Goal: Task Accomplishment & Management: Use online tool/utility

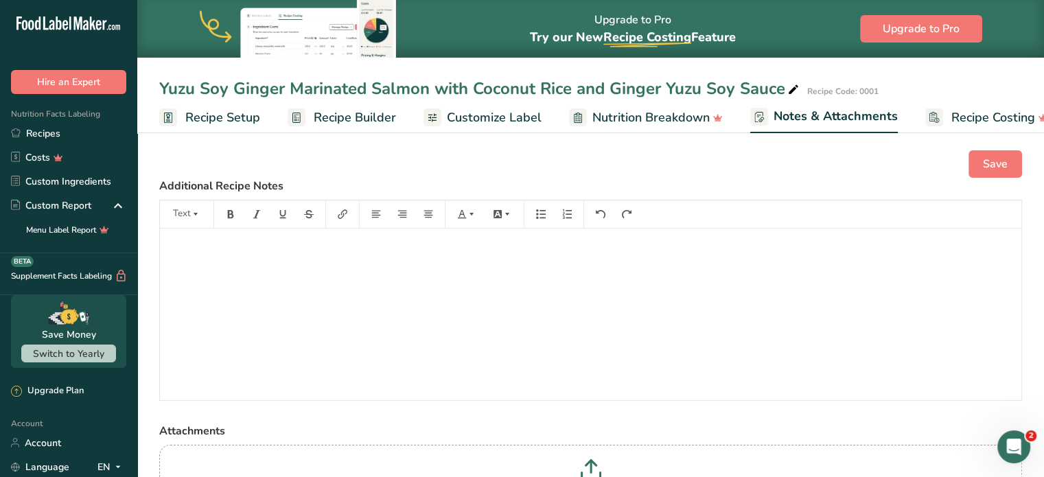
scroll to position [0, 27]
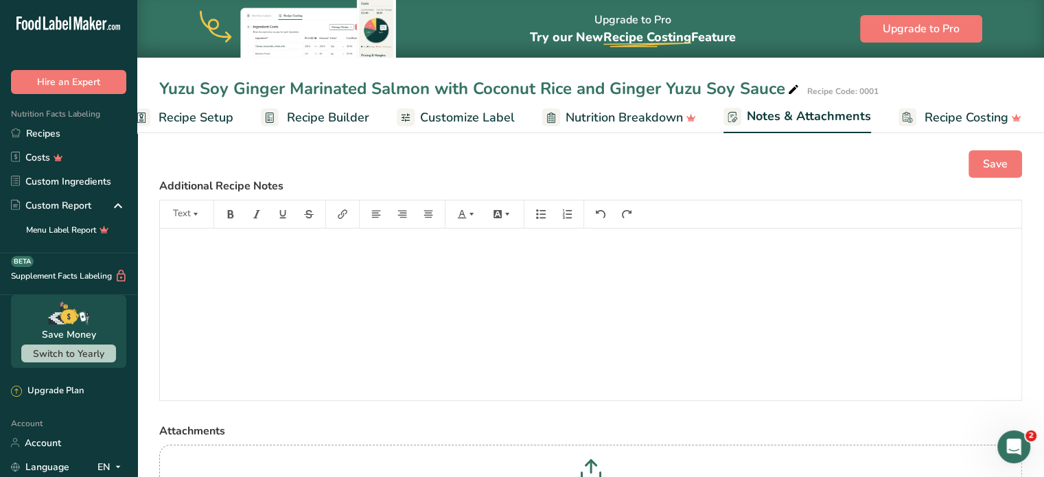
click at [775, 97] on div "Yuzu Soy Ginger Marinated Salmon with Coconut Rice and Ginger Yuzu Soy Sauce" at bounding box center [480, 88] width 642 height 25
click at [71, 137] on link "Recipes" at bounding box center [68, 133] width 137 height 24
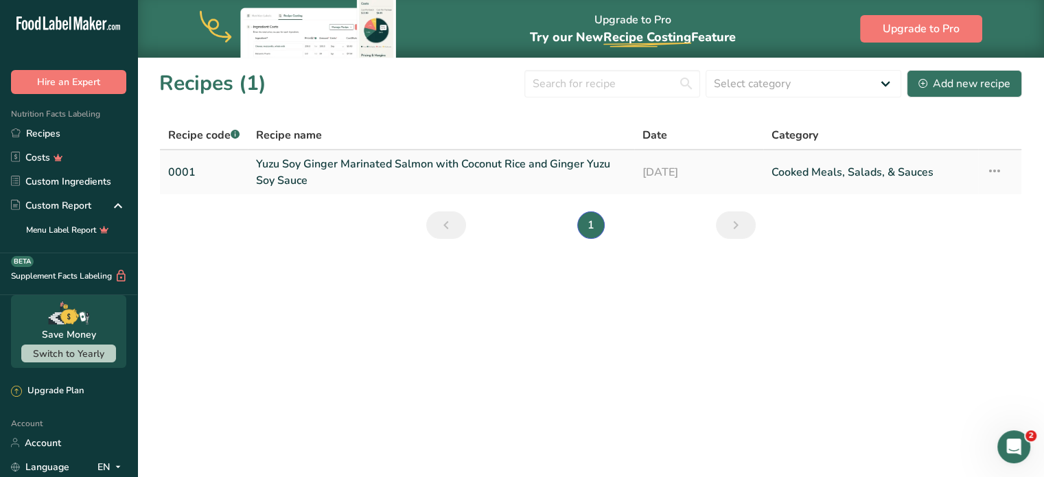
click at [320, 163] on link "Yuzu Soy Ginger Marinated Salmon with Coconut Rice and Ginger Yuzu Soy Sauce" at bounding box center [441, 172] width 370 height 33
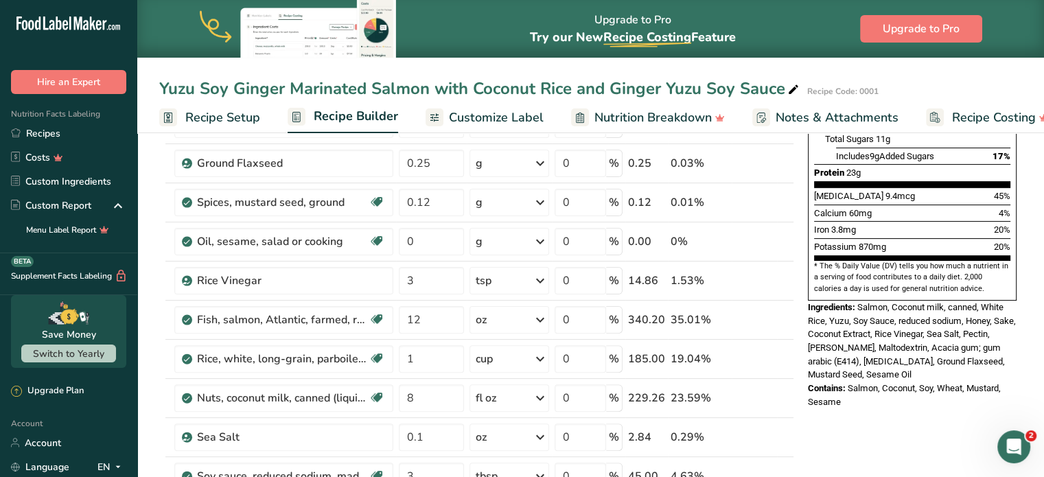
scroll to position [324, 0]
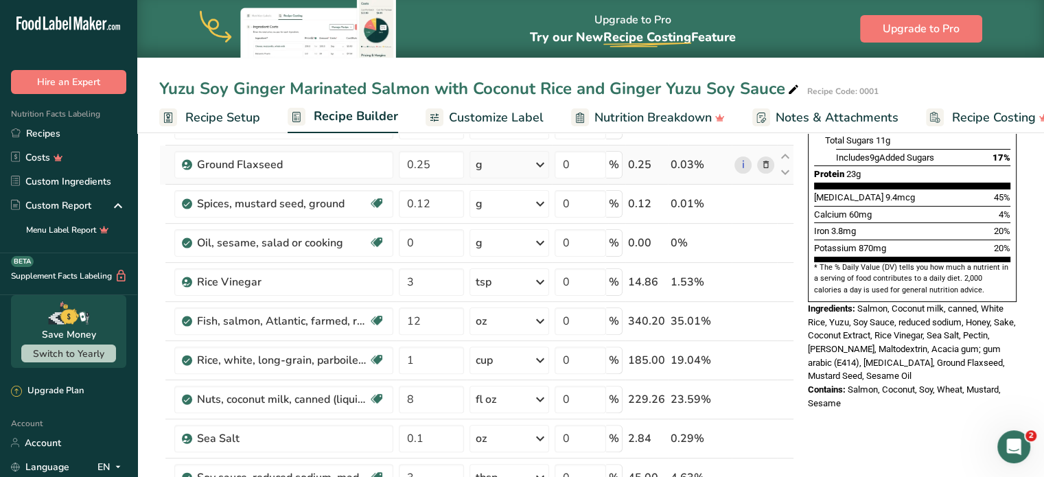
click at [769, 159] on icon at bounding box center [765, 165] width 10 height 14
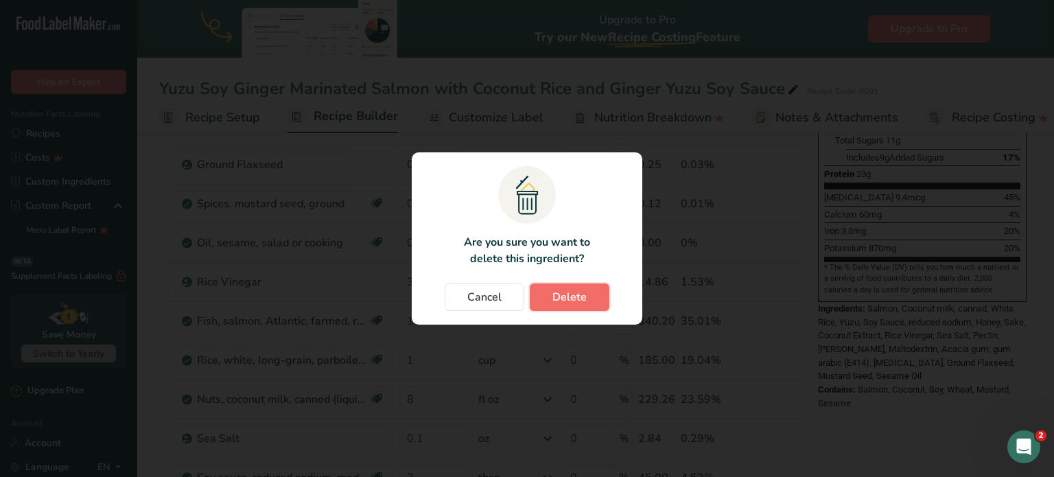
click at [571, 288] on button "Delete" at bounding box center [570, 296] width 80 height 27
type input "0.12"
type input "0"
type input "3"
type input "12"
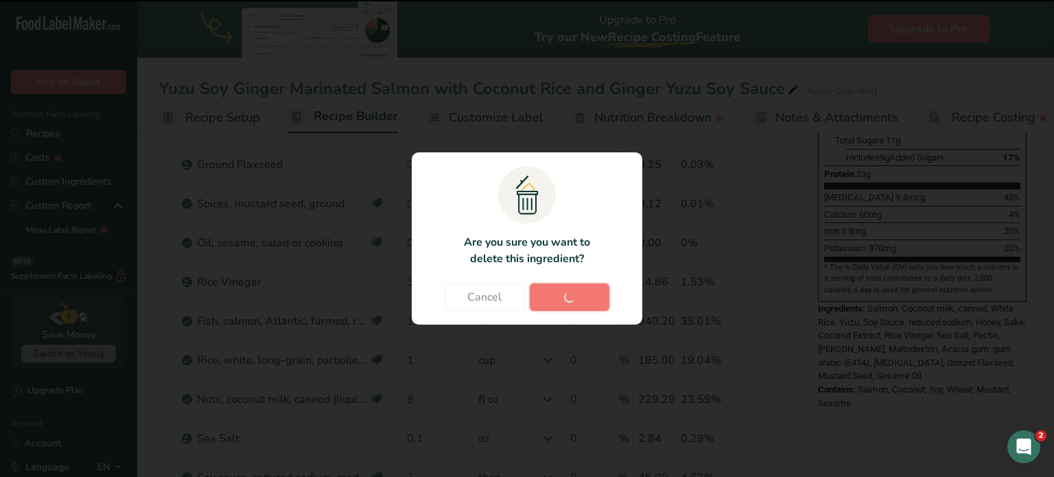
type input "1"
type input "8"
type input "0.1"
type input "3"
type input "0.9"
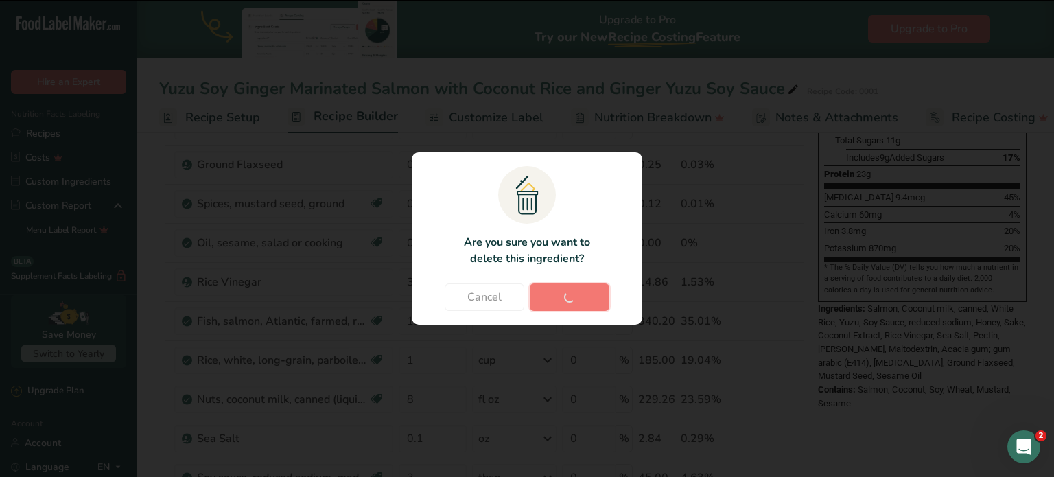
type input "1.9"
type input "2.8"
type input "1"
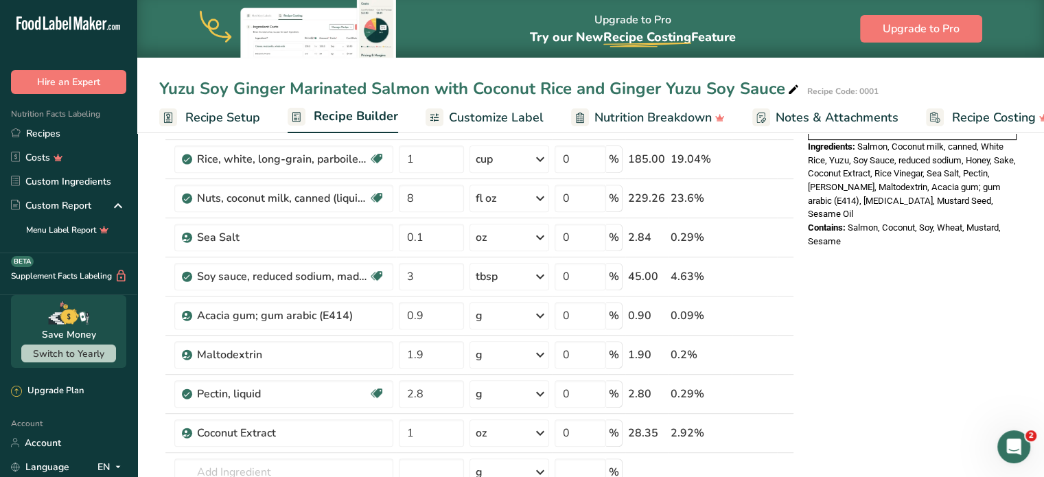
scroll to position [462, 0]
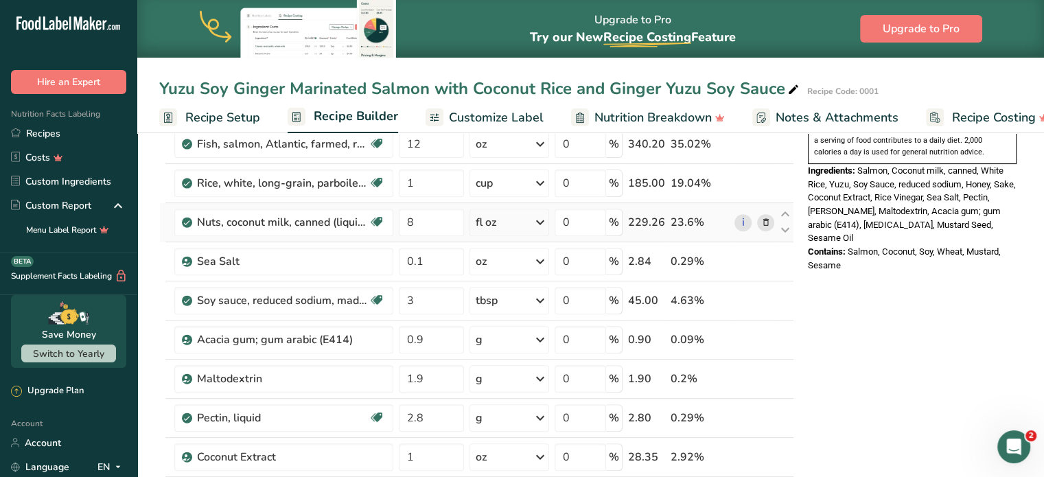
click at [763, 222] on icon at bounding box center [765, 223] width 10 height 14
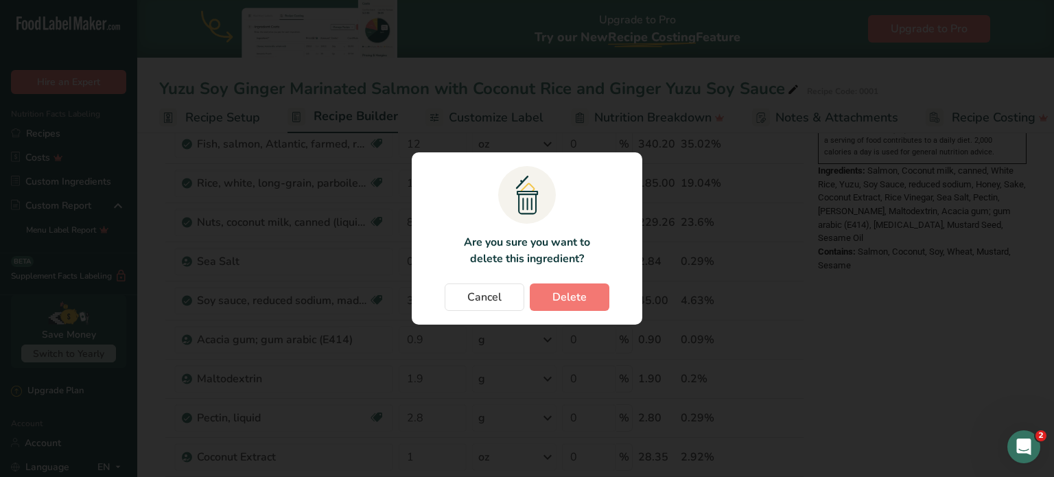
click at [559, 283] on div "Cancel [GEOGRAPHIC_DATA]" at bounding box center [527, 296] width 203 height 27
click at [570, 294] on span "Delete" at bounding box center [570, 297] width 34 height 16
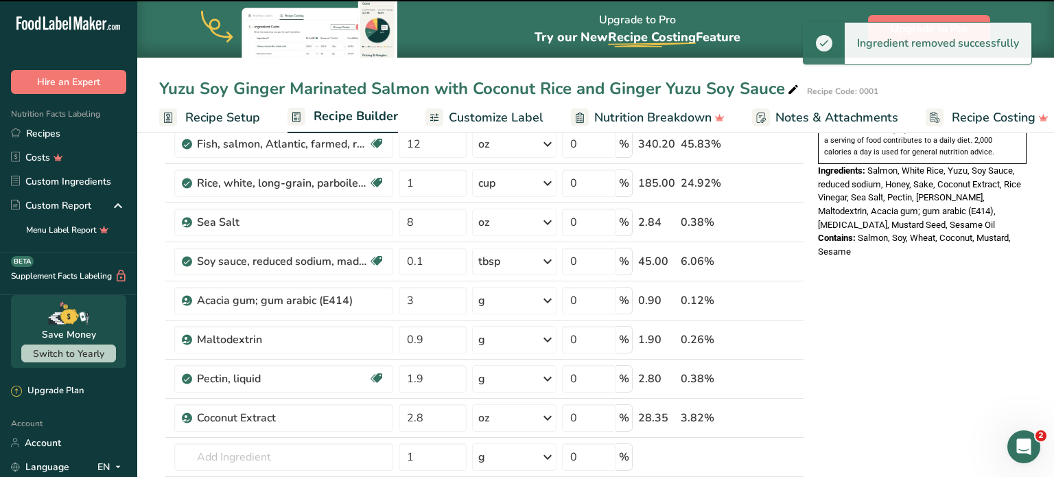
type input "0.1"
type input "3"
type input "0.9"
type input "1.9"
type input "2.8"
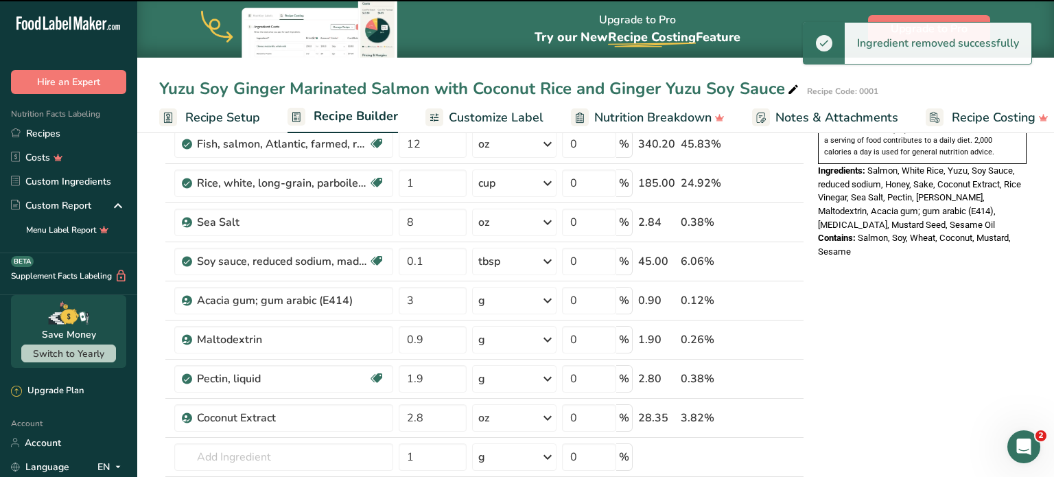
type input "1"
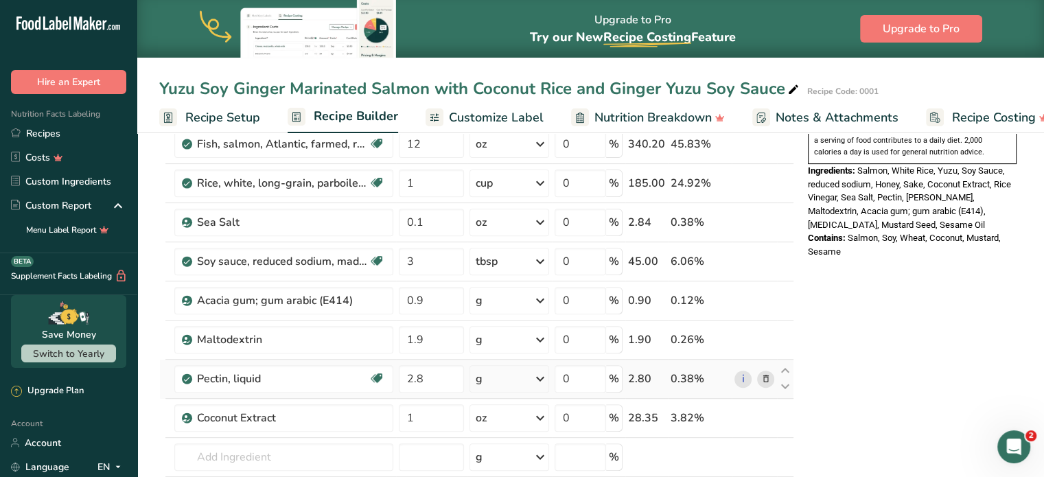
click at [770, 378] on icon at bounding box center [765, 379] width 10 height 14
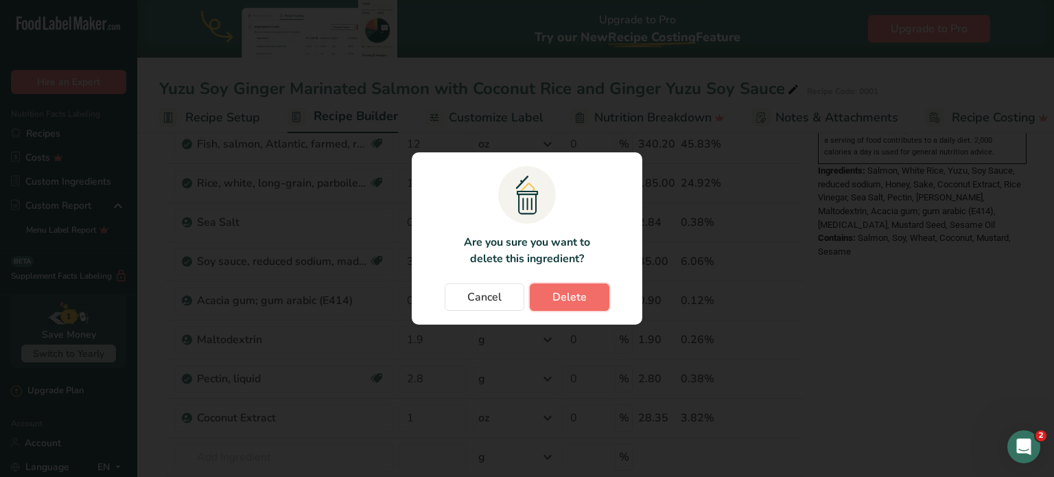
click at [570, 289] on span "Delete" at bounding box center [570, 297] width 34 height 16
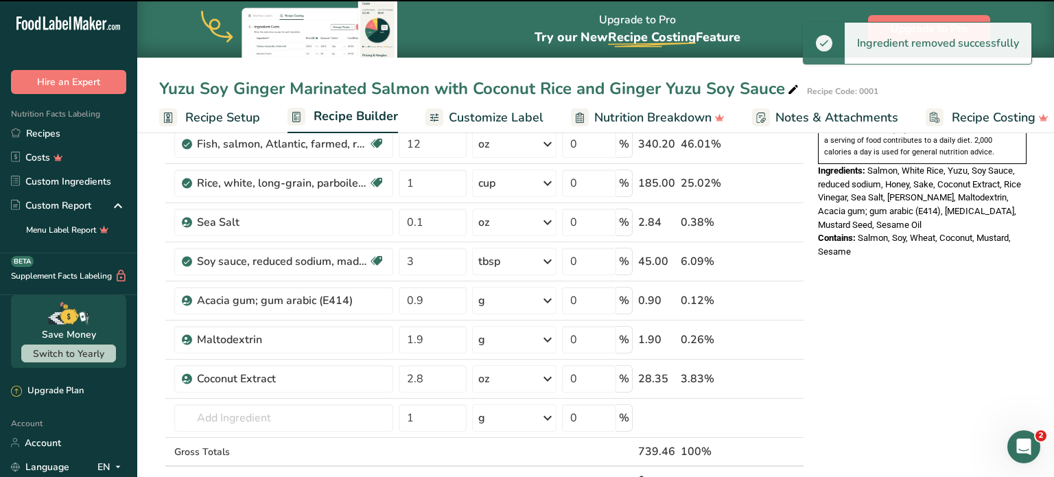
type input "1"
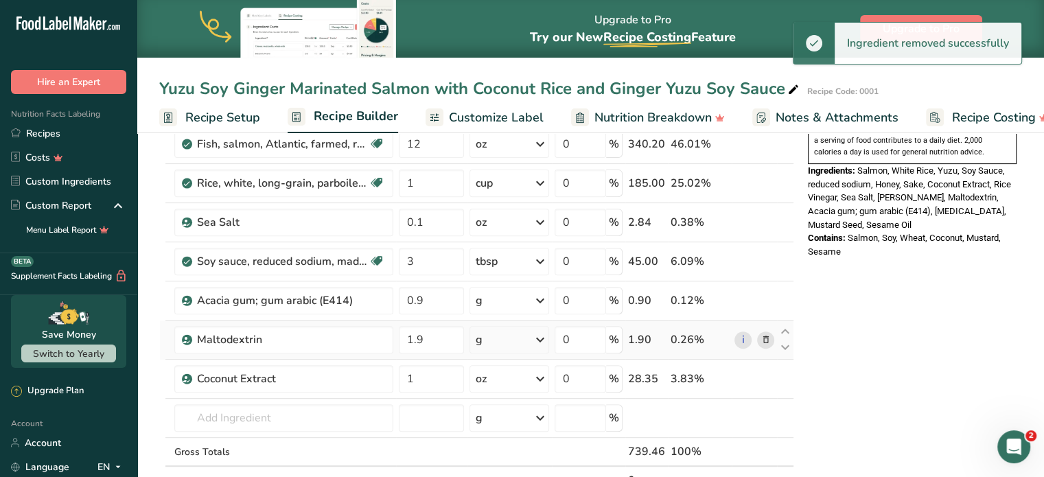
click at [765, 334] on icon at bounding box center [765, 340] width 10 height 14
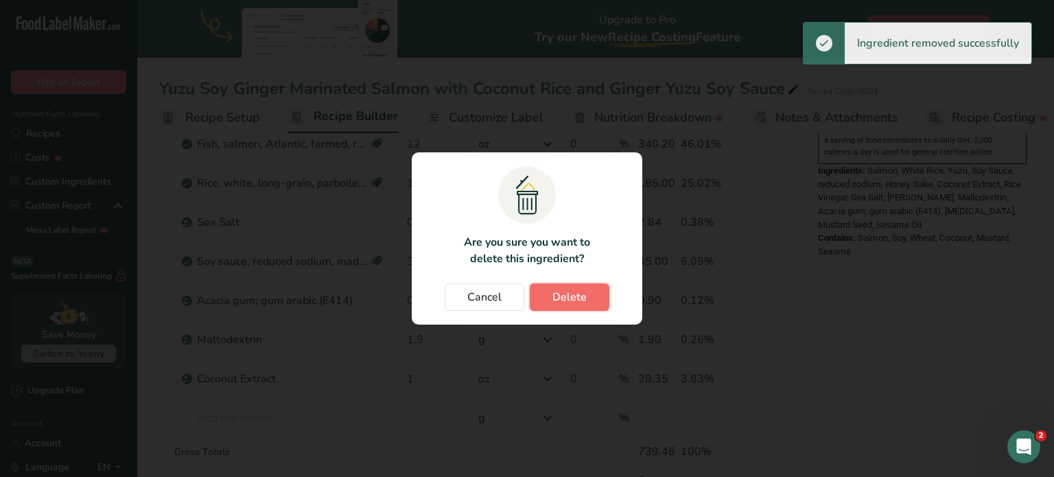
click at [571, 303] on span "Delete" at bounding box center [570, 297] width 34 height 16
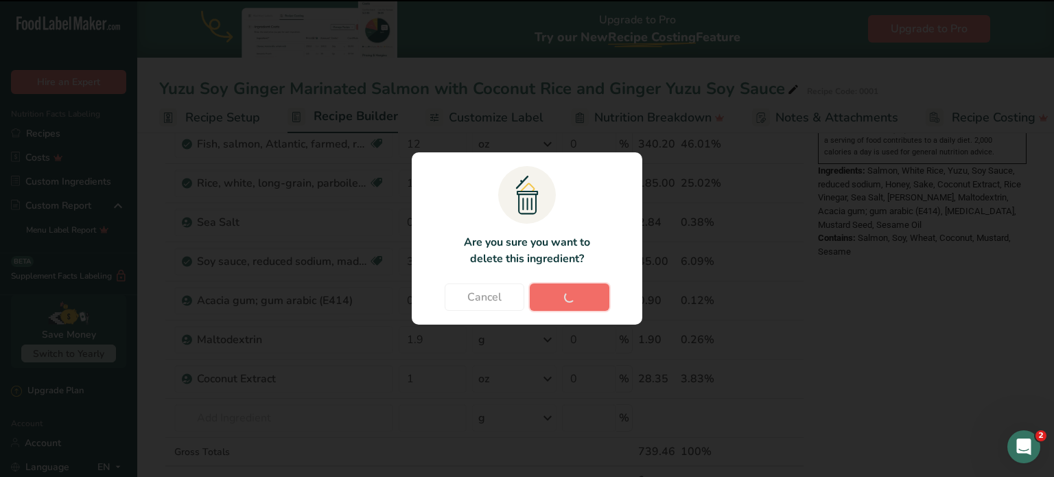
type input "1"
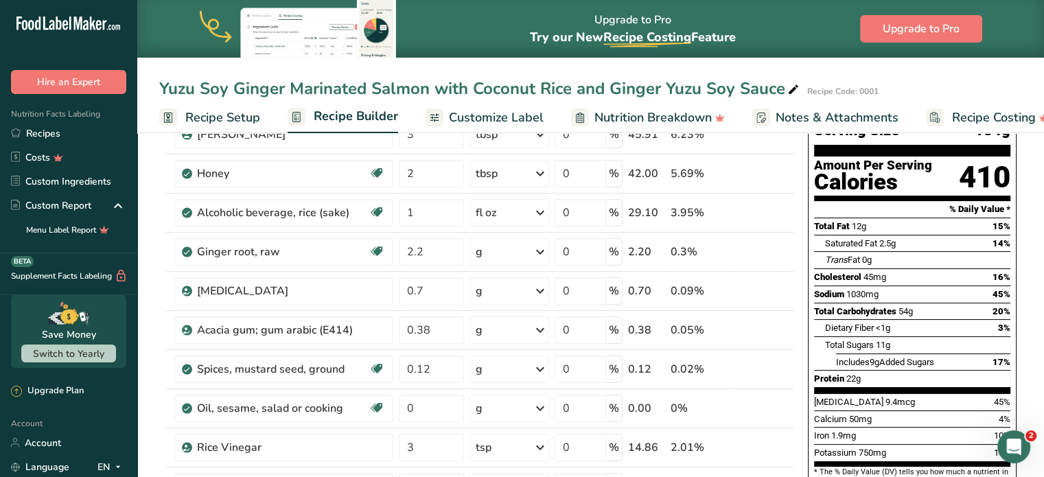
scroll to position [117, 0]
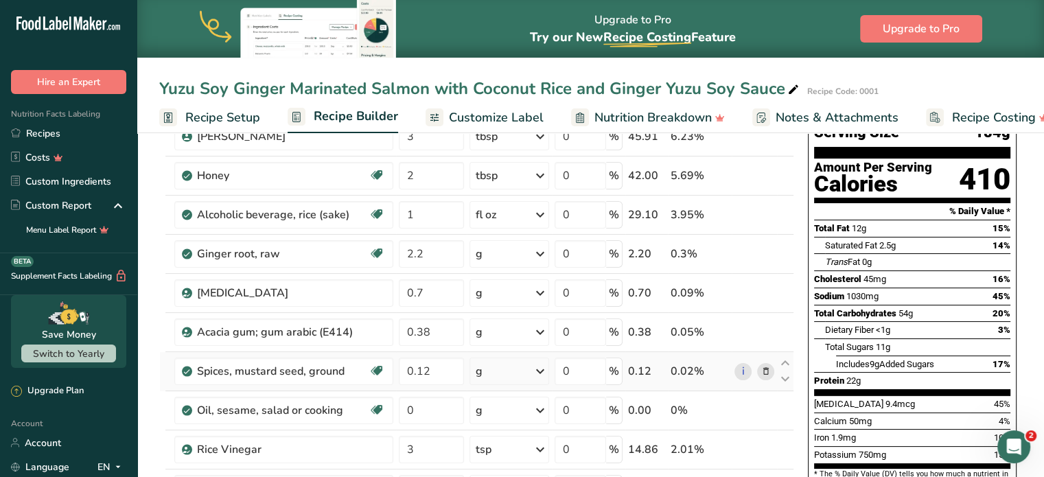
click at [767, 368] on icon at bounding box center [765, 371] width 10 height 14
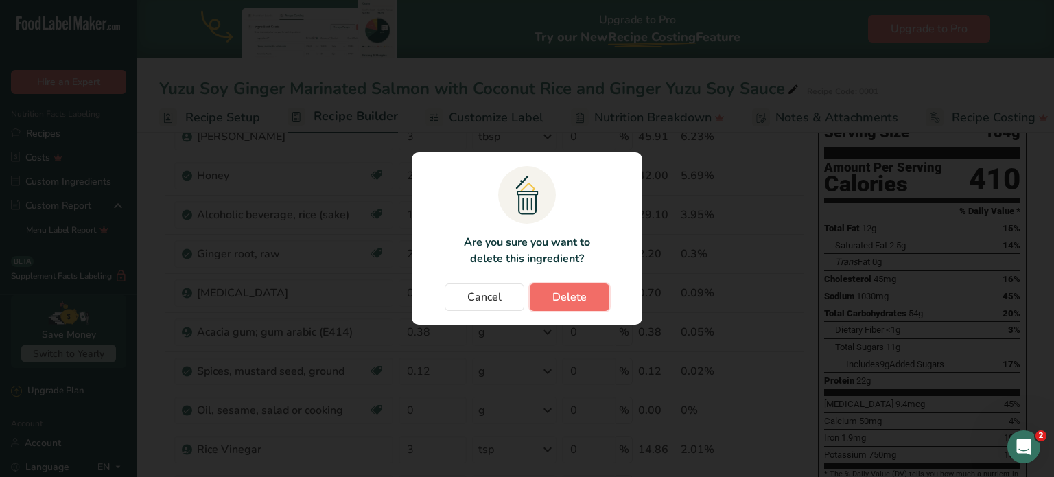
click at [540, 300] on button "Delete" at bounding box center [570, 296] width 80 height 27
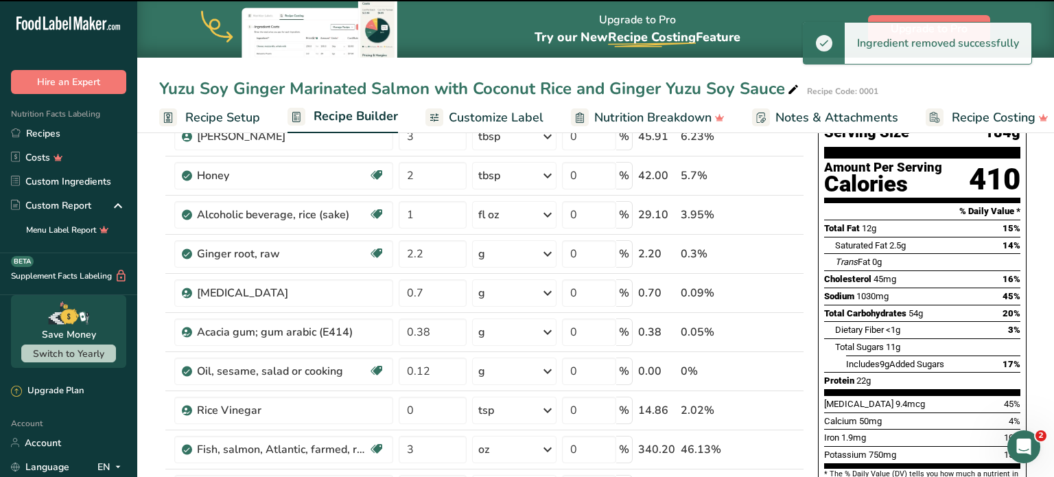
type input "0"
type input "3"
type input "12"
type input "1"
type input "0.1"
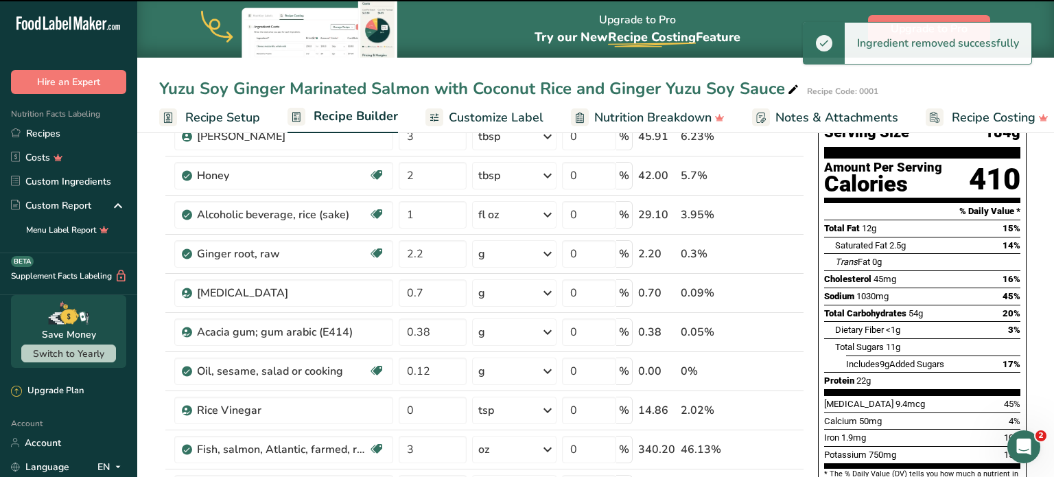
type input "3"
type input "0.9"
type input "1"
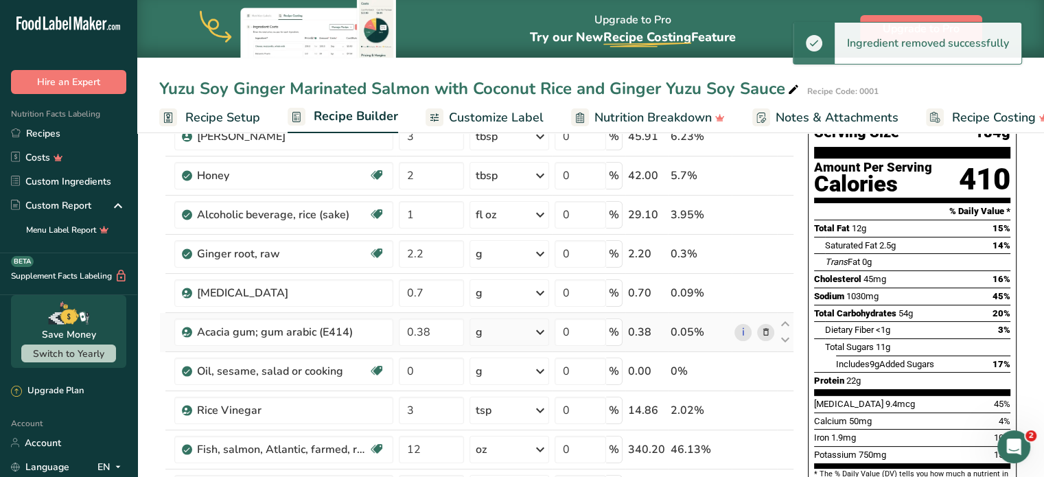
click at [763, 315] on td "i" at bounding box center [754, 332] width 45 height 39
click at [765, 327] on icon at bounding box center [765, 332] width 10 height 14
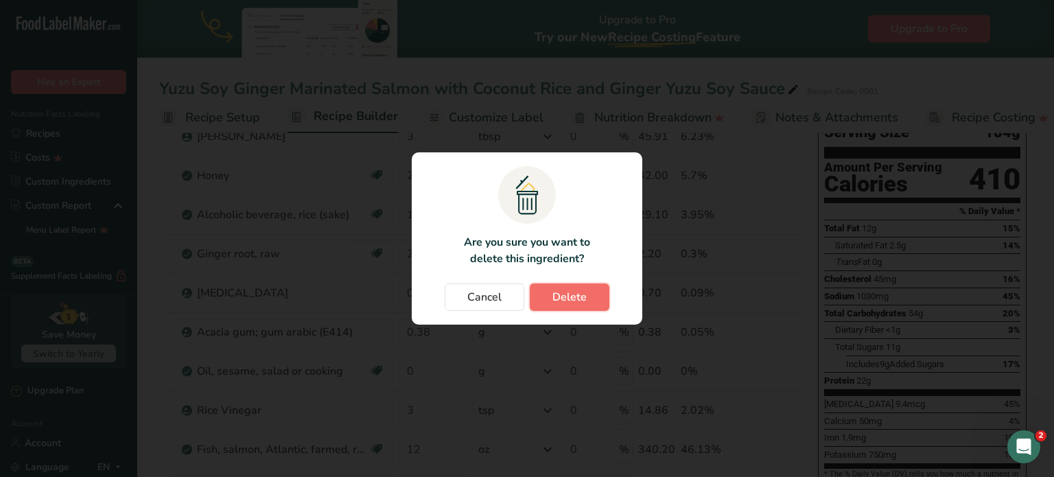
click at [570, 301] on span "Delete" at bounding box center [570, 297] width 34 height 16
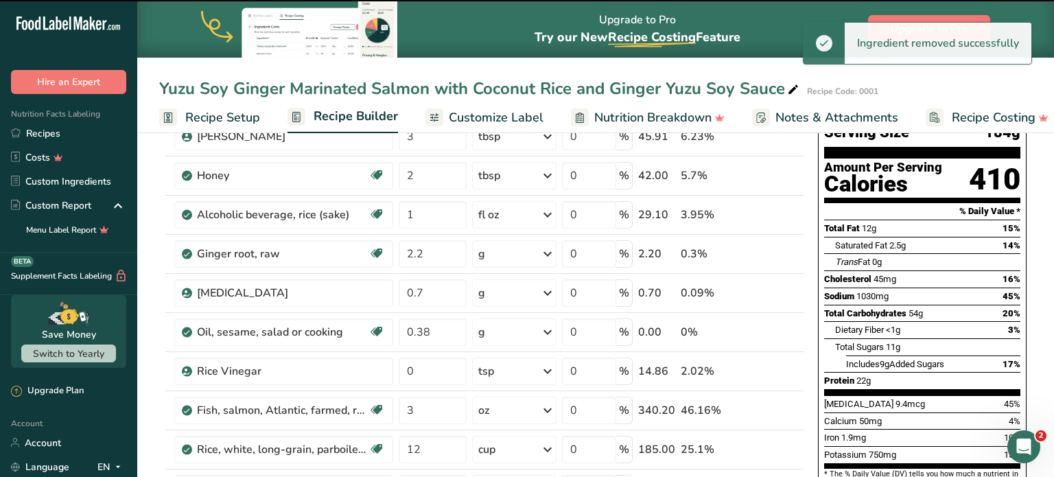
type input "0"
type input "3"
type input "12"
type input "1"
type input "0.1"
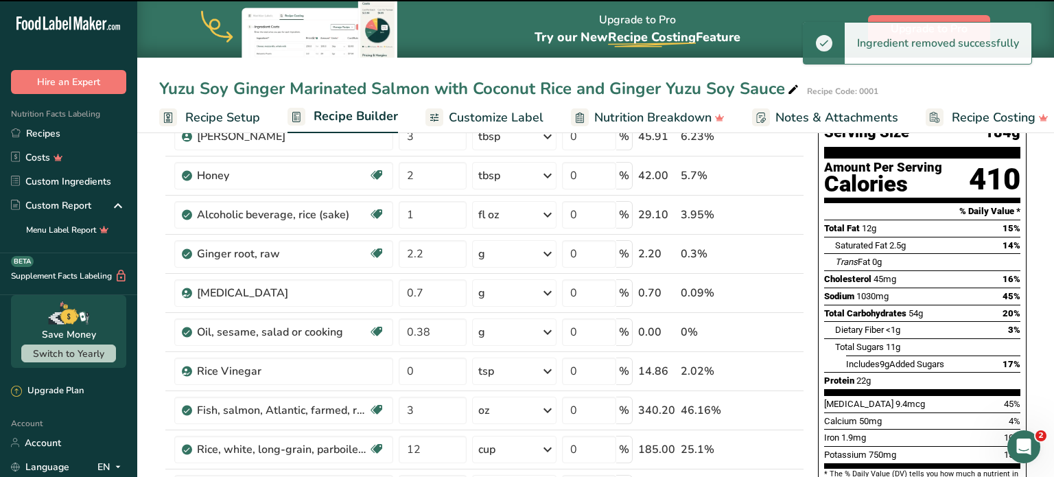
type input "3"
type input "0.9"
type input "1"
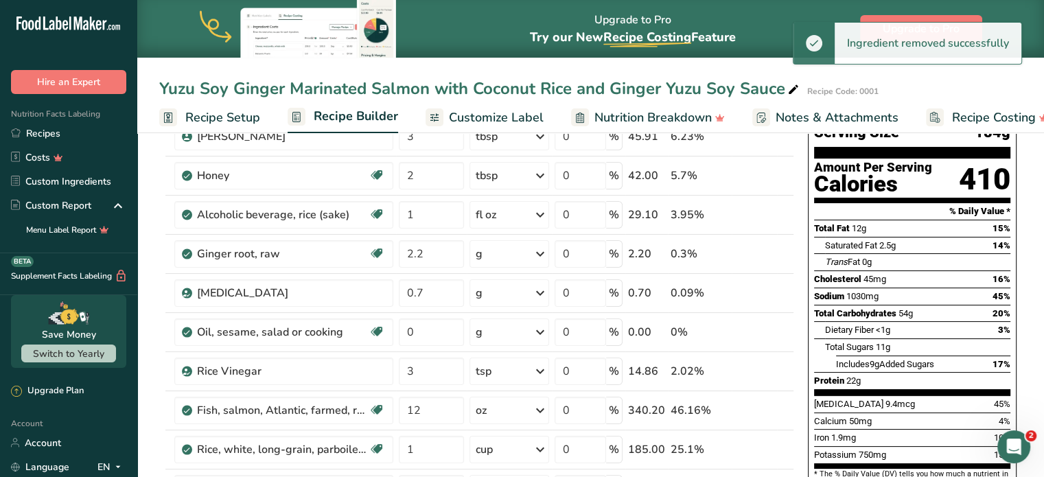
scroll to position [0, 0]
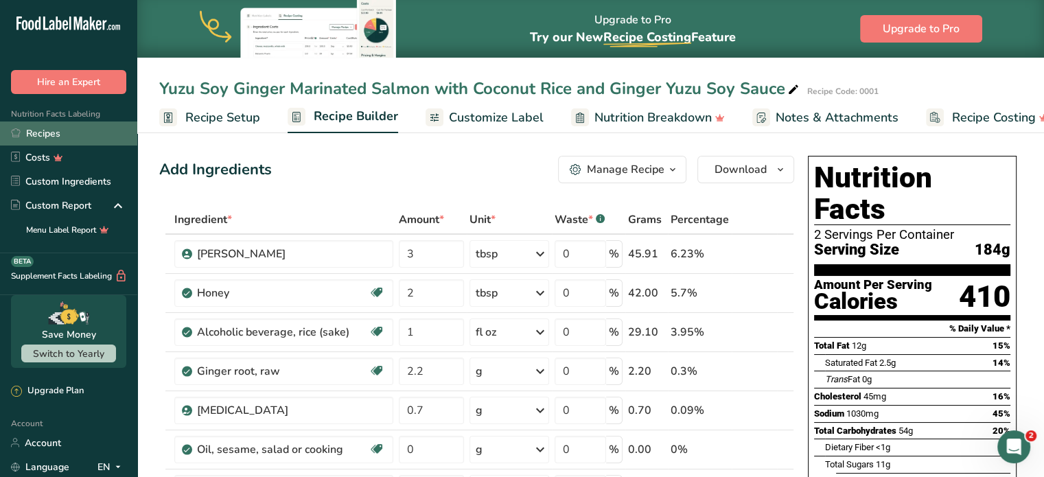
click at [57, 131] on link "Recipes" at bounding box center [68, 133] width 137 height 24
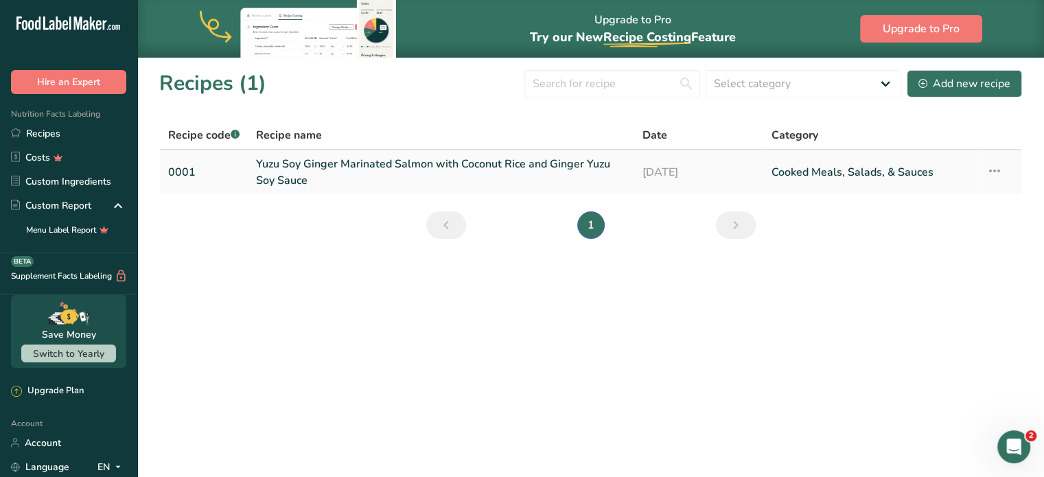
click at [997, 174] on icon at bounding box center [994, 171] width 16 height 25
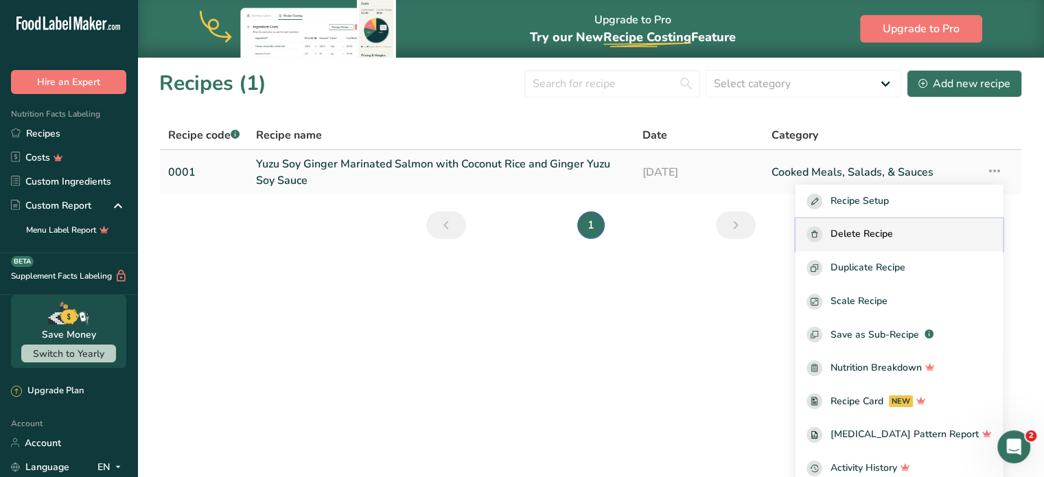
click at [903, 246] on button "Delete Recipe" at bounding box center [899, 235] width 207 height 34
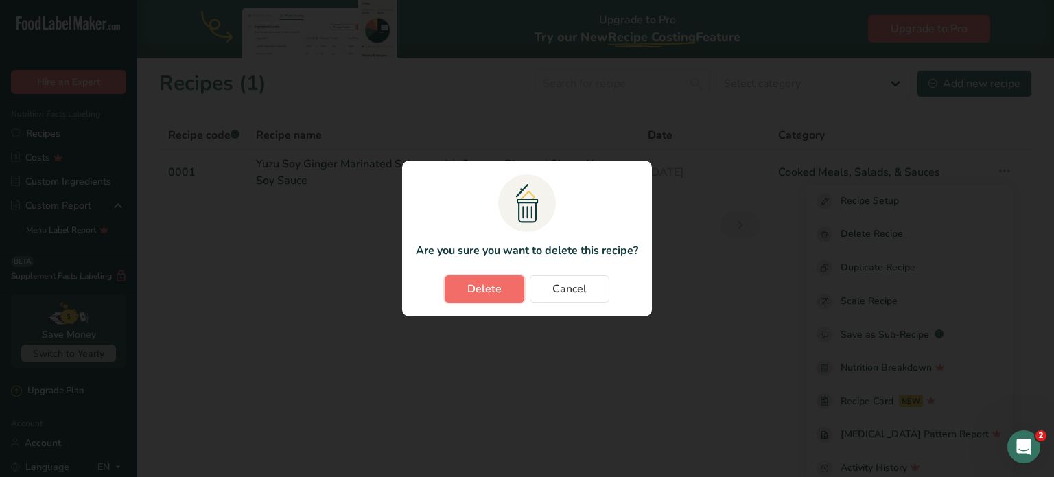
click at [501, 287] on span "Delete" at bounding box center [484, 289] width 34 height 16
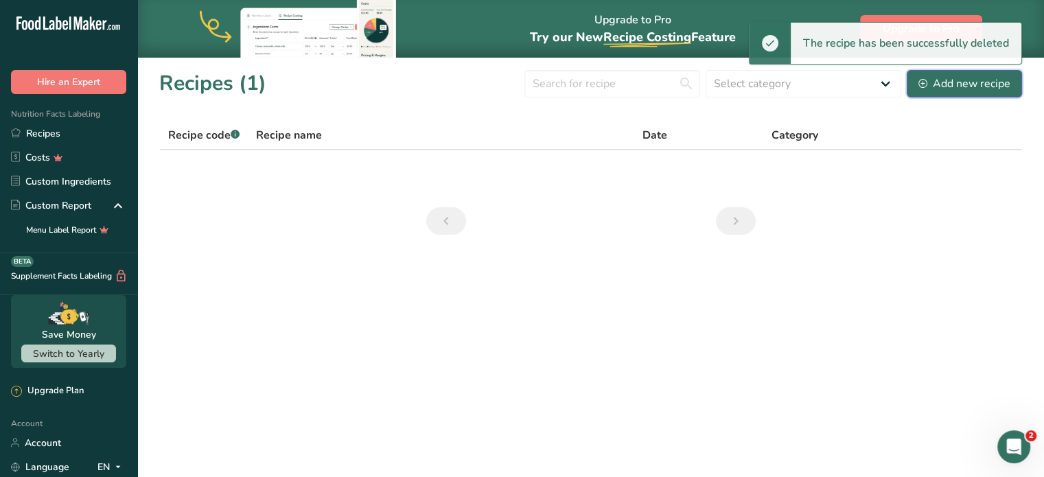
click at [955, 77] on div "Add new recipe" at bounding box center [964, 84] width 92 height 16
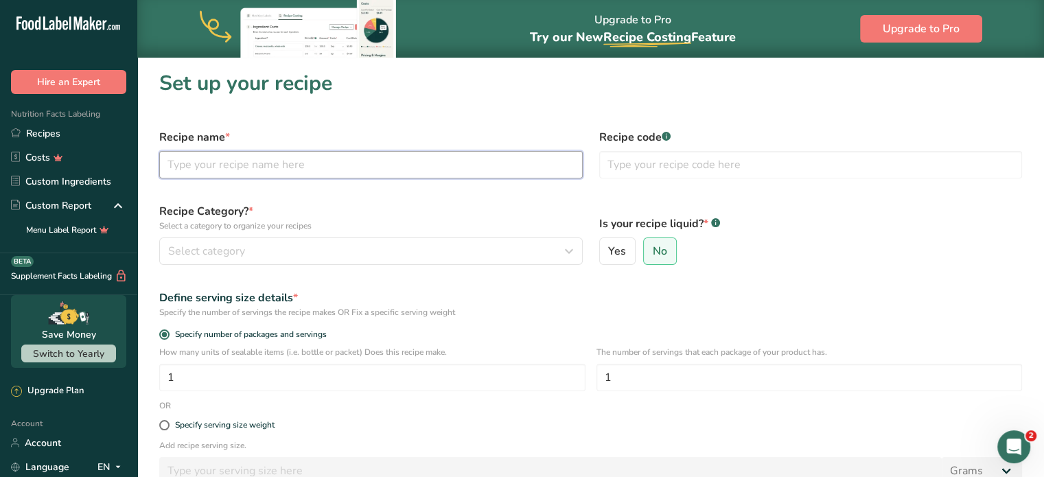
click at [274, 161] on input "text" at bounding box center [370, 164] width 423 height 27
type input "Yuzu Soy Ginger Marinated Salmon with Coconut Rice and Ginger Yuzu Soy Sauce"
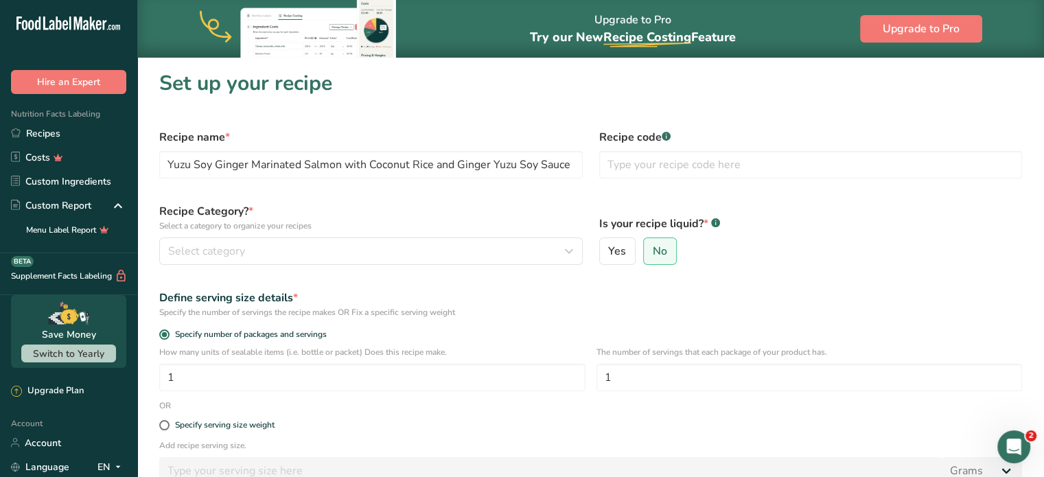
click at [651, 179] on div "Recipe code .a-a{fill:#347362;}.b-a{fill:#fff;}" at bounding box center [811, 154] width 440 height 66
click at [677, 153] on input "text" at bounding box center [810, 164] width 423 height 27
type input "0001"
click at [642, 290] on div "Define serving size details *" at bounding box center [590, 298] width 863 height 16
click at [267, 243] on div "Select category" at bounding box center [366, 251] width 397 height 16
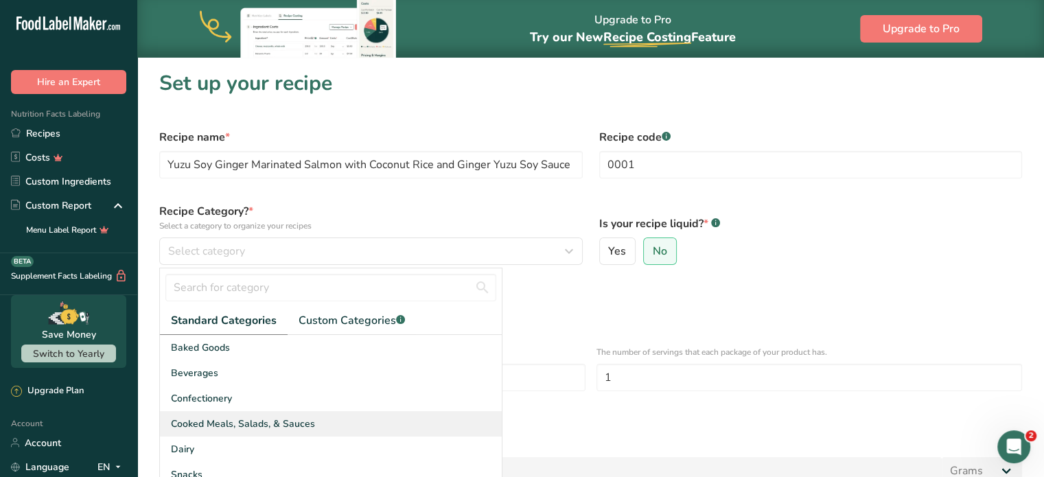
click at [314, 426] on div "Cooked Meals, Salads, & Sauces" at bounding box center [331, 423] width 342 height 25
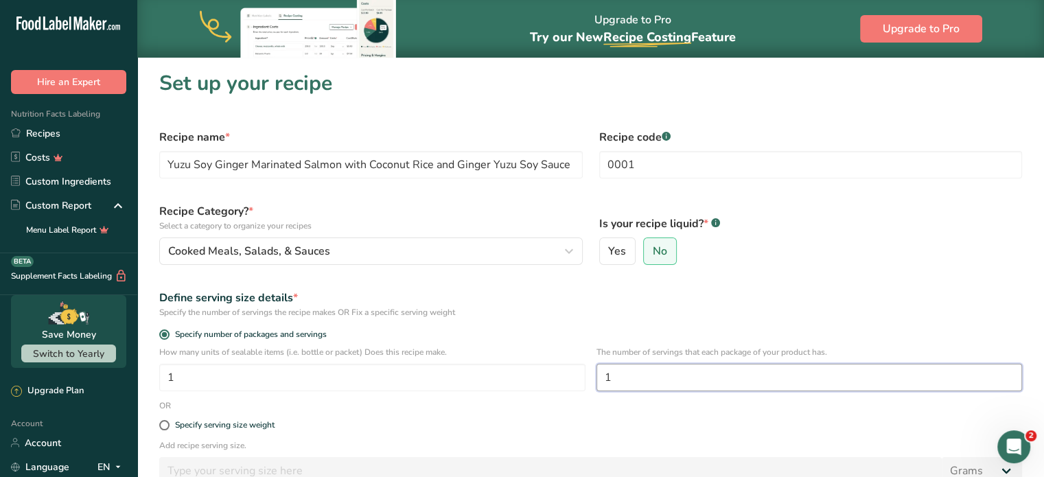
click at [710, 386] on input "1" at bounding box center [809, 377] width 426 height 27
type input "2"
click at [812, 296] on div "Define serving size details *" at bounding box center [590, 298] width 863 height 16
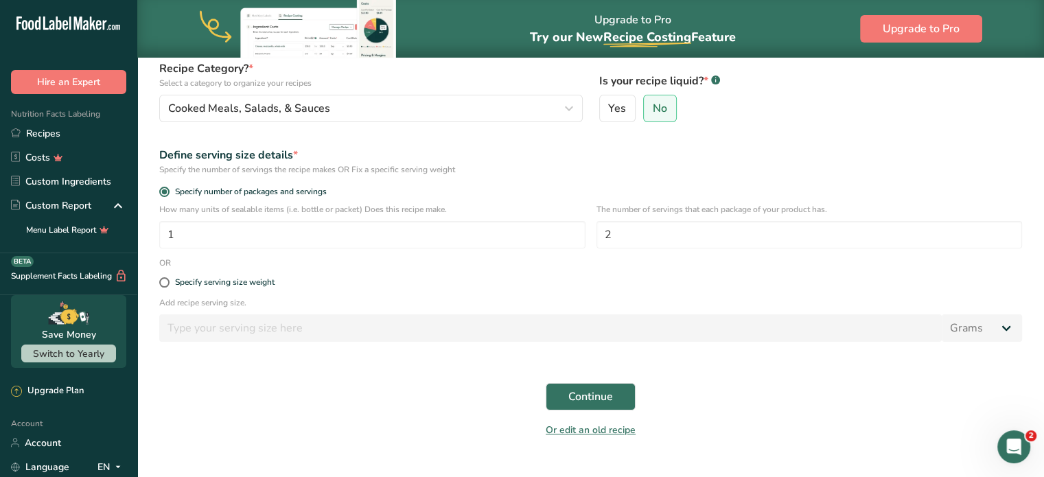
scroll to position [170, 0]
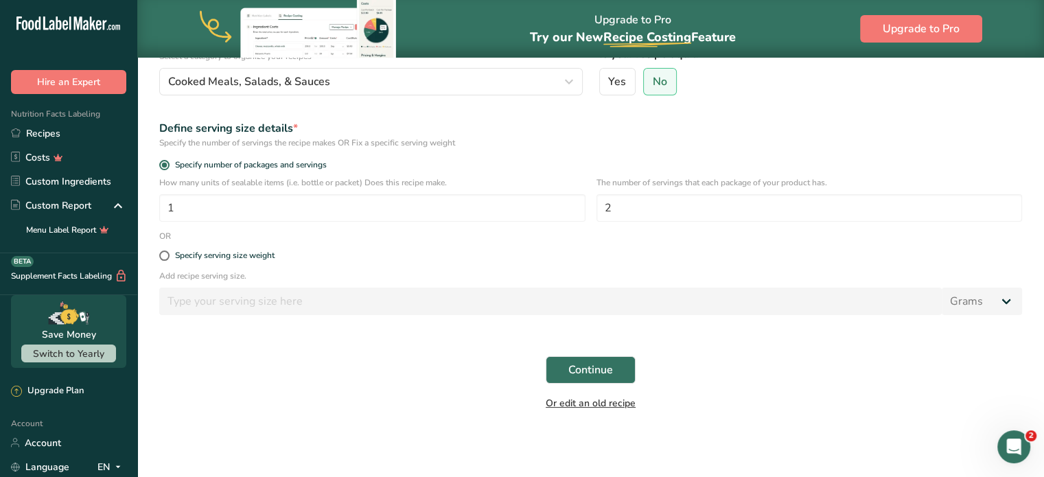
click at [607, 398] on link "Or edit an old recipe" at bounding box center [591, 403] width 90 height 13
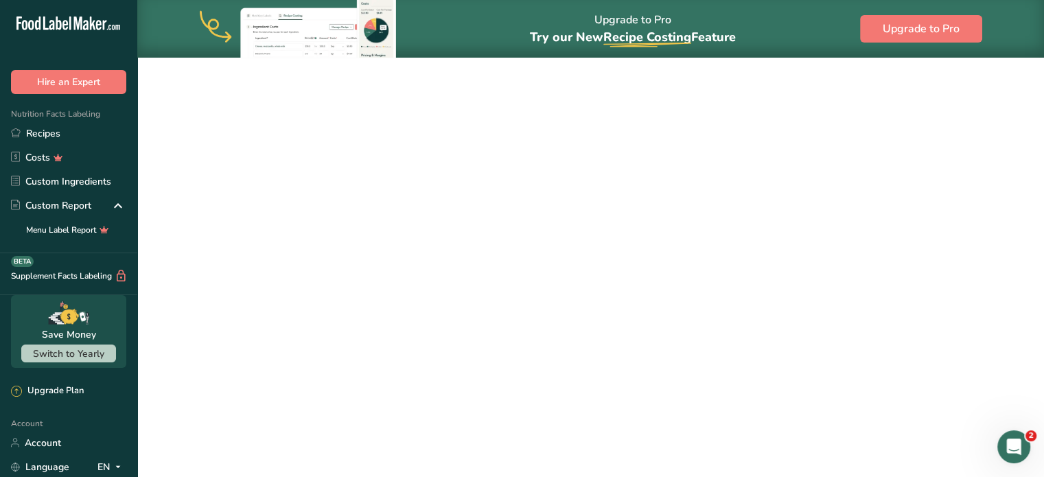
scroll to position [170, 0]
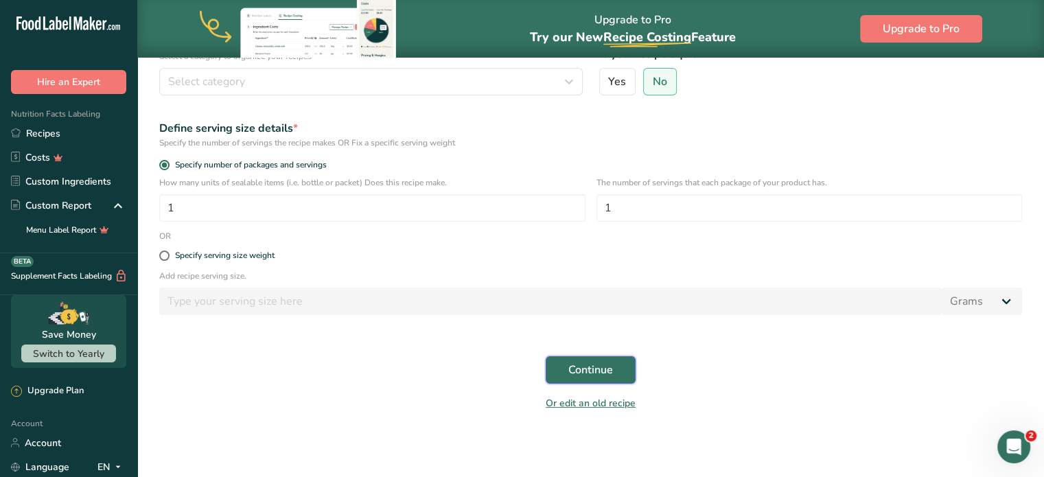
click at [563, 371] on button "Continue" at bounding box center [591, 369] width 90 height 27
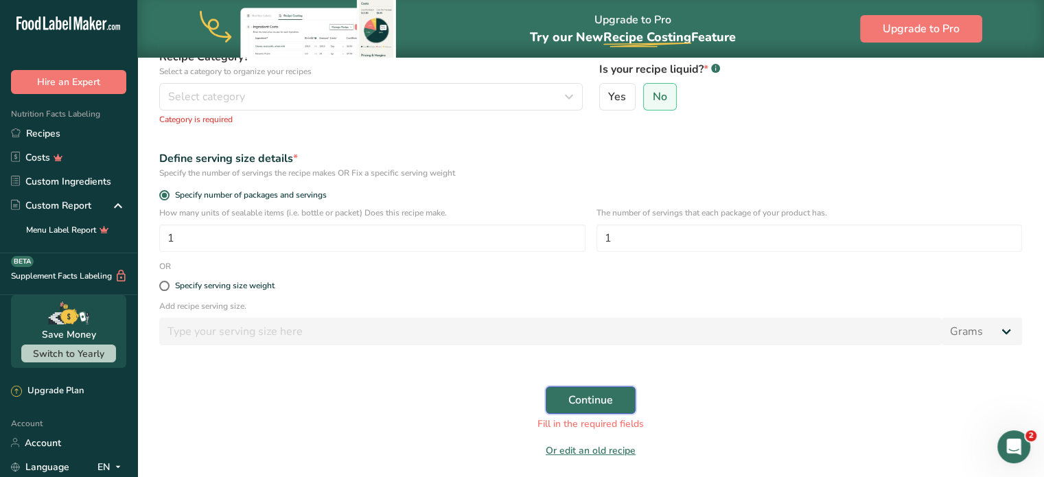
click at [574, 403] on span "Continue" at bounding box center [590, 400] width 45 height 16
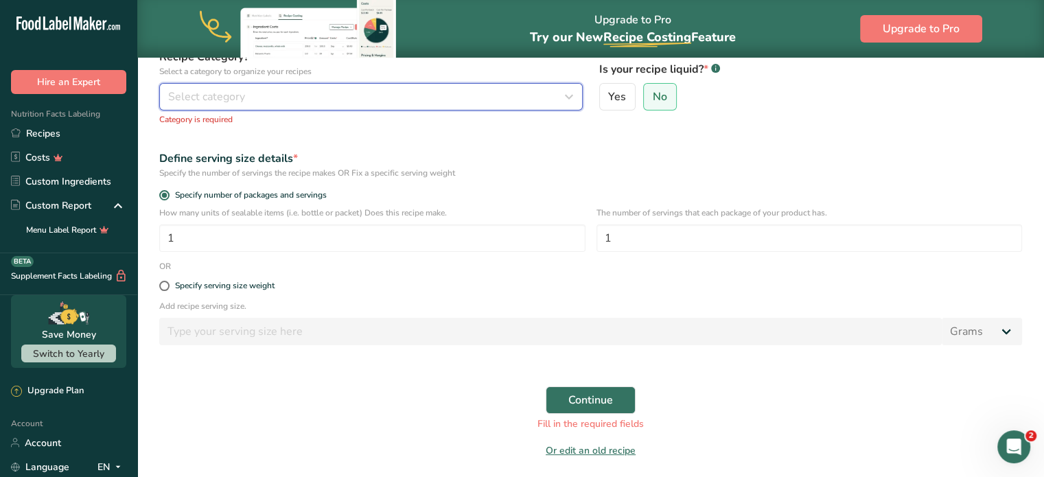
click at [250, 93] on div "Select category" at bounding box center [366, 97] width 397 height 16
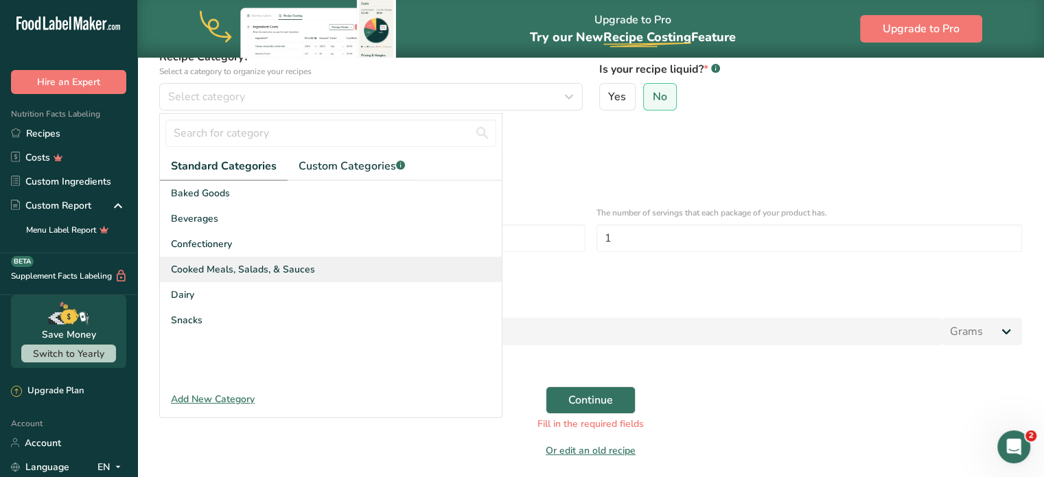
click at [280, 262] on span "Cooked Meals, Salads, & Sauces" at bounding box center [243, 269] width 144 height 14
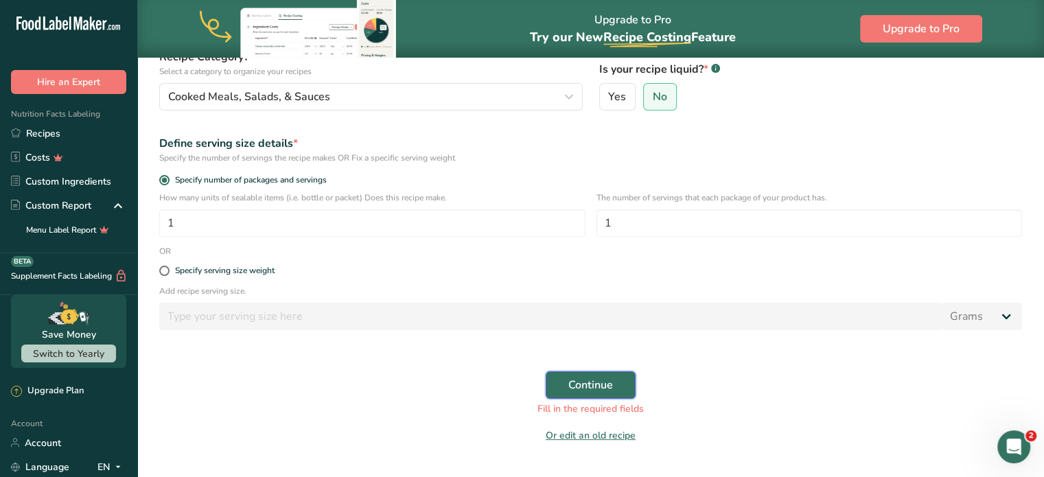
click at [577, 380] on span "Continue" at bounding box center [590, 385] width 45 height 16
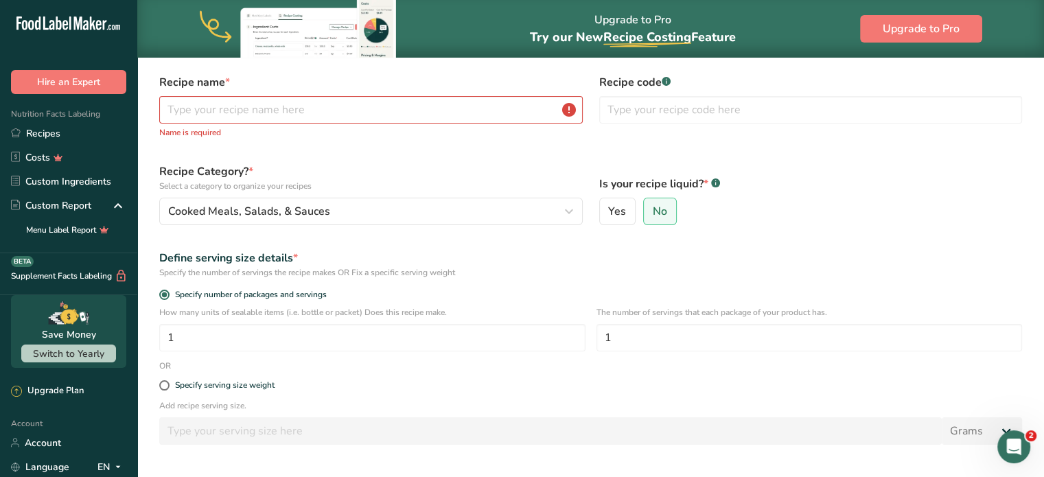
scroll to position [18, 0]
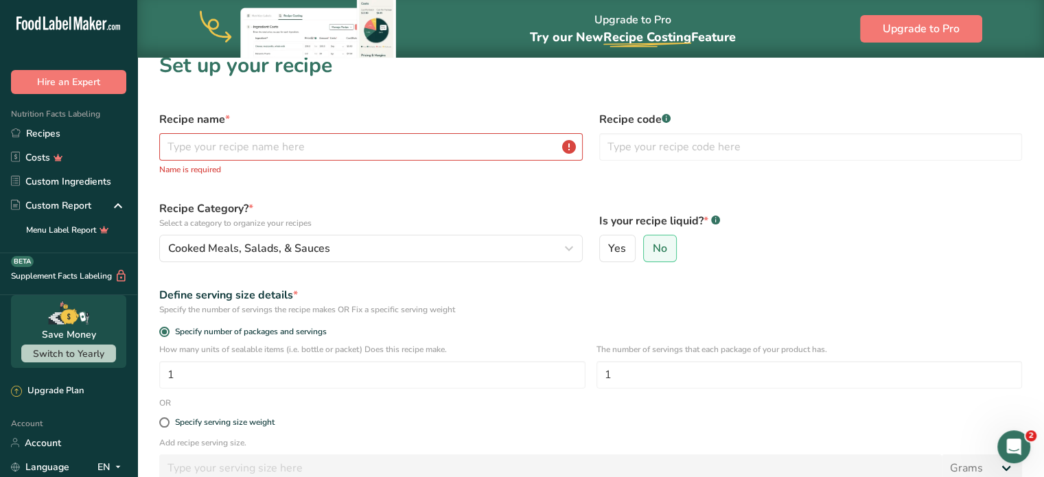
click at [320, 170] on p "Name is required" at bounding box center [370, 169] width 423 height 12
click at [335, 152] on input "text" at bounding box center [370, 146] width 423 height 27
type input "Yuzu Soy Ginger Marinated Salmon with Coconut Rice and Ginger Yuzu Soy Sauce"
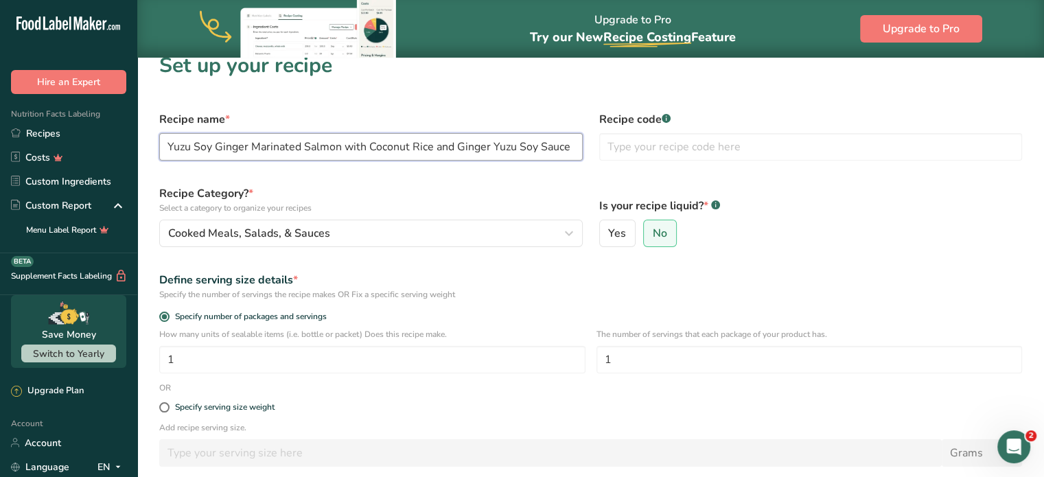
scroll to position [187, 0]
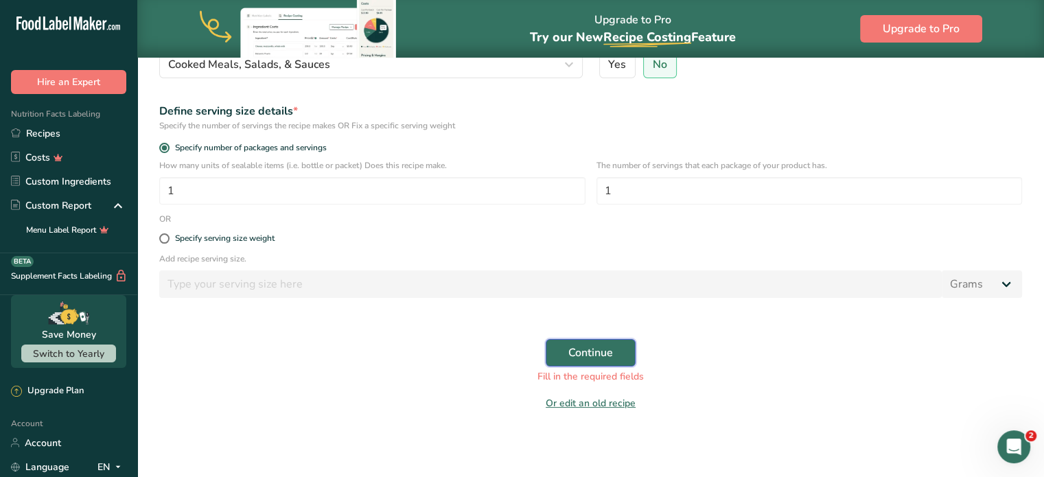
click at [573, 345] on span "Continue" at bounding box center [590, 353] width 45 height 16
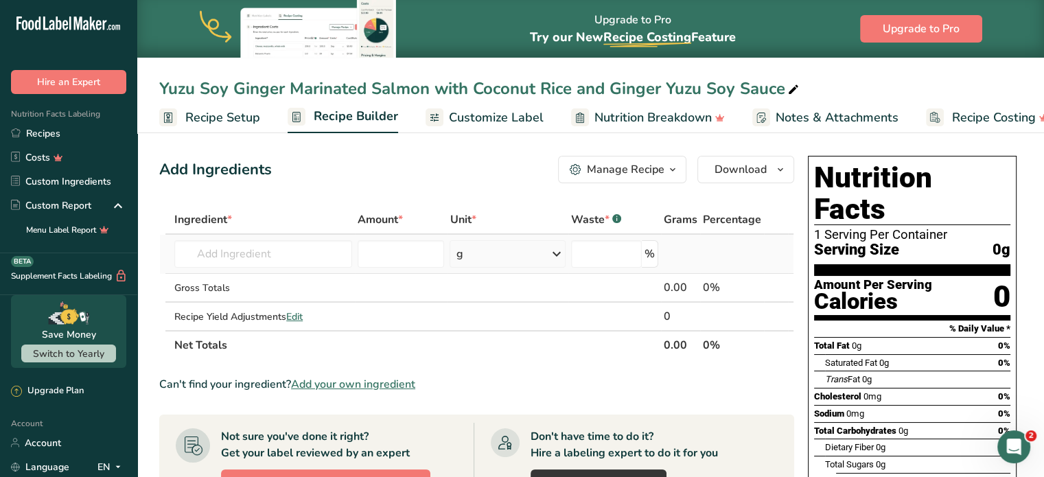
click at [242, 268] on td "Almond flour 1211 Milk, whole, 3.25% milkfat, without added vitamin A and [MEDI…" at bounding box center [263, 254] width 183 height 39
click at [262, 250] on input "text" at bounding box center [263, 253] width 178 height 27
type input "yuzu juice"
click at [253, 299] on div "Add your own ingredient" at bounding box center [263, 304] width 156 height 14
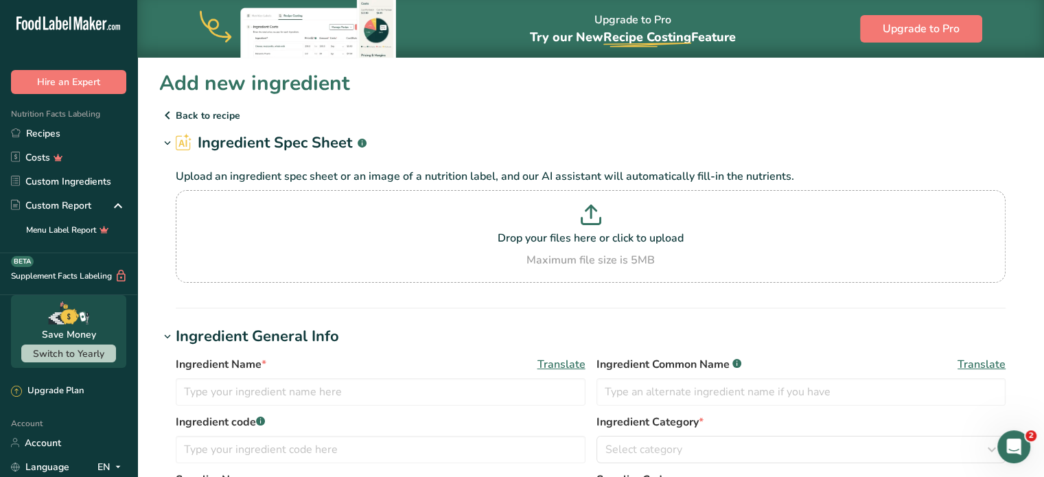
click at [282, 268] on section "Drop your files here or click to upload Maximum file size is 5MB" at bounding box center [590, 237] width 823 height 86
click at [282, 268] on input "Drop your files here or click to upload Maximum file size is 5MB" at bounding box center [591, 236] width 830 height 93
click at [162, 120] on icon at bounding box center [167, 115] width 16 height 25
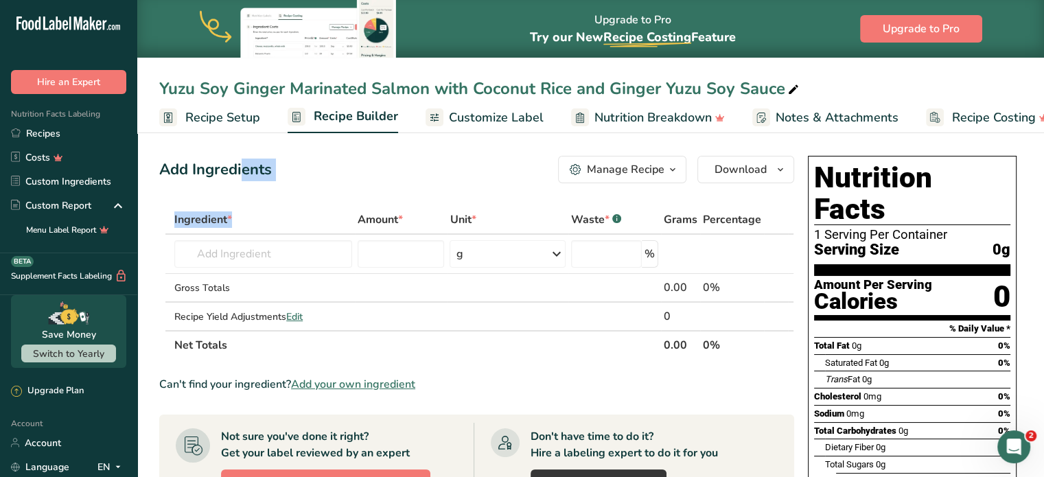
drag, startPoint x: 310, startPoint y: 233, endPoint x: 345, endPoint y: 213, distance: 40.3
click at [345, 213] on div "Add Ingredients Manage Recipe Delete Recipe Duplicate Recipe Scale Recipe Save …" at bounding box center [590, 473] width 863 height 646
click at [253, 257] on input "text" at bounding box center [263, 253] width 178 height 27
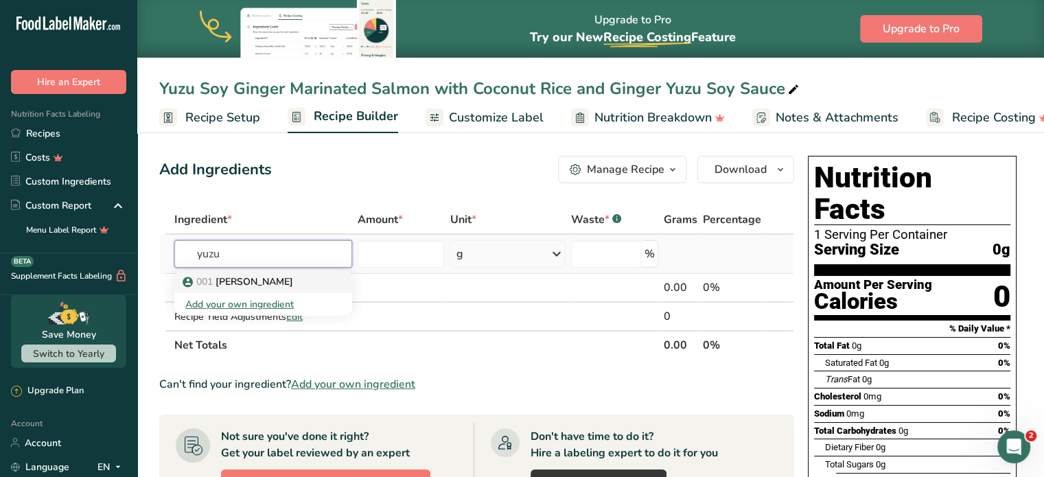
type input "yuzu"
click at [284, 275] on div "001 Yuzu Juice" at bounding box center [252, 282] width 134 height 14
type input "[PERSON_NAME]"
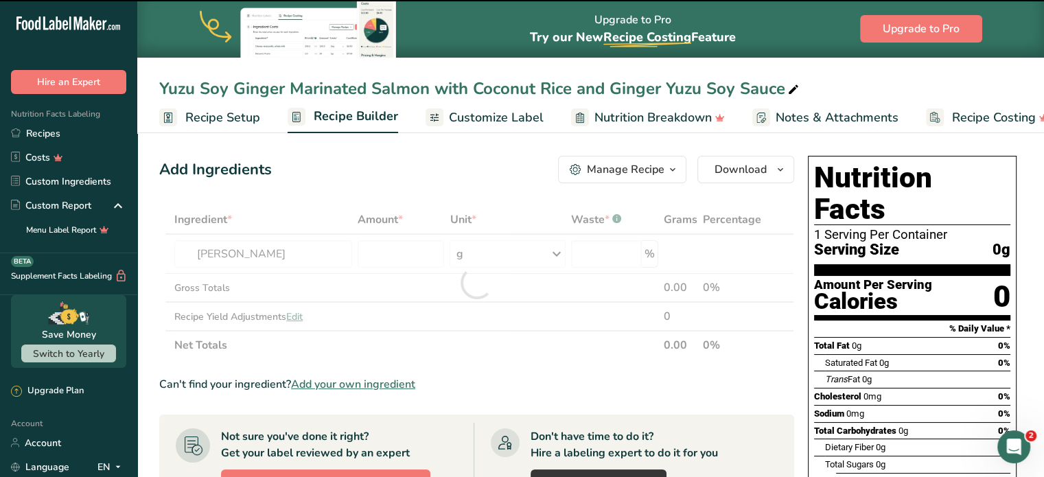
type input "0"
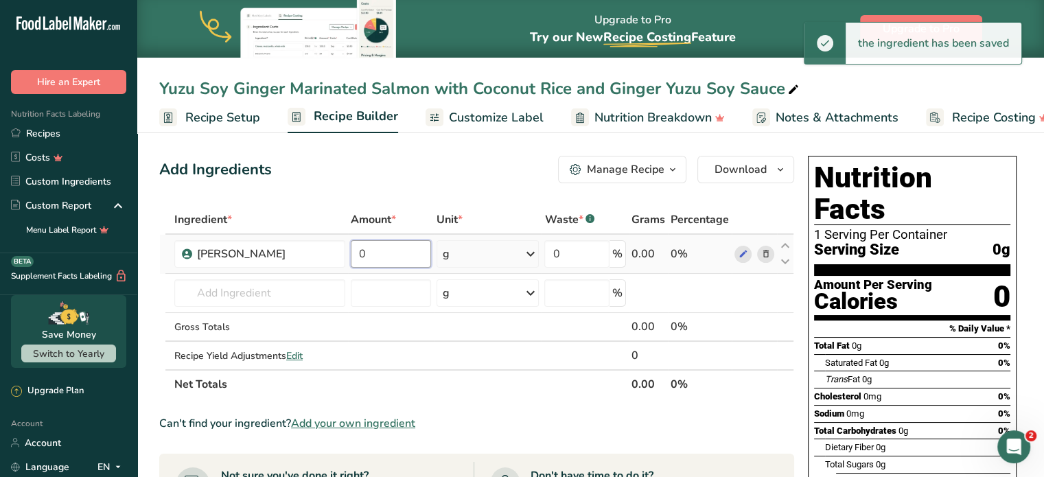
click at [369, 252] on input "0" at bounding box center [391, 253] width 80 height 27
type input "30"
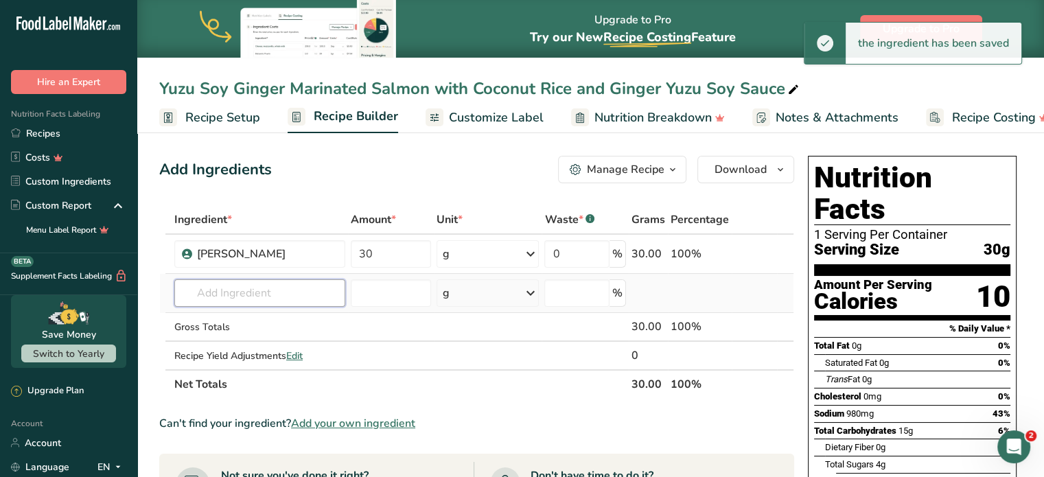
click at [280, 299] on input "text" at bounding box center [259, 292] width 171 height 27
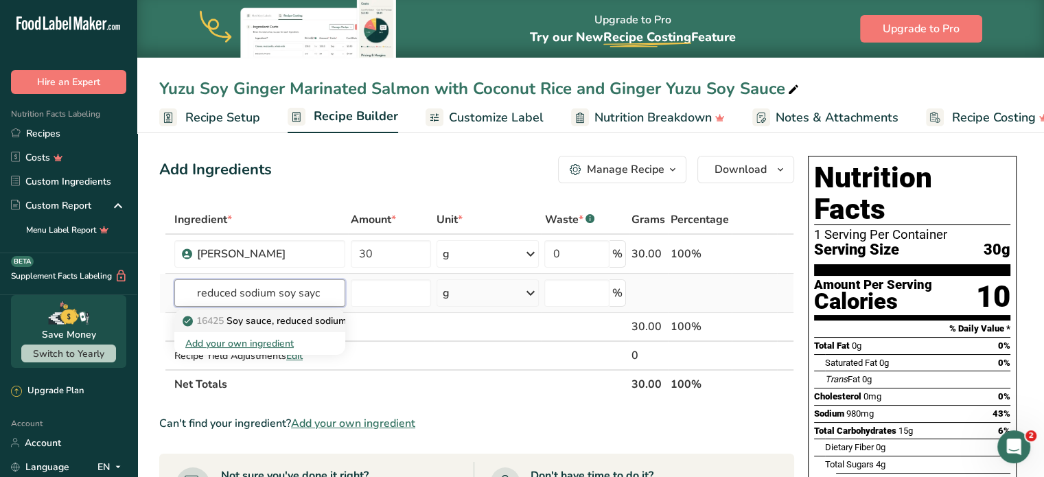
type input "reduced sodium soy sayc"
click at [307, 314] on p "16425 Soy sauce, reduced sodium, made from hydrolyzed vegetable protein" at bounding box center [357, 321] width 345 height 14
type input "Soy sauce, reduced sodium, made from hydrolyzed vegetable protein"
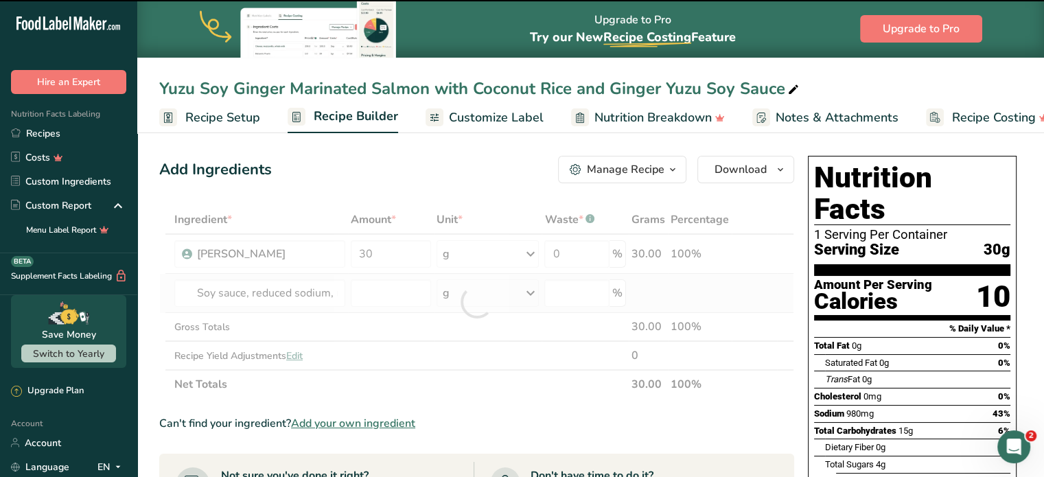
type input "0"
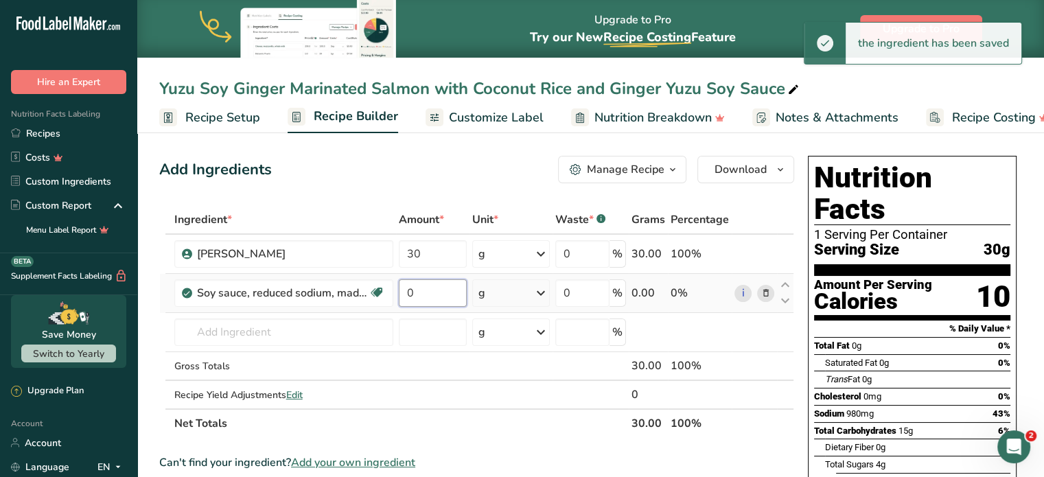
click at [423, 301] on input "0" at bounding box center [433, 292] width 69 height 27
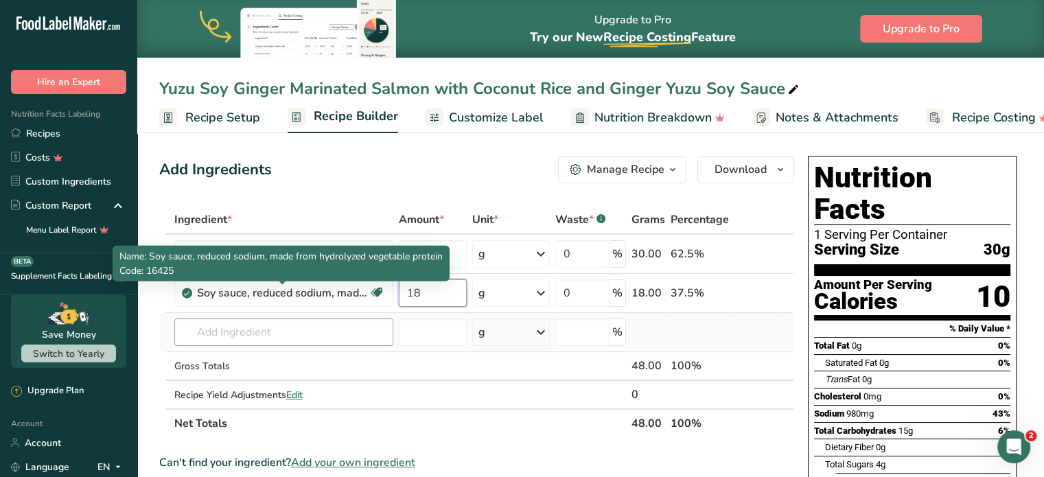
type input "18"
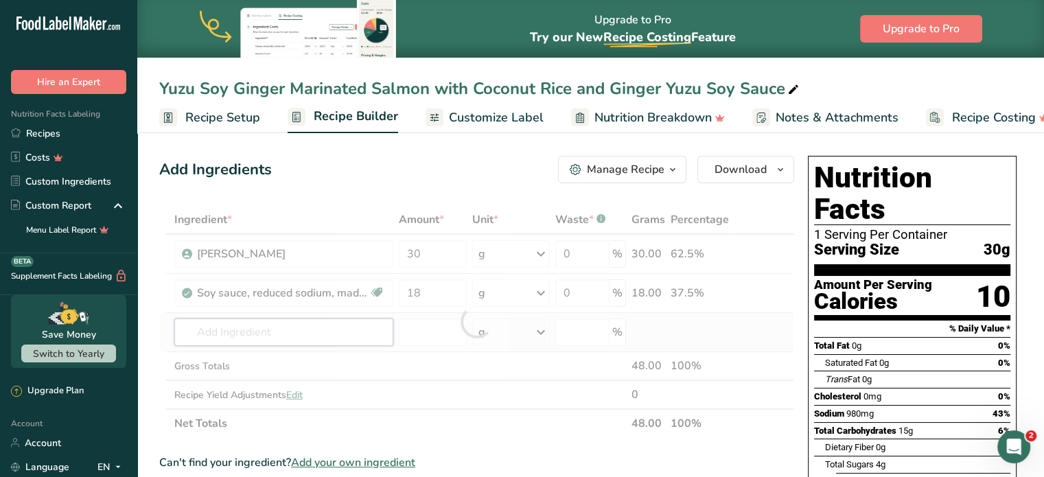
click at [310, 322] on div "Ingredient * Amount * Unit * Waste * .a-a{fill:#347362;}.b-a{fill:#fff;} Grams …" at bounding box center [476, 321] width 635 height 233
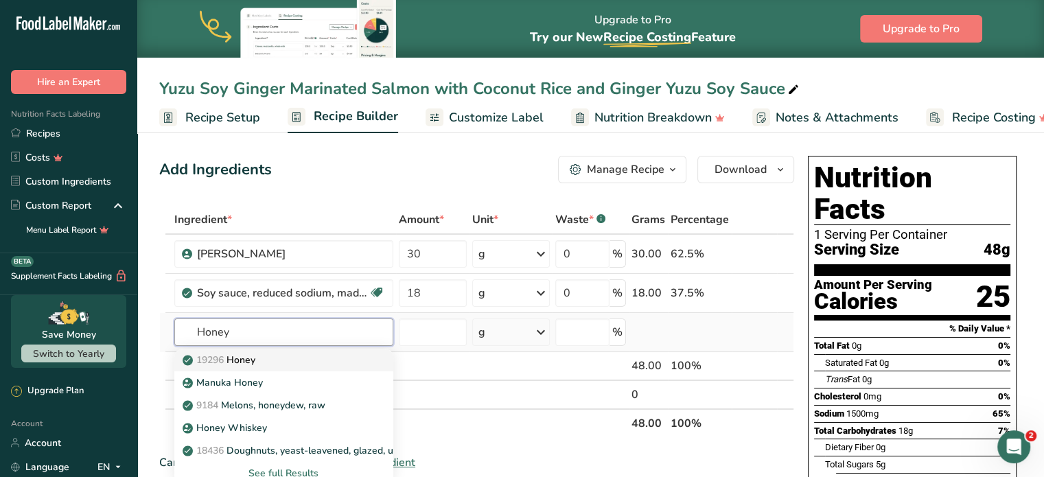
type input "Honey"
click at [265, 359] on div "19296 Honey" at bounding box center [272, 360] width 175 height 14
type input "Honey"
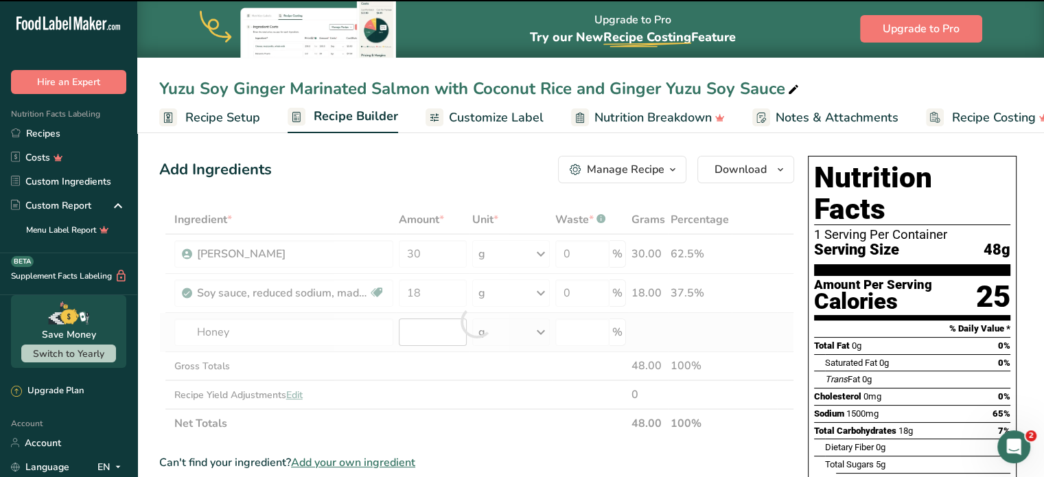
type input "0"
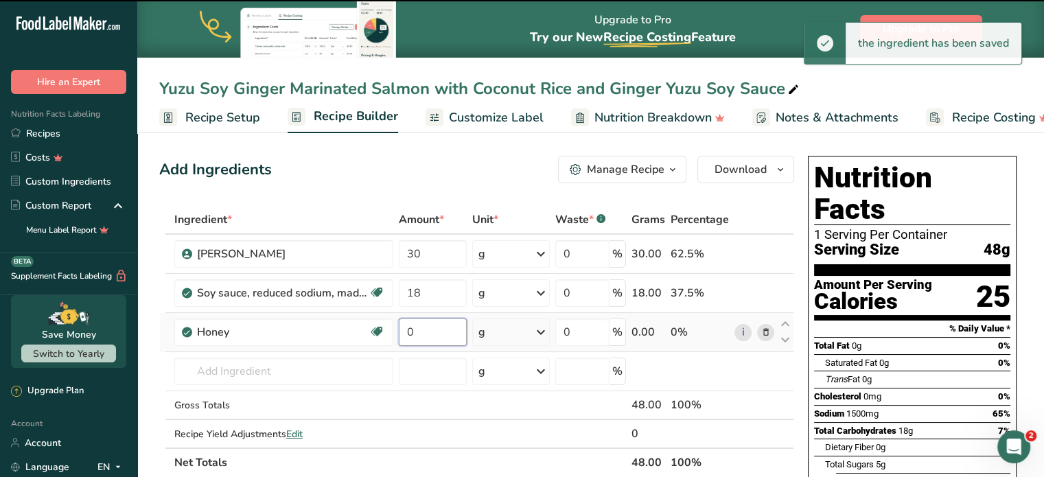
click at [422, 323] on input "0" at bounding box center [433, 331] width 69 height 27
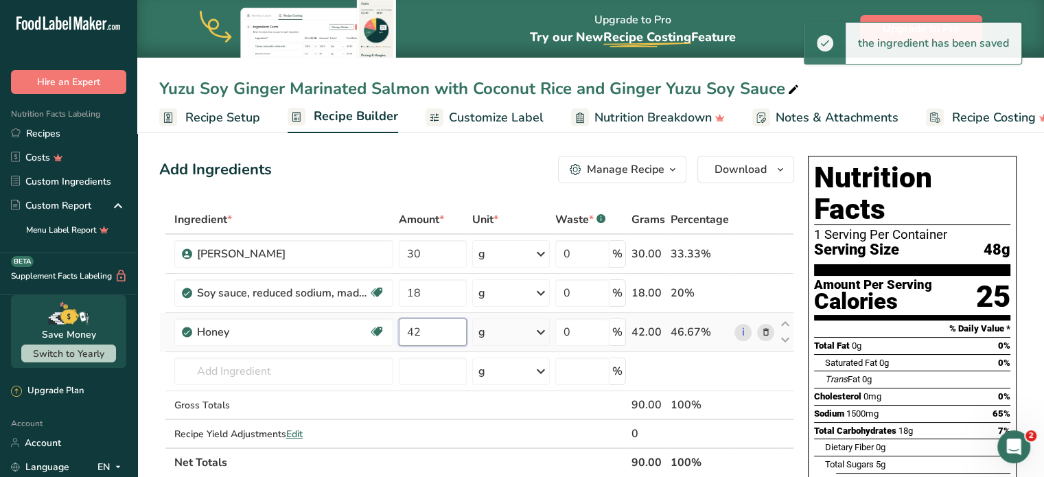
type input "42"
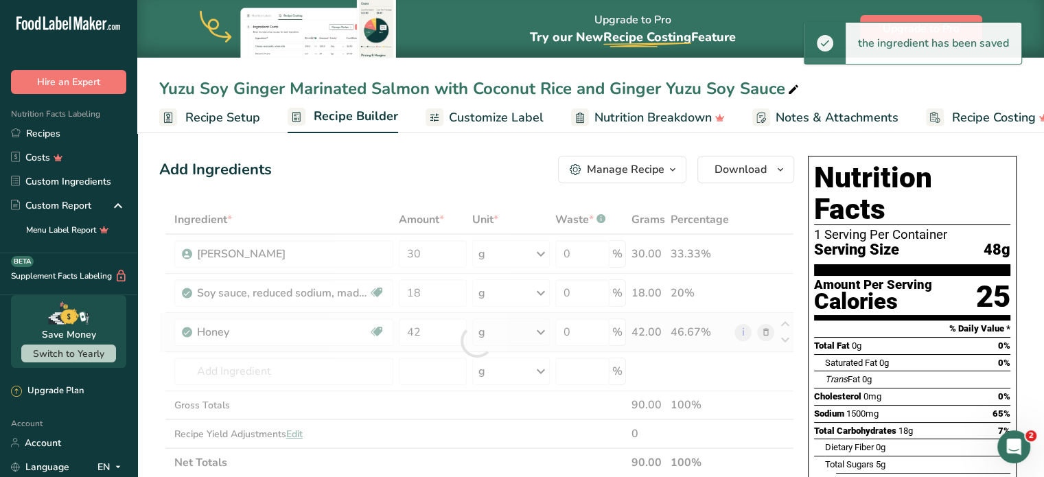
click at [279, 348] on div "Ingredient * Amount * Unit * Waste * .a-a{fill:#347362;}.b-a{fill:#fff;} Grams …" at bounding box center [476, 341] width 635 height 272
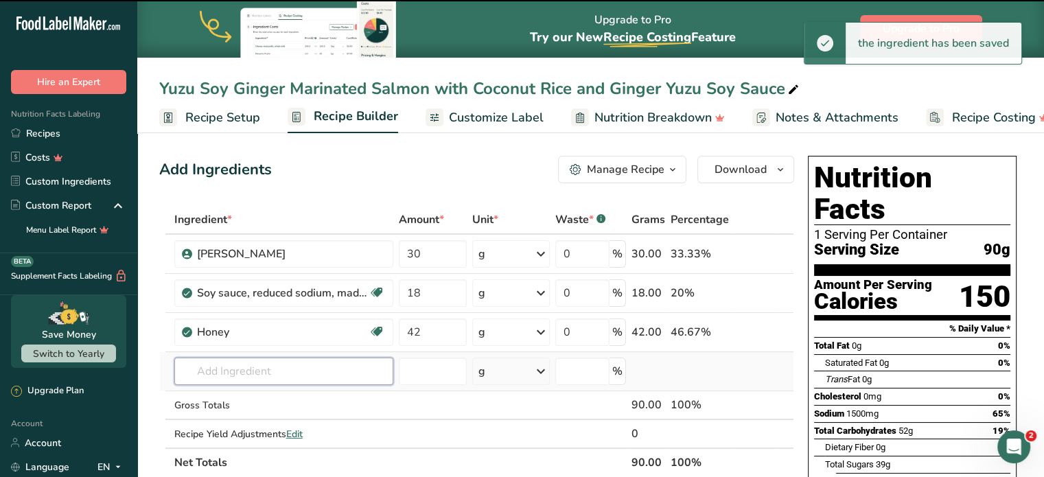
click at [275, 365] on input "text" at bounding box center [283, 371] width 219 height 27
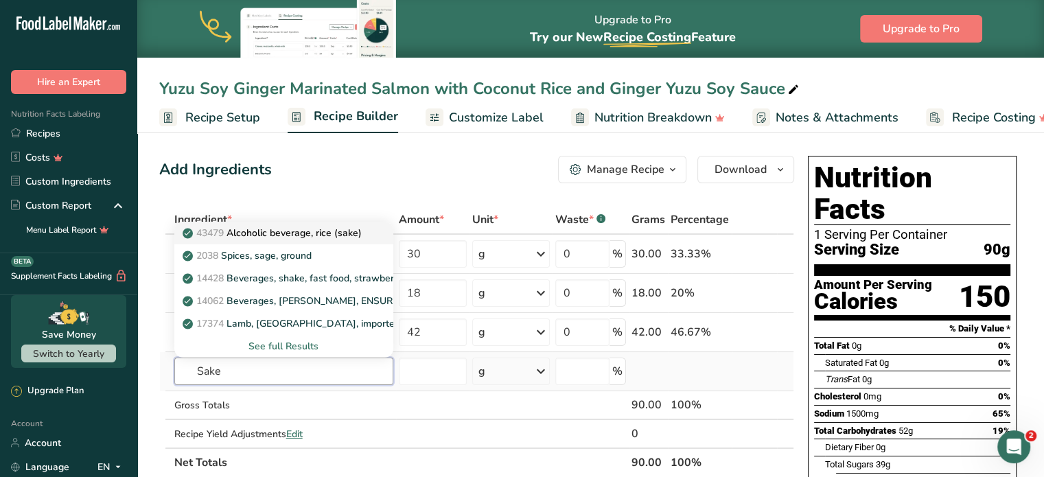
type input "Sake"
click at [316, 222] on link "43479 Alcoholic beverage, rice (sake)" at bounding box center [283, 233] width 219 height 23
type input "Alcoholic beverage, rice (sake)"
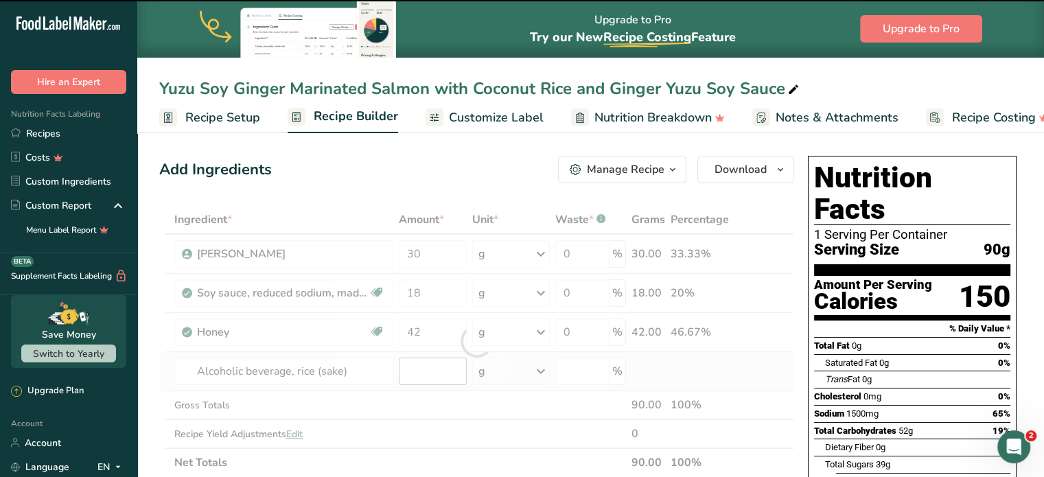
type input "0"
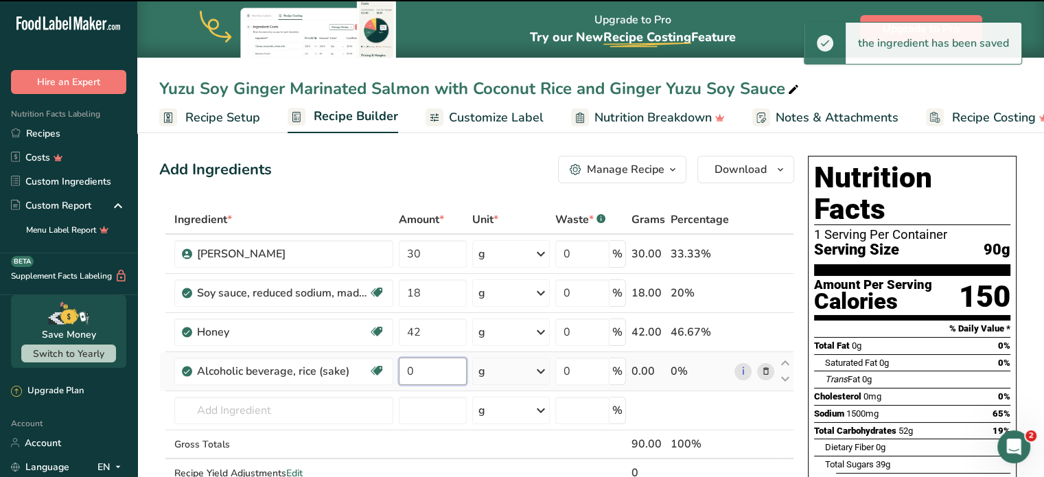
click at [423, 375] on input "0" at bounding box center [433, 371] width 69 height 27
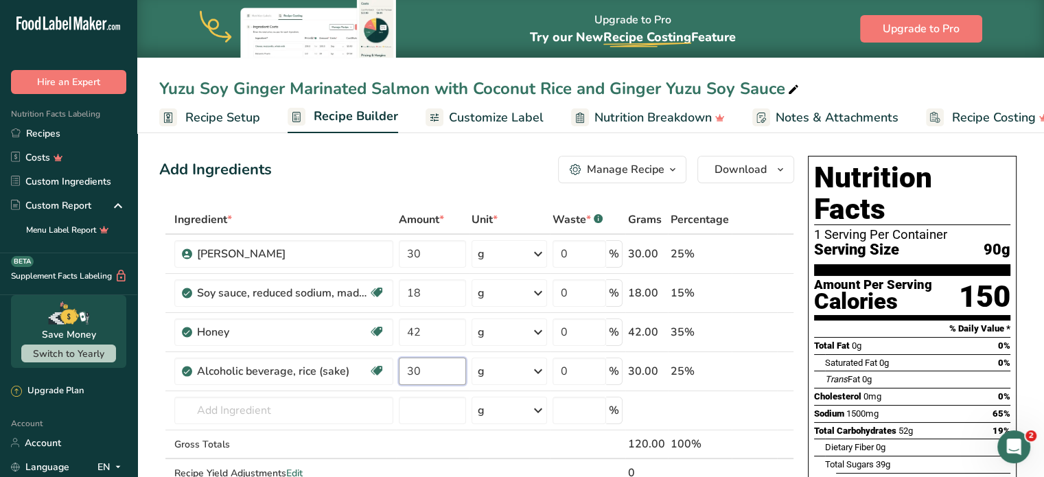
type input "30"
click at [269, 410] on div "Ingredient * Amount * Unit * Waste * .a-a{fill:#347362;}.b-a{fill:#fff;} Grams …" at bounding box center [476, 360] width 635 height 311
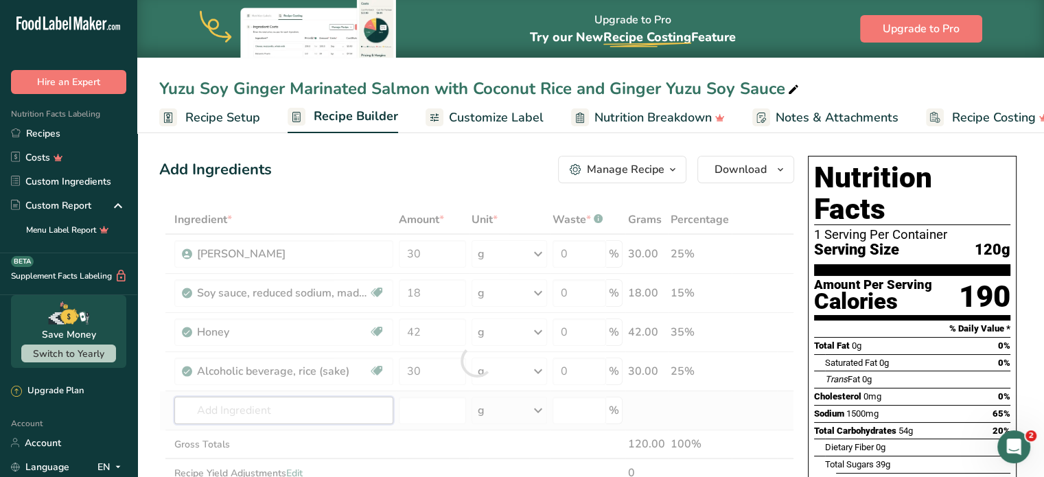
type input "G"
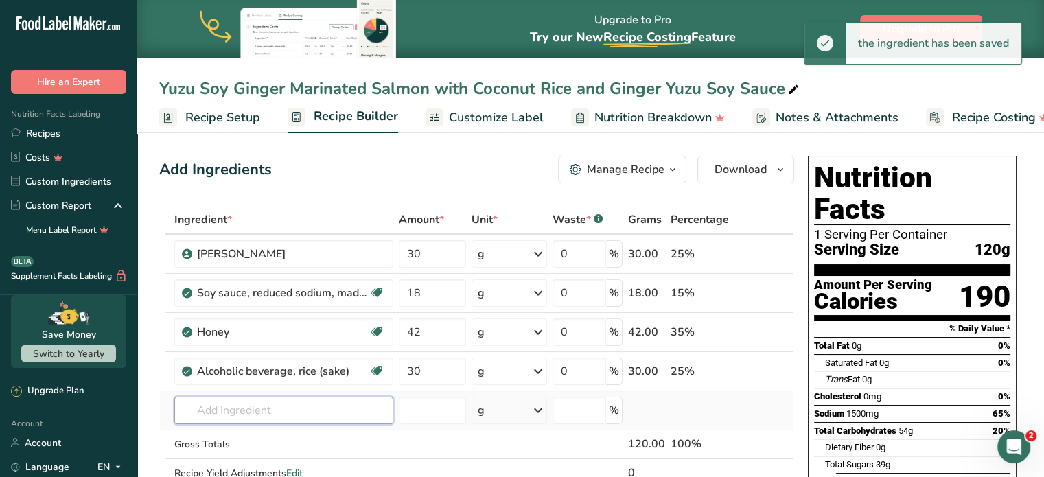
click at [269, 410] on input "text" at bounding box center [283, 410] width 219 height 27
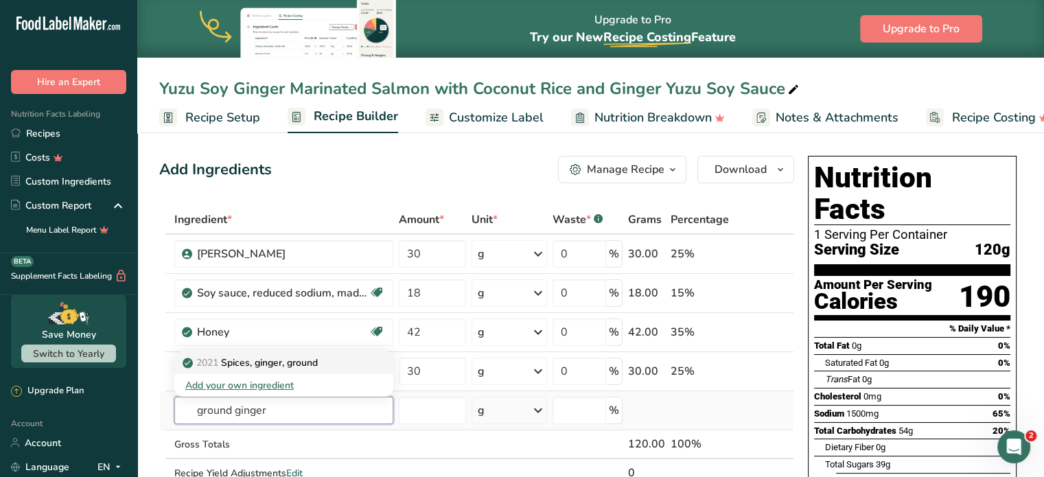
type input "ground ginger"
click at [294, 367] on p "2021 Spices, ginger, ground" at bounding box center [251, 363] width 132 height 14
type input "Spices, ginger, ground"
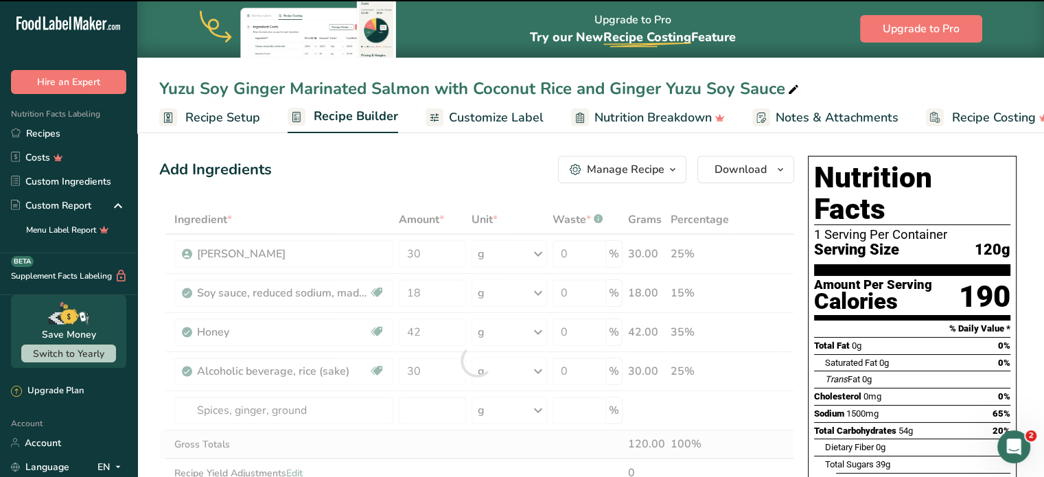
type input "0"
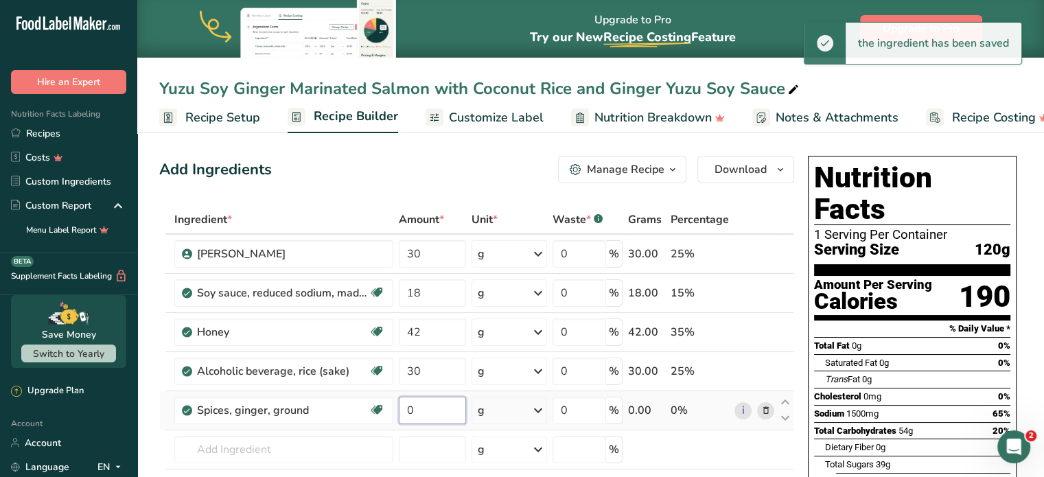
click at [443, 413] on input "0" at bounding box center [432, 410] width 67 height 27
type input "1"
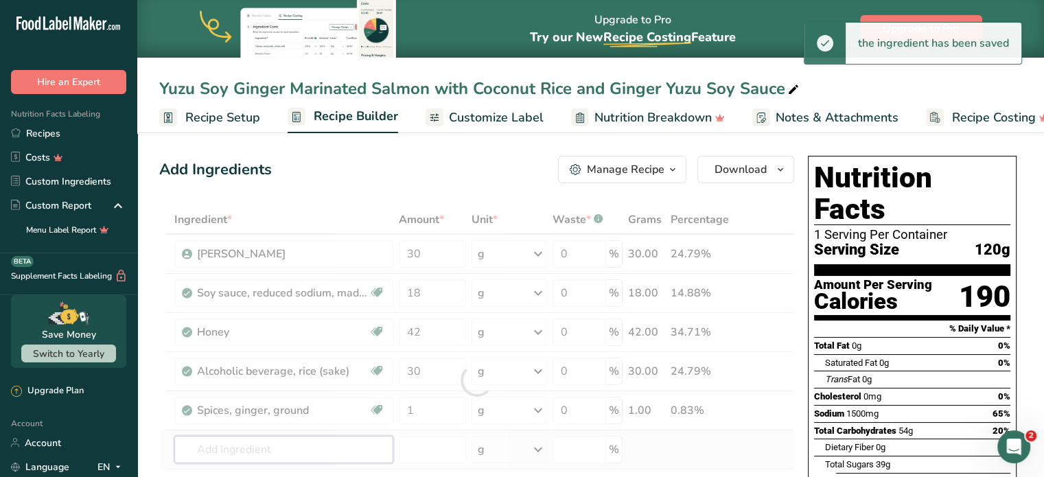
click at [277, 459] on div "Ingredient * Amount * Unit * Waste * .a-a{fill:#347362;}.b-a{fill:#fff;} Grams …" at bounding box center [476, 380] width 635 height 350
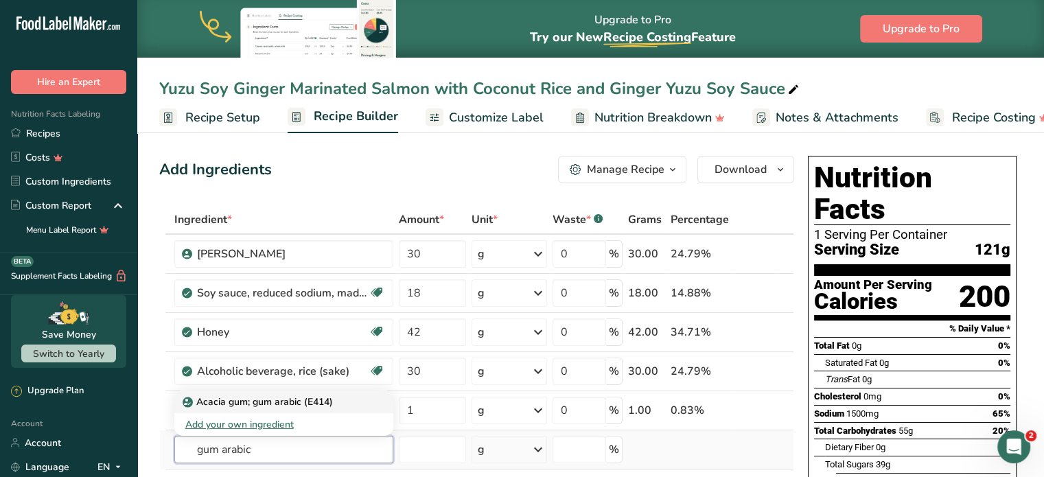
type input "gum arabic"
click at [332, 411] on link "Acacia gum; gum arabic (E414)" at bounding box center [283, 402] width 219 height 23
type input "Acacia gum; gum arabic (E414)"
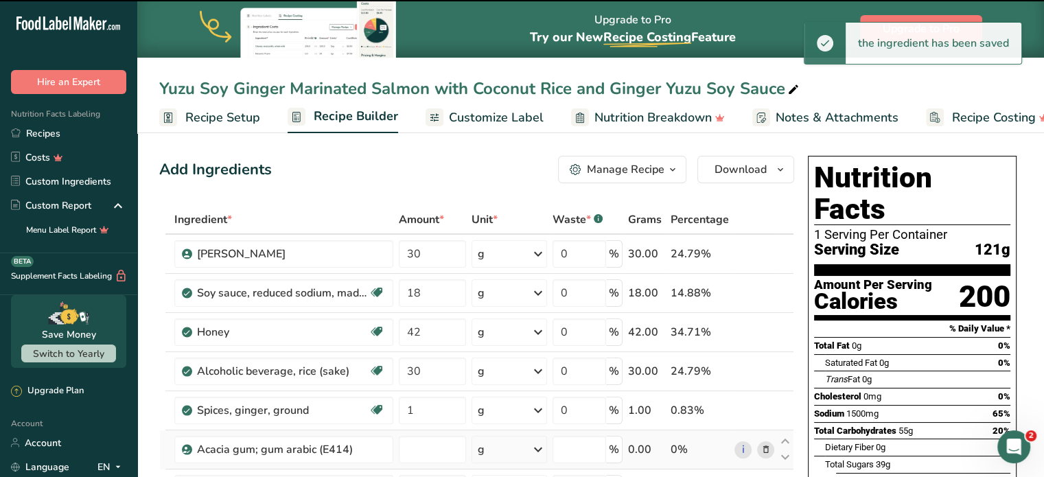
type input "0"
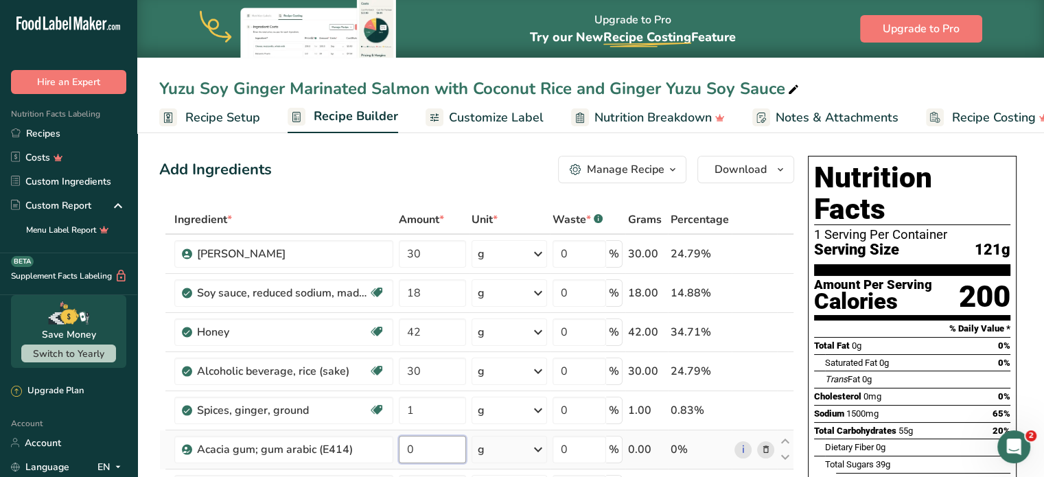
click at [427, 452] on input "0" at bounding box center [432, 449] width 67 height 27
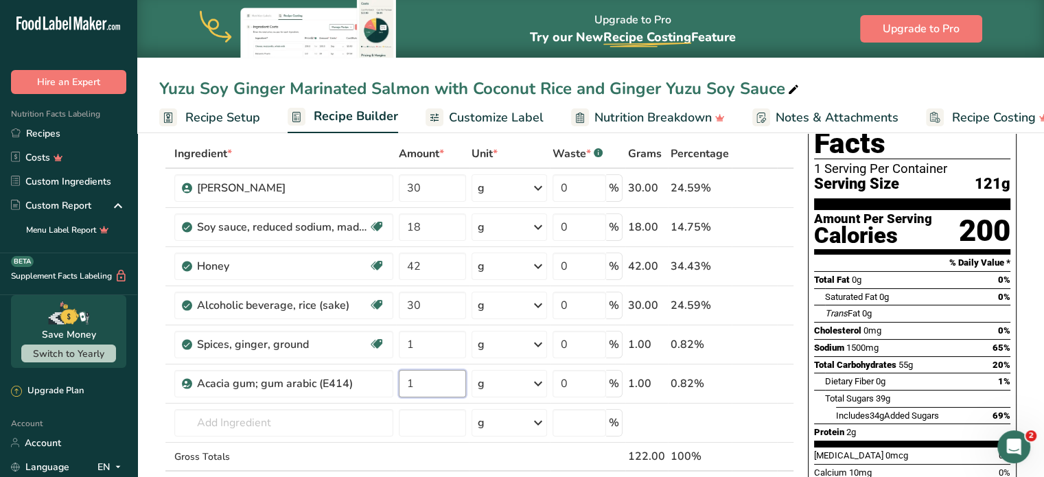
scroll to position [71, 0]
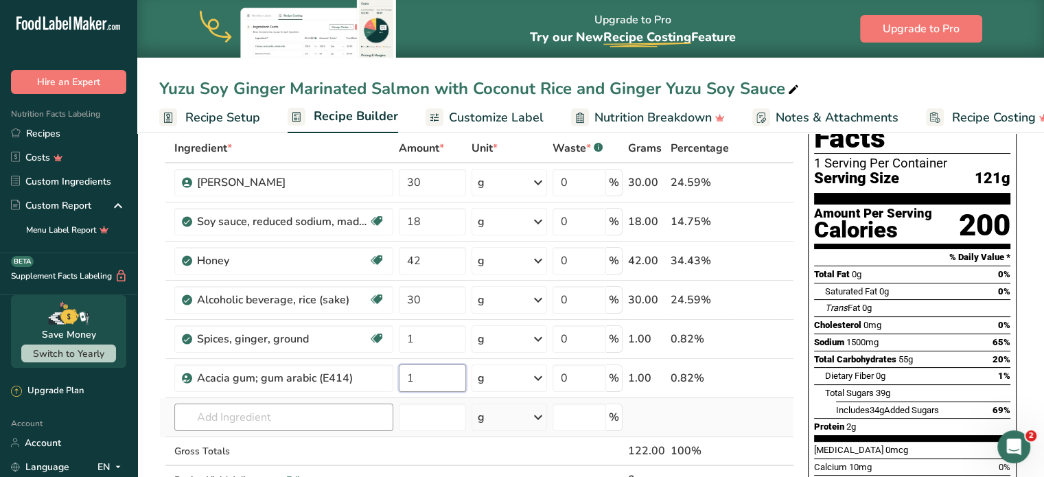
type input "1"
click at [281, 410] on div "Ingredient * Amount * Unit * Waste * .a-a{fill:#347362;}.b-a{fill:#fff;} Grams …" at bounding box center [476, 328] width 635 height 389
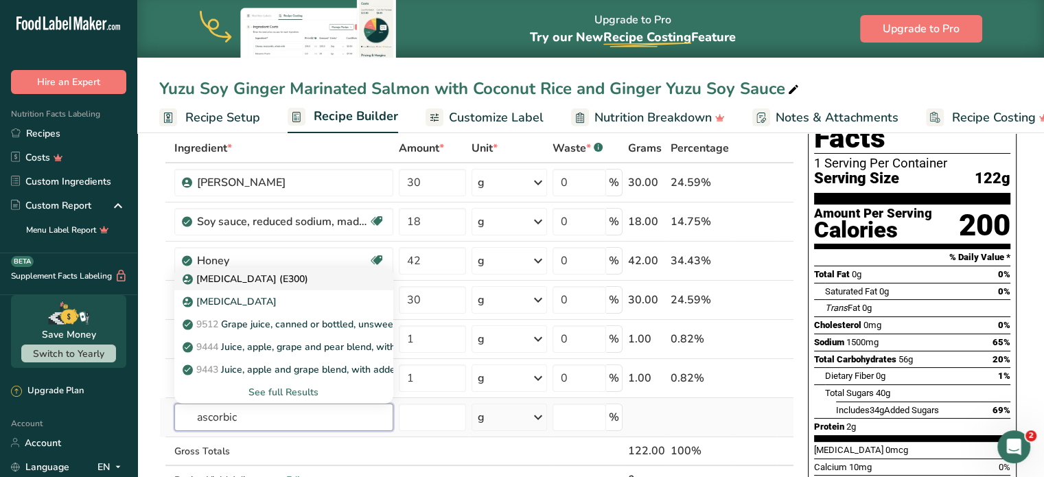
type input "ascorbic"
click at [246, 268] on link "[MEDICAL_DATA] (E300)" at bounding box center [283, 279] width 219 height 23
type input "[MEDICAL_DATA] (E300)"
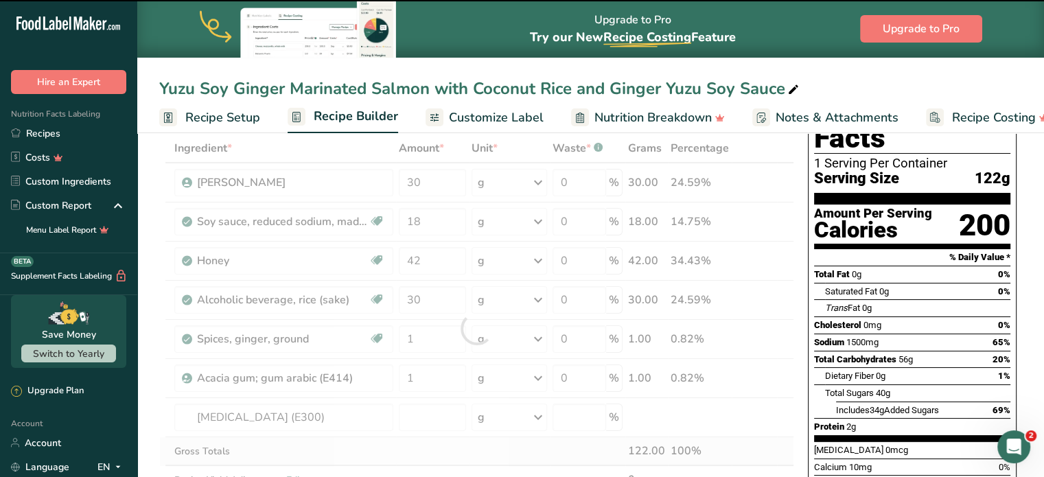
type input "0"
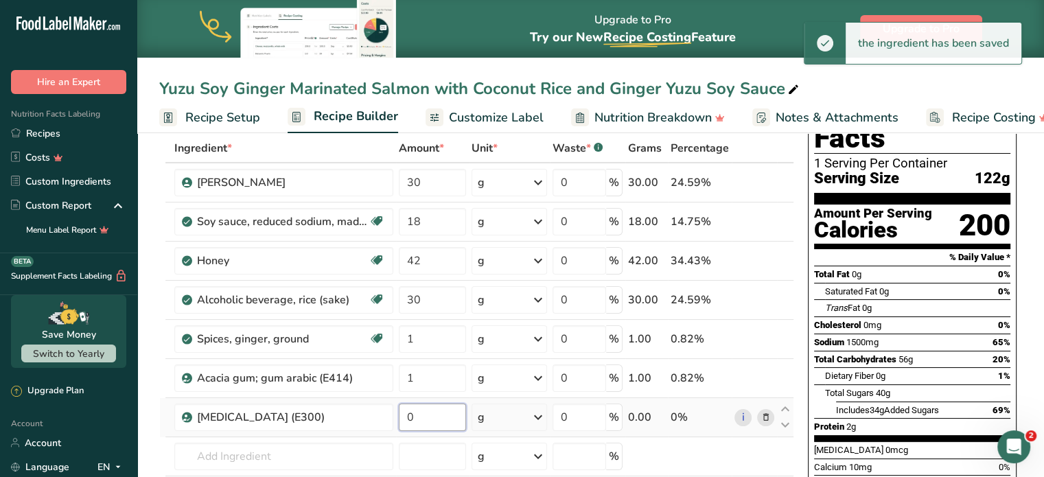
click at [442, 423] on input "0" at bounding box center [432, 417] width 67 height 27
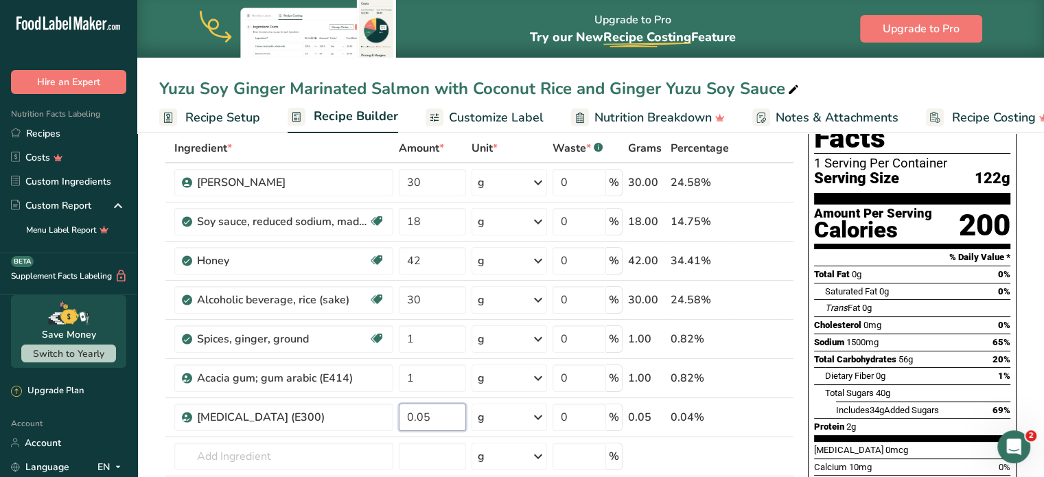
type input "0.05"
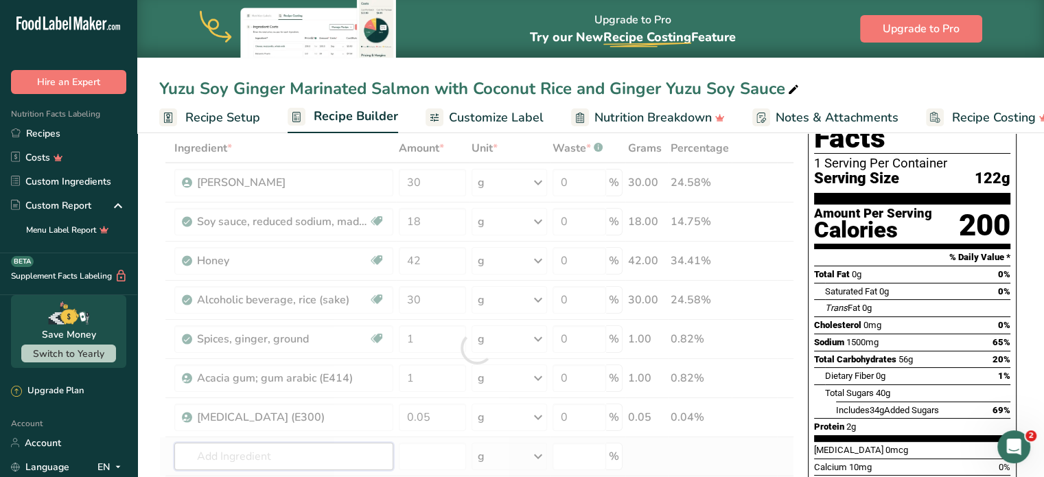
click at [252, 452] on div "Ingredient * Amount * Unit * Waste * .a-a{fill:#347362;}.b-a{fill:#fff;} Grams …" at bounding box center [476, 348] width 635 height 428
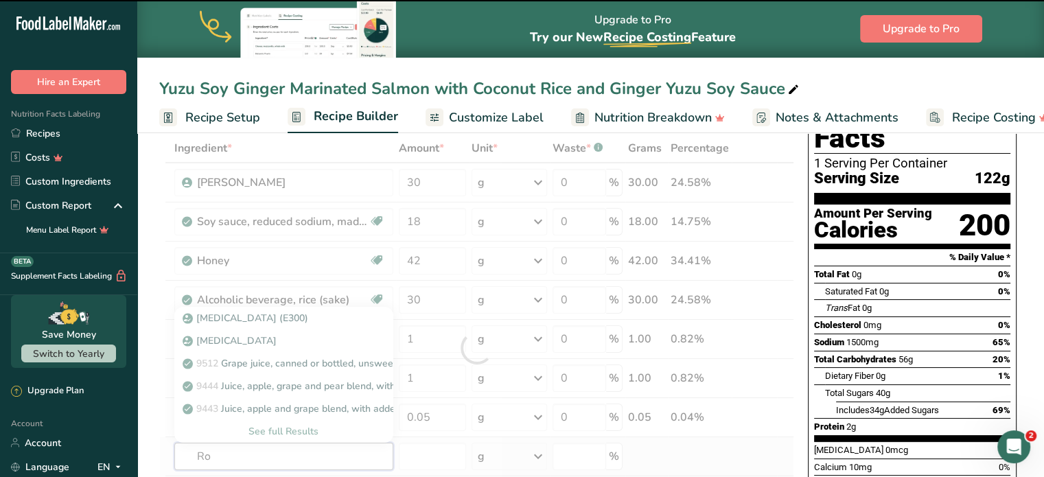
type input "Ros"
type input "e"
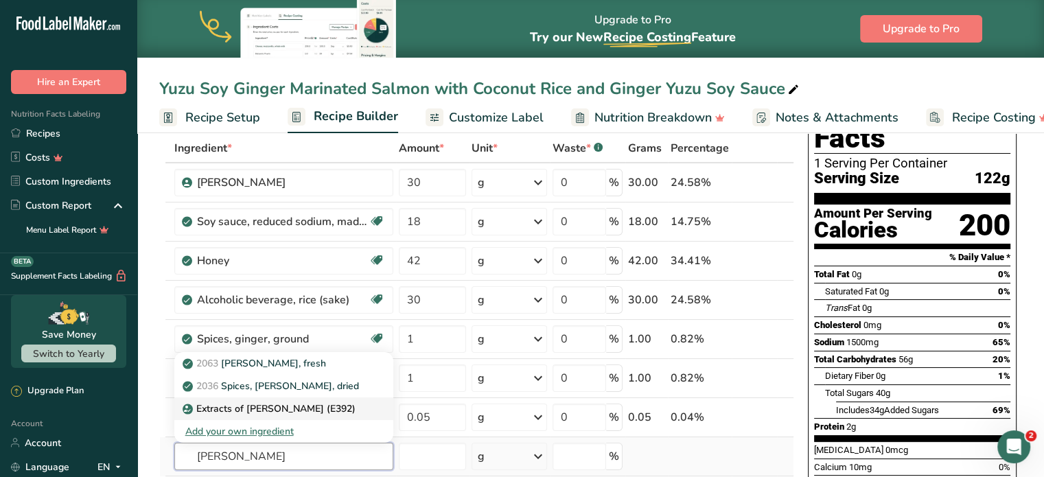
type input "[PERSON_NAME]"
click at [266, 413] on p "Extracts of [PERSON_NAME] (E392)" at bounding box center [270, 409] width 170 height 14
type input "Extracts of [PERSON_NAME] (E392)"
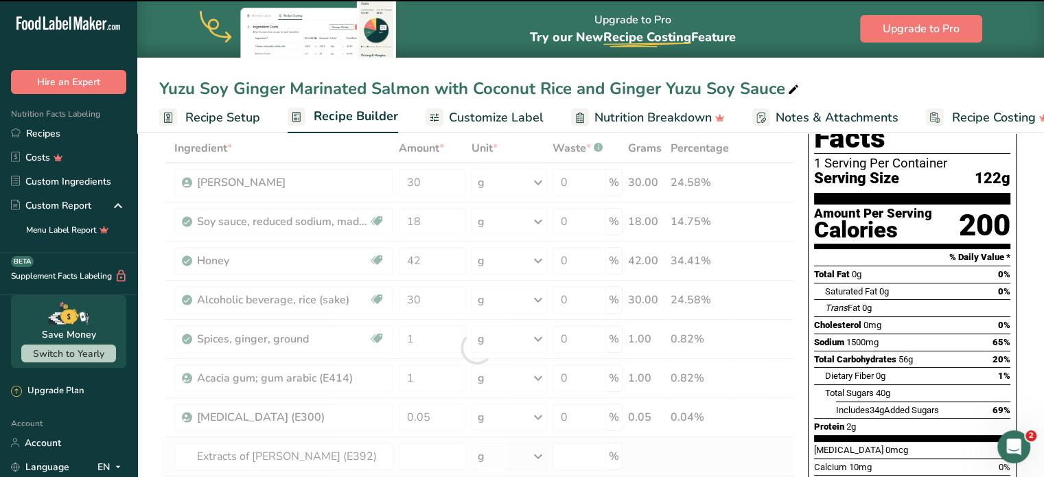
type input "0"
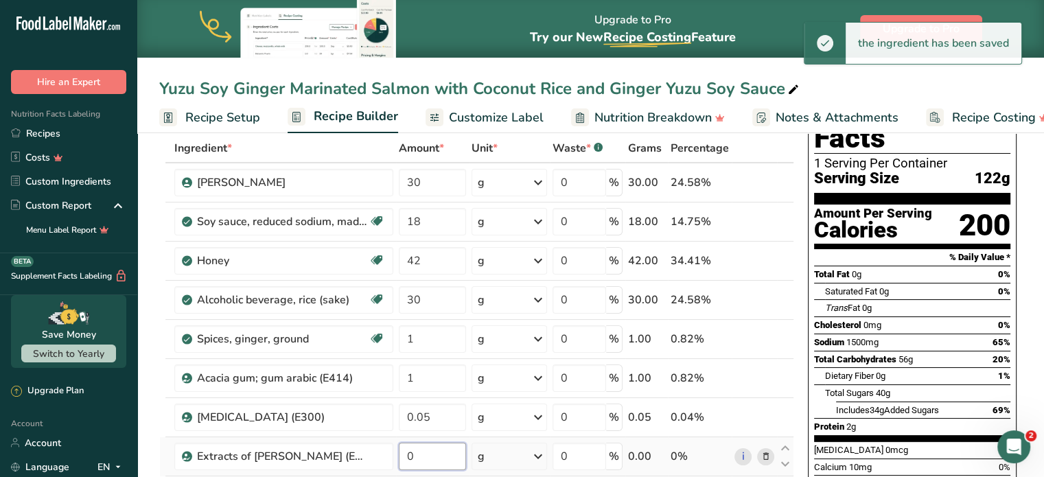
click at [458, 450] on input "0" at bounding box center [432, 456] width 67 height 27
type input "0.5"
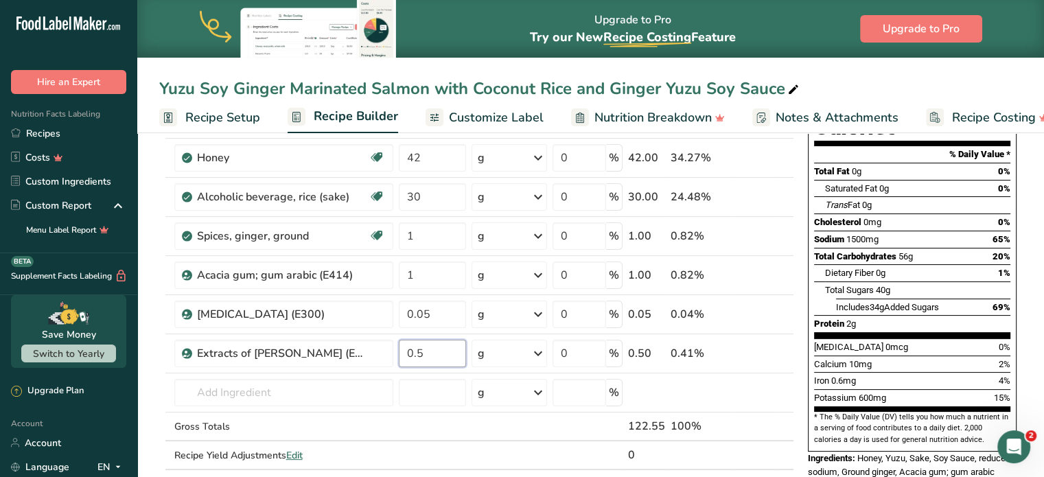
scroll to position [177, 0]
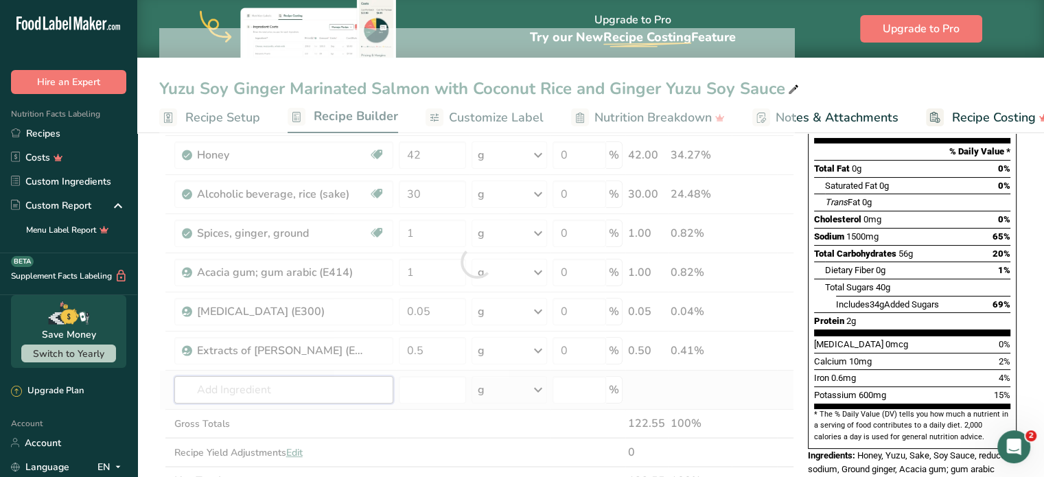
click at [312, 384] on div "Ingredient * Amount * Unit * Waste * .a-a{fill:#347362;}.b-a{fill:#fff;} Grams …" at bounding box center [476, 261] width 635 height 467
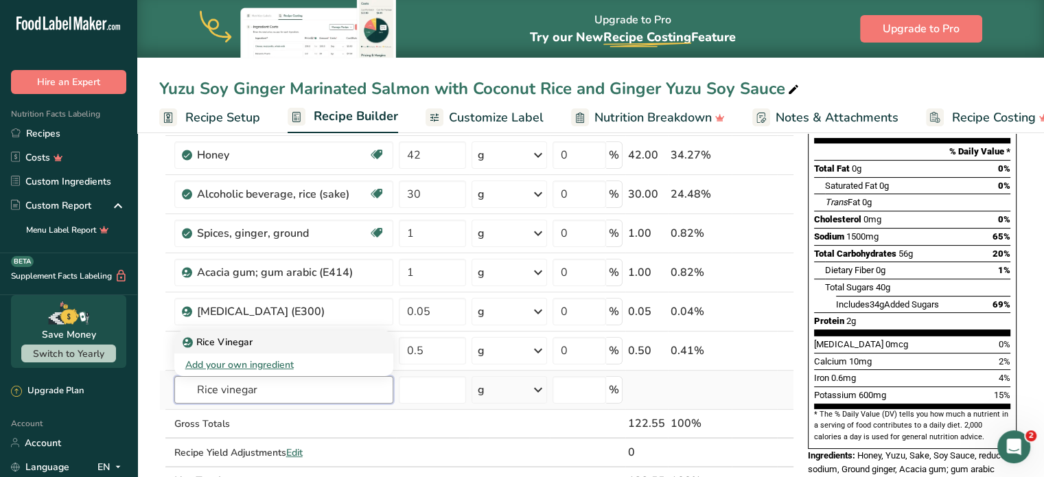
type input "Rice vinegar"
click at [255, 341] on div "Rice Vinegar" at bounding box center [272, 342] width 175 height 14
type input "Rice Vinegar"
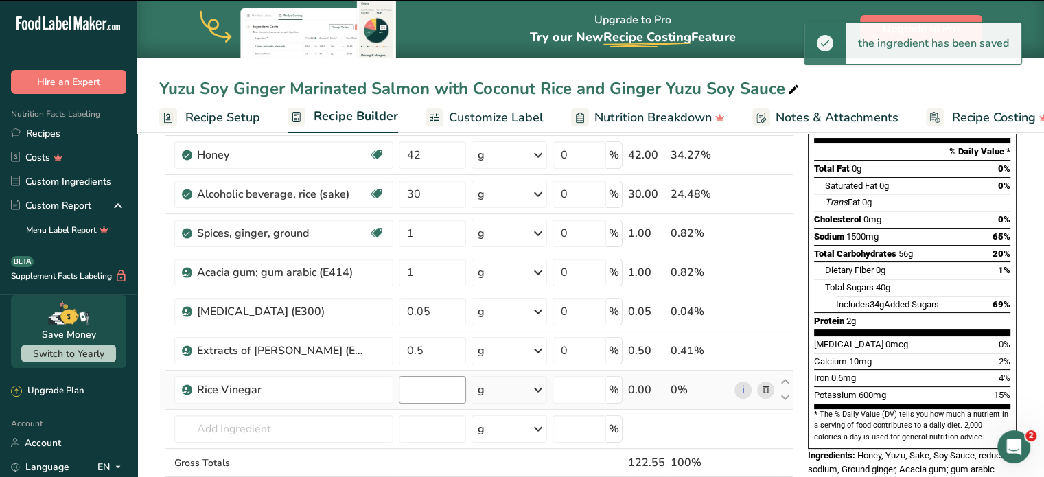
type input "0"
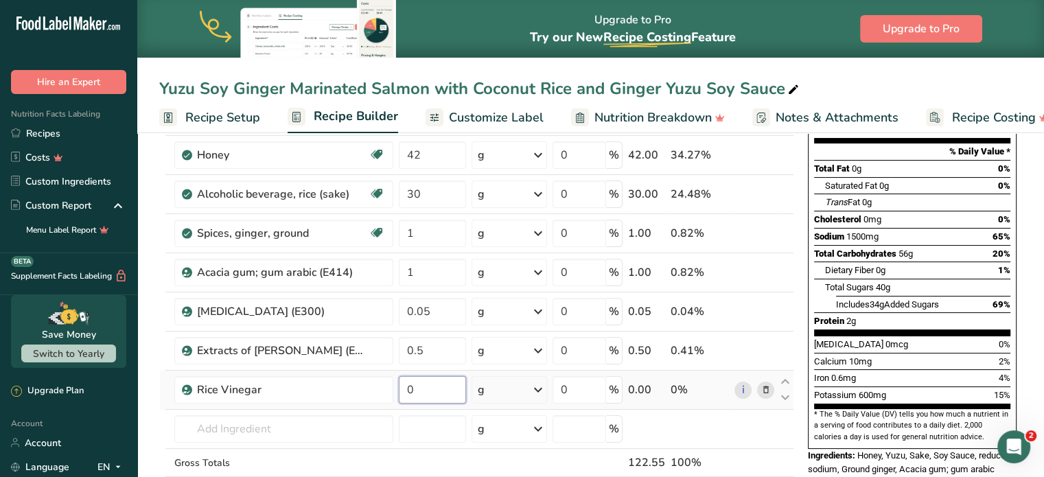
click at [426, 392] on input "0" at bounding box center [432, 389] width 67 height 27
type input "4"
type input "3"
click at [319, 417] on div "Ingredient * Amount * Unit * Waste * .a-a{fill:#347362;}.b-a{fill:#fff;} Grams …" at bounding box center [476, 281] width 635 height 507
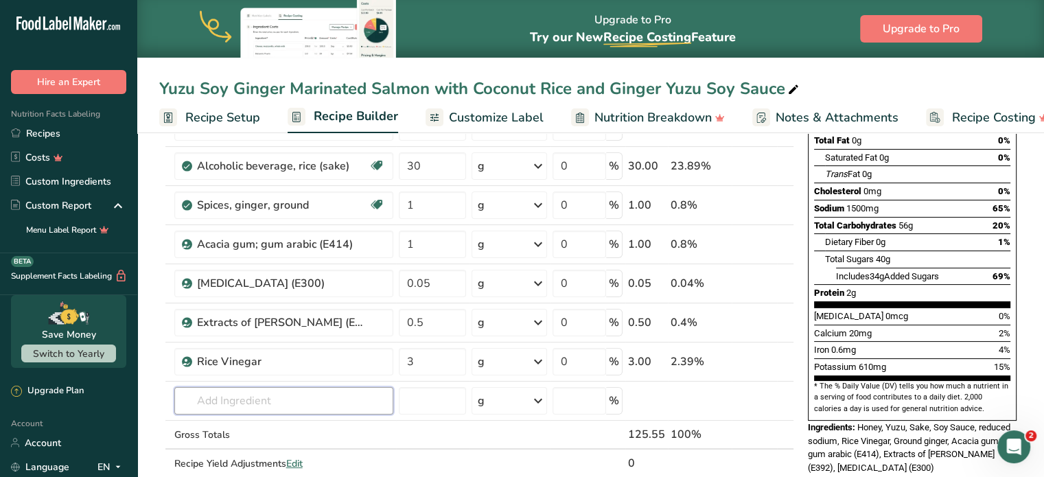
scroll to position [206, 0]
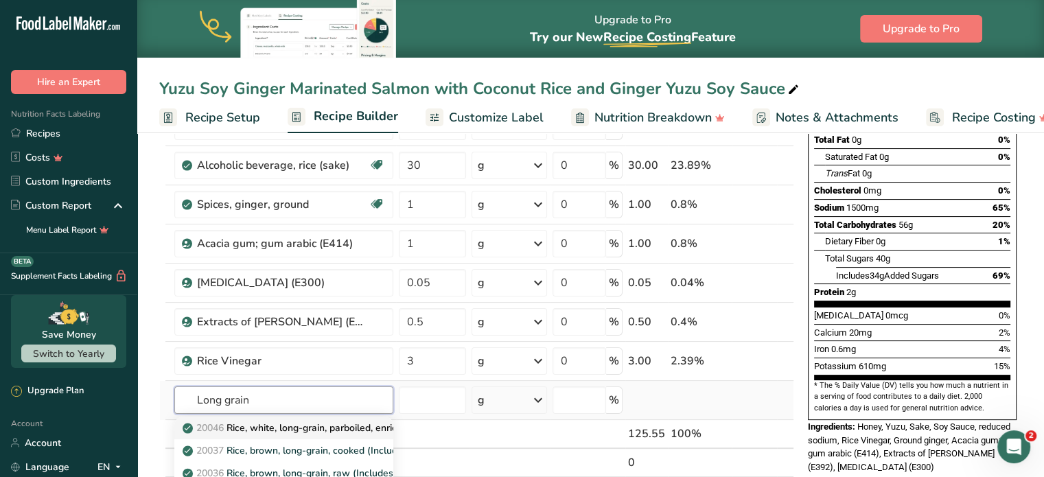
type input "Long grain"
click at [287, 422] on p "20046 Rice, white, long-grain, parboiled, enriched, dry" at bounding box center [308, 428] width 246 height 14
type input "Rice, white, long-grain, parboiled, enriched, dry"
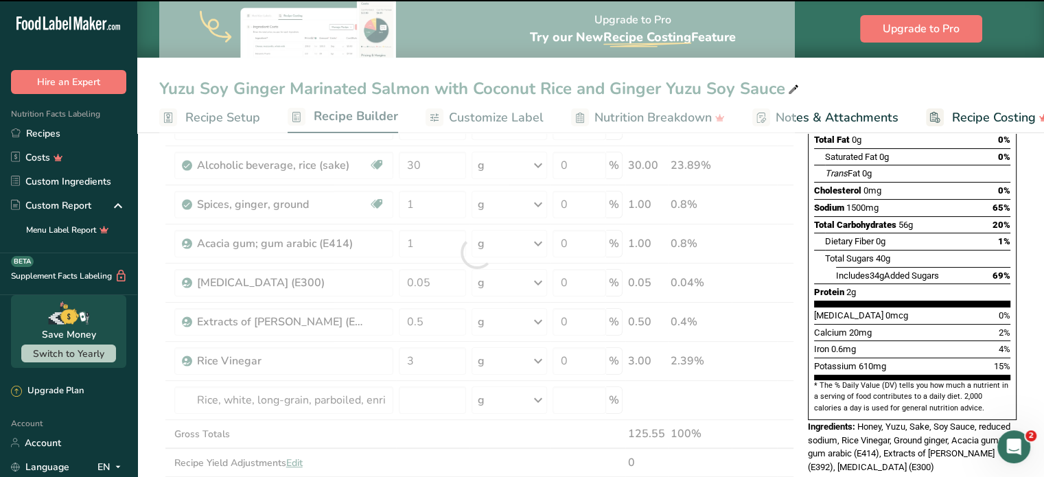
type input "0"
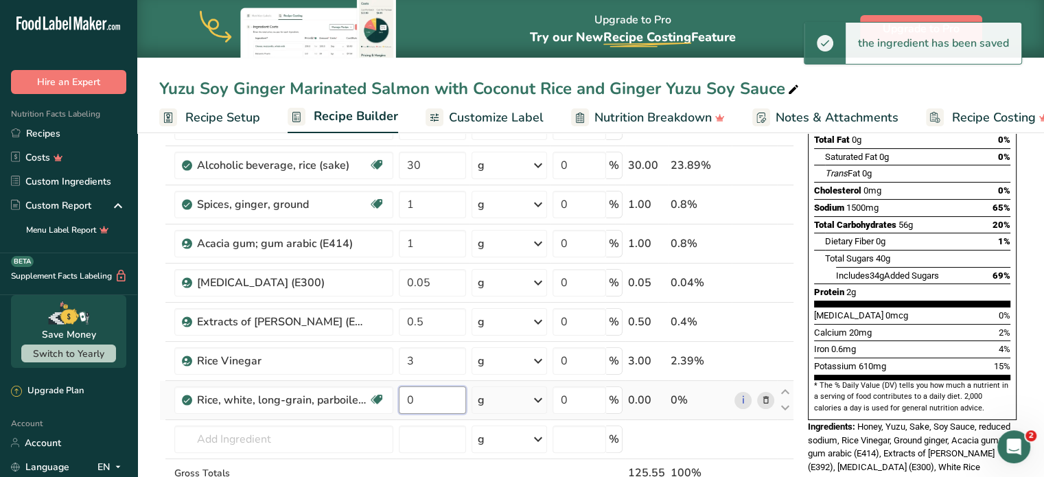
click at [415, 395] on input "0" at bounding box center [432, 399] width 67 height 27
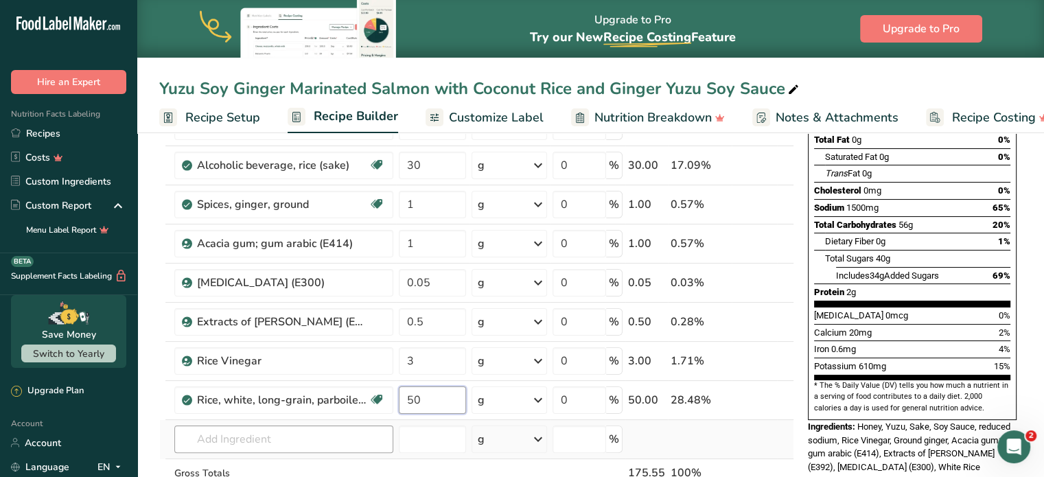
type input "50"
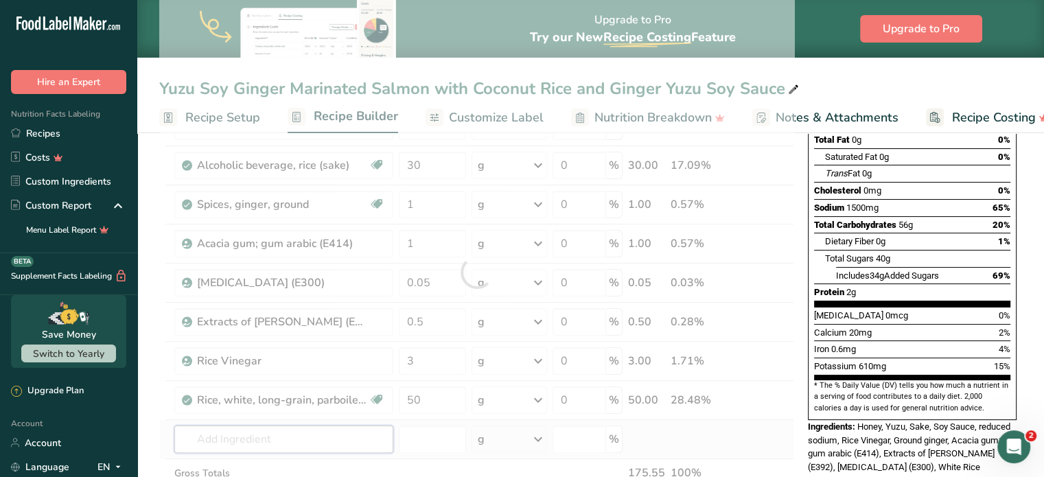
click at [283, 448] on div "Ingredient * Amount * Unit * Waste * .a-a{fill:#347362;}.b-a{fill:#fff;} Grams …" at bounding box center [476, 272] width 635 height 546
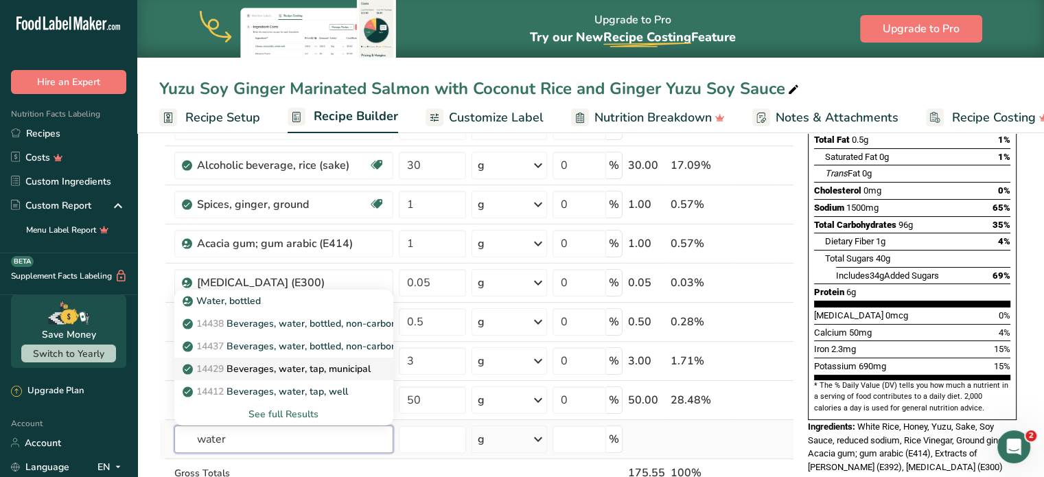
type input "water"
click at [351, 367] on p "14429 [GEOGRAPHIC_DATA], water, tap, municipal" at bounding box center [277, 369] width 185 height 14
type input "Beverages, water, tap, municipal"
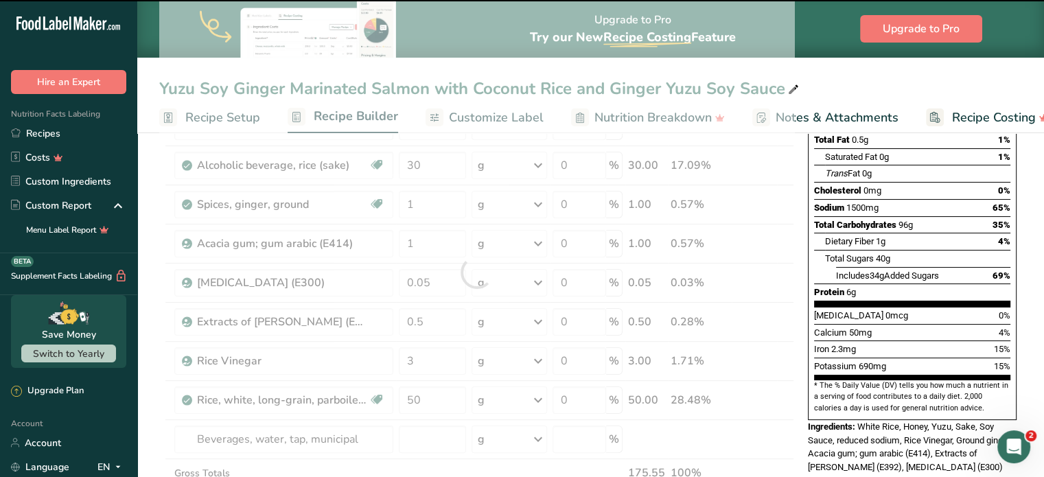
type input "0"
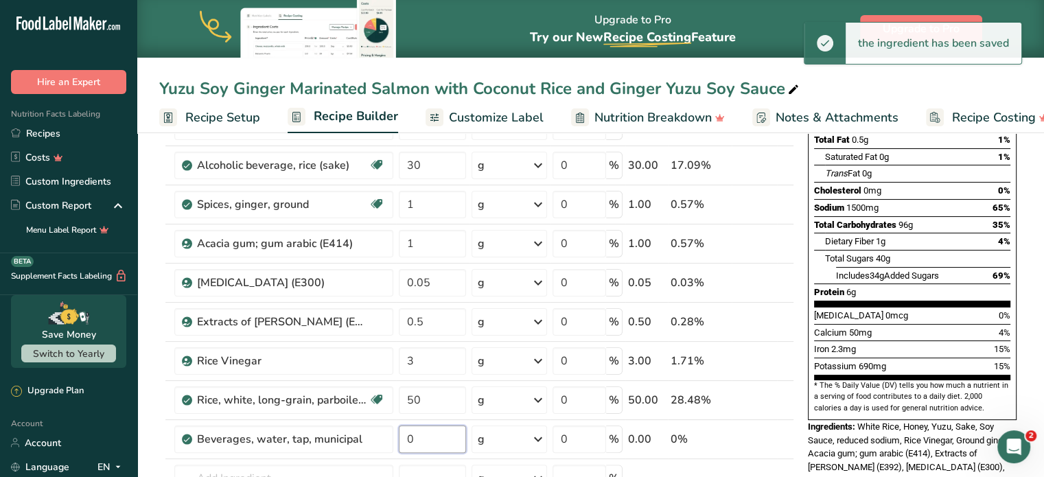
click at [428, 436] on input "0" at bounding box center [432, 439] width 67 height 27
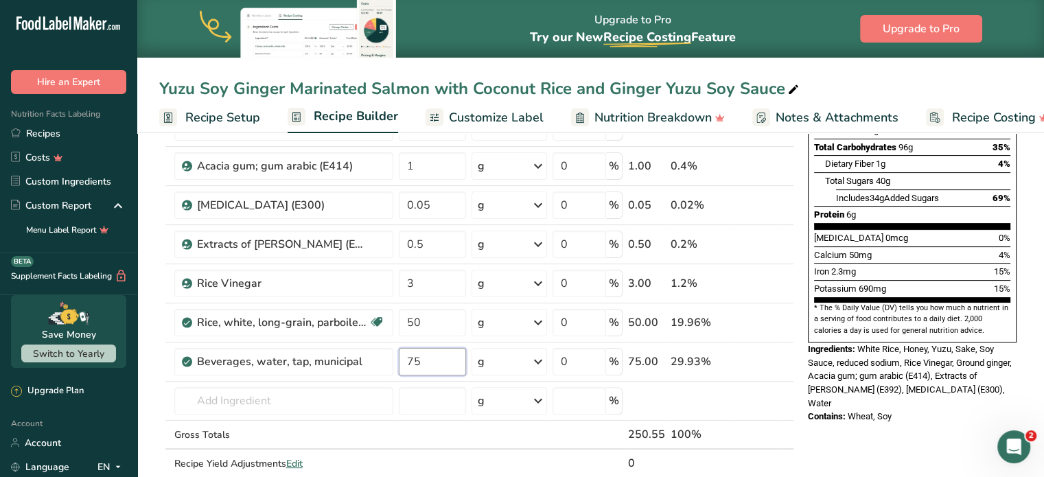
scroll to position [286, 0]
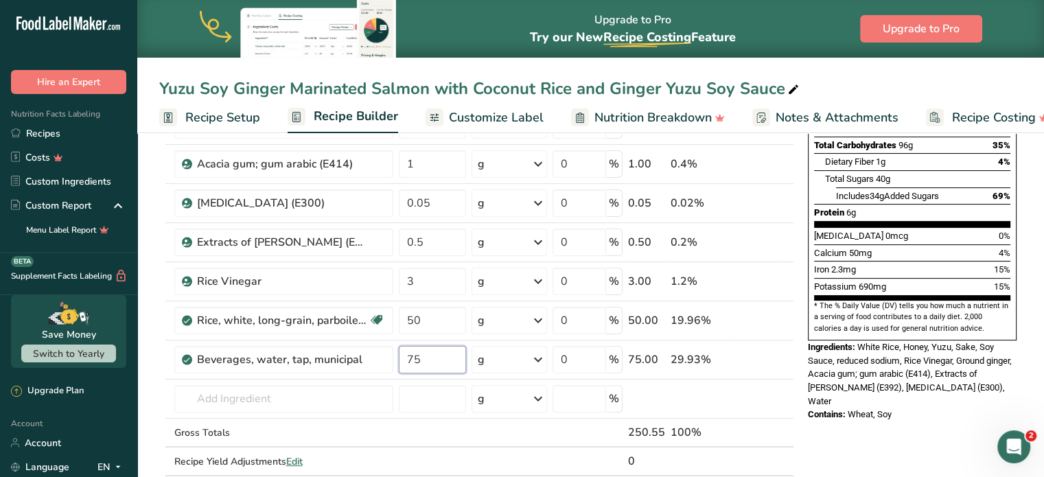
type input "75"
click at [896, 411] on div "Nutrition Facts 1 Serving Per Container Serving Size 176g Amount Per Serving Ca…" at bounding box center [912, 403] width 220 height 1076
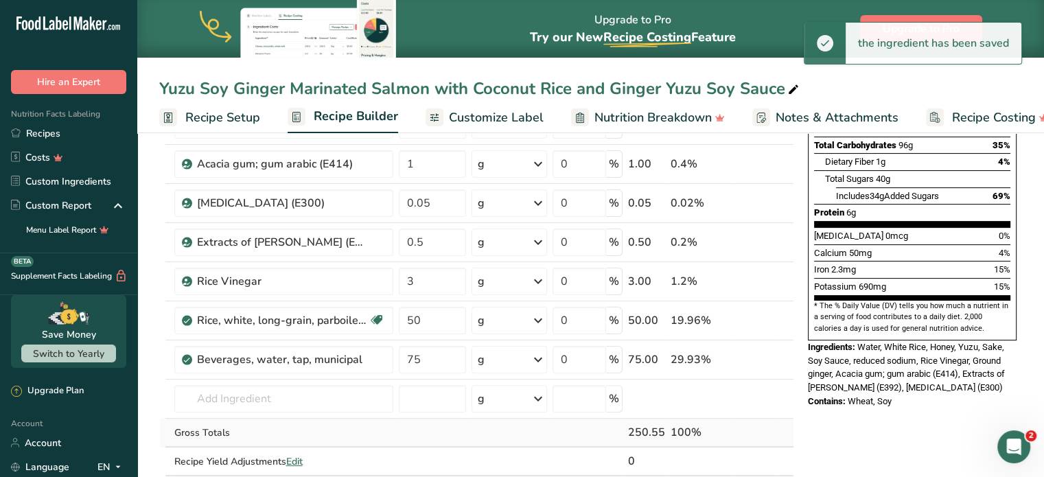
click at [273, 419] on td "Gross Totals" at bounding box center [284, 433] width 224 height 29
click at [294, 400] on input "text" at bounding box center [283, 398] width 219 height 27
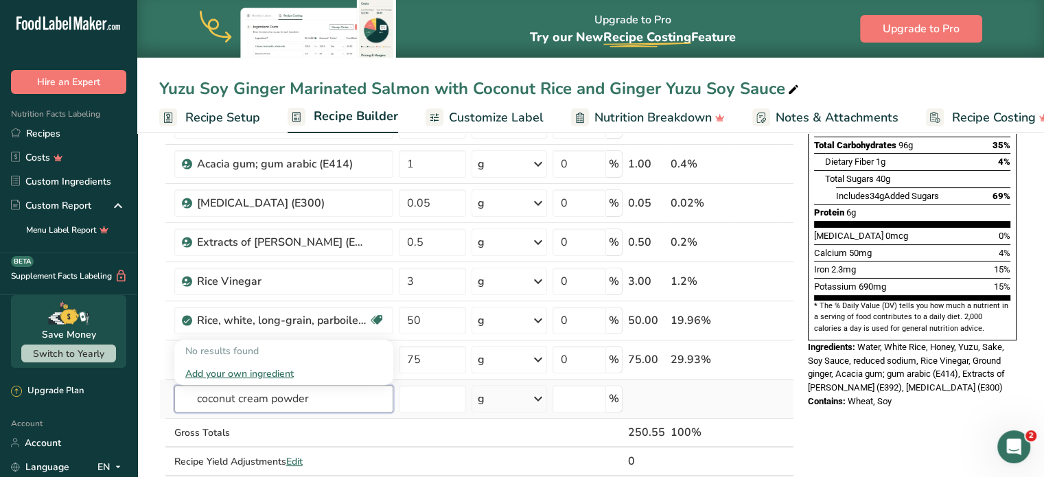
type input "coconut cream powder"
click at [256, 372] on div "Add your own ingredient" at bounding box center [283, 374] width 197 height 14
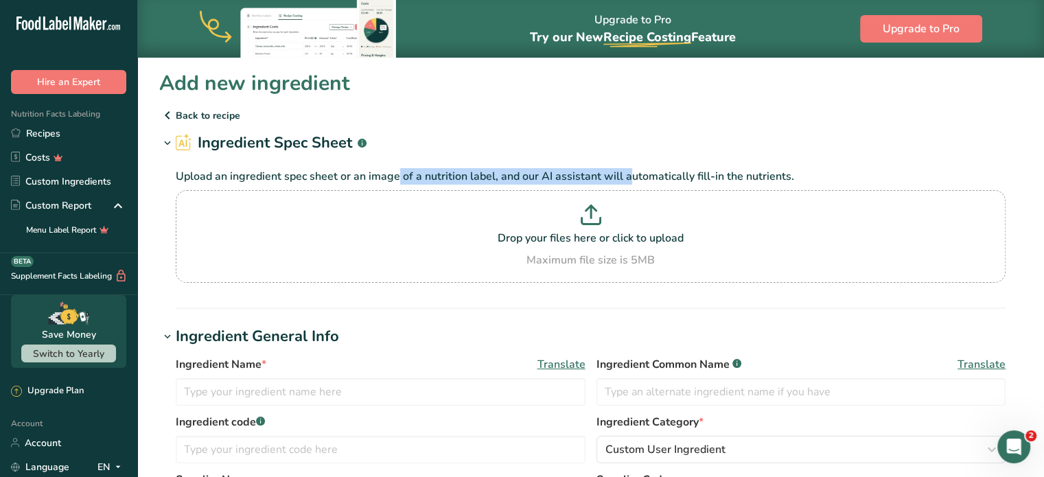
drag, startPoint x: 340, startPoint y: 183, endPoint x: 580, endPoint y: 170, distance: 240.6
click at [580, 170] on p "Upload an ingredient spec sheet or an image of a nutrition label, and our AI as…" at bounding box center [591, 176] width 830 height 16
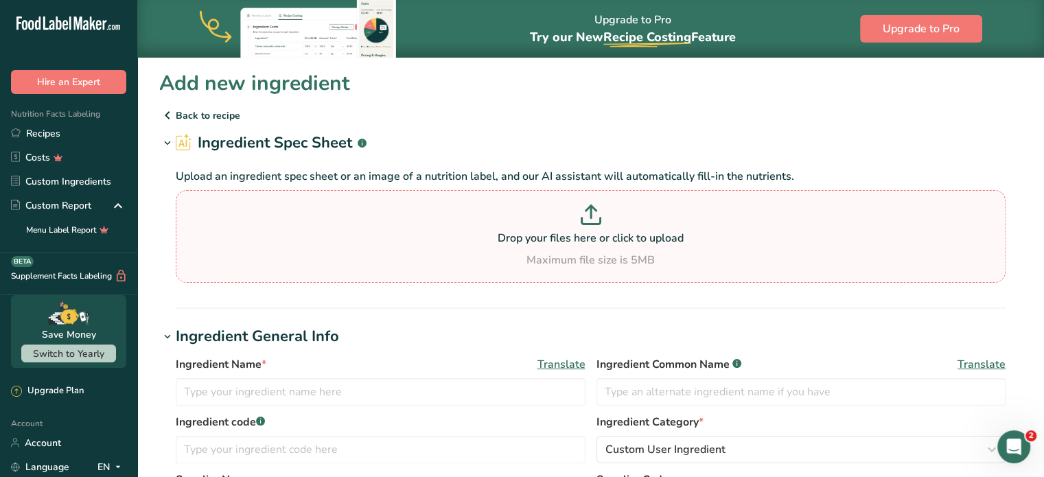
click at [540, 249] on div "Drop your files here or click to upload Maximum file size is 5MB" at bounding box center [590, 237] width 823 height 64
click at [540, 249] on input "Drop your files here or click to upload Maximum file size is 5MB" at bounding box center [591, 236] width 830 height 93
type input "C:\fakepath\spec_sheet.pdf"
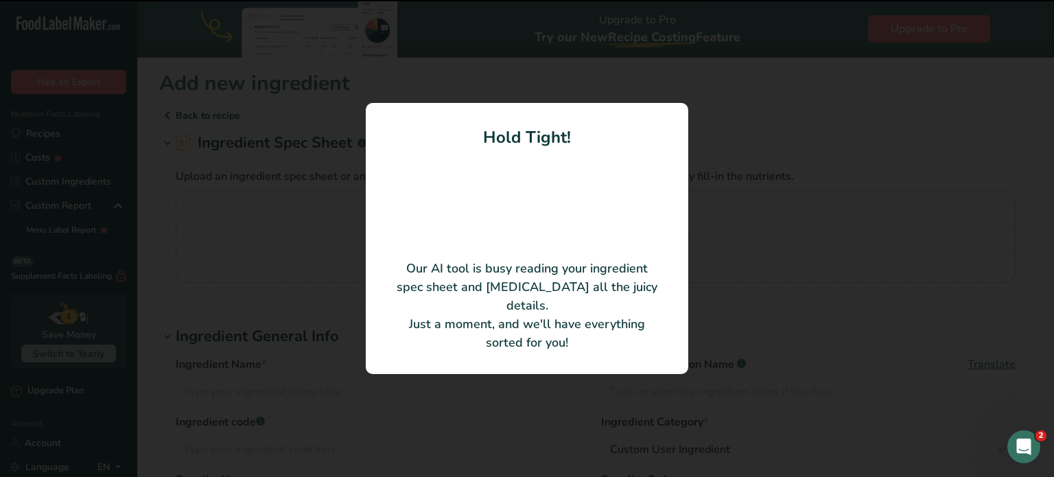
click at [500, 172] on video at bounding box center [527, 199] width 110 height 55
drag, startPoint x: 500, startPoint y: 164, endPoint x: 728, endPoint y: 387, distance: 318.4
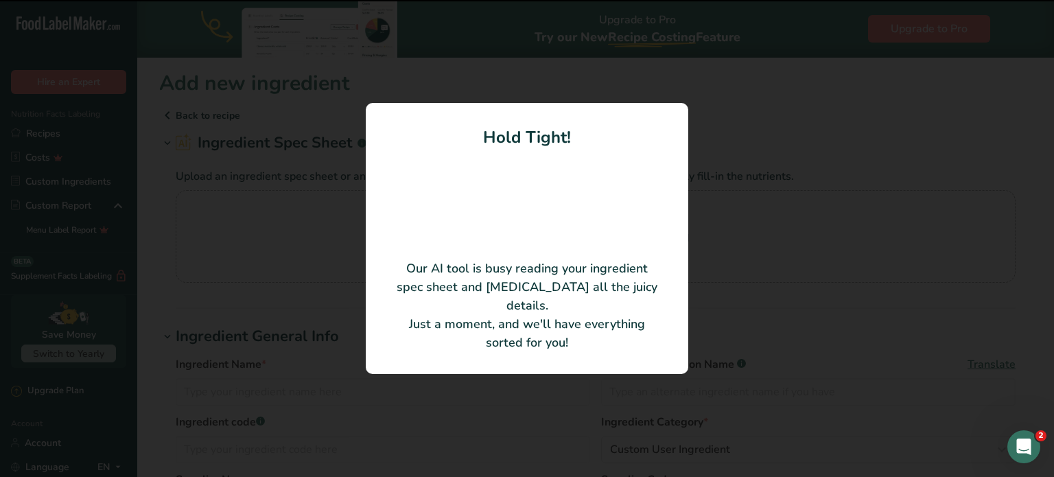
click at [728, 387] on div "Hold Tight! Our AI tool is busy reading your ingredient spec sheet and [MEDICAL…" at bounding box center [527, 238] width 1054 height 477
type input "Organic Coconut Milk Powder"
type input "Cambridge Commodities, Inc."
type input "CMPC"
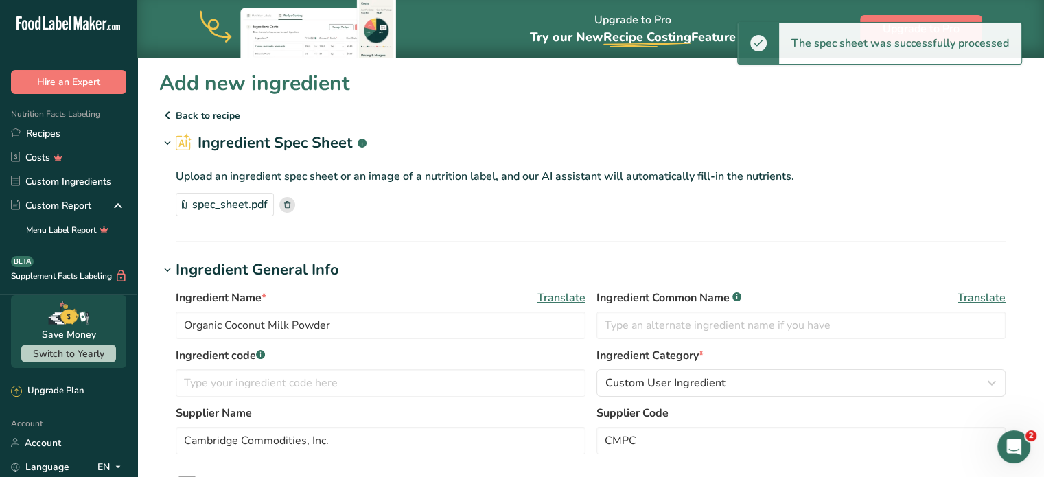
drag, startPoint x: 415, startPoint y: 195, endPoint x: 495, endPoint y: 249, distance: 96.3
click at [664, 186] on section "Upload an ingredient spec sheet or an image of a nutrition label, and our AI as…" at bounding box center [591, 192] width 830 height 48
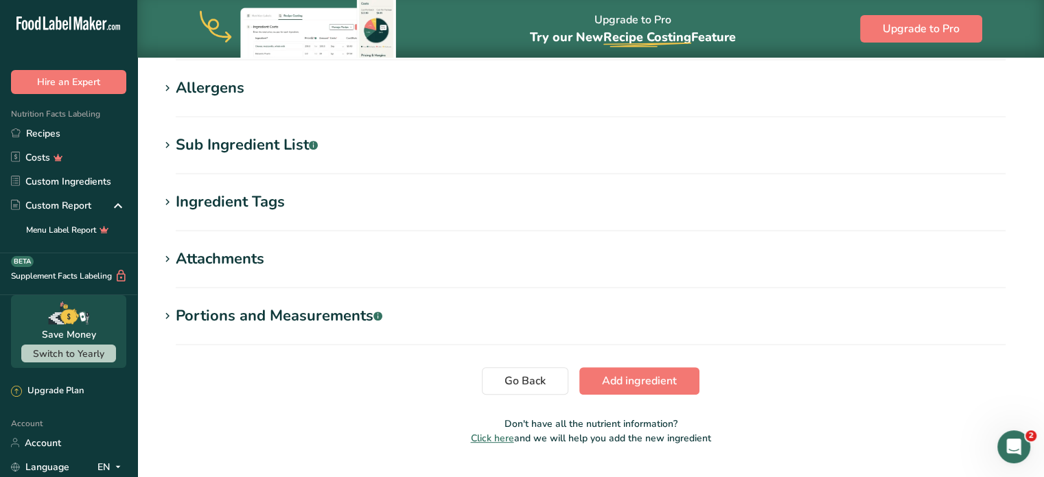
scroll to position [548, 0]
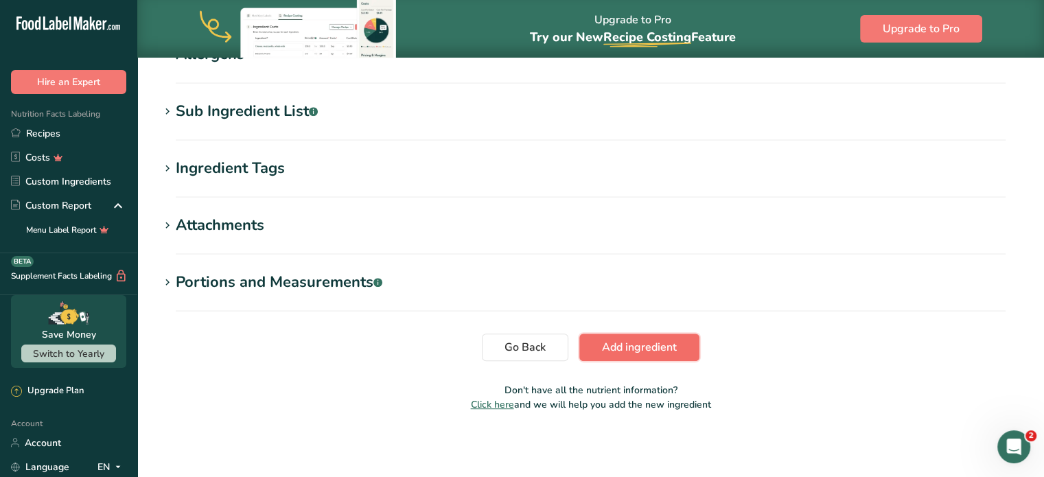
click at [660, 359] on button "Add ingredient" at bounding box center [639, 347] width 120 height 27
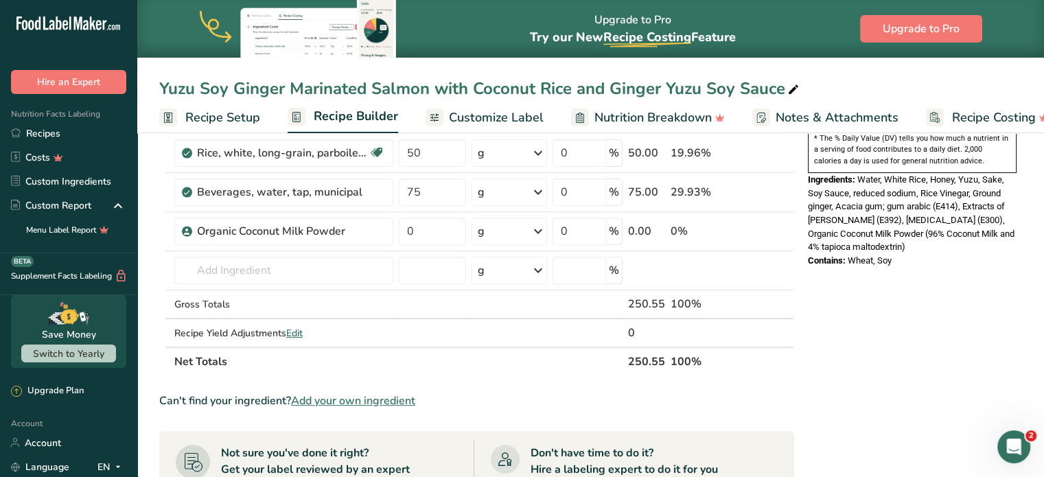
scroll to position [454, 0]
click at [453, 242] on td "0" at bounding box center [432, 230] width 73 height 39
click at [451, 229] on input "0" at bounding box center [432, 229] width 67 height 27
type input "5"
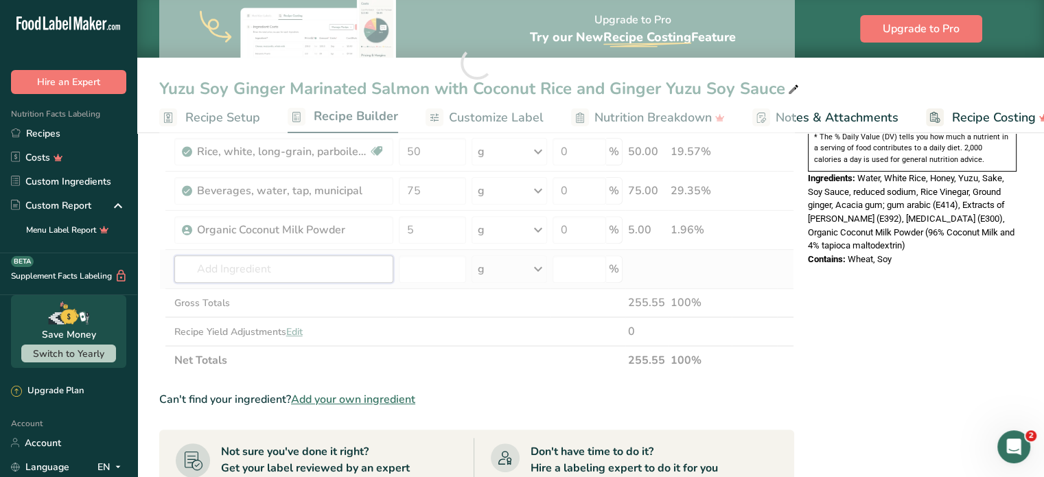
click at [351, 271] on div "Ingredient * Amount * Unit * Waste * .a-a{fill:#347362;}.b-a{fill:#fff;} Grams …" at bounding box center [476, 63] width 635 height 624
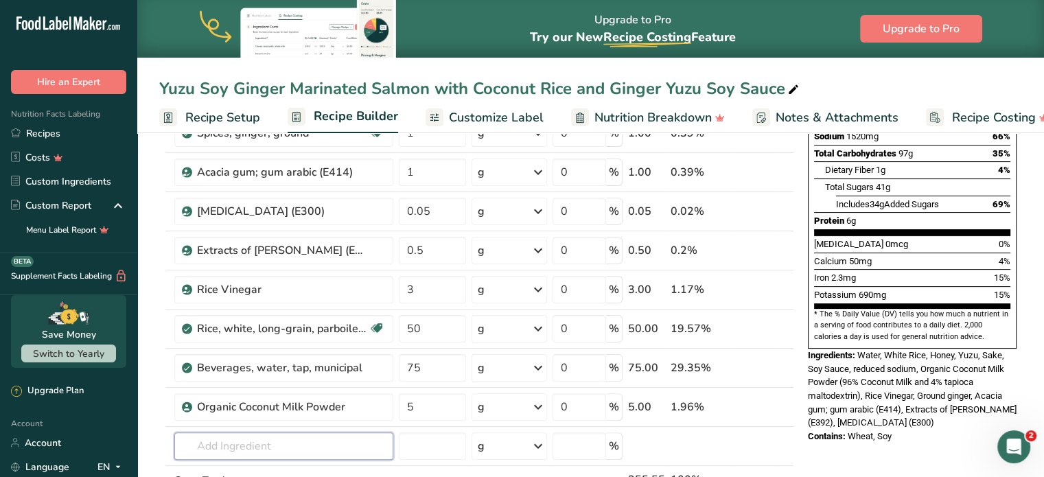
scroll to position [279, 0]
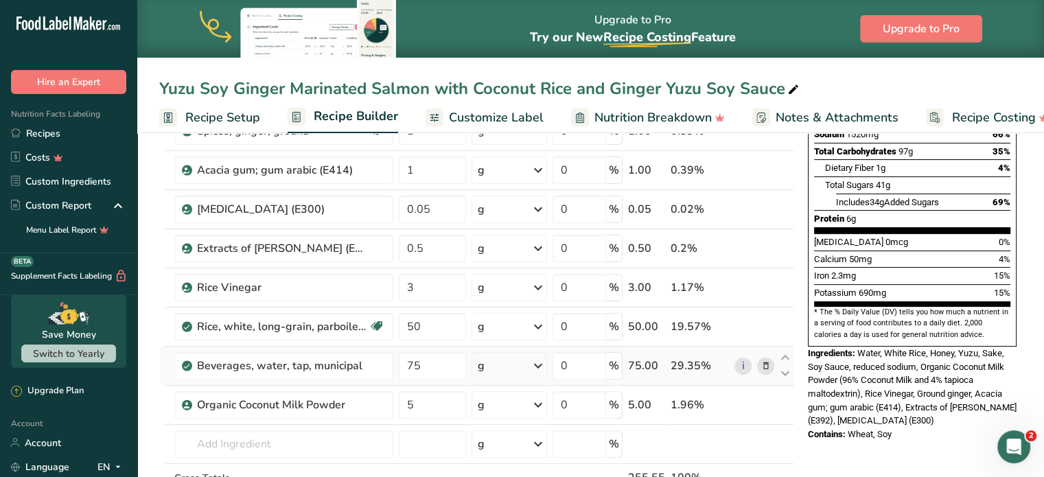
click at [760, 359] on icon at bounding box center [765, 366] width 10 height 14
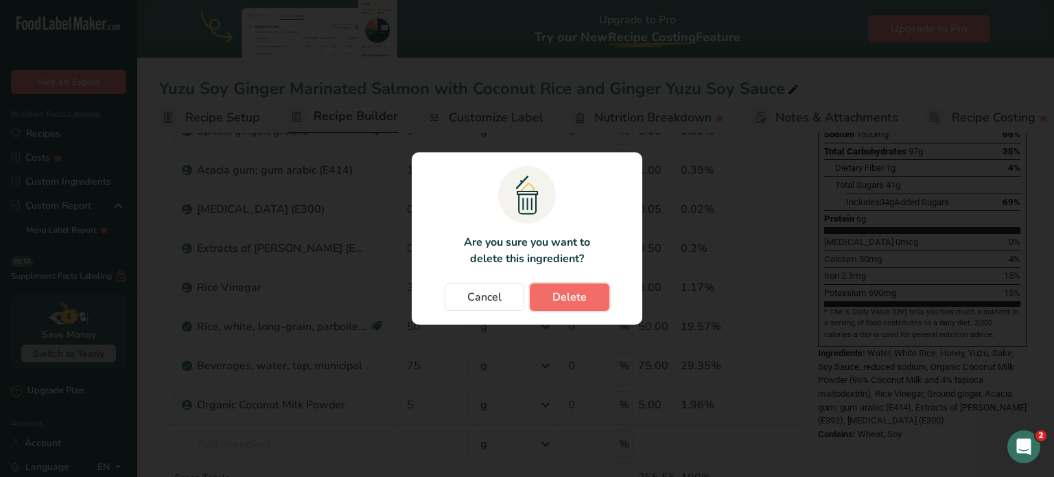
click at [591, 304] on button "Delete" at bounding box center [570, 296] width 80 height 27
type input "5"
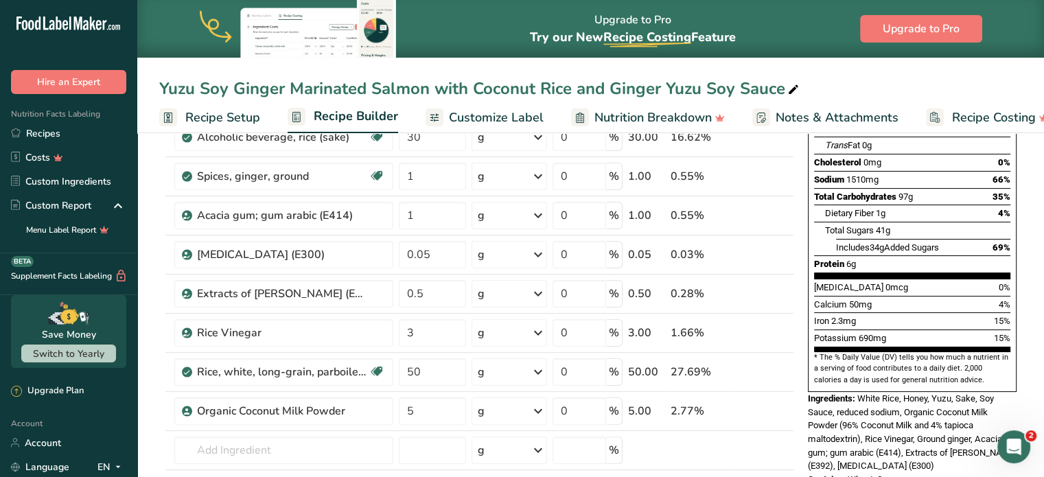
scroll to position [254, 0]
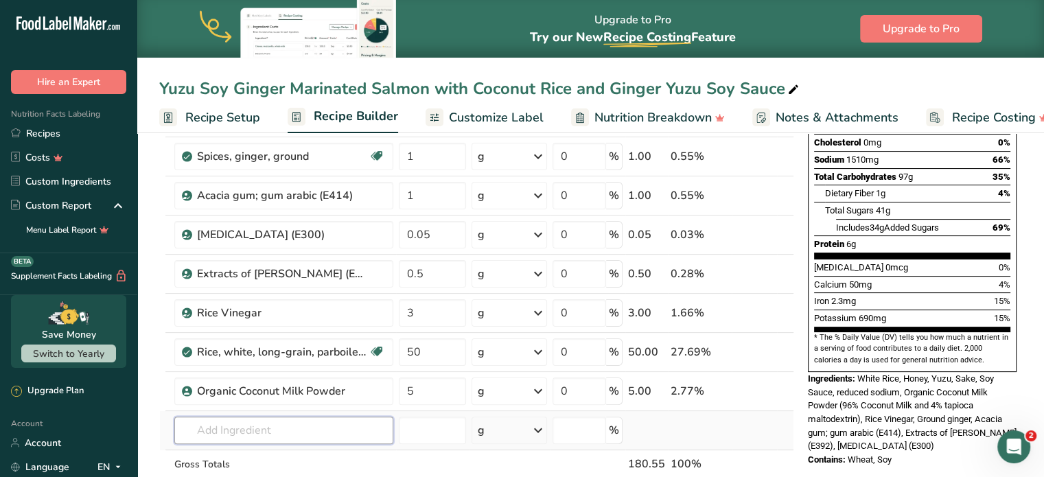
click at [201, 417] on input "text" at bounding box center [283, 430] width 219 height 27
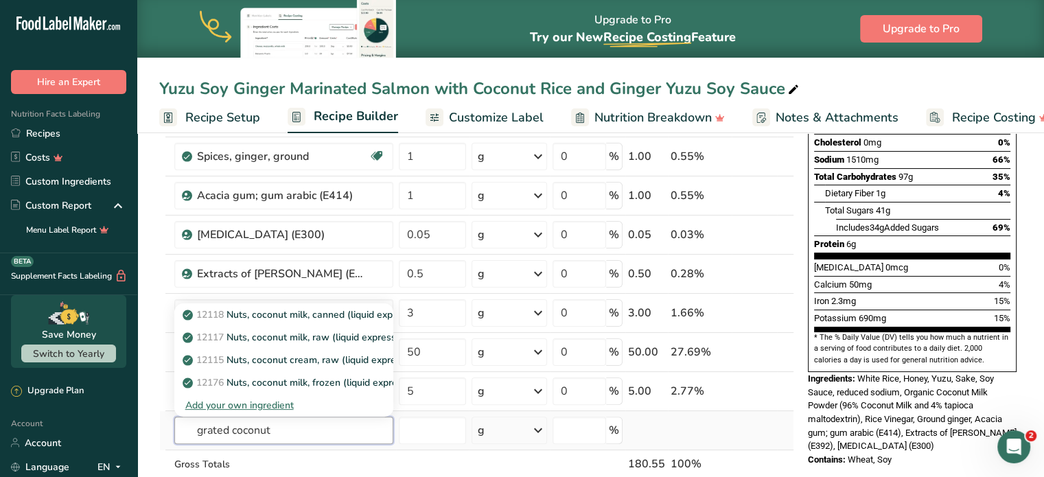
type input "grated coconut"
click at [266, 399] on div "Add your own ingredient" at bounding box center [283, 405] width 197 height 14
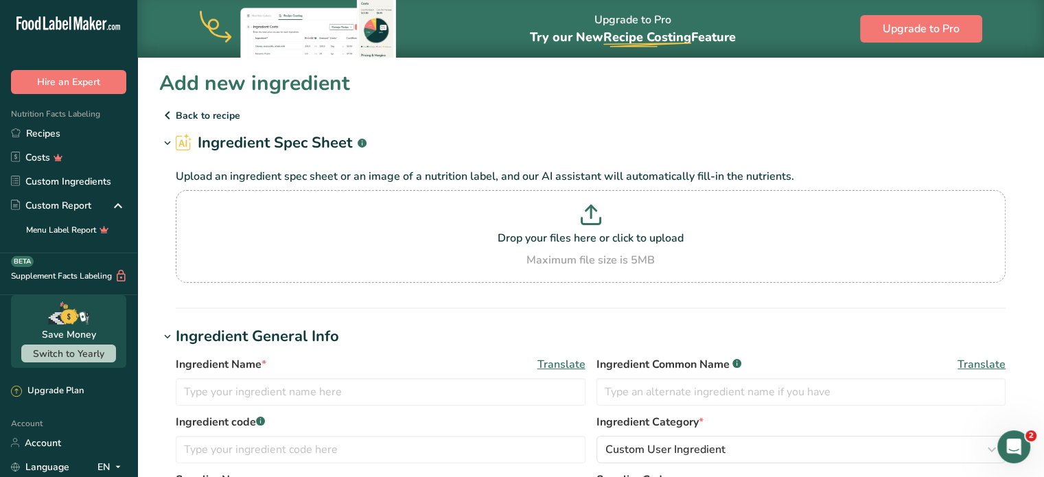
click at [179, 116] on p "Back to recipe" at bounding box center [590, 115] width 863 height 16
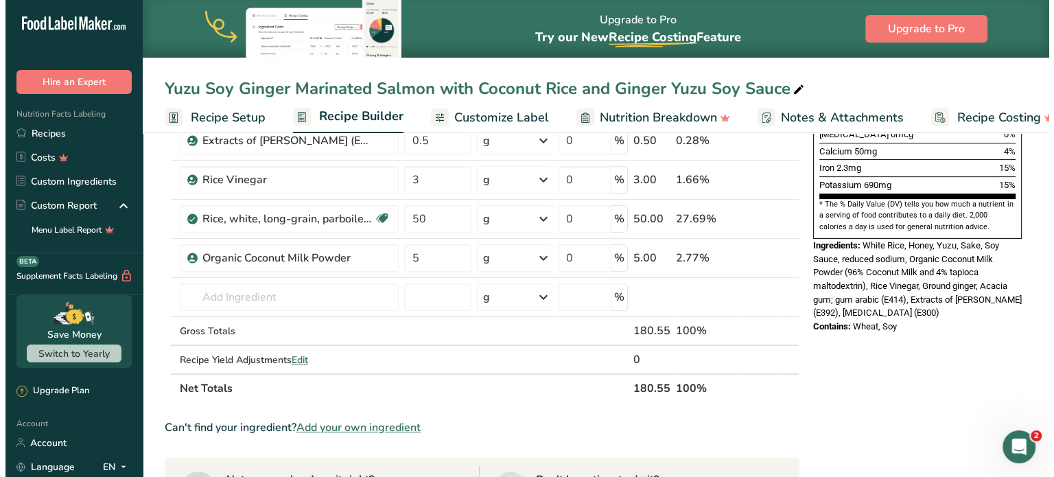
scroll to position [379, 0]
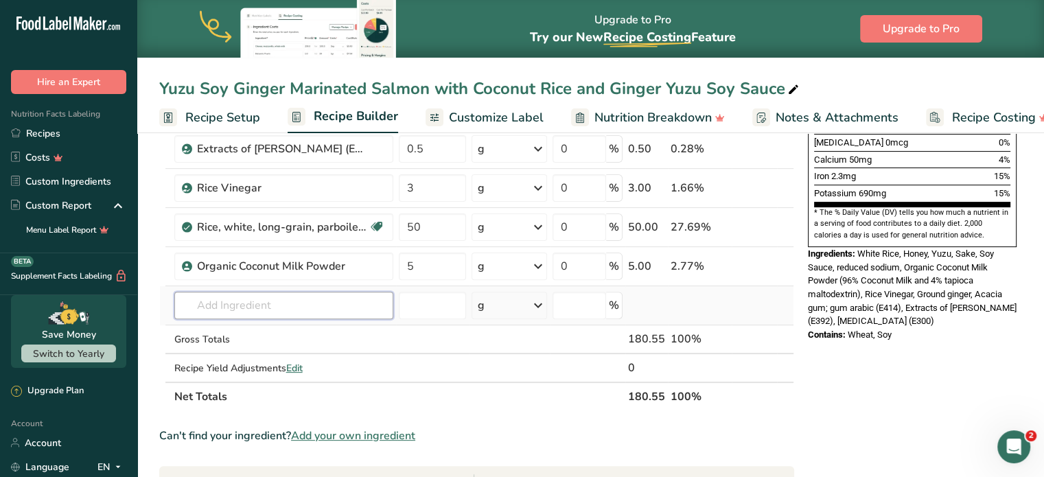
click at [267, 312] on input "text" at bounding box center [283, 305] width 219 height 27
type input "f"
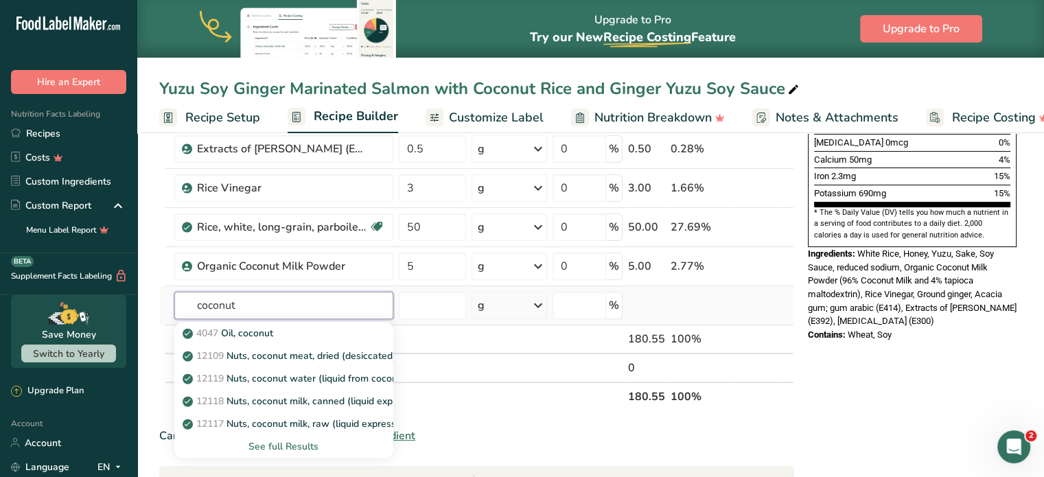
type input "coconut"
click at [296, 441] on div "See full Results" at bounding box center [283, 446] width 197 height 14
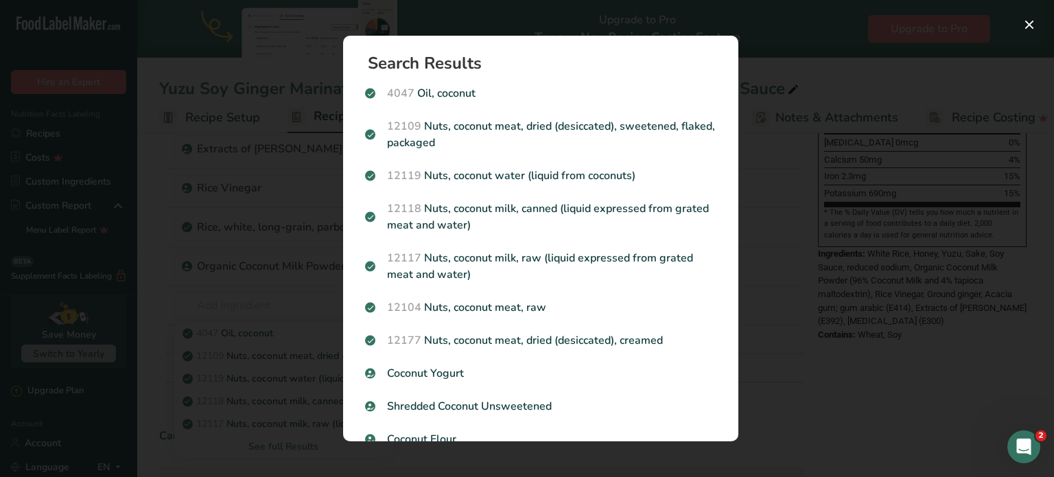
click at [724, 86] on section "Search Results 4047 Oil, coconut 12109 Nuts, coconut meat, dried (desiccated), …" at bounding box center [540, 239] width 395 height 406
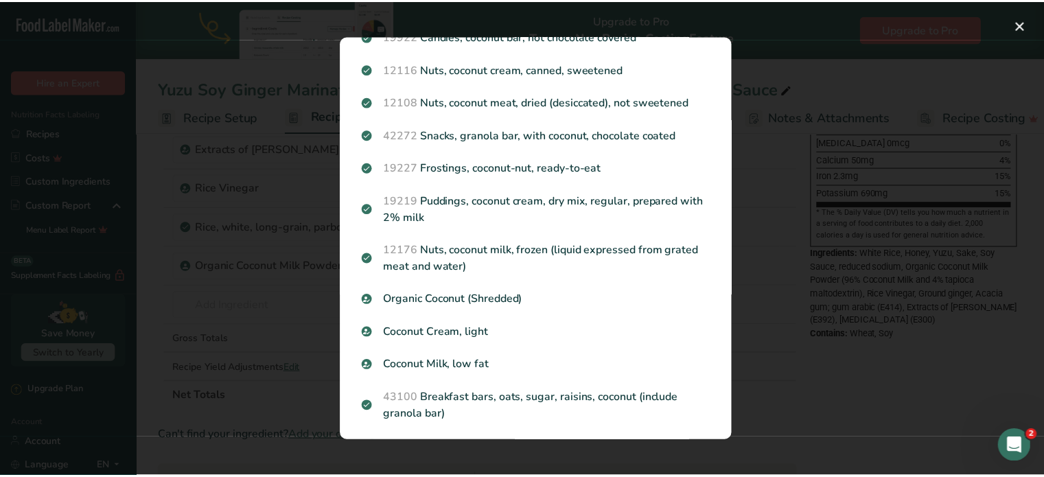
scroll to position [1319, 0]
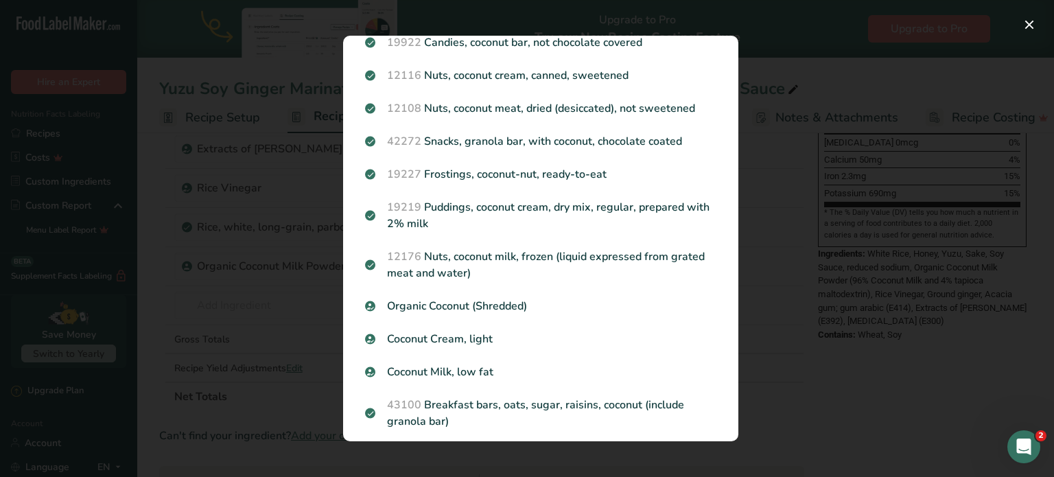
click at [796, 348] on div "Search results modal" at bounding box center [527, 238] width 1054 height 477
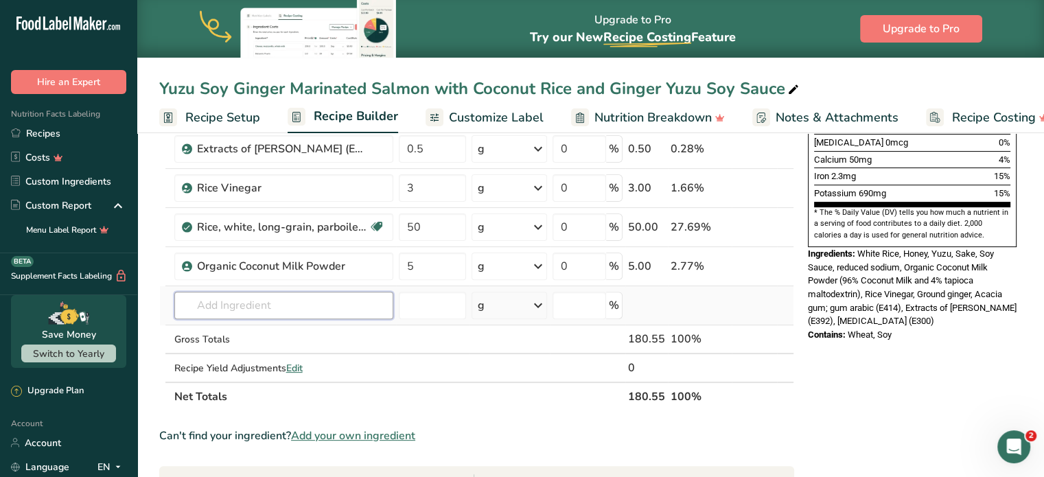
click at [246, 312] on input "text" at bounding box center [283, 305] width 219 height 27
type input "fresh coconut"
click at [269, 350] on div "Add your own ingredient" at bounding box center [283, 356] width 197 height 14
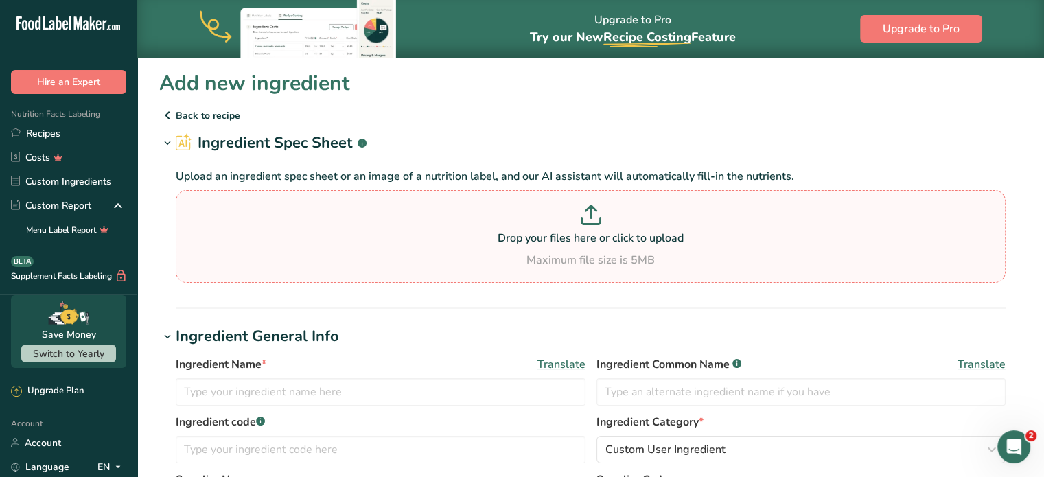
click at [529, 196] on section "Drop your files here or click to upload Maximum file size is 5MB" at bounding box center [590, 237] width 823 height 86
click at [529, 196] on input "Drop your files here or click to upload Maximum file size is 5MB" at bounding box center [591, 236] width 830 height 93
click at [457, 205] on p at bounding box center [590, 217] width 823 height 25
click at [457, 205] on input "Drop your files here or click to upload Maximum file size is 5MB" at bounding box center [591, 236] width 830 height 93
click at [302, 395] on input "text" at bounding box center [381, 391] width 410 height 27
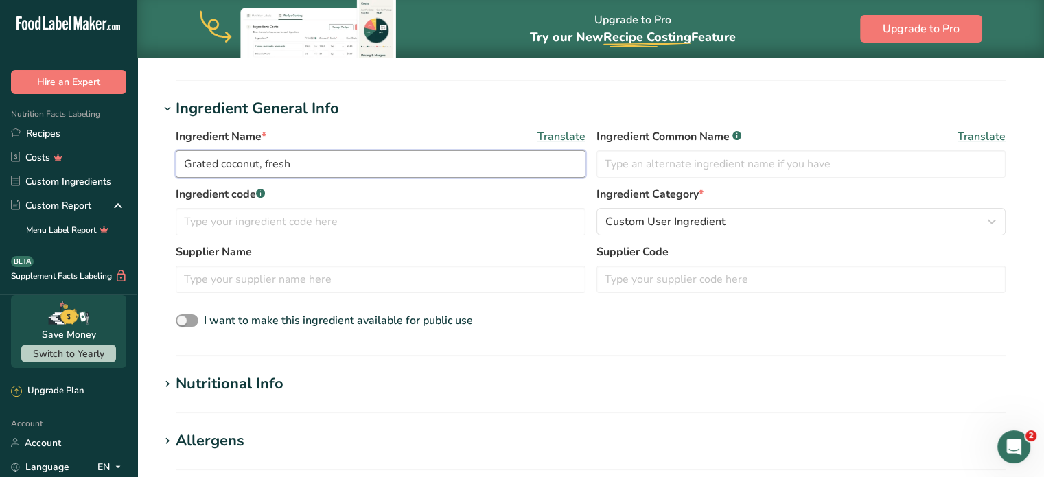
scroll to position [335, 0]
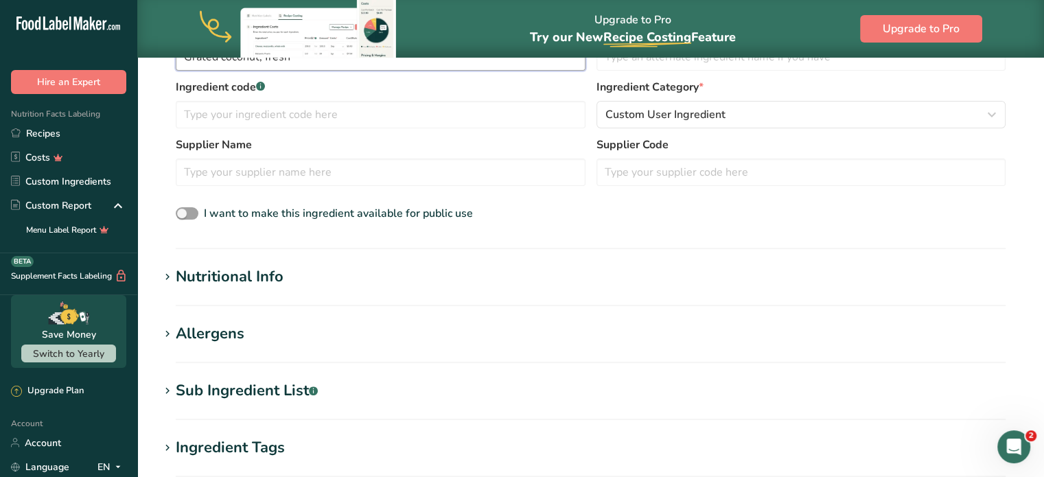
type input "Grated coconut, fresh"
click at [347, 272] on h1 "Nutritional Info" at bounding box center [590, 277] width 863 height 23
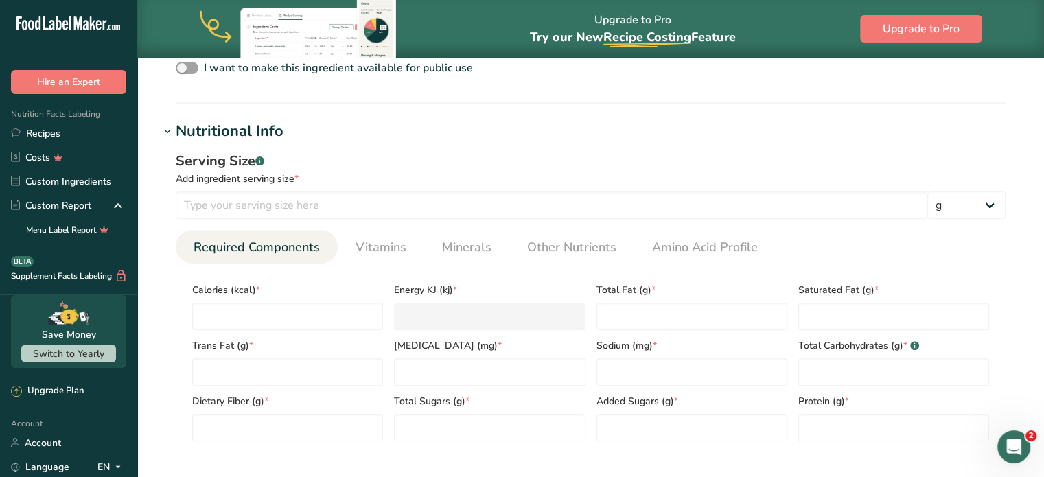
scroll to position [502, 0]
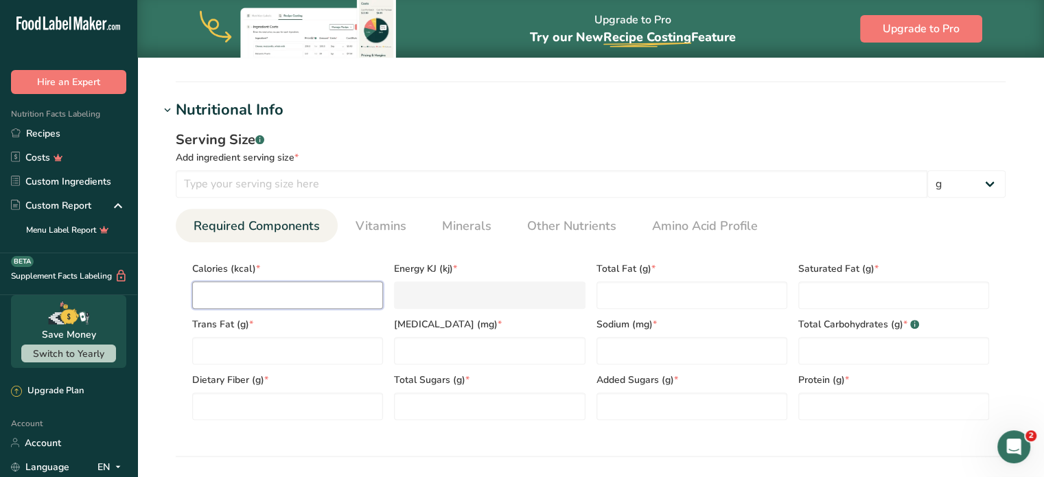
click at [314, 281] on input "number" at bounding box center [287, 294] width 191 height 27
type input "2"
type KJ "8.4"
type input "25"
type KJ "104.6"
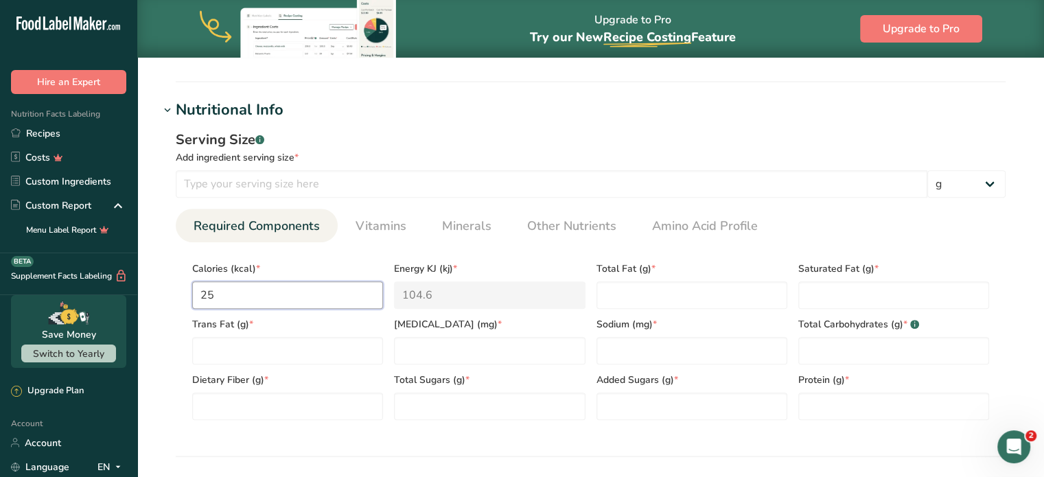
type input "25"
click at [693, 293] on Fat "number" at bounding box center [691, 294] width 191 height 27
click at [696, 290] on Fat "2.3" at bounding box center [691, 294] width 191 height 27
type Fat "2.3"
click at [725, 252] on section "Calories (kcal) * 25 Energy KJ (kj) * 104.6 Total Fat (g) * 2.3 Saturated Fat (…" at bounding box center [591, 336] width 830 height 189
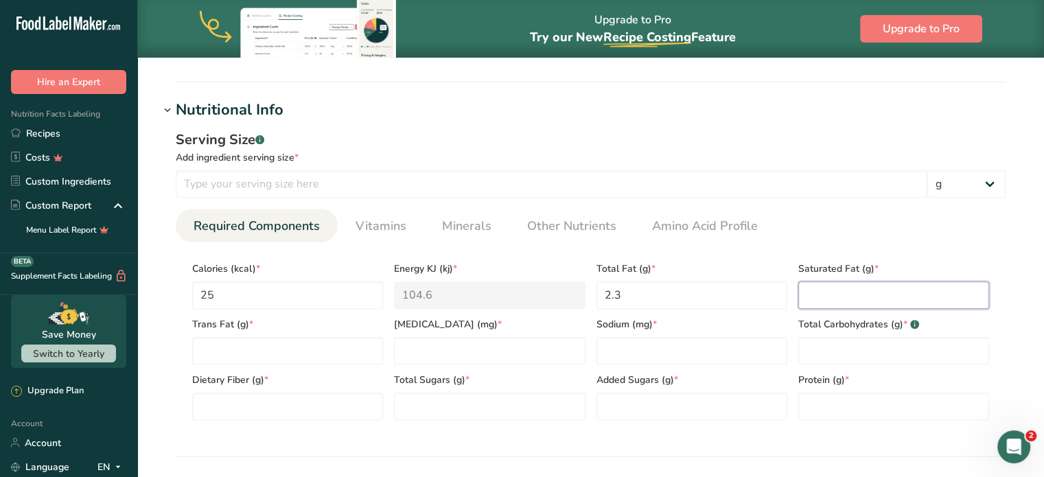
click at [818, 295] on Fat "number" at bounding box center [893, 294] width 191 height 27
type Fat "2.1"
click at [283, 348] on Fat "number" at bounding box center [287, 350] width 191 height 27
type Fat "0"
click at [478, 362] on input "number" at bounding box center [489, 350] width 191 height 27
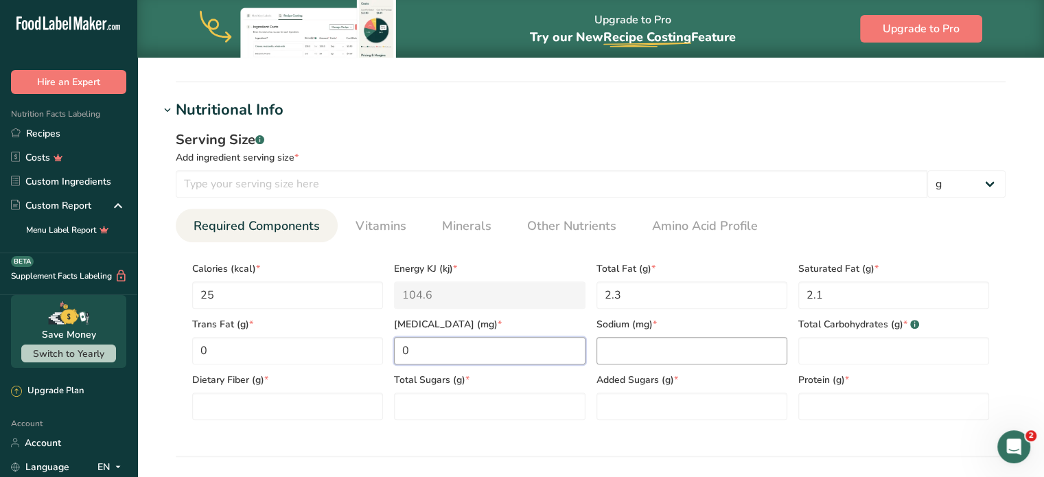
type input "0"
click at [596, 362] on input "number" at bounding box center [691, 350] width 191 height 27
type input "0"
click at [850, 356] on Carbohydrates "number" at bounding box center [893, 350] width 191 height 27
type Carbohydrates "1.1"
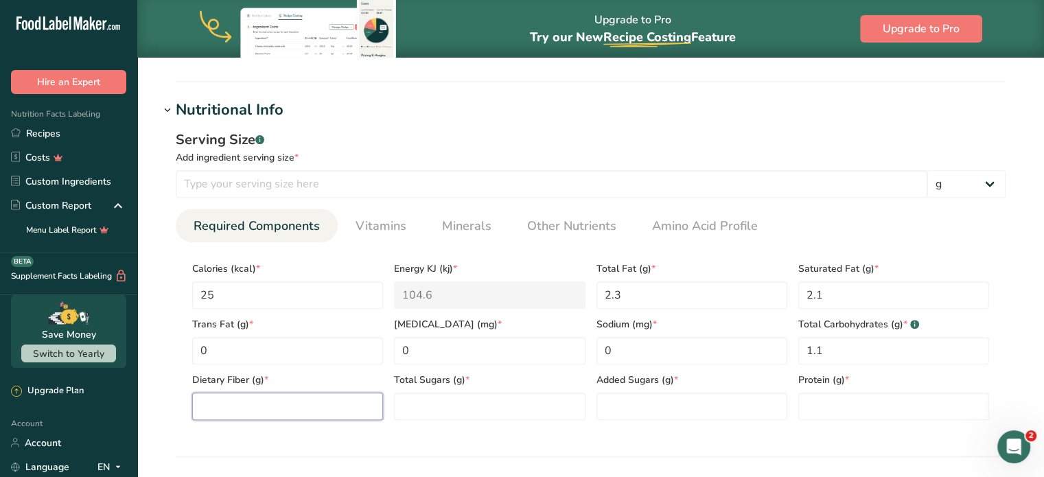
click at [234, 415] on Fiber "number" at bounding box center [287, 406] width 191 height 27
type Fiber "0.6"
click at [287, 439] on div "Serving Size .a-a{fill:#347362;}.b-a{fill:#fff;} Add ingredient serving size * …" at bounding box center [590, 280] width 863 height 318
click at [480, 409] on Sugars "number" at bounding box center [489, 406] width 191 height 27
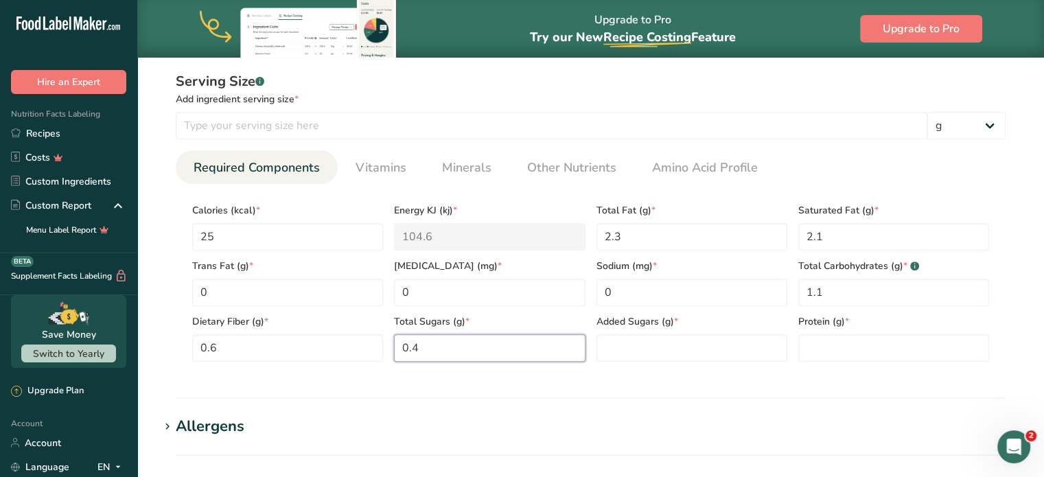
scroll to position [566, 0]
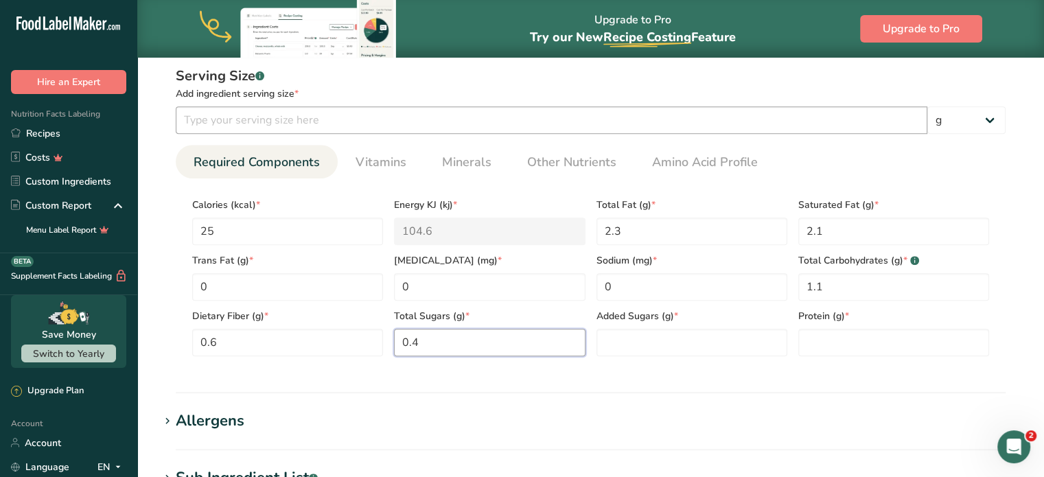
type Sugars "0.4"
click at [434, 129] on input "number" at bounding box center [552, 119] width 752 height 27
type input "7"
click at [1019, 197] on div "Serving Size .a-a{fill:#347362;}.b-a{fill:#fff;} Add ingredient serving size * …" at bounding box center [590, 217] width 863 height 318
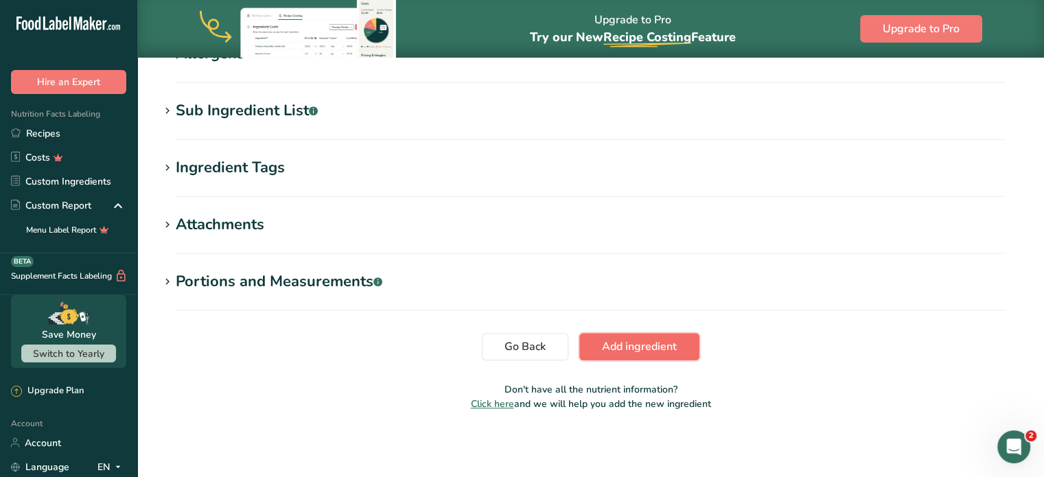
click at [638, 340] on span "Add ingredient" at bounding box center [639, 346] width 75 height 16
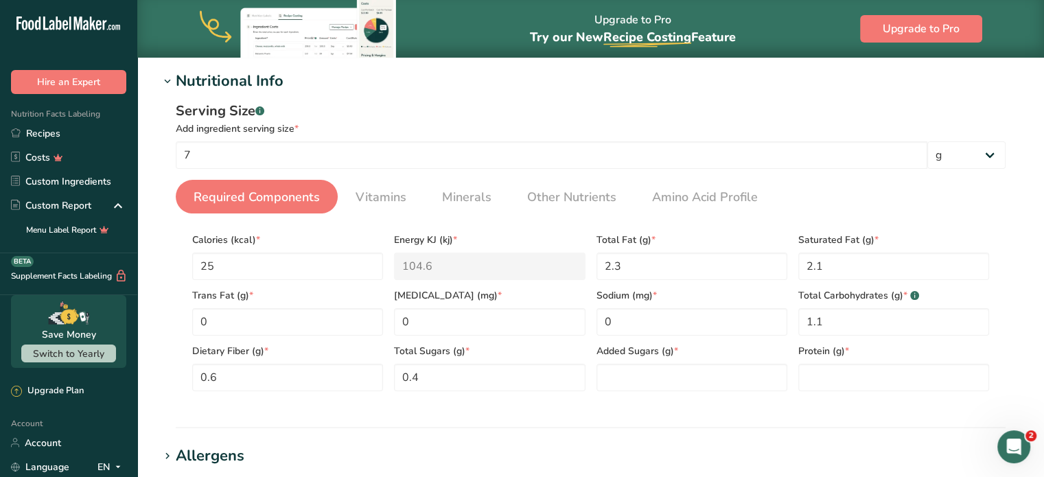
scroll to position [176, 0]
click at [635, 372] on Sugars "number" at bounding box center [691, 376] width 191 height 27
type Sugars "0"
click at [826, 378] on input "number" at bounding box center [893, 376] width 191 height 27
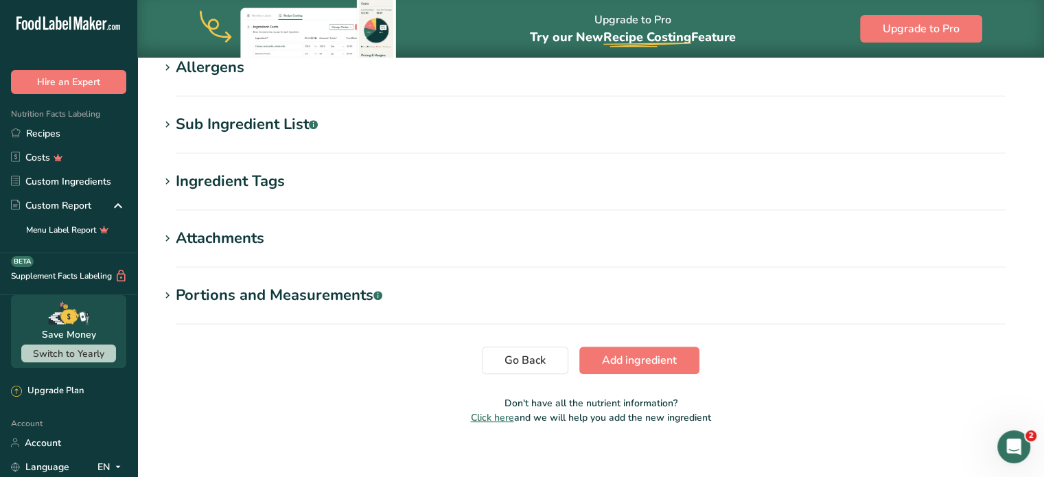
scroll to position [577, 0]
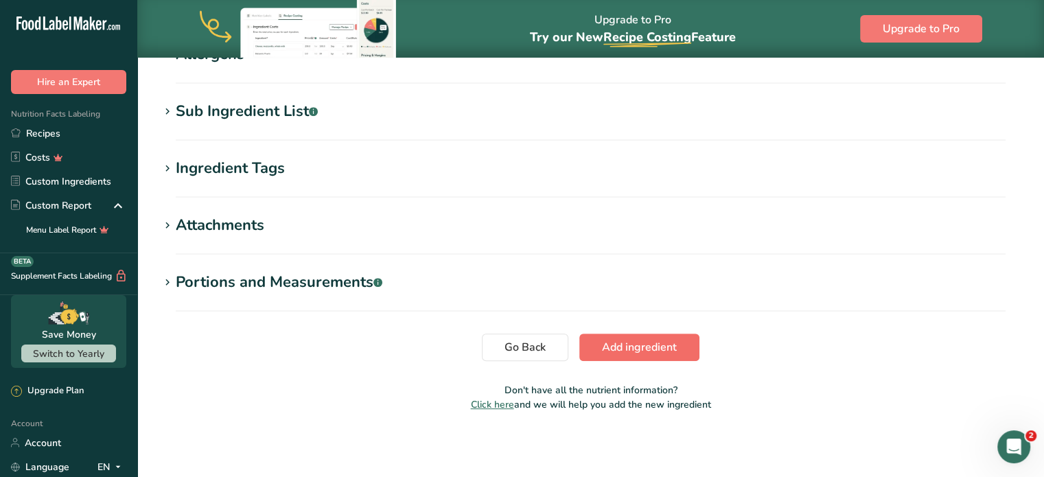
type input "0"
click at [646, 335] on button "Add ingredient" at bounding box center [639, 347] width 120 height 27
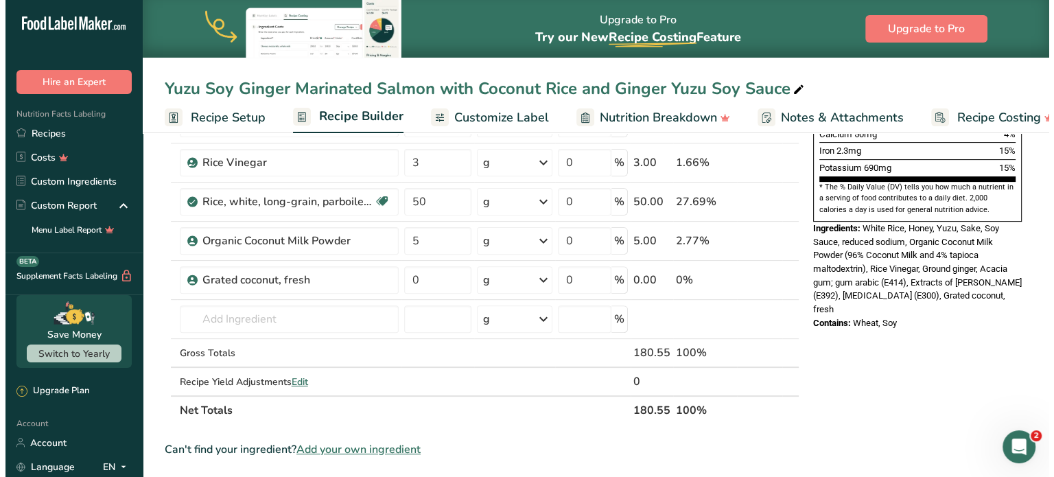
scroll to position [407, 0]
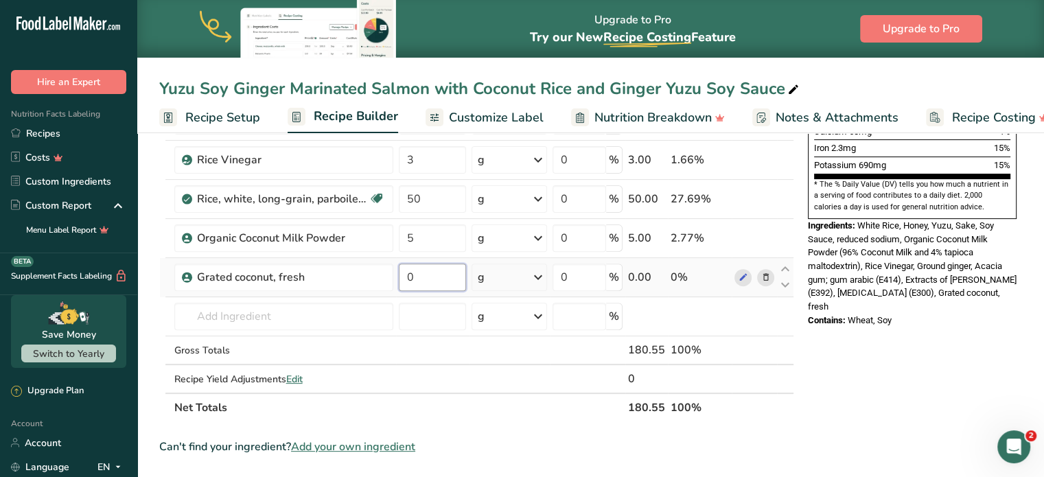
click at [423, 264] on input "0" at bounding box center [432, 277] width 67 height 27
type input "7"
click at [671, 310] on div "Ingredient * Amount * Unit * Waste * .a-a{fill:#347362;}.b-a{fill:#fff;} Grams …" at bounding box center [476, 110] width 635 height 624
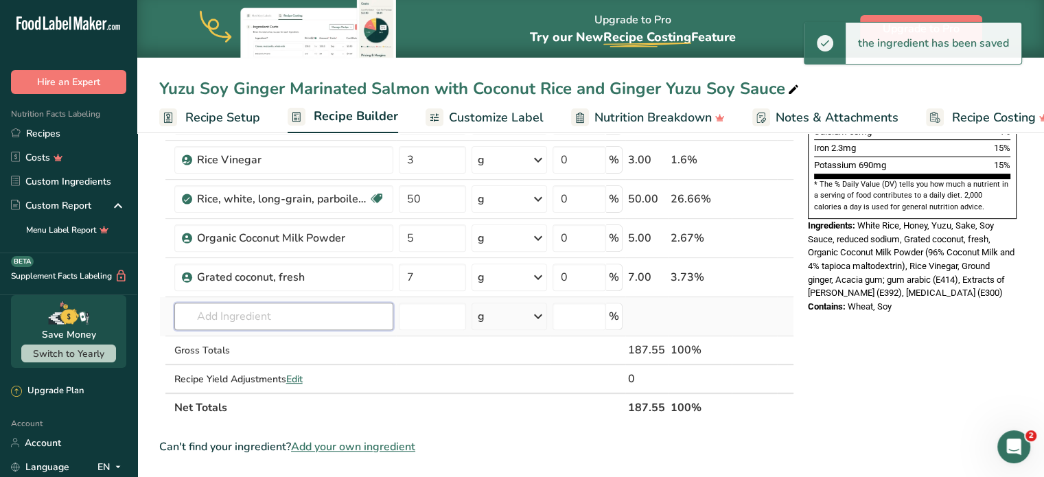
click at [320, 323] on input "text" at bounding box center [283, 316] width 219 height 27
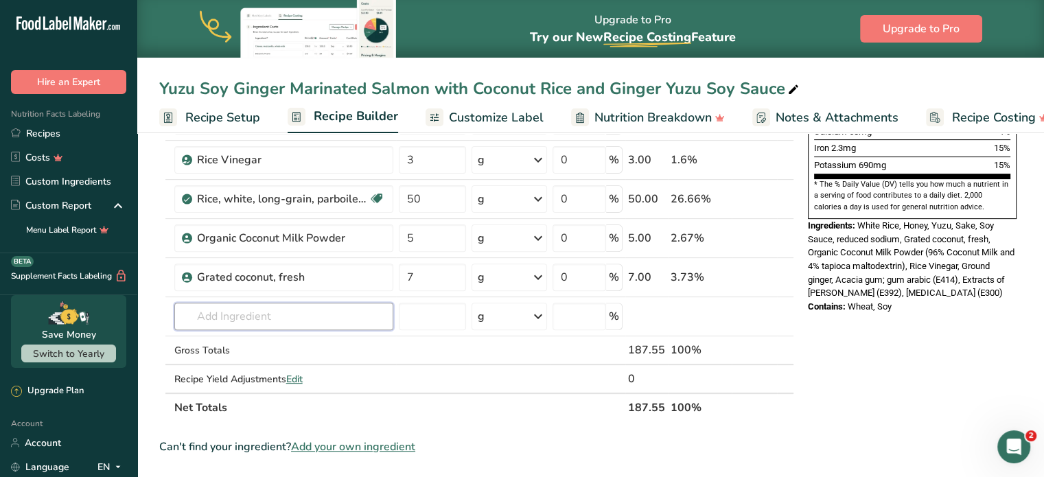
type input "f"
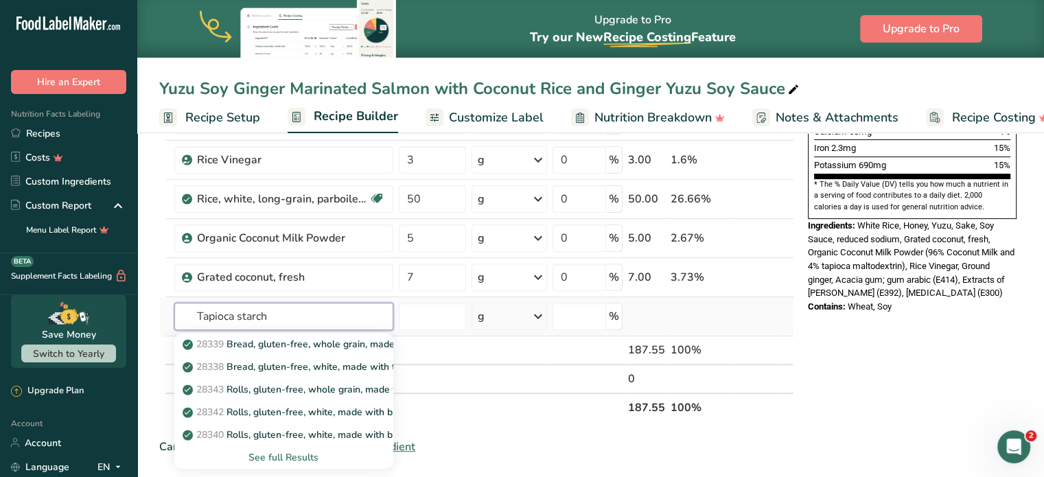
type input "Tapioca starch"
click at [291, 462] on div "See full Results" at bounding box center [283, 457] width 219 height 23
click at [270, 318] on input "text" at bounding box center [283, 316] width 219 height 27
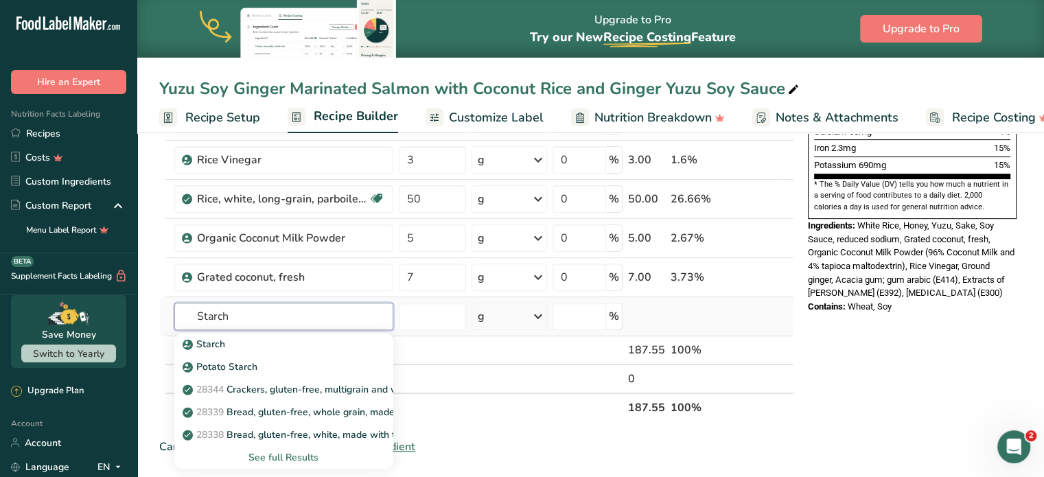
type input "Starch"
click at [268, 450] on div "See full Results" at bounding box center [283, 457] width 197 height 14
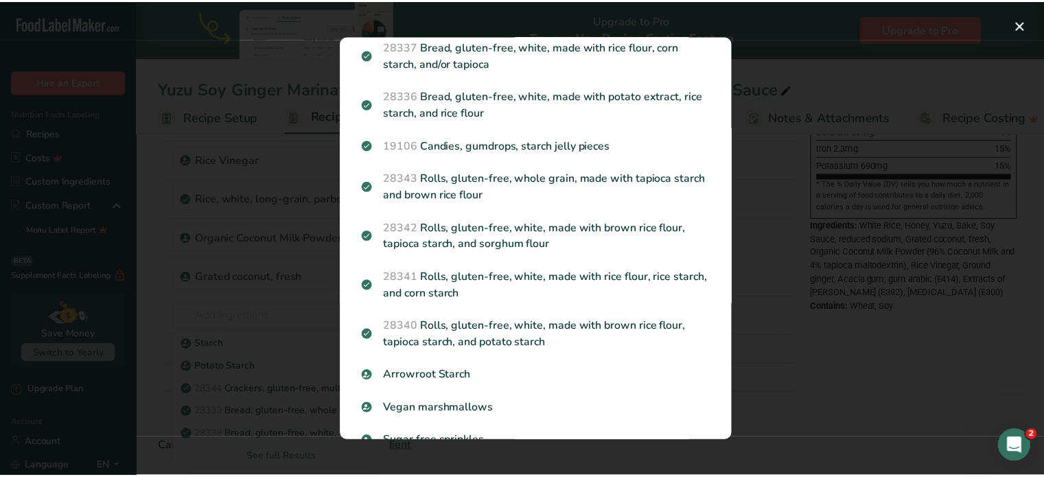
scroll to position [291, 0]
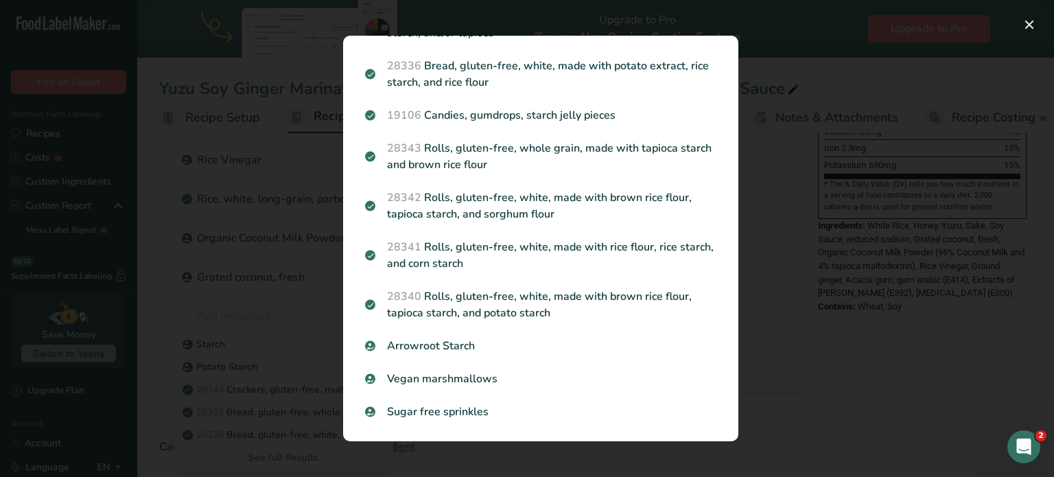
click at [826, 336] on div "Search results modal" at bounding box center [527, 238] width 1054 height 477
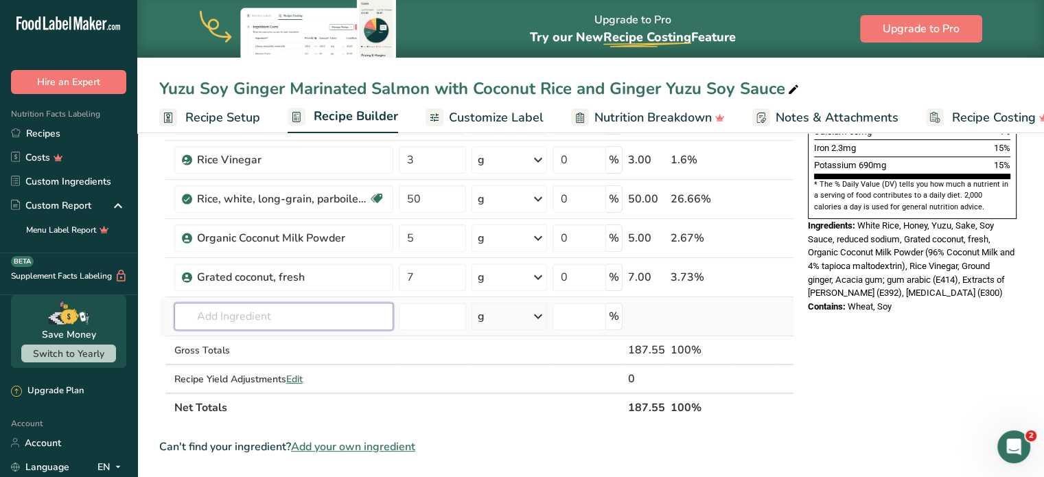
click at [310, 312] on input "text" at bounding box center [283, 316] width 219 height 27
type input "Arrowroot starch"
click at [296, 342] on div "Arrowroot Starch" at bounding box center [272, 344] width 175 height 14
type input "Arrowroot Starch"
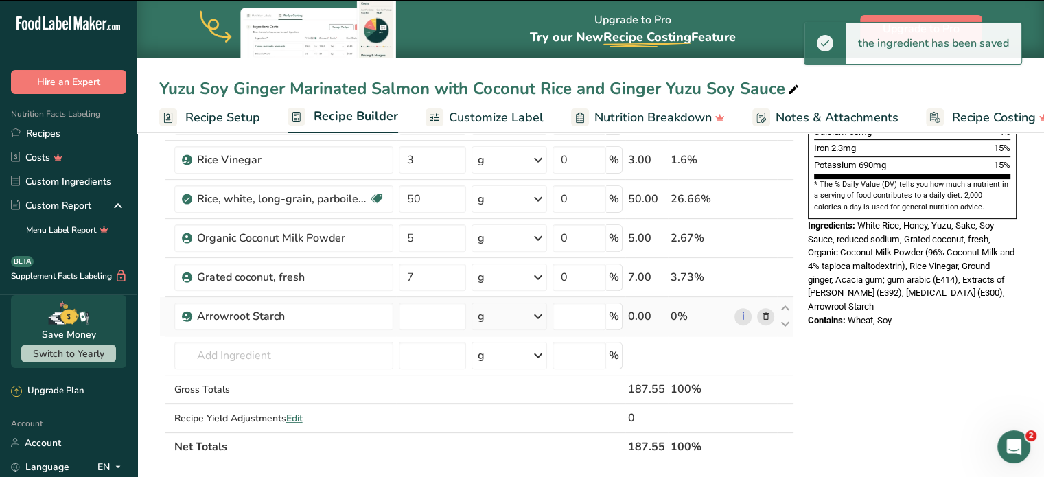
type input "0"
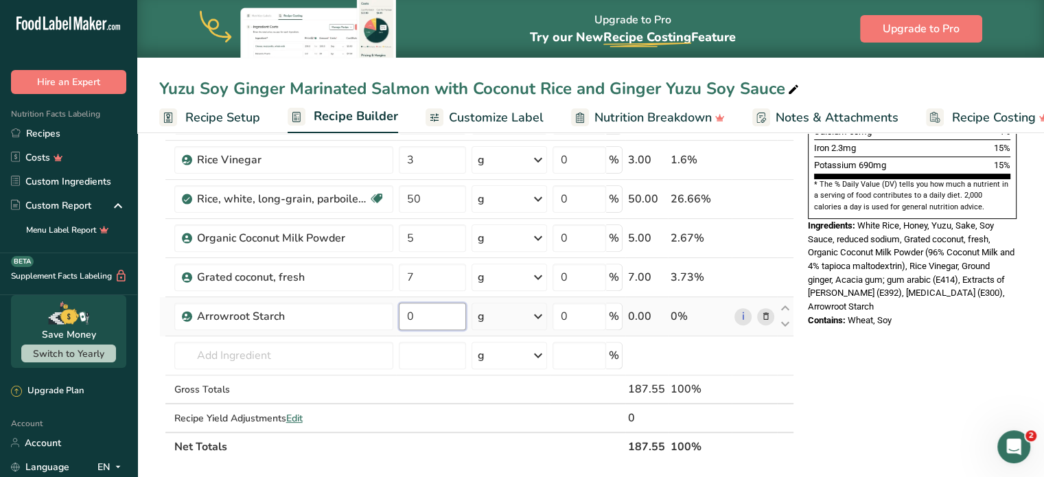
click at [410, 305] on input "0" at bounding box center [432, 316] width 67 height 27
type input "2"
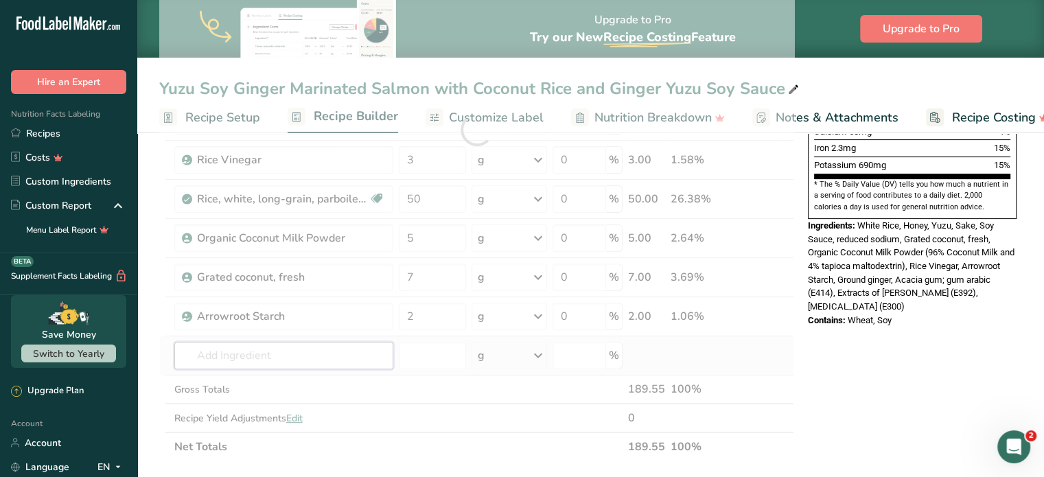
click at [209, 356] on div "Ingredient * Amount * Unit * Waste * .a-a{fill:#347362;}.b-a{fill:#fff;} Grams …" at bounding box center [476, 129] width 635 height 663
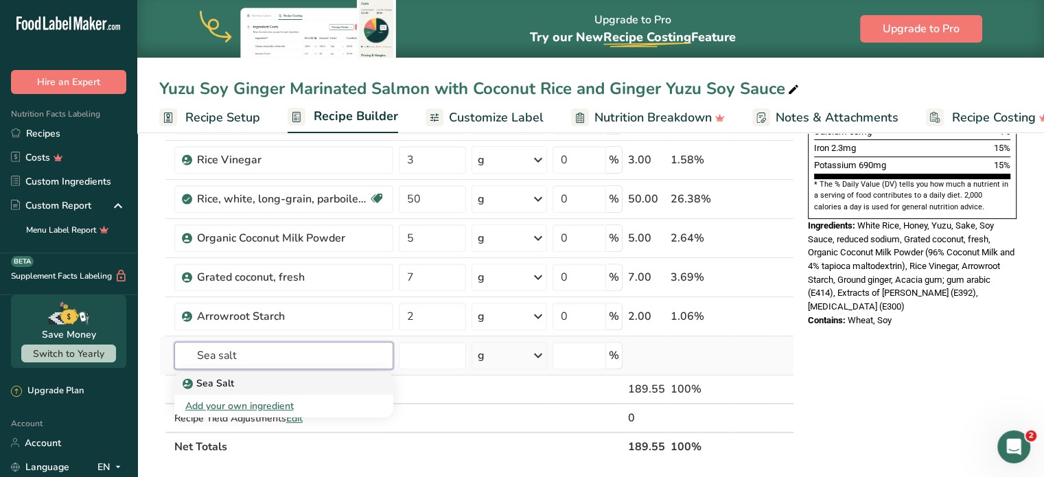
type input "Sea salt"
click at [279, 389] on link "Sea Salt" at bounding box center [283, 383] width 219 height 23
type input "Sea Salt"
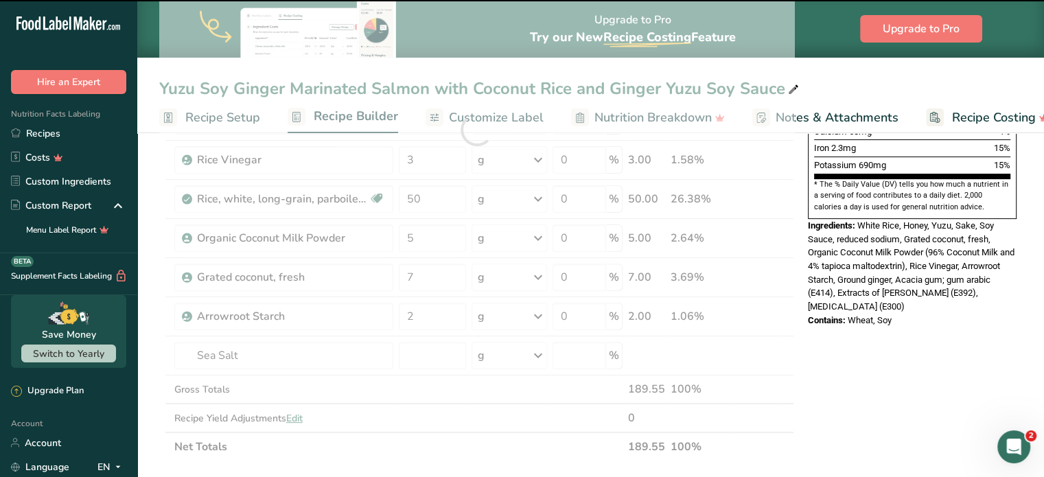
type input "0"
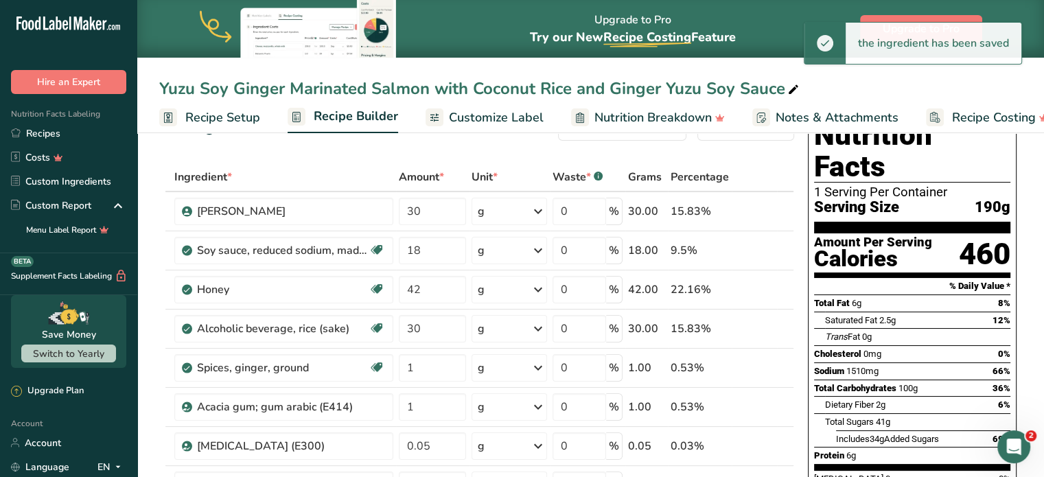
scroll to position [0, 0]
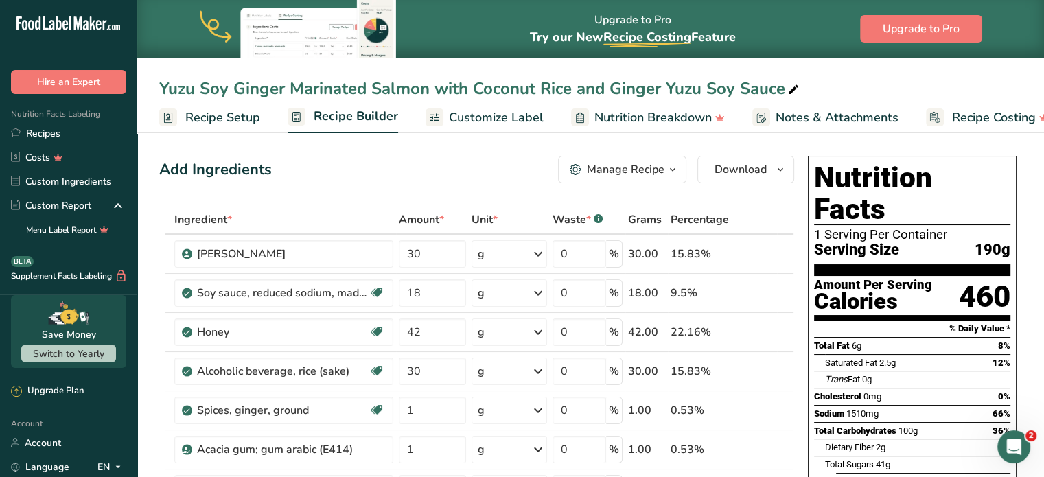
click at [240, 115] on span "Recipe Setup" at bounding box center [222, 117] width 75 height 19
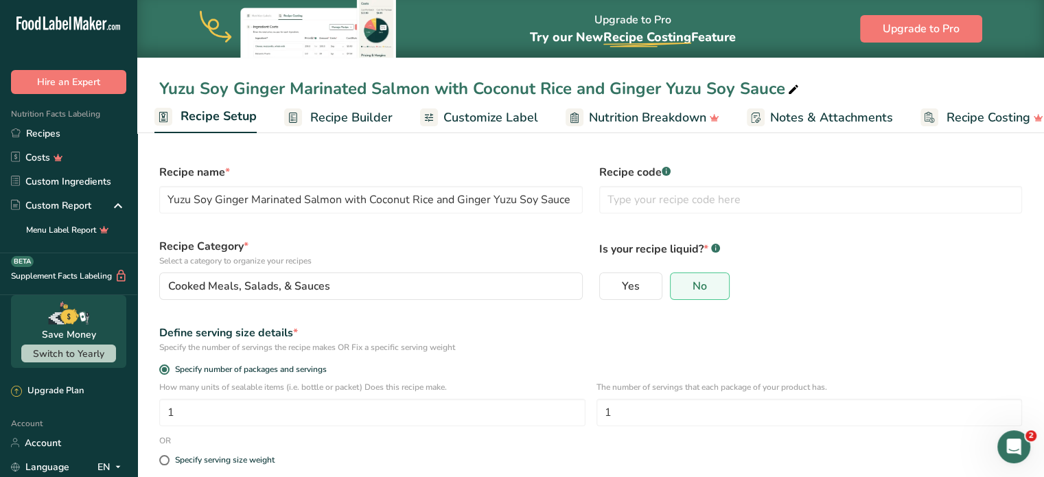
scroll to position [14, 0]
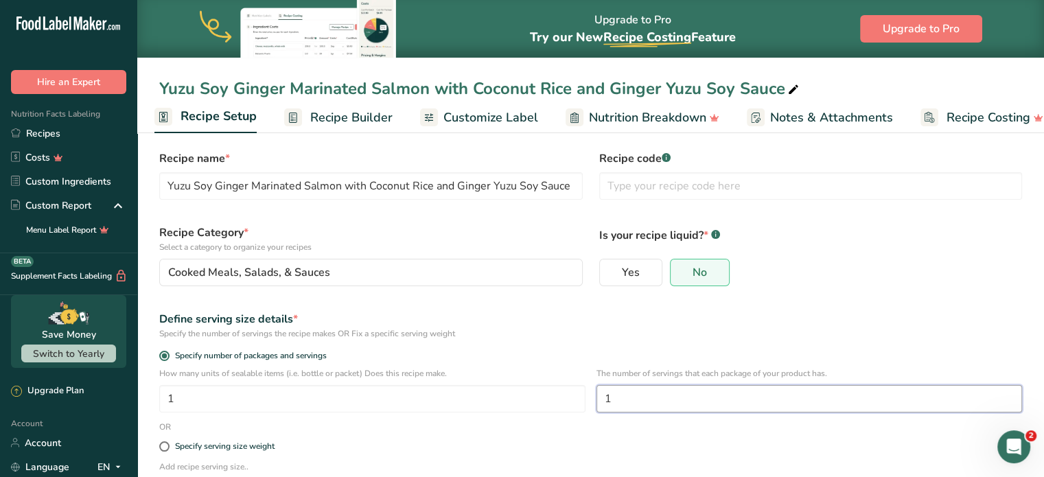
click at [659, 397] on input "1" at bounding box center [809, 398] width 426 height 27
type input "2"
click at [831, 286] on div "Is your recipe liquid? * .a-a{fill:#347362;}.b-a{fill:#fff;} Yes No" at bounding box center [811, 255] width 440 height 78
click at [364, 116] on span "Recipe Builder" at bounding box center [351, 117] width 82 height 19
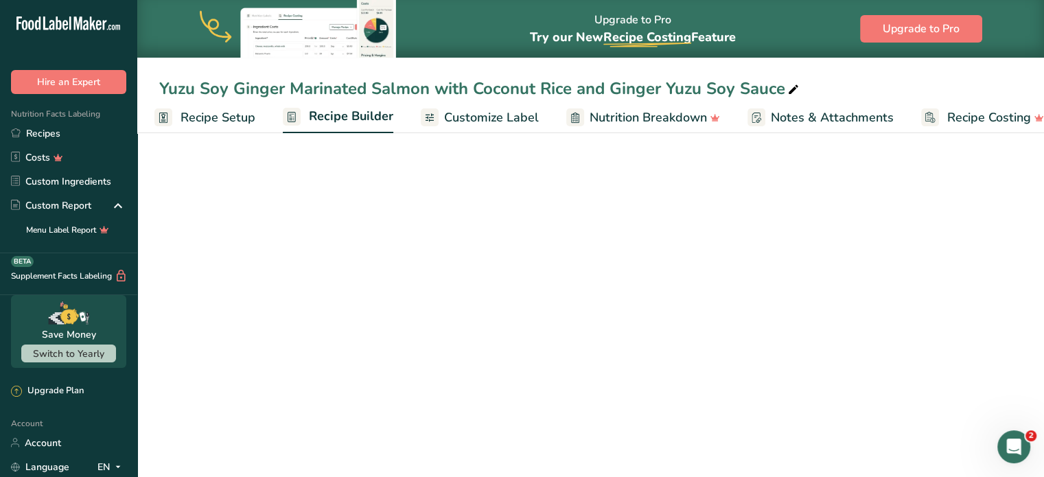
scroll to position [0, 26]
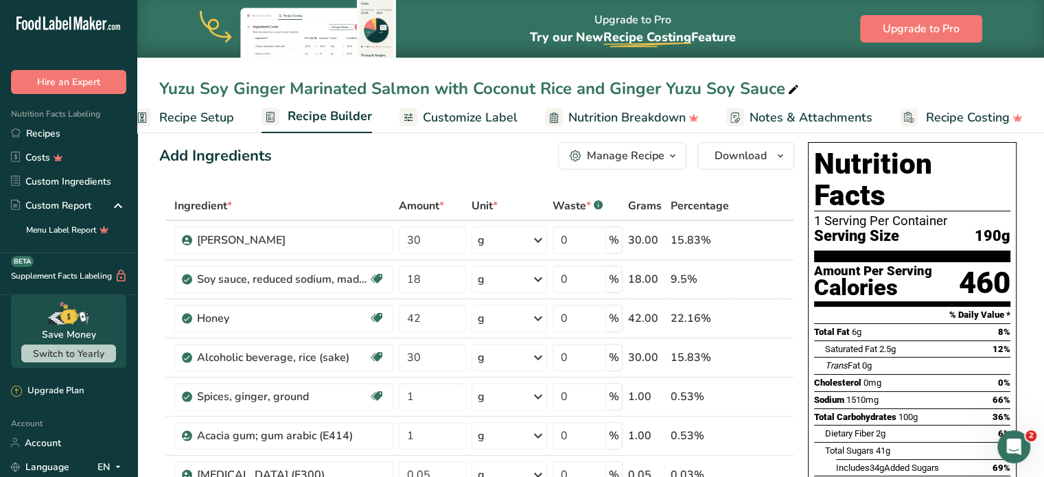
click at [216, 117] on span "Recipe Setup" at bounding box center [196, 117] width 75 height 19
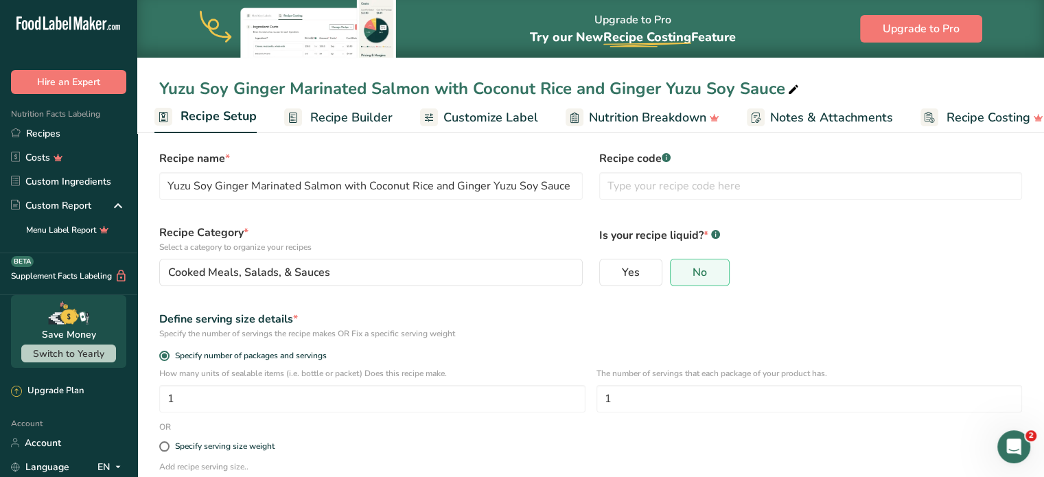
scroll to position [122, 0]
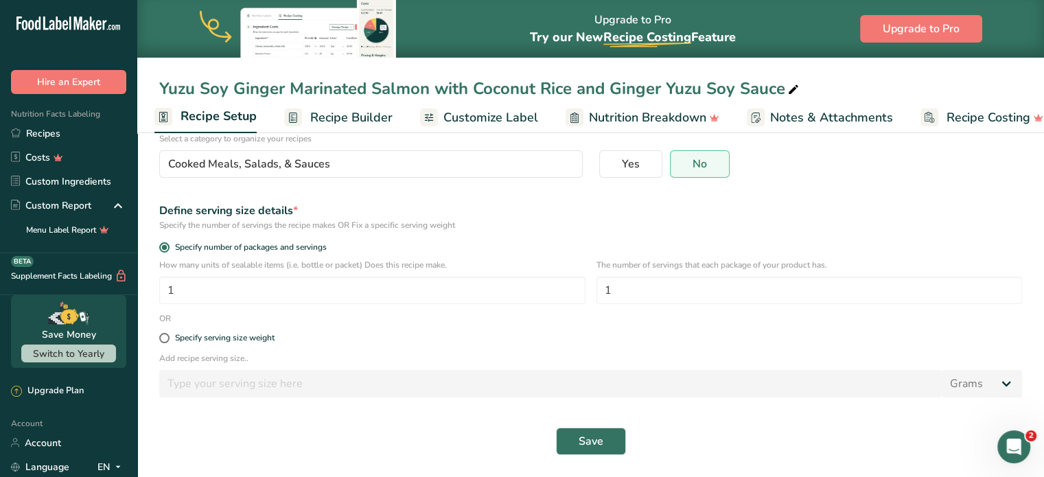
click at [637, 275] on div "The number of servings that each package of your product has. 1" at bounding box center [809, 286] width 426 height 54
click at [637, 278] on input "1" at bounding box center [809, 290] width 426 height 27
type input "2"
click at [596, 438] on span "Save" at bounding box center [591, 441] width 25 height 16
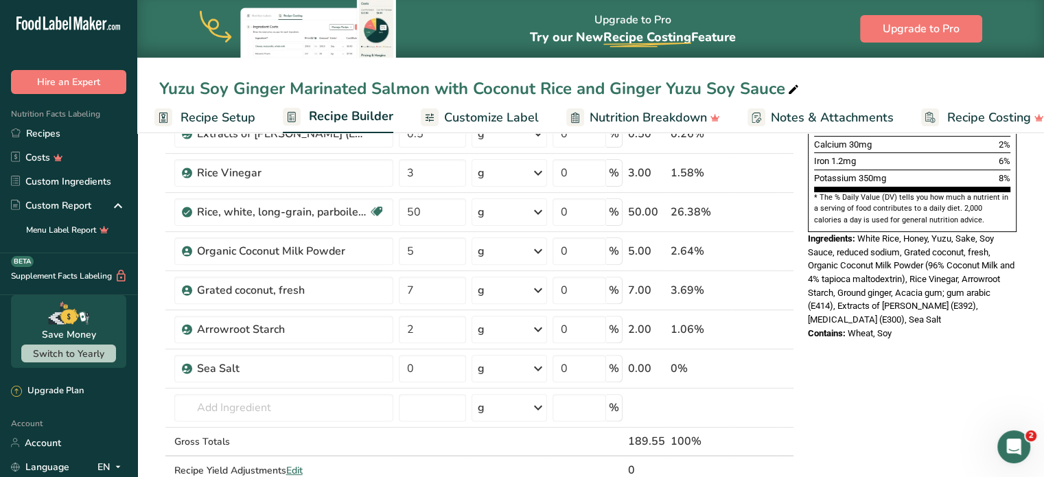
scroll to position [395, 0]
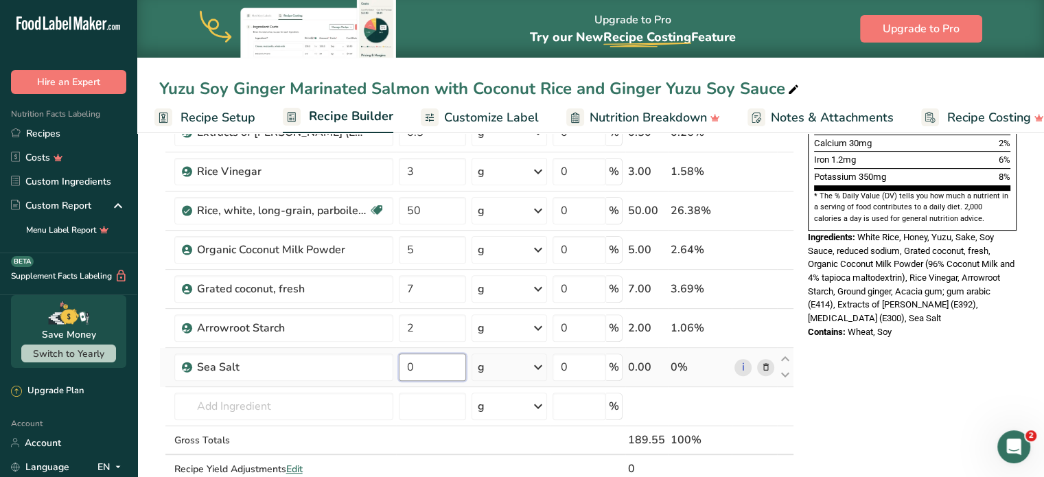
click at [434, 368] on input "0" at bounding box center [432, 366] width 67 height 27
type input "1"
click at [261, 404] on div "Ingredient * Amount * Unit * Waste * .a-a{fill:#347362;}.b-a{fill:#fff;} Grams …" at bounding box center [476, 161] width 635 height 702
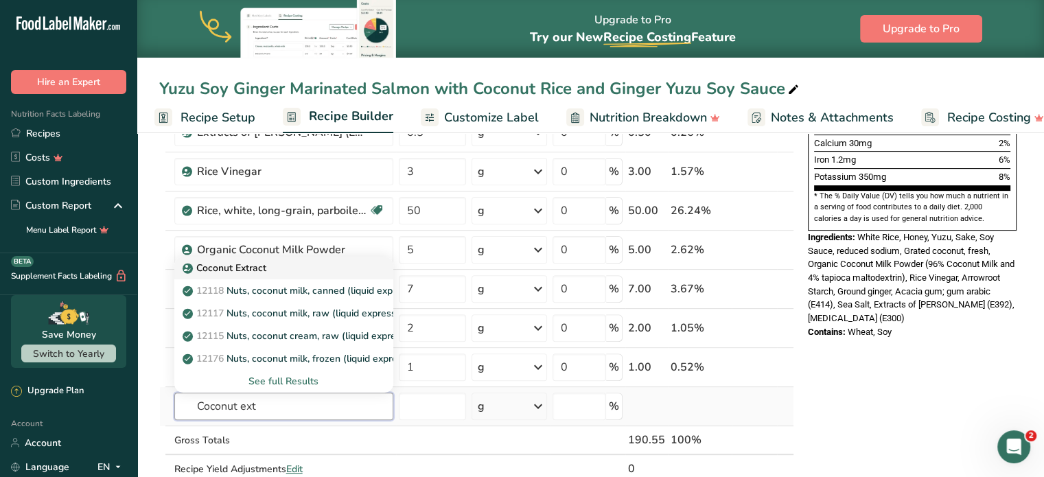
type input "Coconut ext"
click at [264, 271] on p "Coconut Extract" at bounding box center [225, 268] width 81 height 14
type input "Coconut Extract"
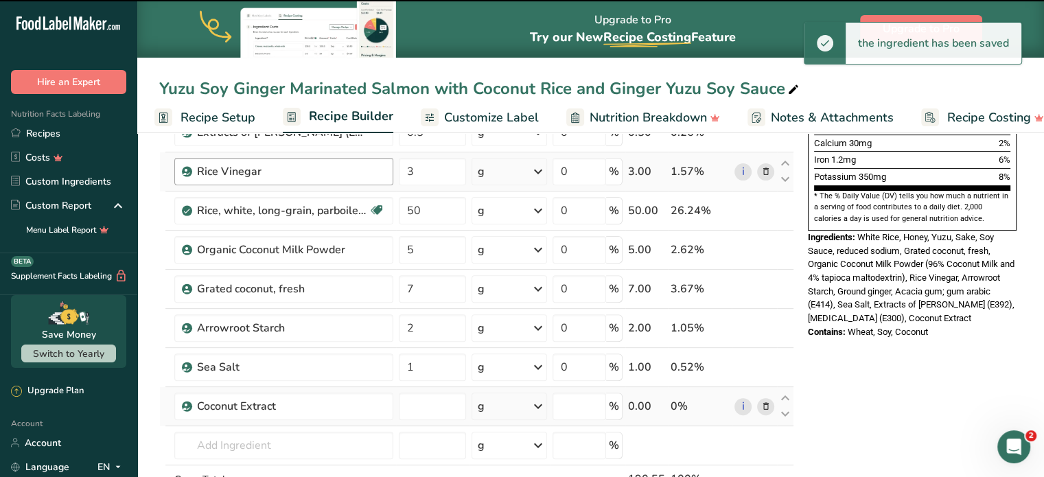
type input "0"
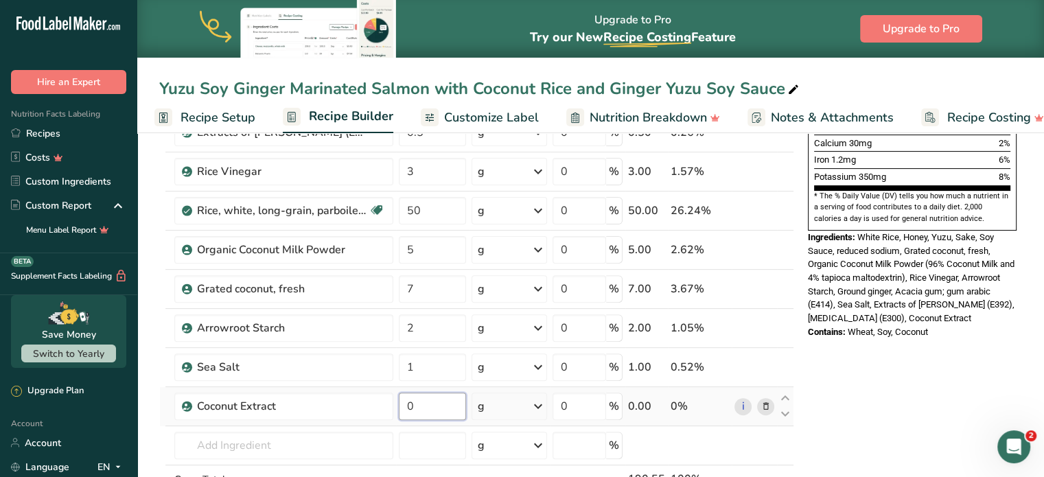
click at [403, 400] on input "0" at bounding box center [432, 406] width 67 height 27
click at [431, 403] on input "0" at bounding box center [432, 406] width 67 height 27
type input "1"
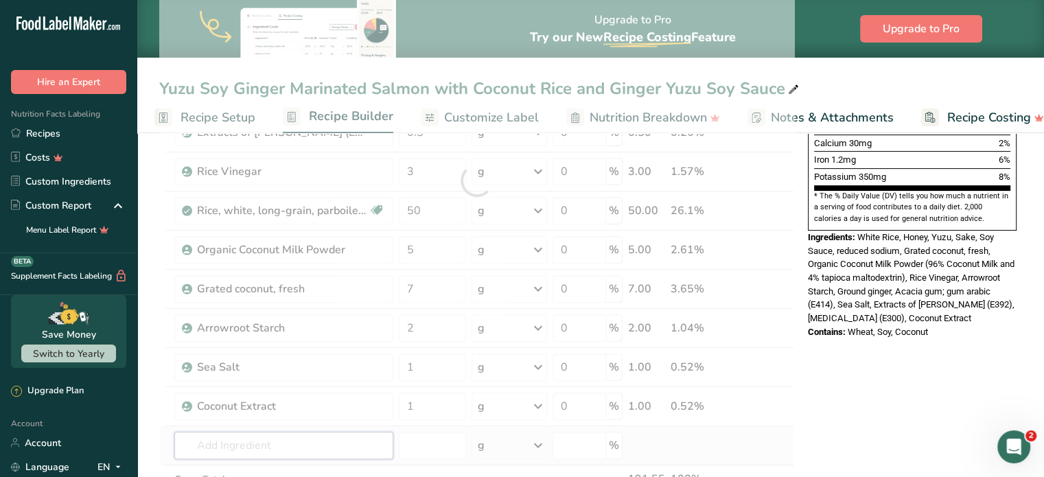
click at [290, 439] on div "Ingredient * Amount * Unit * Waste * .a-a{fill:#347362;}.b-a{fill:#fff;} Grams …" at bounding box center [476, 180] width 635 height 741
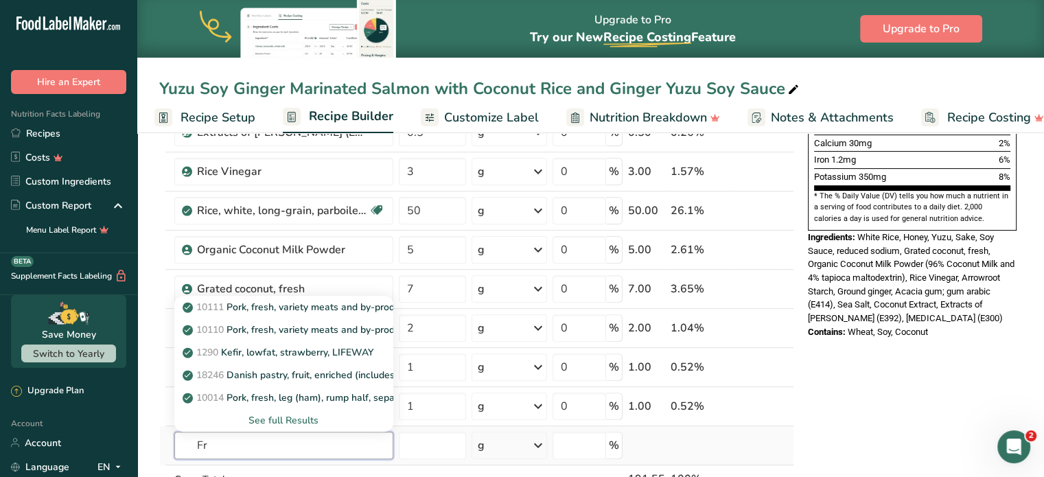
type input "F"
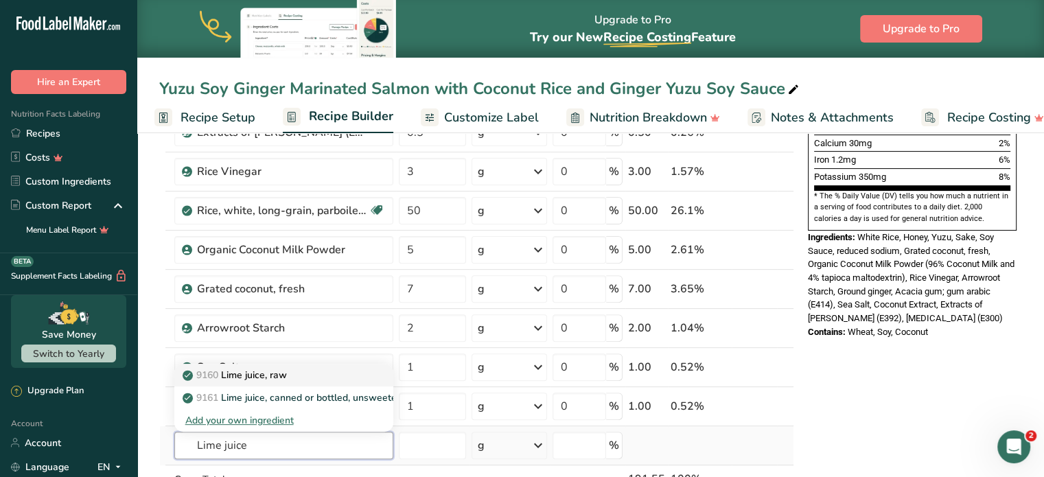
type input "Lime juice"
click at [303, 364] on link "9160 Lime juice, raw" at bounding box center [283, 375] width 219 height 23
type input "Lime juice, raw"
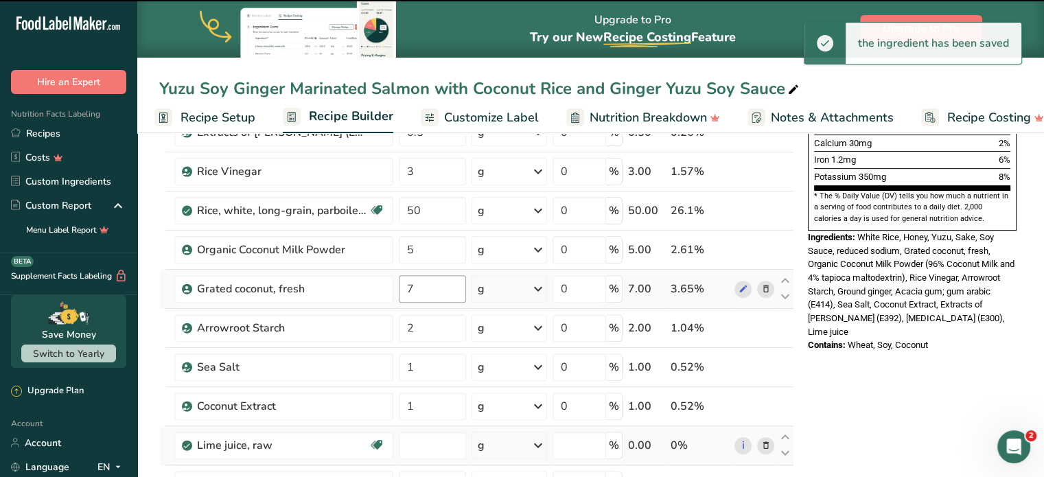
type input "0"
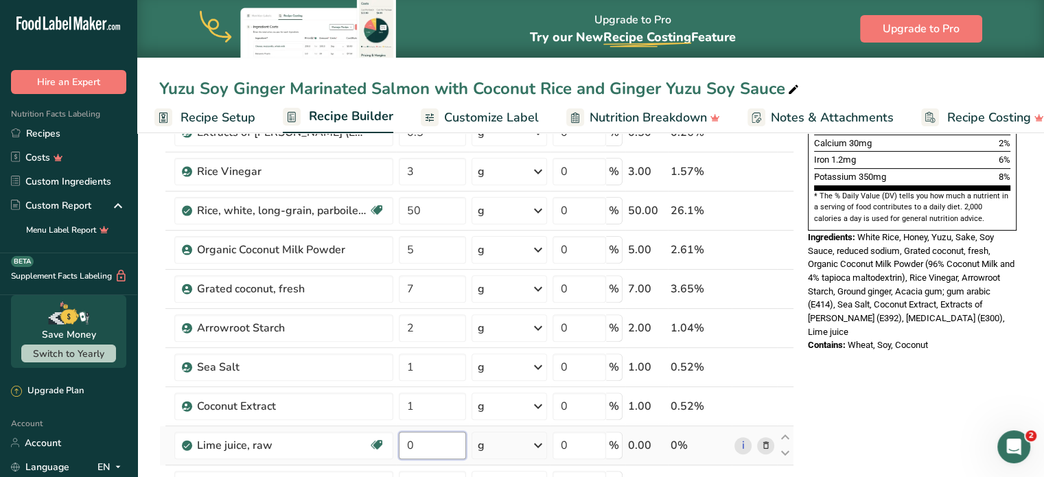
click at [432, 432] on input "0" at bounding box center [432, 445] width 67 height 27
type input "1"
click at [817, 367] on div "Nutrition Facts 2 Servings Per Container Serving Size 96g Amount Per Serving Ca…" at bounding box center [912, 391] width 220 height 1272
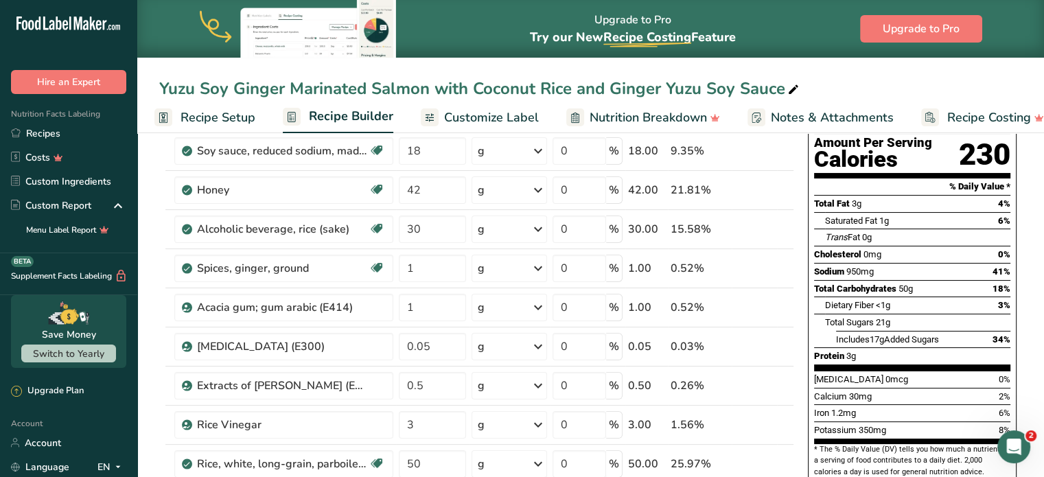
scroll to position [439, 0]
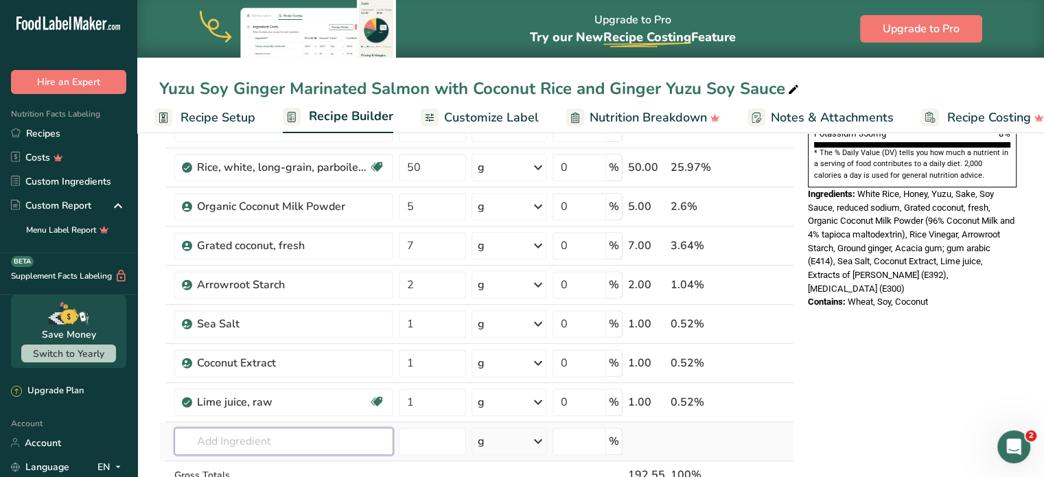
click at [301, 430] on input "text" at bounding box center [283, 441] width 219 height 27
type input "[PERSON_NAME]"
click at [297, 397] on div "001 Yuzu Juice" at bounding box center [272, 393] width 175 height 14
type input "[PERSON_NAME]"
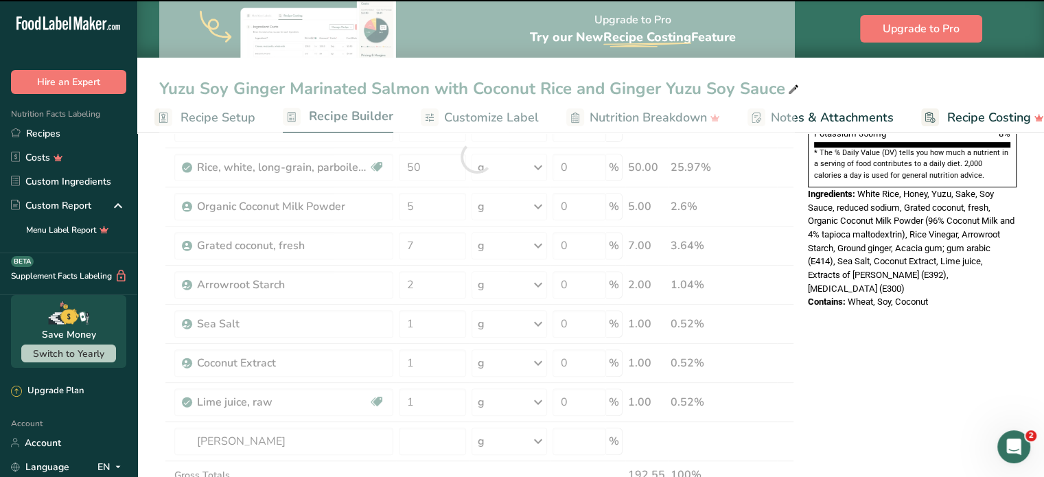
type input "0"
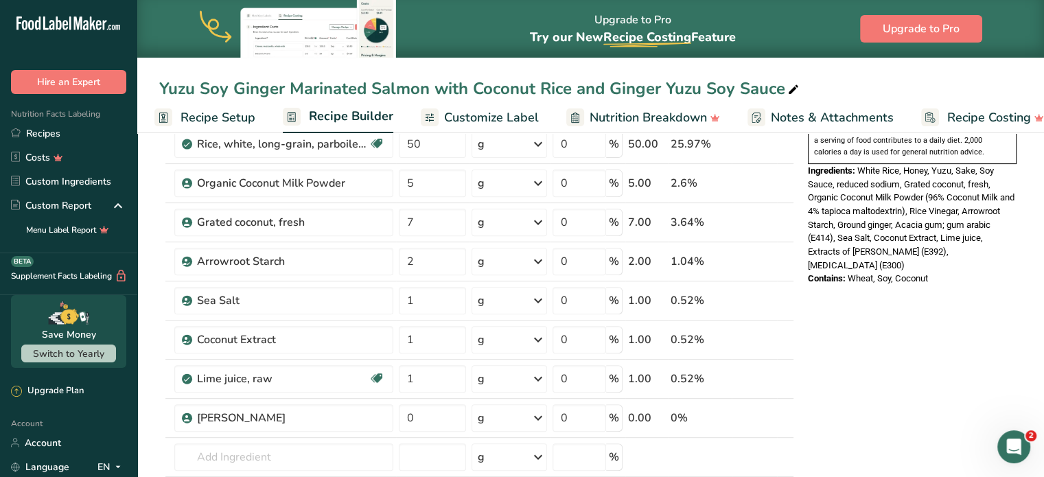
scroll to position [466, 0]
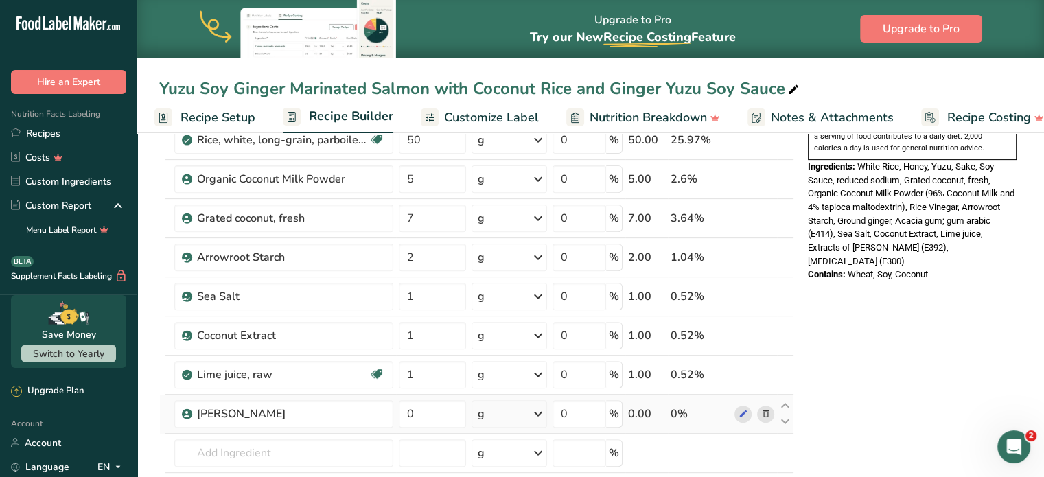
click at [765, 418] on icon at bounding box center [765, 414] width 10 height 14
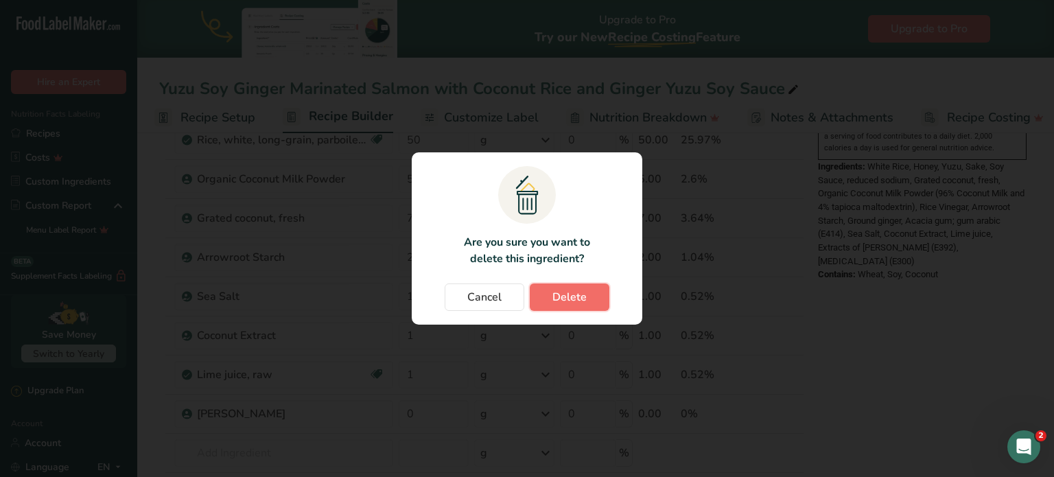
click at [569, 292] on span "Delete" at bounding box center [570, 297] width 34 height 16
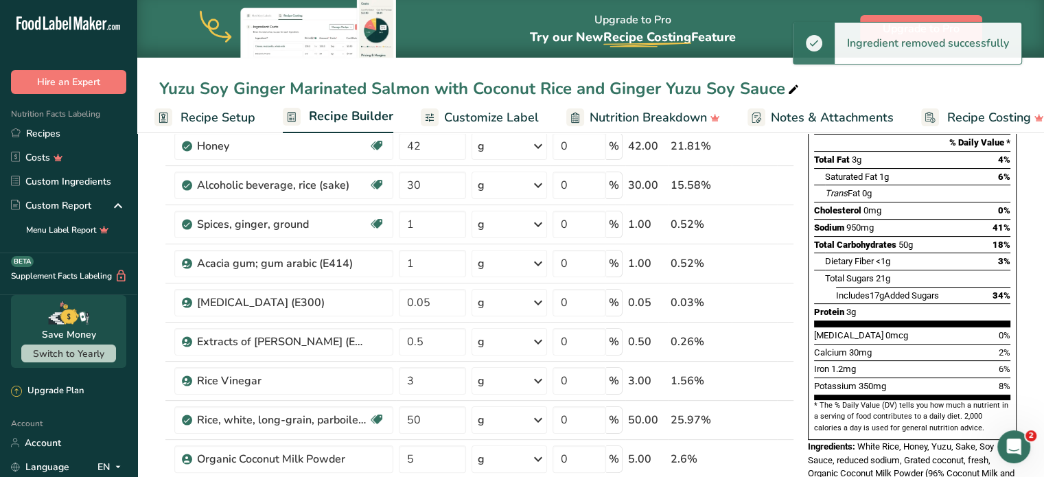
scroll to position [0, 0]
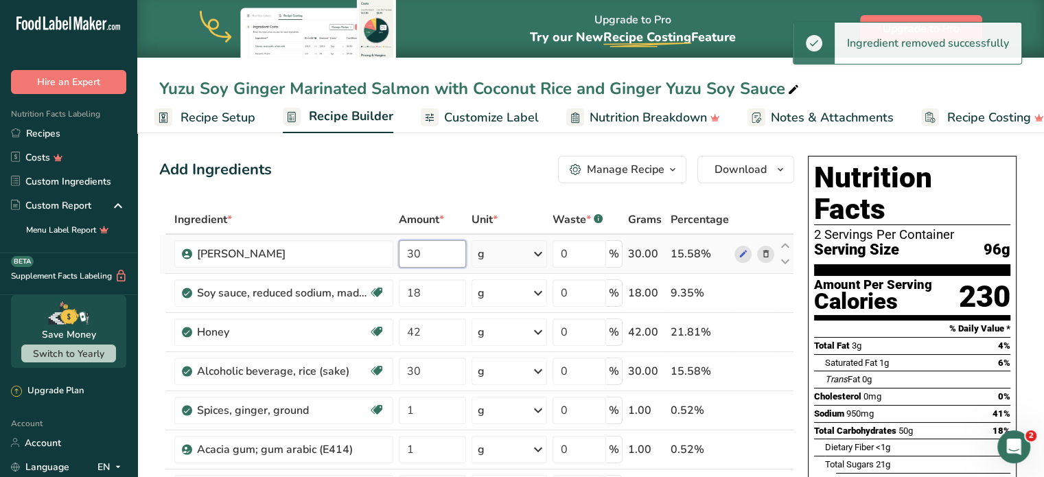
click at [425, 246] on input "30" at bounding box center [432, 253] width 67 height 27
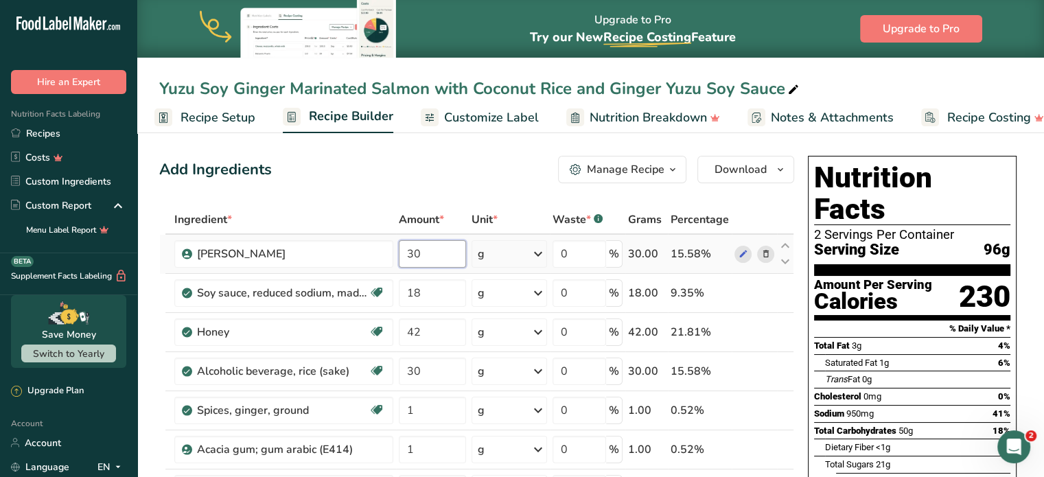
type input "3"
type input "84"
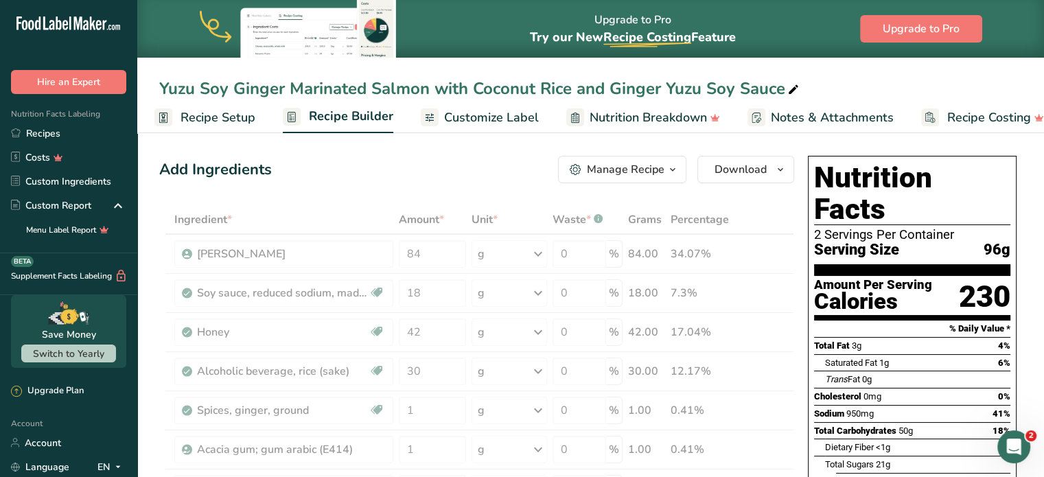
click at [467, 175] on div "Add Ingredients Manage Recipe Delete Recipe Duplicate Recipe Scale Recipe Save …" at bounding box center [476, 169] width 635 height 27
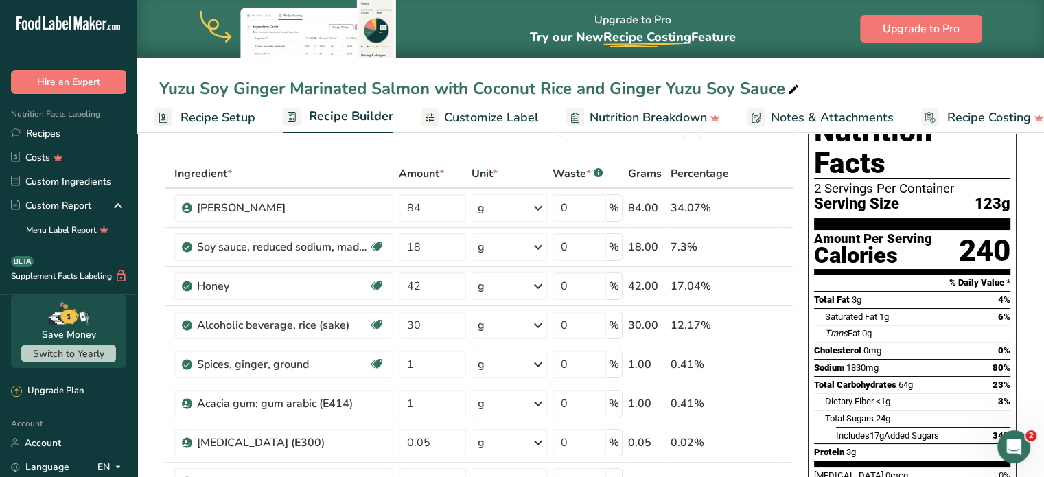
scroll to position [44, 0]
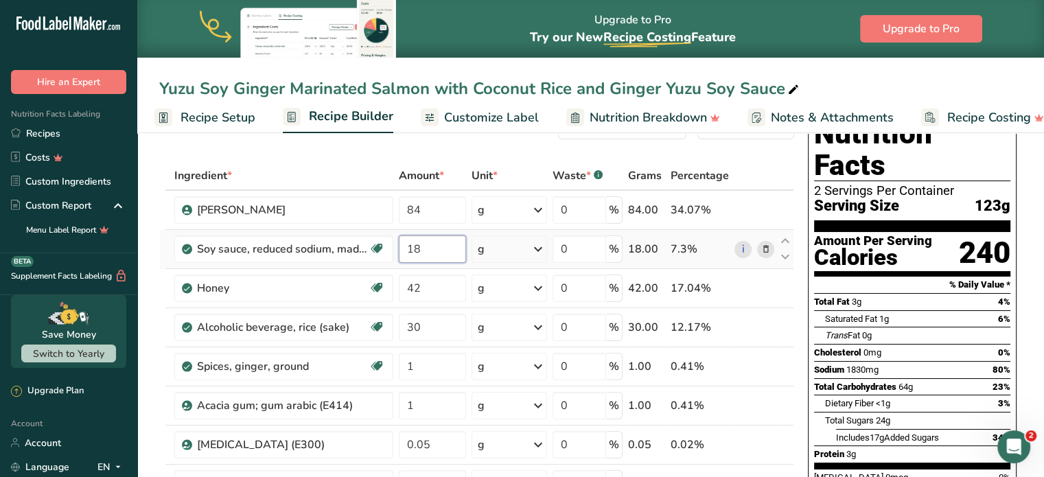
click at [446, 260] on input "18" at bounding box center [432, 248] width 67 height 27
type input "1"
type input "54"
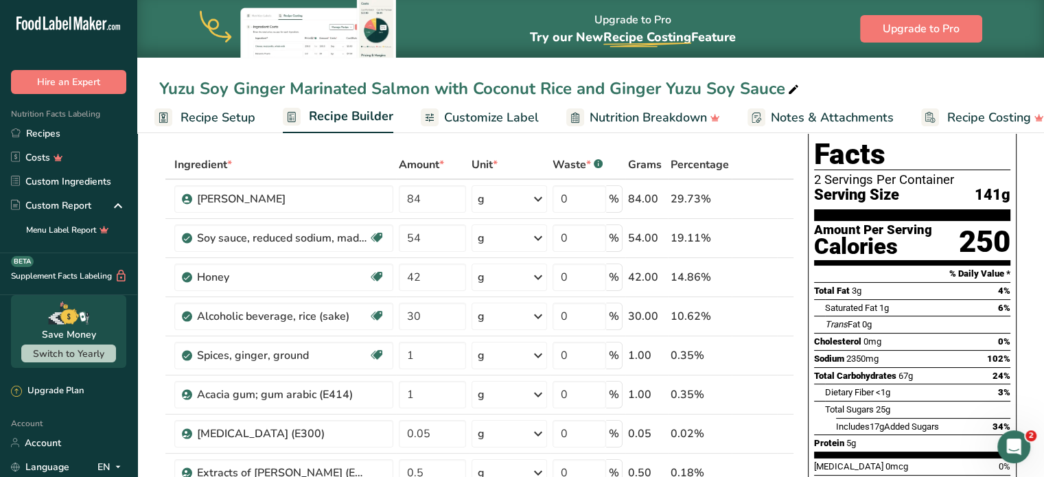
scroll to position [539, 0]
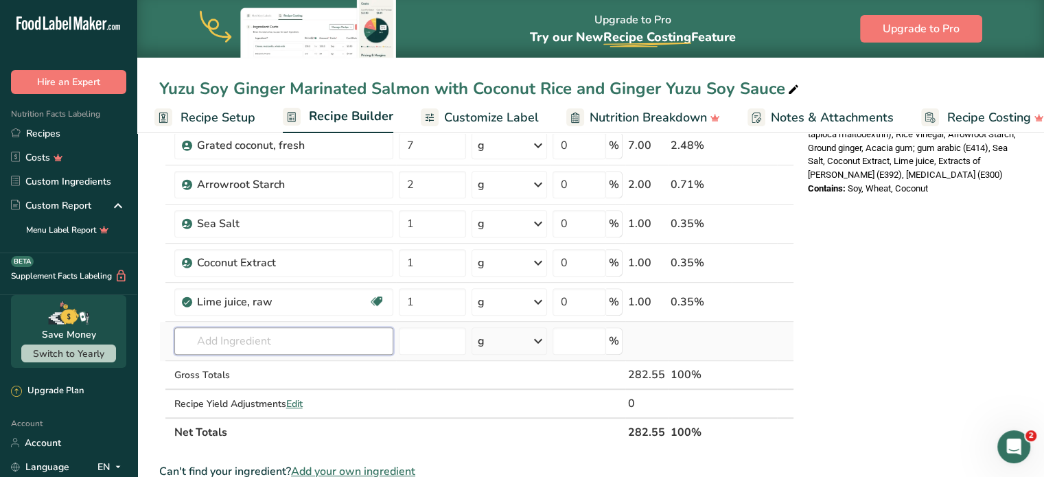
click at [297, 344] on input "text" at bounding box center [283, 340] width 219 height 27
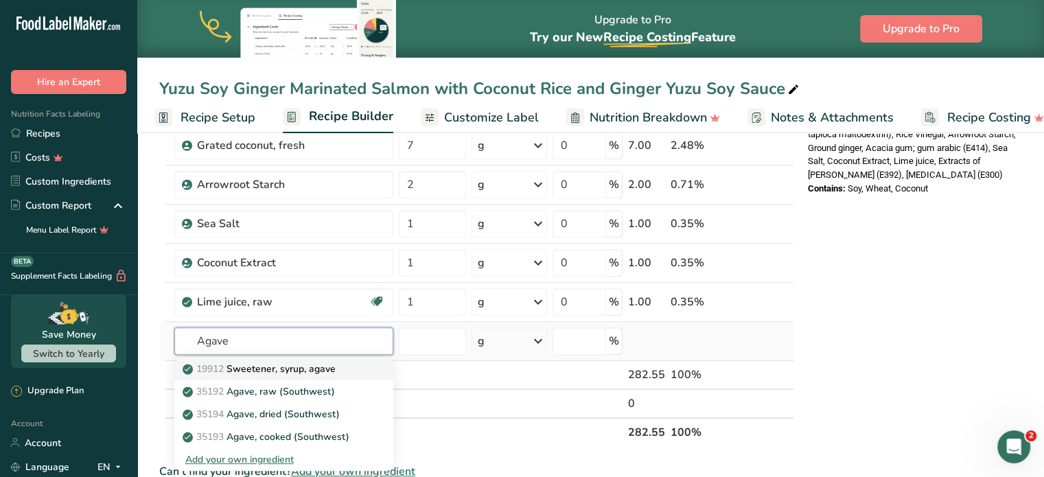
type input "Agave"
click at [317, 373] on link "19912 Sweetener, syrup, agave" at bounding box center [283, 369] width 219 height 23
type input "Sweetener, syrup, agave"
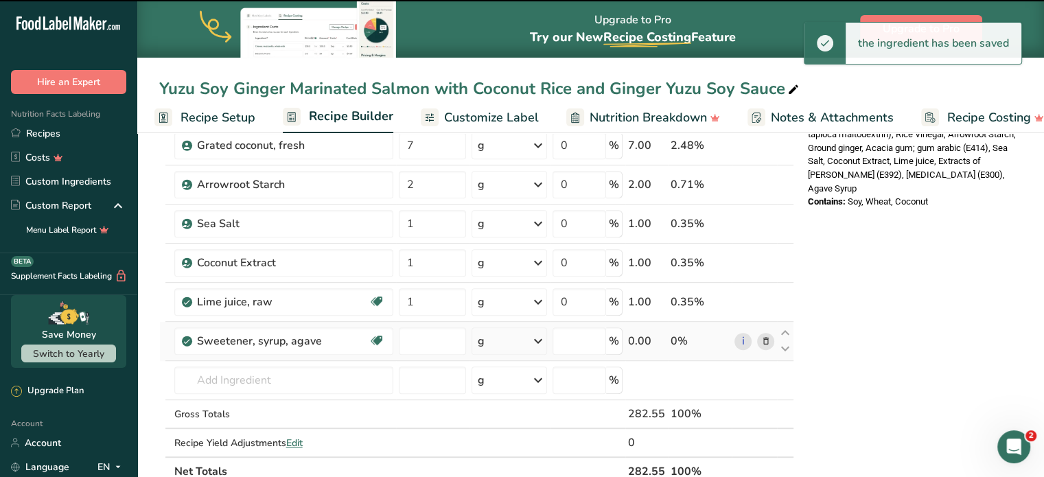
type input "0"
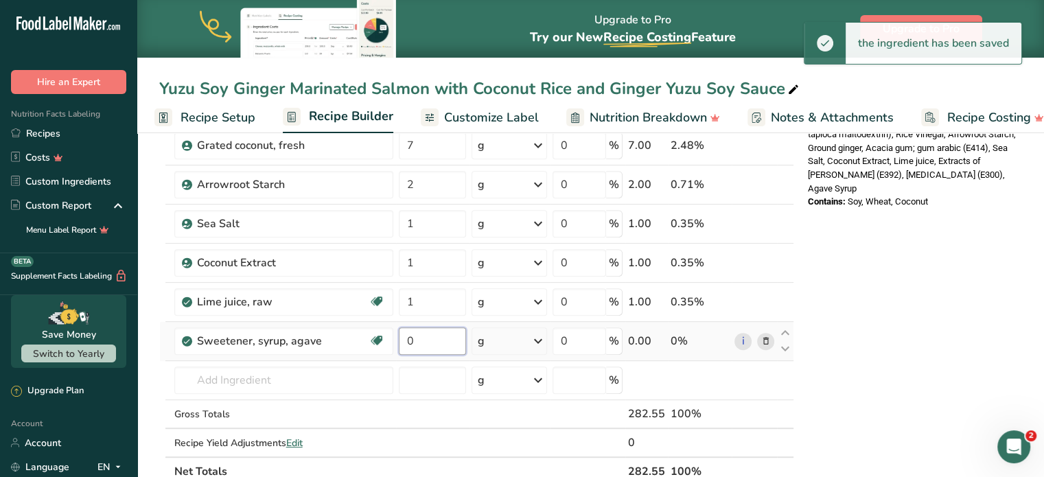
click at [448, 334] on input "0" at bounding box center [432, 340] width 67 height 27
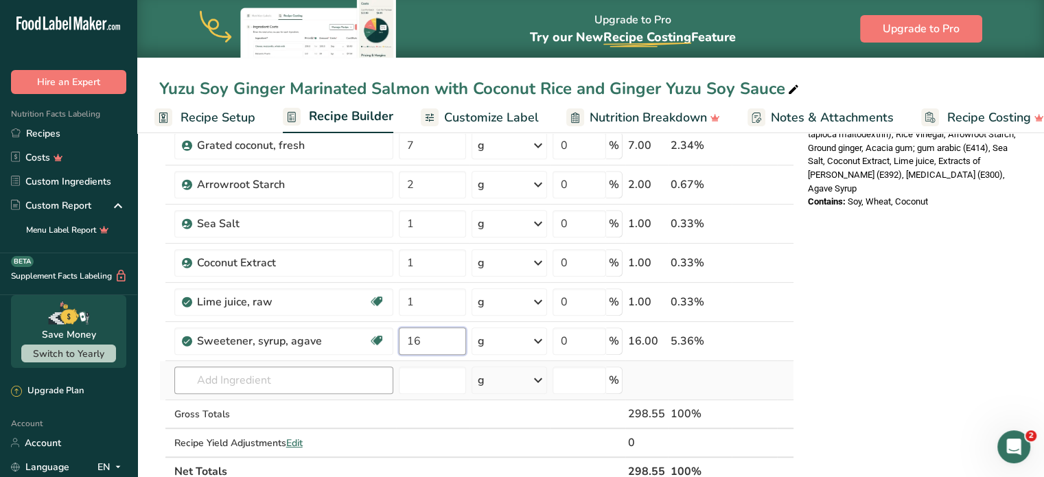
type input "16"
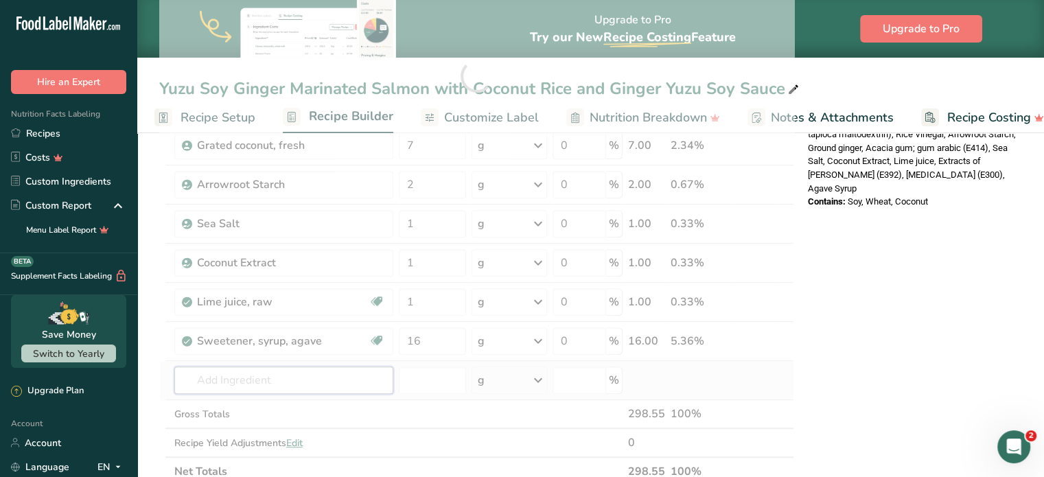
click at [323, 374] on div "Ingredient * Amount * Unit * Waste * .a-a{fill:#347362;}.b-a{fill:#fff;} Grams …" at bounding box center [476, 76] width 635 height 820
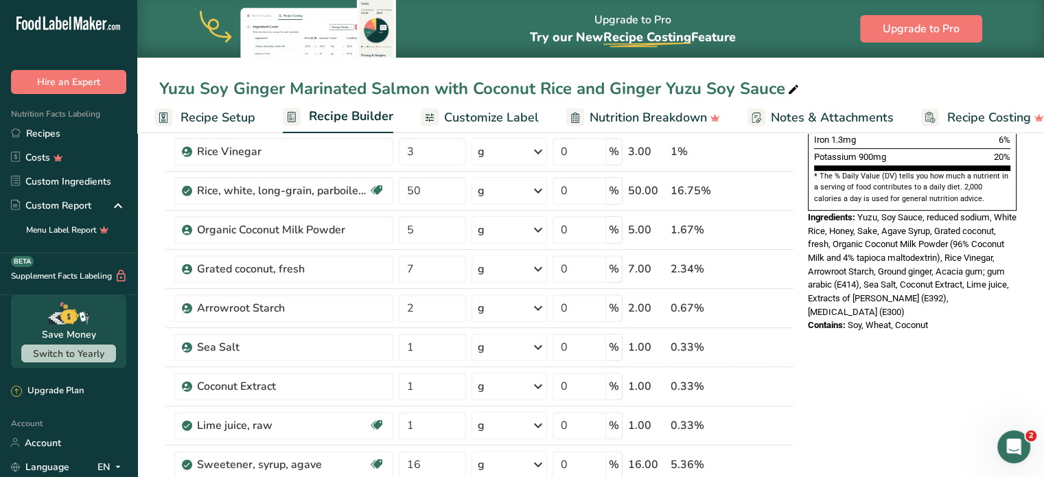
scroll to position [413, 0]
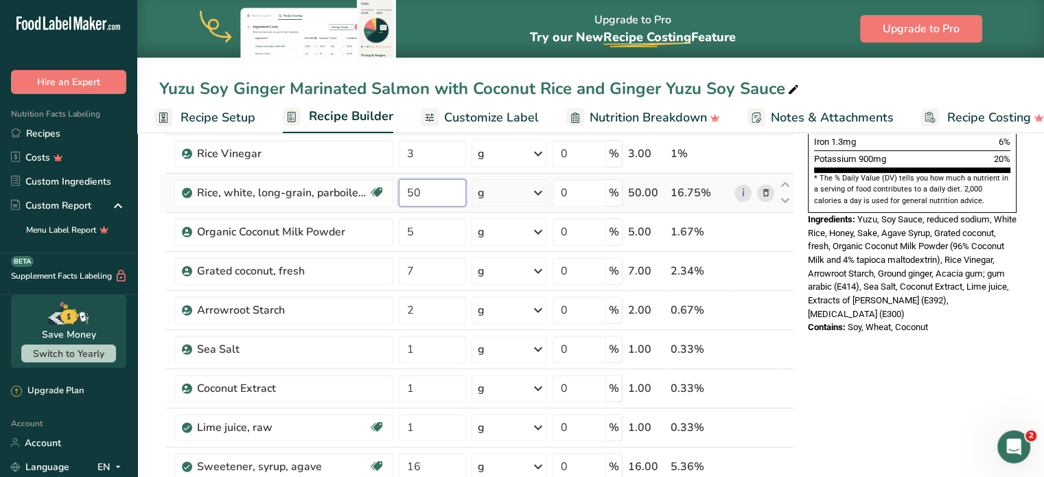
click at [435, 200] on input "50" at bounding box center [432, 192] width 67 height 27
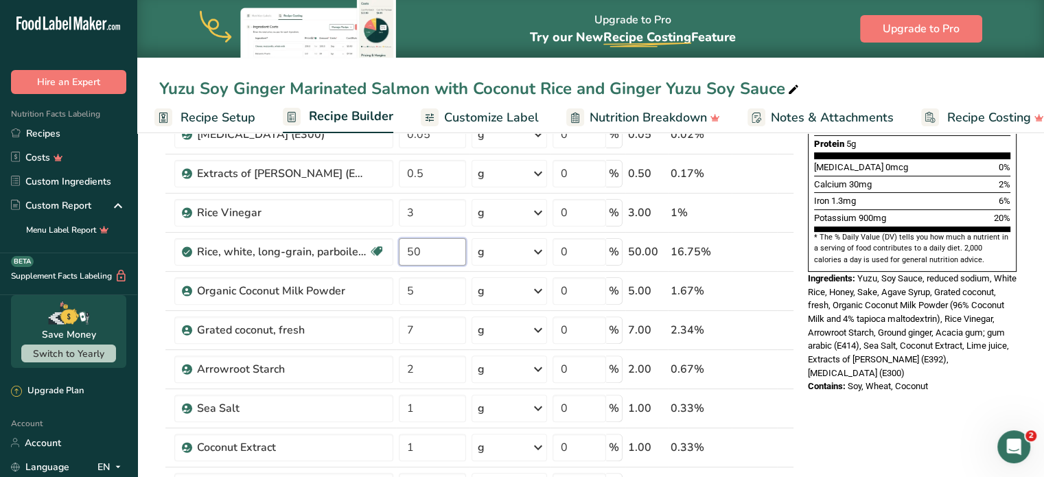
scroll to position [353, 0]
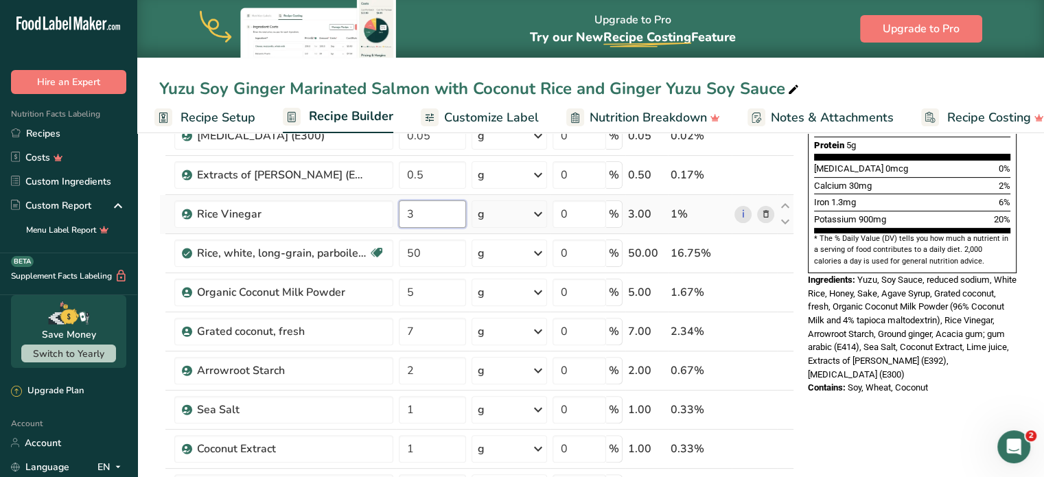
click at [430, 208] on div "Ingredient * Amount * Unit * Waste * .a-a{fill:#347362;}.b-a{fill:#fff;} Grams …" at bounding box center [476, 262] width 635 height 820
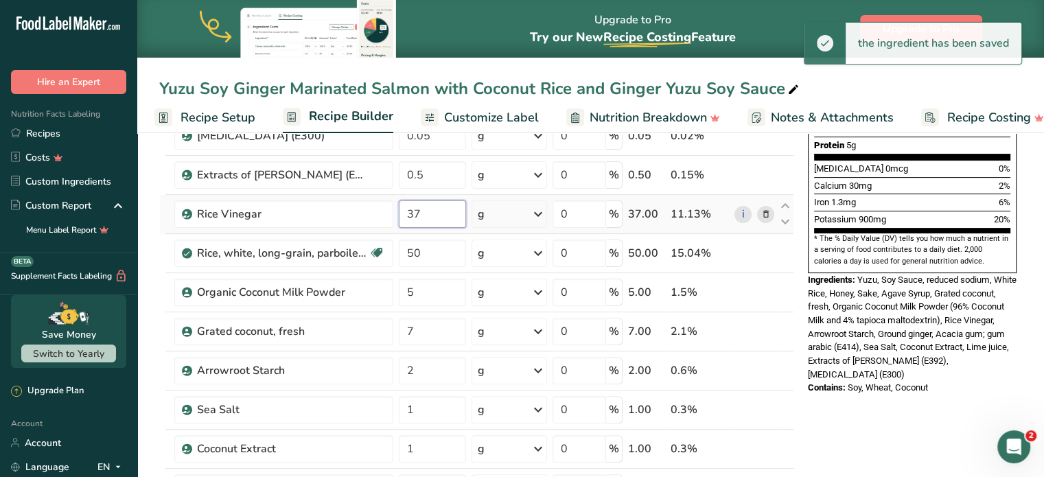
type input "3"
type input "7"
click at [894, 430] on div "Nutrition Facts 2 Servings Per Container Serving Size 149g Amount Per Serving C…" at bounding box center [912, 453] width 220 height 1311
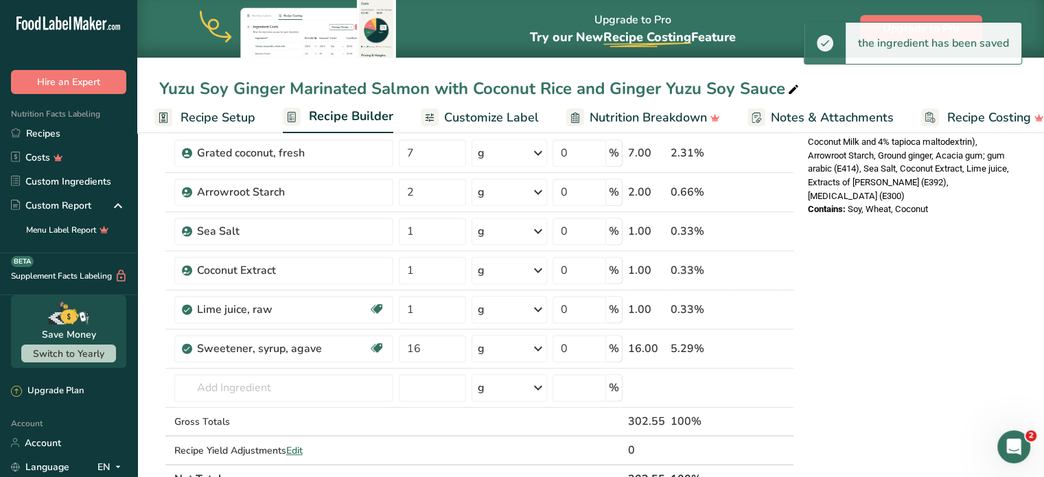
scroll to position [535, 0]
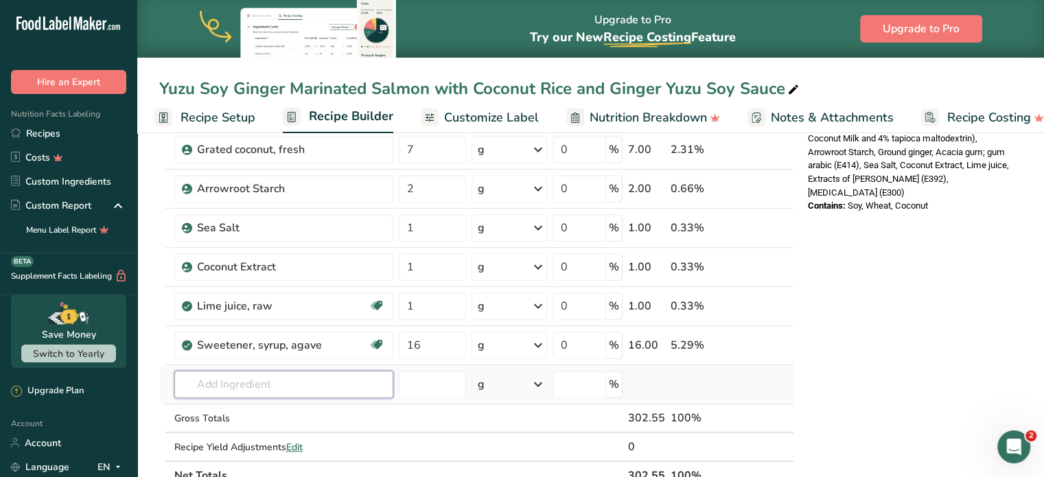
click at [206, 375] on input "text" at bounding box center [283, 384] width 219 height 27
type input "Waxy maize"
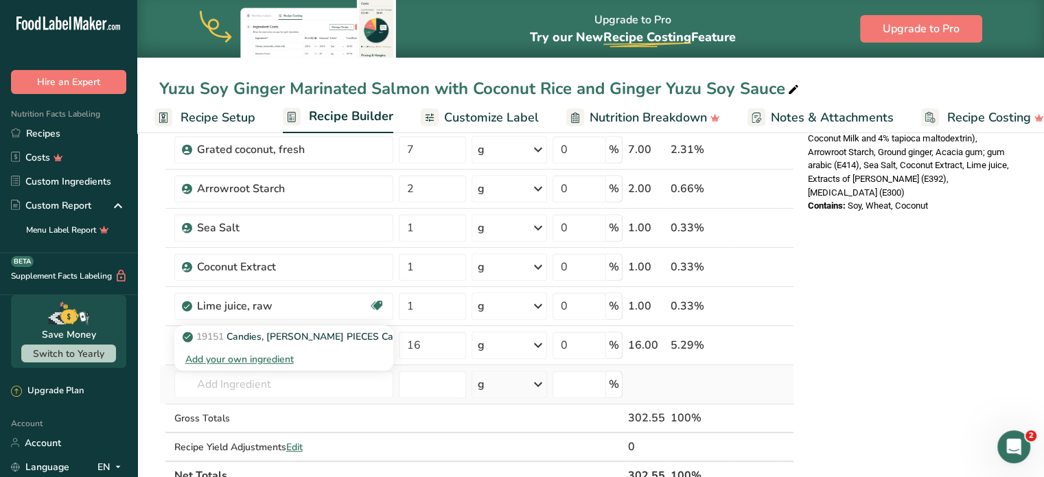
click at [251, 354] on div "Add your own ingredient" at bounding box center [283, 359] width 197 height 14
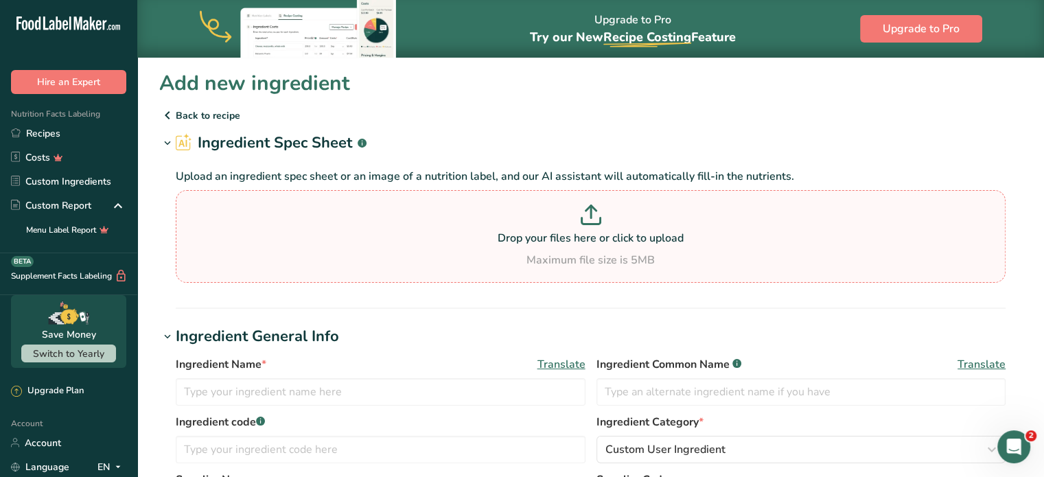
click at [606, 244] on p "Drop your files here or click to upload" at bounding box center [590, 238] width 823 height 16
click at [606, 244] on input "Drop your files here or click to upload Maximum file size is 5MB" at bounding box center [591, 236] width 830 height 93
type input "C:\fakepath\Waxy-Maize-New.pdf"
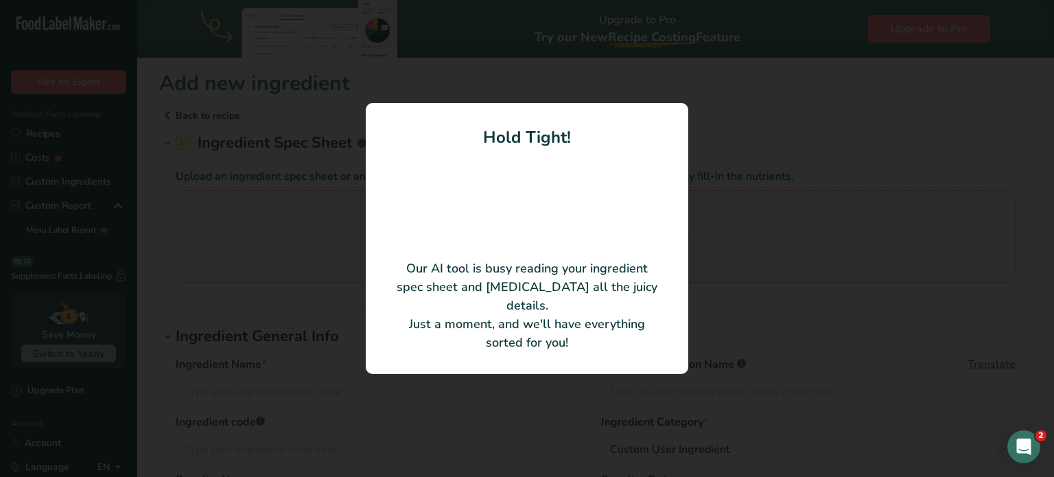
click at [258, 36] on div at bounding box center [527, 238] width 1054 height 477
type input "Waxy Maize (Corn Starch Amylopectin)"
type input "Dezhou Dacheng Food Company, Limited"
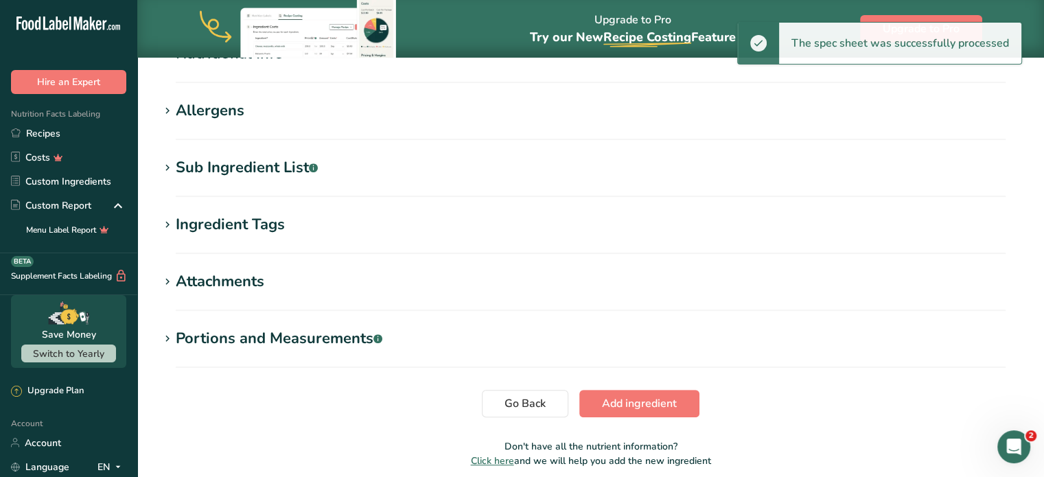
scroll to position [548, 0]
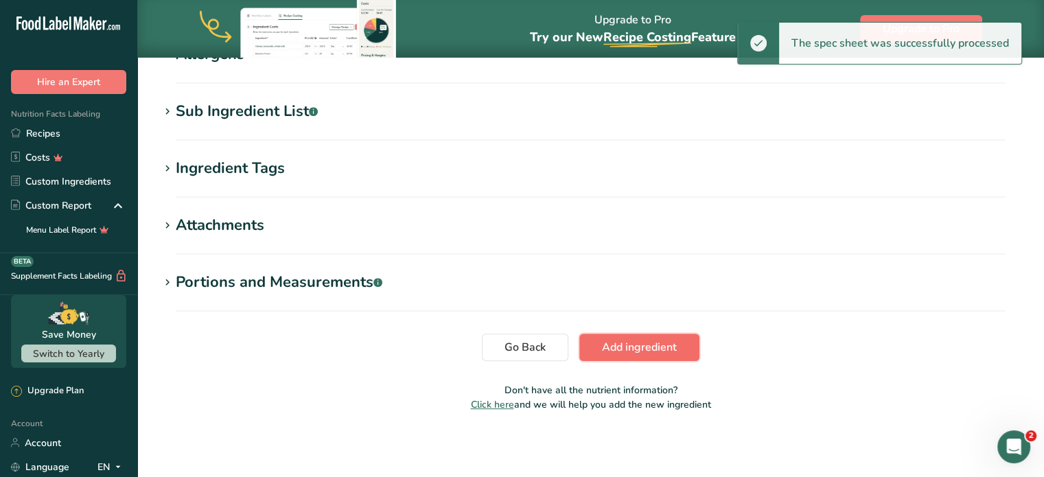
click at [687, 339] on button "Add ingredient" at bounding box center [639, 347] width 120 height 27
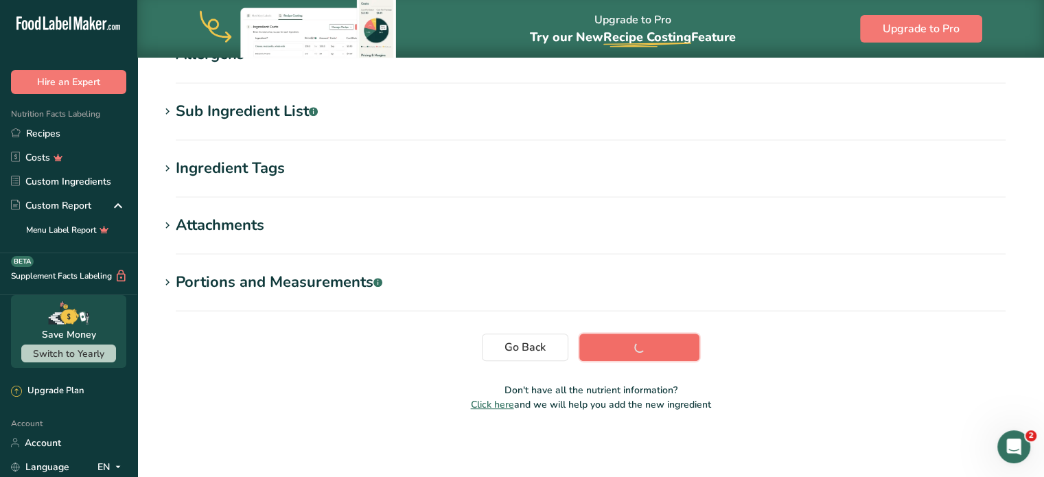
scroll to position [259, 0]
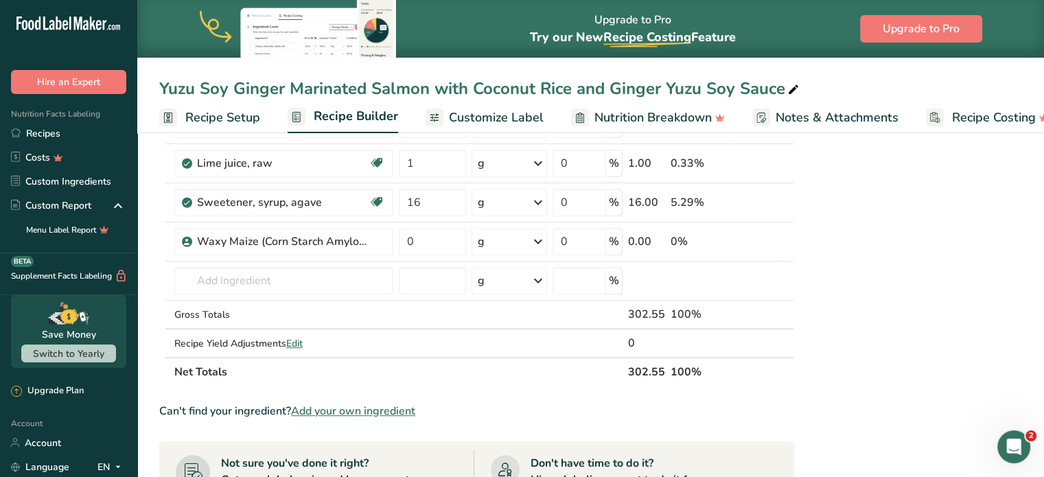
scroll to position [675, 0]
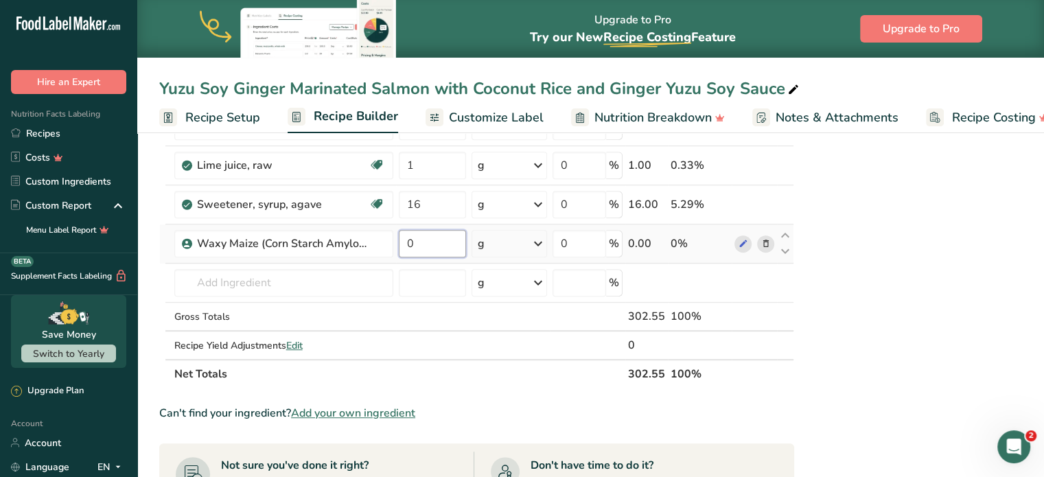
click at [404, 246] on input "0" at bounding box center [432, 243] width 67 height 27
click at [419, 245] on input "0" at bounding box center [432, 243] width 67 height 27
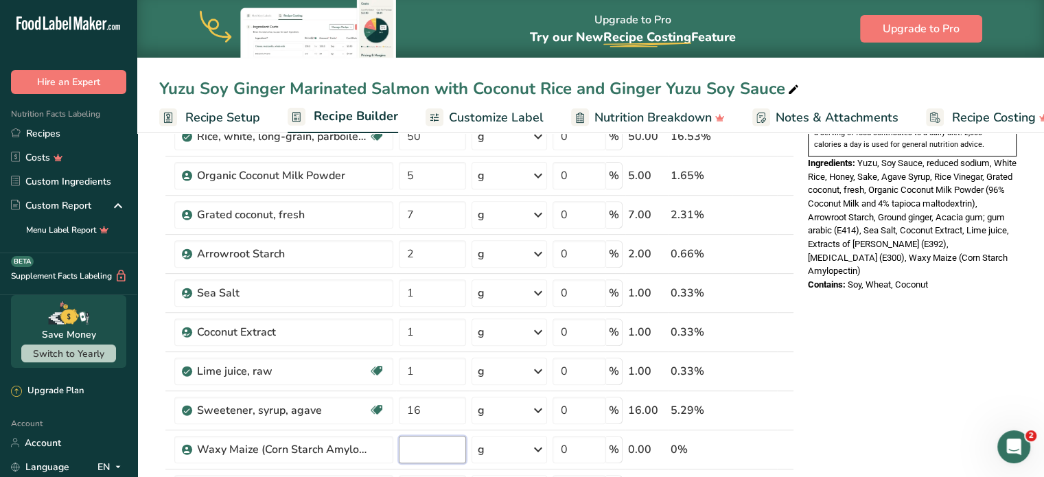
scroll to position [467, 0]
type input "3"
click at [813, 391] on div "Nutrition Facts 2 Servings Per Container Serving Size 151g Amount Per Serving C…" at bounding box center [912, 358] width 220 height 1350
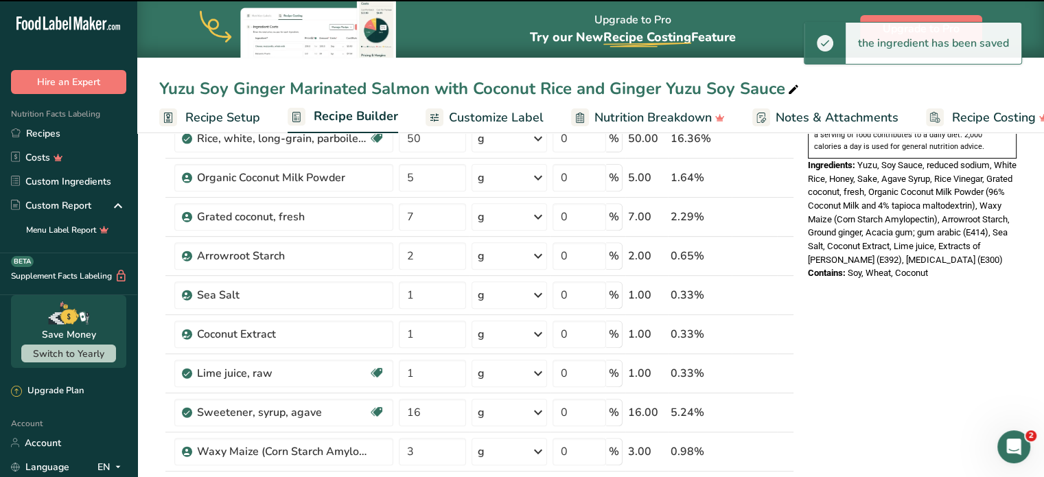
scroll to position [607, 0]
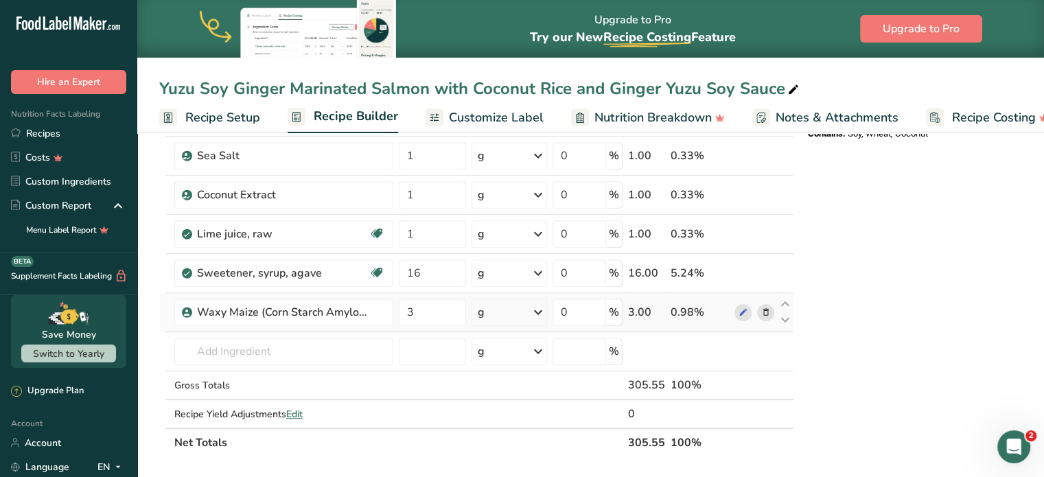
click at [245, 323] on td "Waxy Maize (Corn Starch Amylopectin)" at bounding box center [284, 312] width 224 height 39
click at [244, 338] on input "text" at bounding box center [283, 351] width 219 height 27
type input "Z"
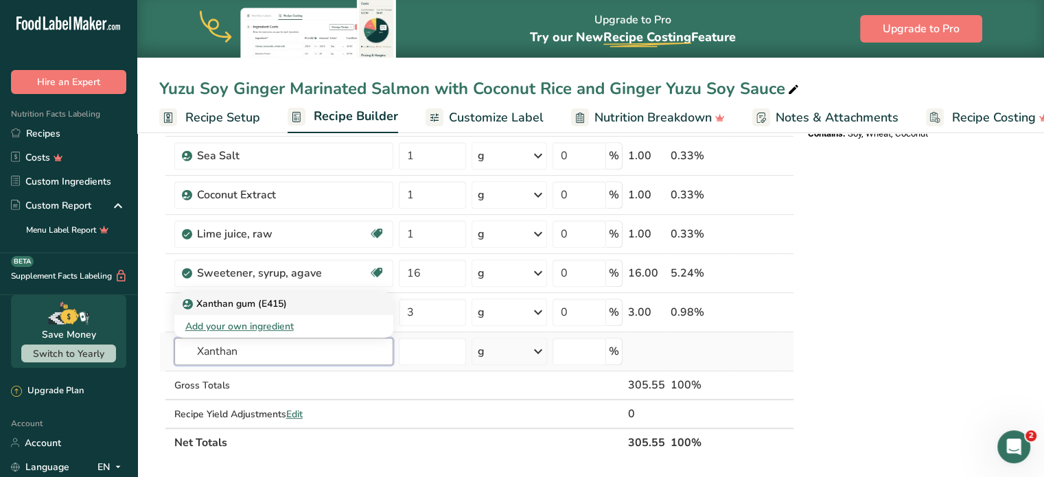
type input "Xanthan"
click at [276, 304] on p "Xanthan gum (E415)" at bounding box center [236, 304] width 102 height 14
type input "Xanthan gum (E415)"
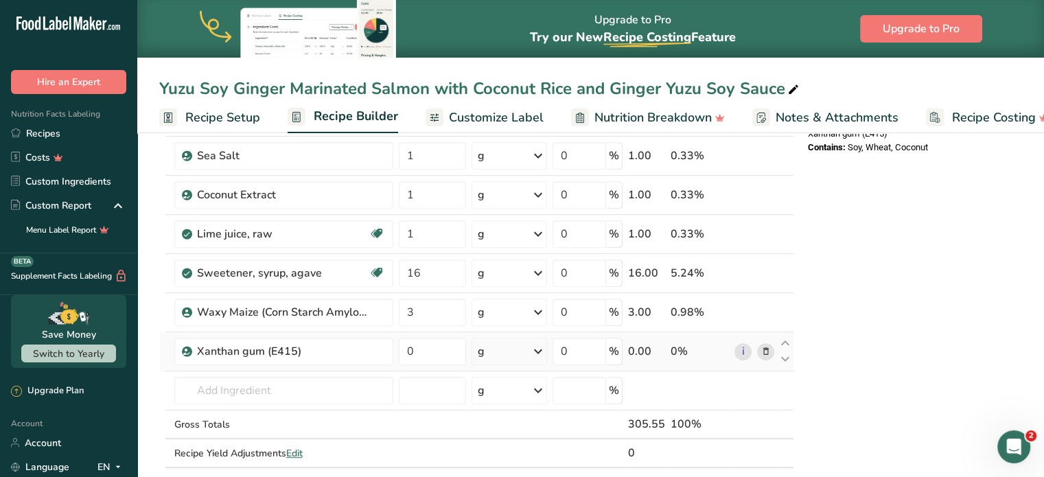
click at [446, 334] on td "0" at bounding box center [432, 351] width 73 height 39
click at [434, 351] on input "0" at bounding box center [432, 351] width 67 height 27
click at [887, 327] on div "Nutrition Facts 2 Servings Per Container Serving Size 153g Amount Per Serving C…" at bounding box center [912, 238] width 220 height 1389
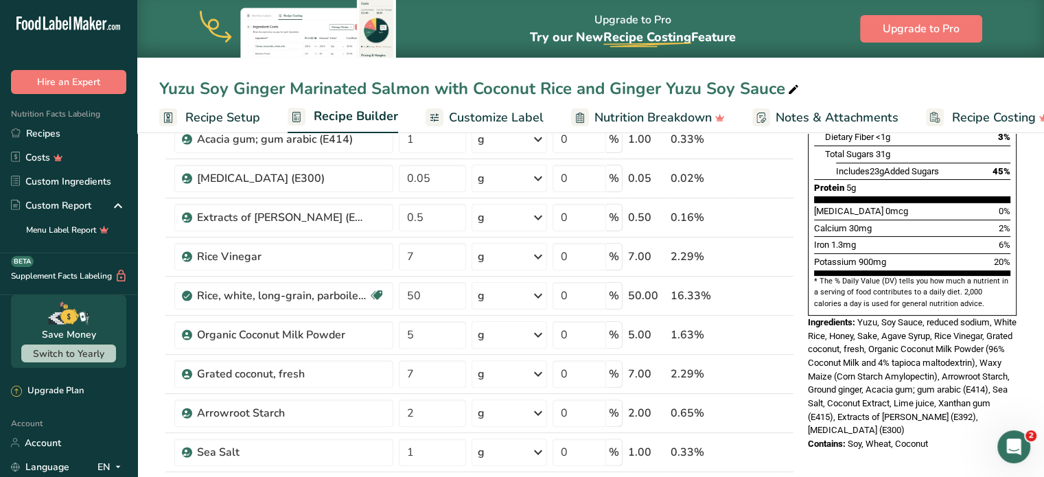
scroll to position [308, 0]
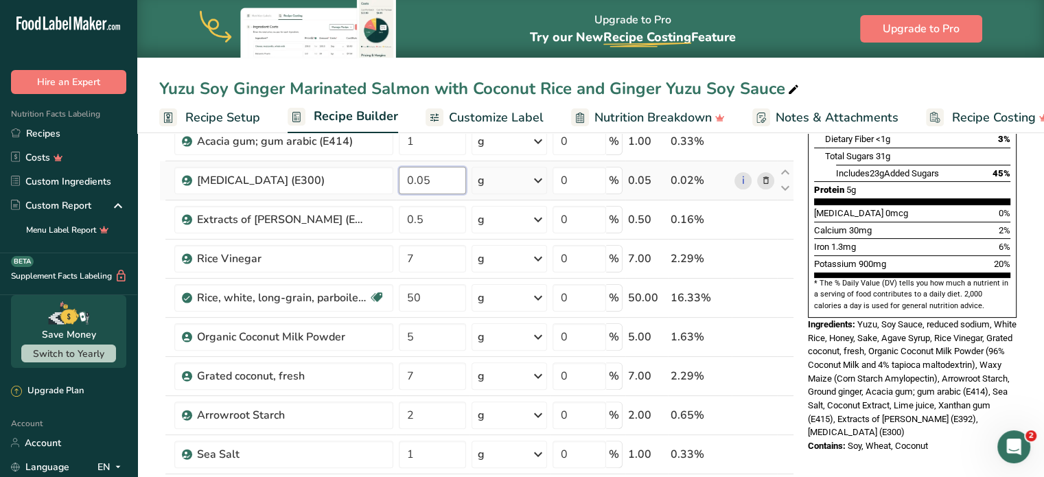
click at [450, 189] on input "0.05" at bounding box center [432, 180] width 67 height 27
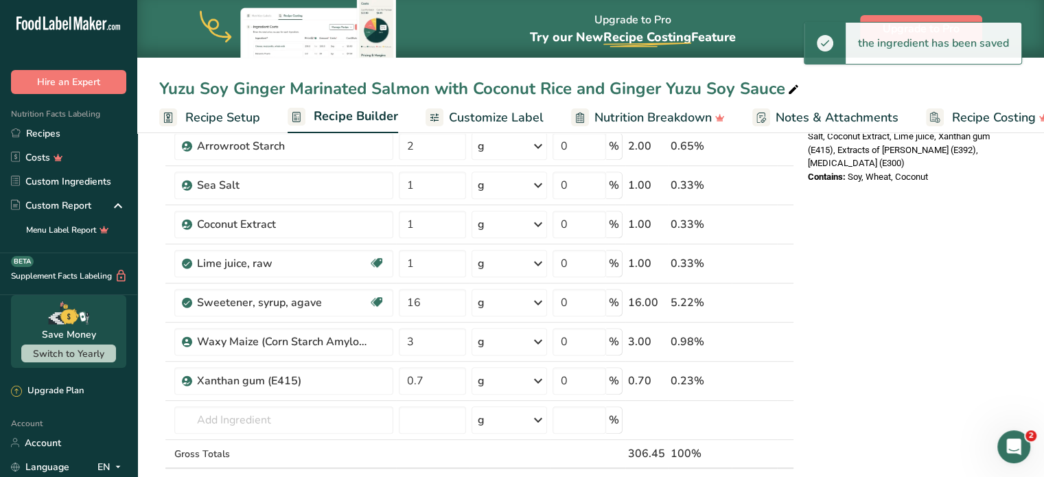
scroll to position [612, 0]
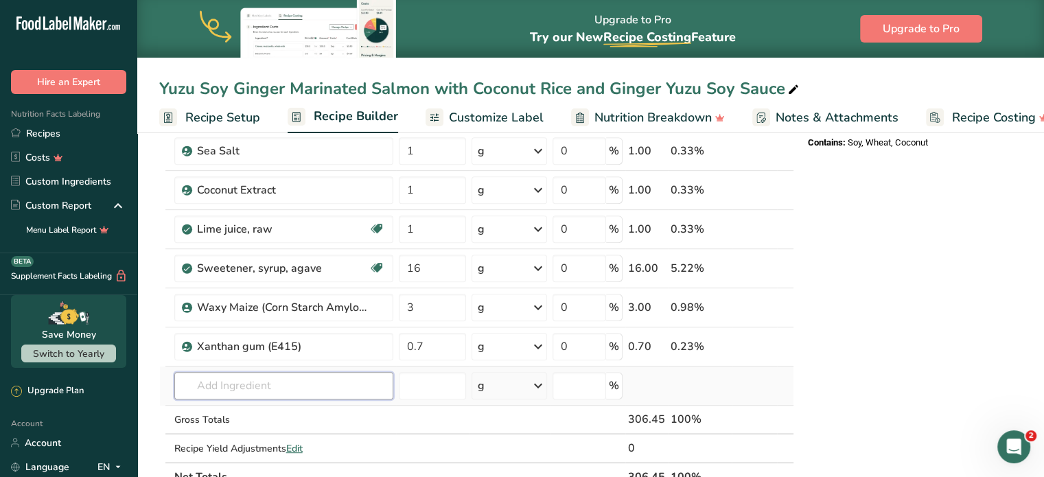
click at [227, 382] on input "text" at bounding box center [283, 385] width 219 height 27
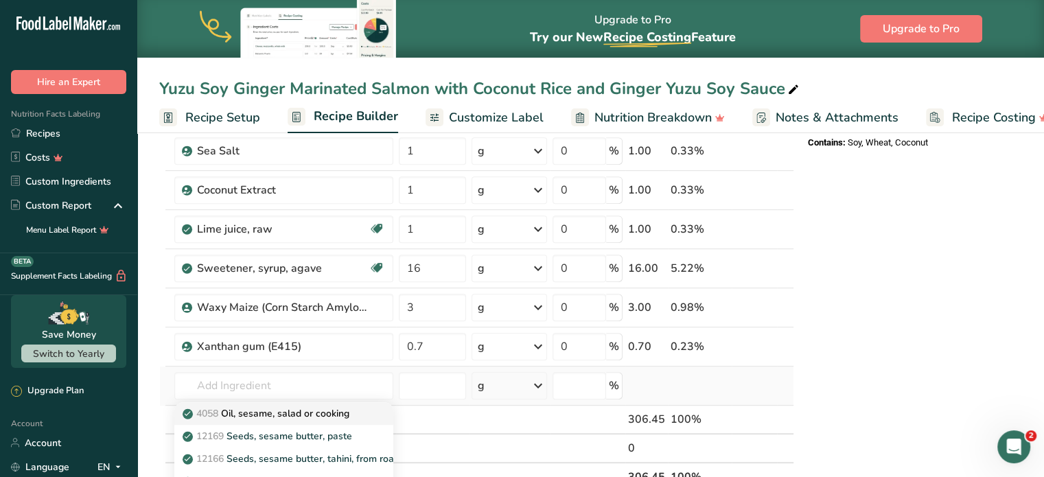
click at [323, 406] on p "4058 Oil, sesame, salad or cooking" at bounding box center [267, 413] width 164 height 14
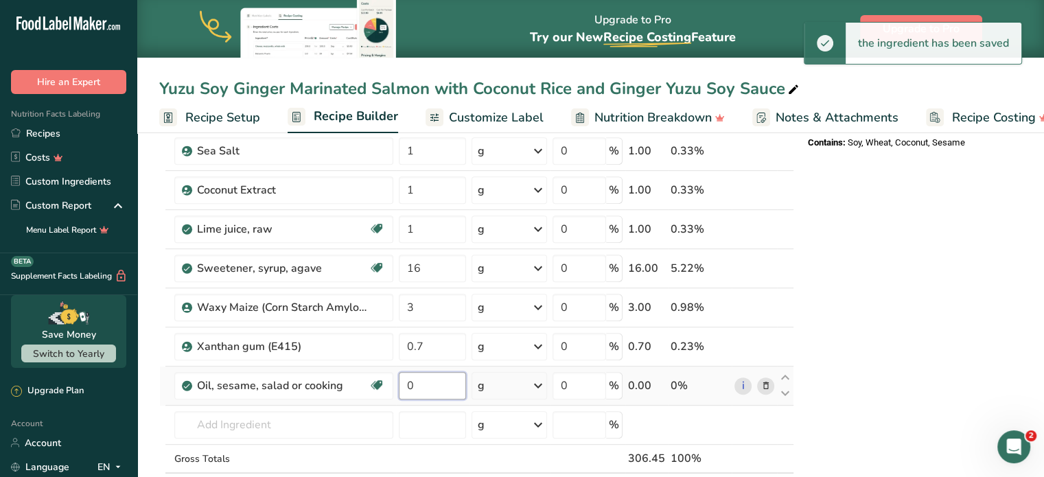
click at [423, 383] on input "0" at bounding box center [432, 385] width 67 height 27
click at [346, 424] on div "Ingredient * Amount * Unit * Waste * .a-a{fill:#347362;}.b-a{fill:#fff;} Grams …" at bounding box center [476, 62] width 635 height 937
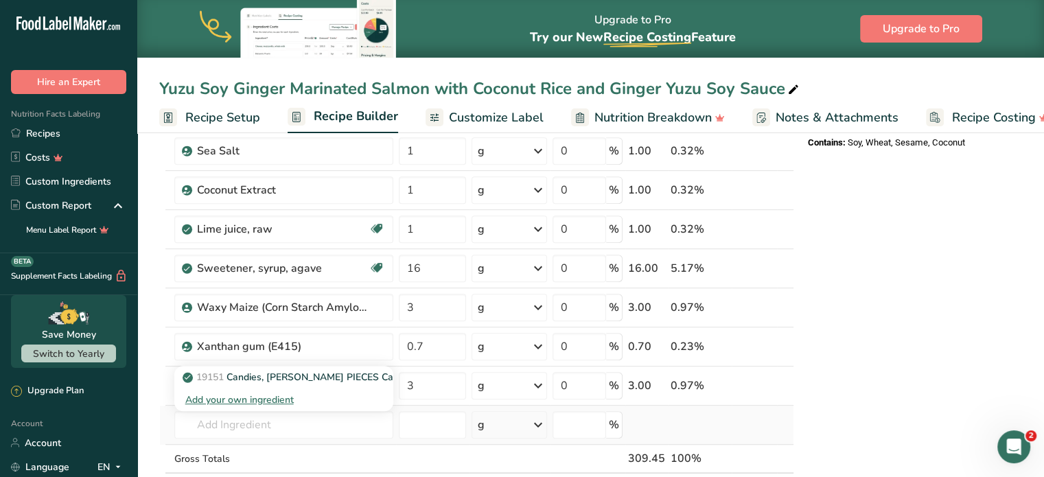
click at [274, 393] on div "Add your own ingredient" at bounding box center [283, 400] width 197 height 14
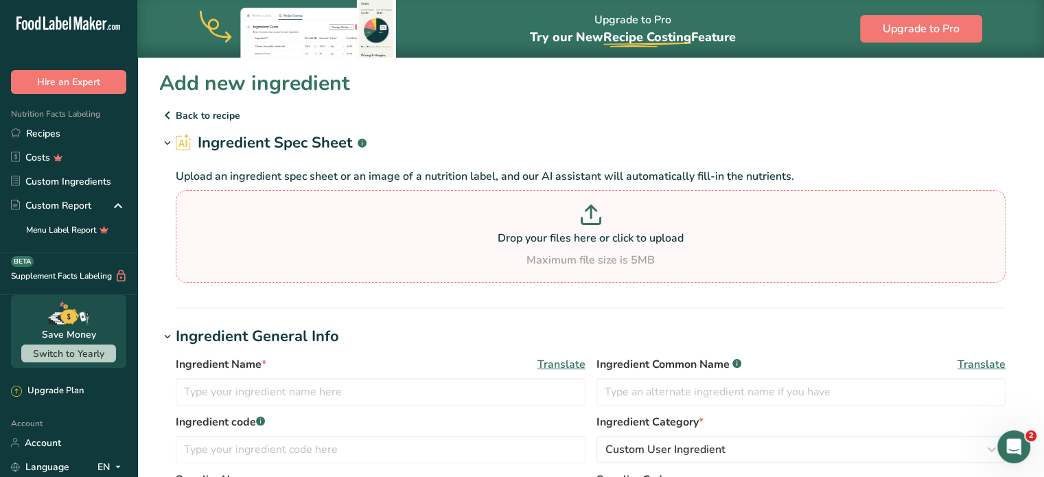
click at [483, 233] on p "Drop your files here or click to upload" at bounding box center [590, 238] width 823 height 16
click at [483, 233] on input "Drop your files here or click to upload Maximum file size is 5MB" at bounding box center [591, 236] width 830 height 93
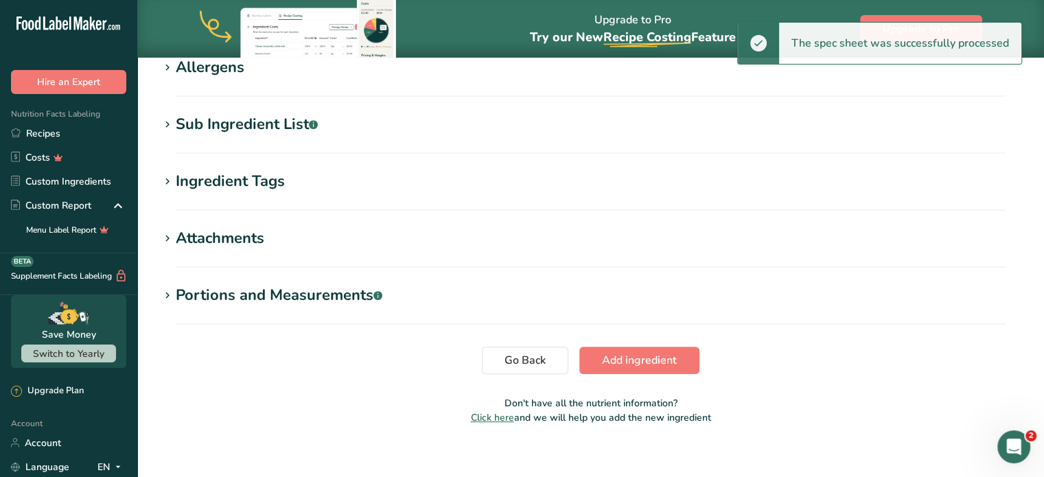
scroll to position [539, 0]
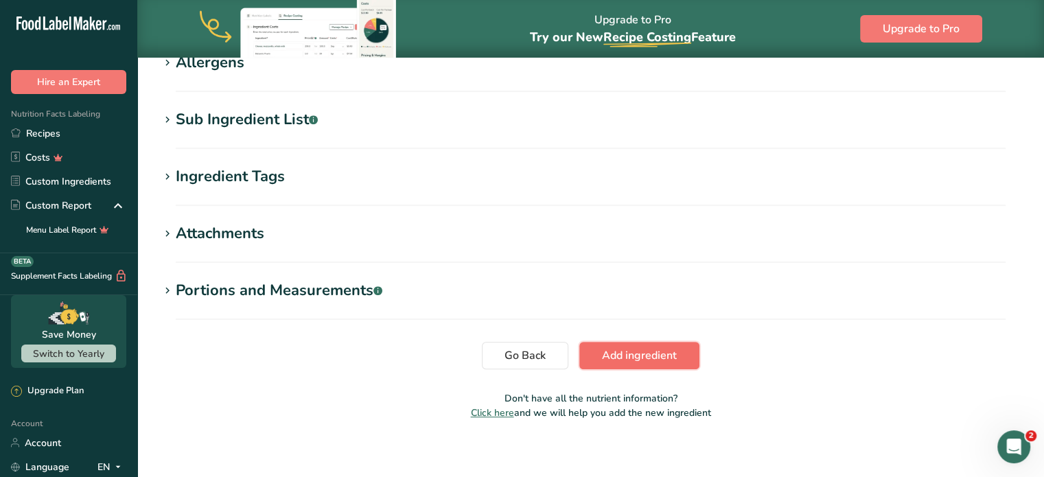
click at [653, 357] on span "Add ingredient" at bounding box center [639, 355] width 75 height 16
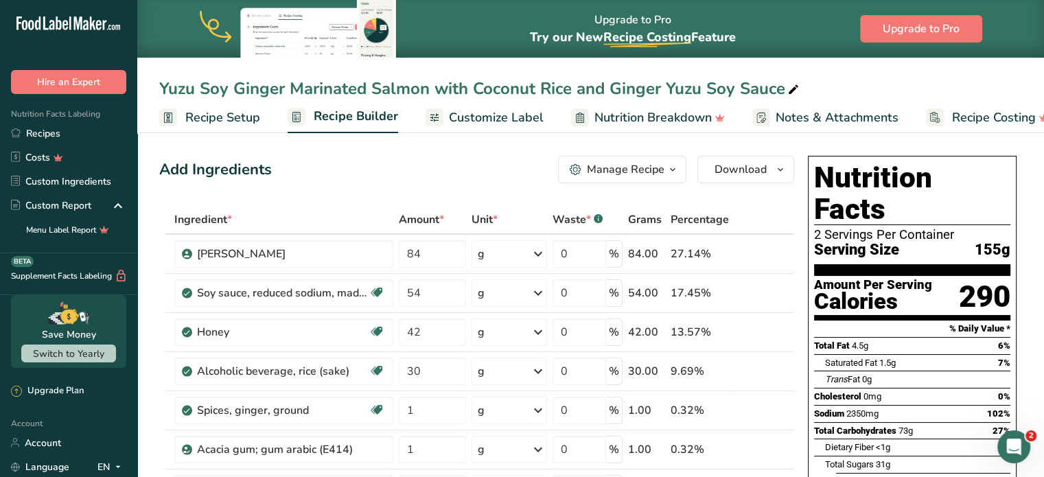
drag, startPoint x: 840, startPoint y: 381, endPoint x: 932, endPoint y: 383, distance: 92.0
click at [932, 405] on div "Sodium 2350mg 102%" at bounding box center [912, 413] width 196 height 17
drag, startPoint x: 445, startPoint y: 303, endPoint x: 367, endPoint y: 290, distance: 79.3
click at [367, 290] on tr "Soy sauce, reduced sodium, made from hydrolyzed vegetable protein Dairy free Gl…" at bounding box center [477, 293] width 634 height 39
click at [412, 181] on div "Add Ingredients Manage Recipe Delete Recipe Duplicate Recipe Scale Recipe Save …" at bounding box center [476, 169] width 635 height 27
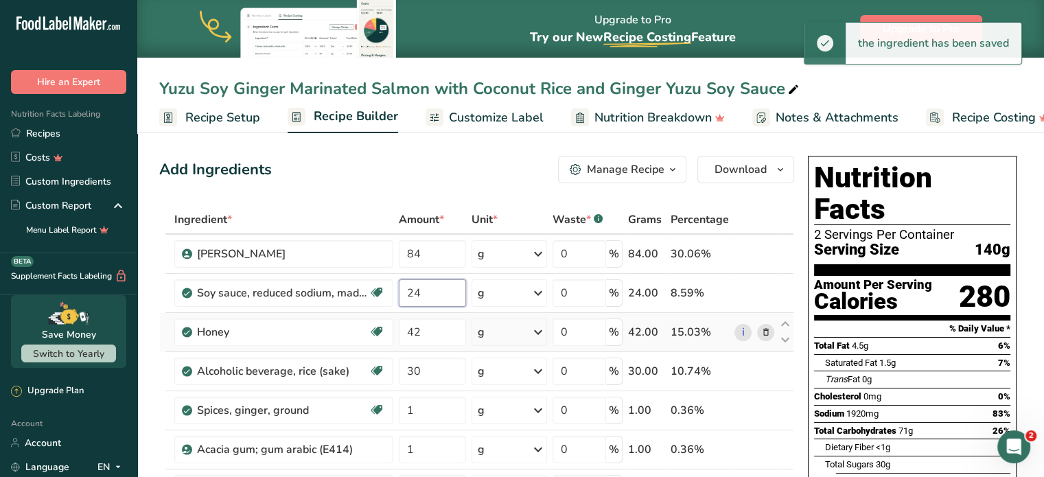
drag, startPoint x: 443, startPoint y: 299, endPoint x: 355, endPoint y: 314, distance: 89.7
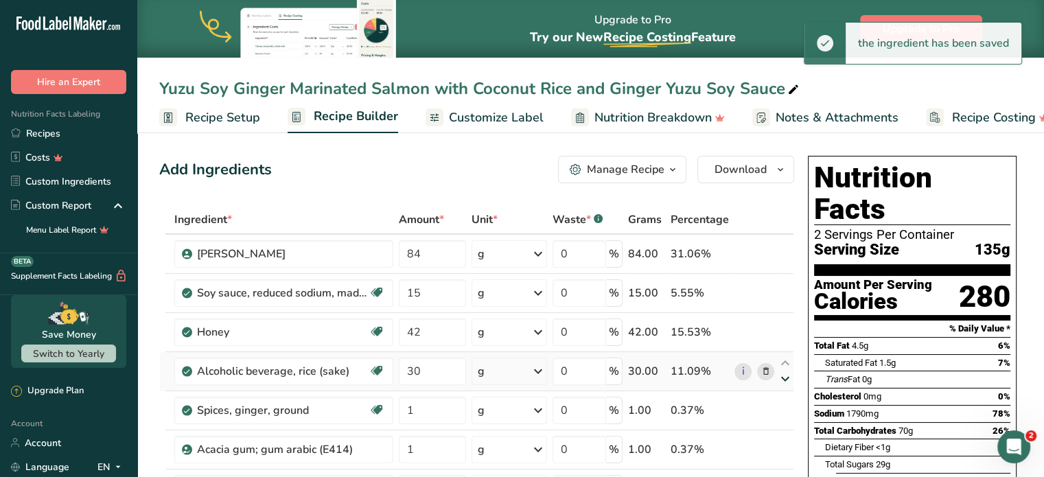
drag, startPoint x: 887, startPoint y: 380, endPoint x: 780, endPoint y: 370, distance: 107.6
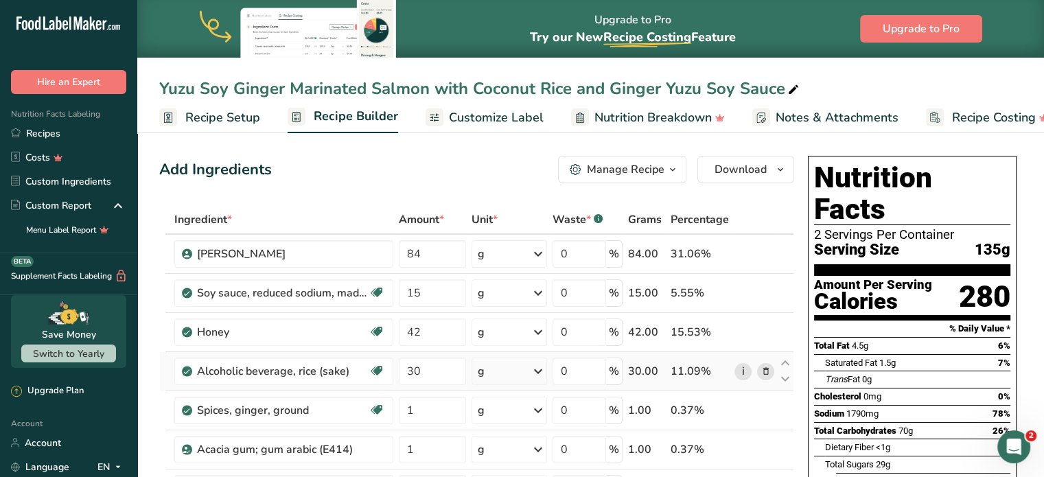
click at [737, 363] on link "i" at bounding box center [742, 371] width 17 height 17
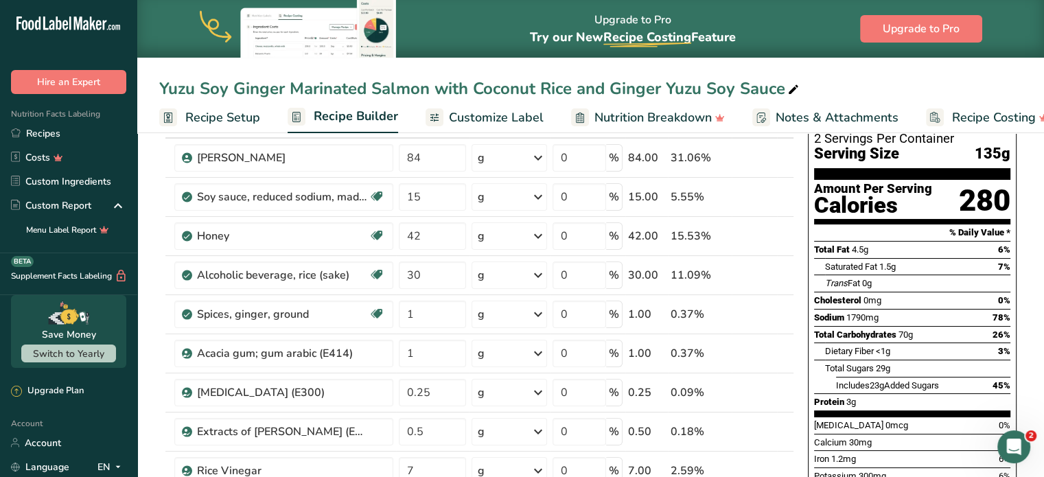
scroll to position [88, 0]
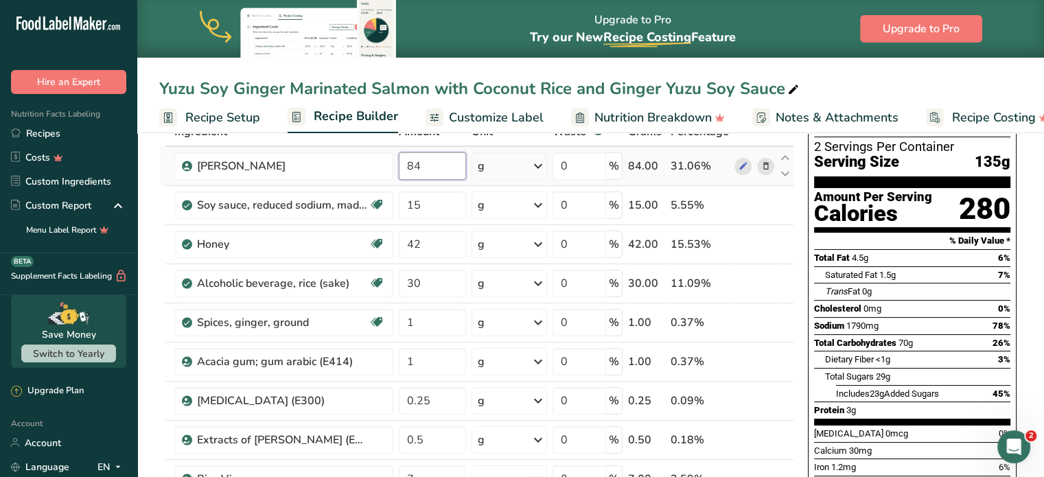
click at [439, 162] on input "84" at bounding box center [432, 165] width 67 height 27
click at [474, 8] on div "Upgrade to Pro Try our New Recipe Costing .a-29{fill:none;stroke-linecap:round;…" at bounding box center [590, 29] width 907 height 58
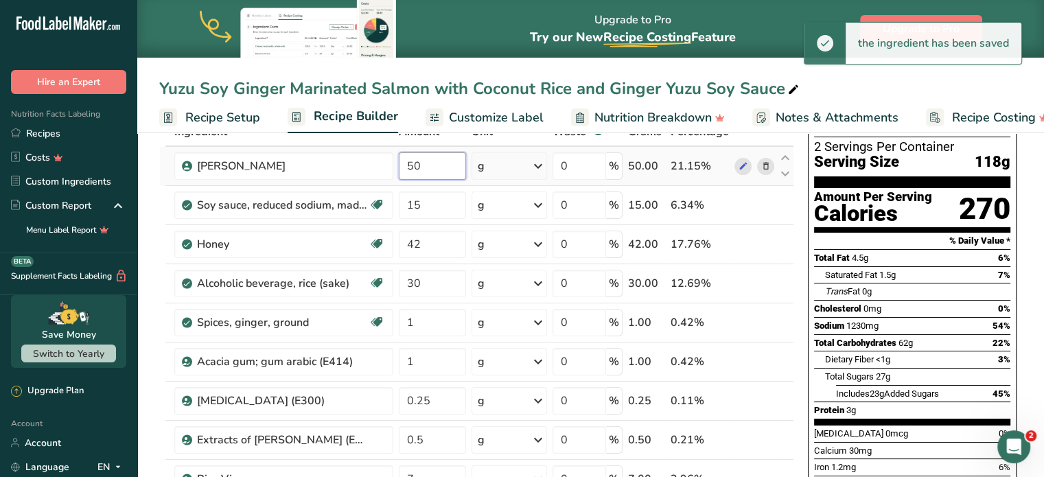
click at [432, 175] on input "50" at bounding box center [432, 165] width 67 height 27
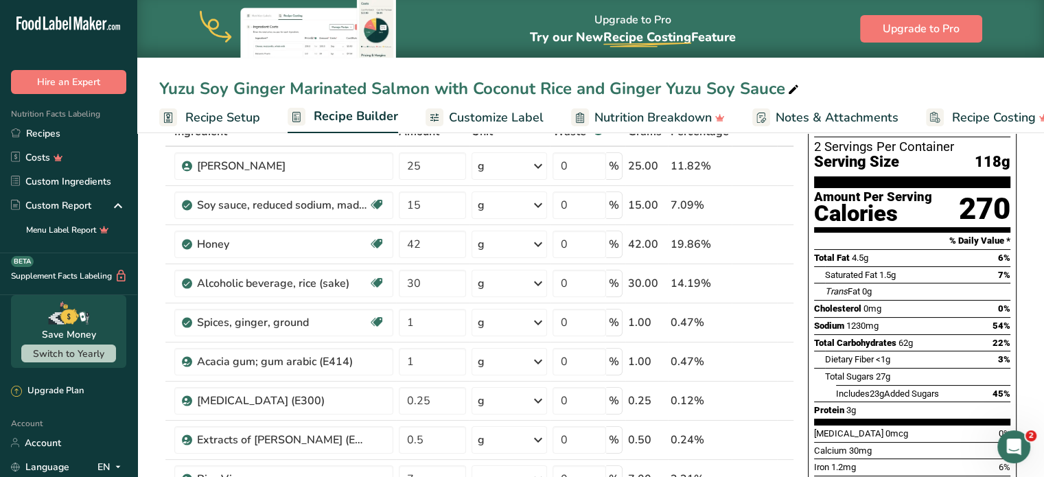
click at [843, 86] on div "Yuzu Soy Ginger Marinated Salmon with Coconut Rice and Ginger Yuzu Soy Sauce" at bounding box center [590, 88] width 907 height 25
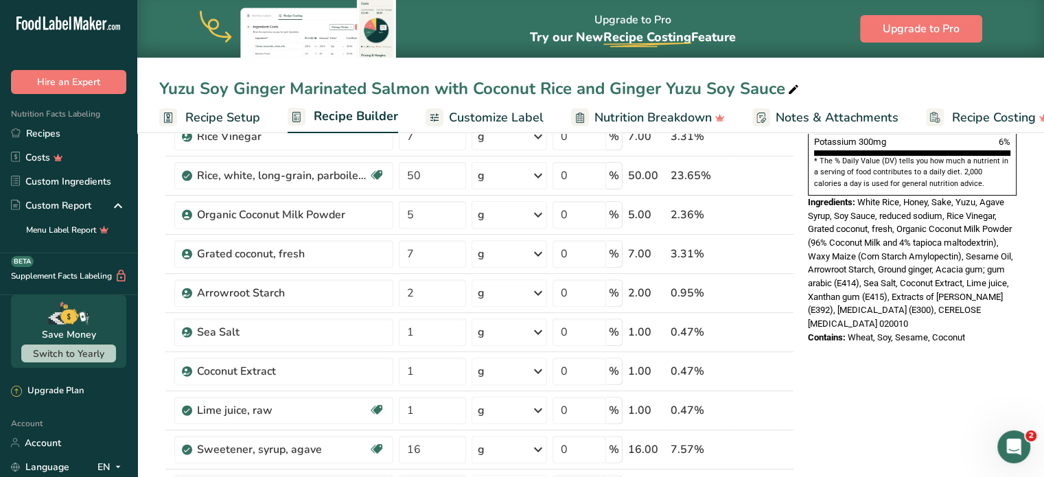
scroll to position [434, 0]
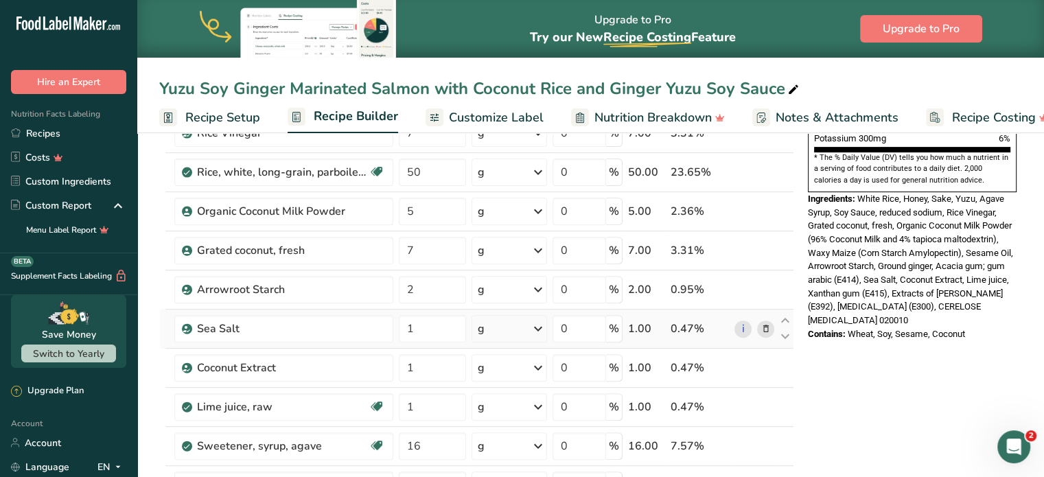
click at [769, 327] on icon at bounding box center [765, 329] width 10 height 14
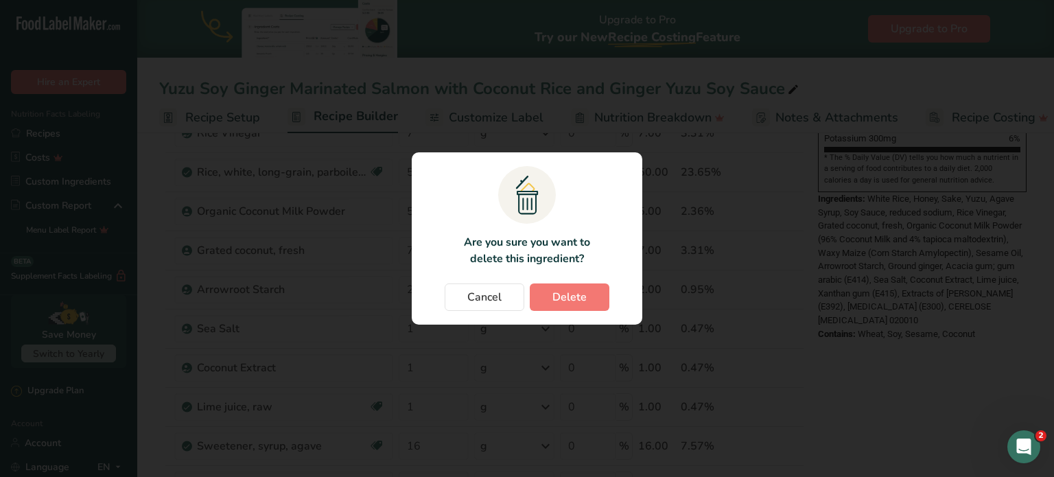
click at [579, 314] on section ".a{fill:#f5f3ed;}.b,.e{fill:#0f393a;}.c{fill:none;}.d{fill:#f2c549;}.e{stroke:r…" at bounding box center [527, 238] width 231 height 172
click at [593, 302] on button "Delete" at bounding box center [570, 296] width 80 height 27
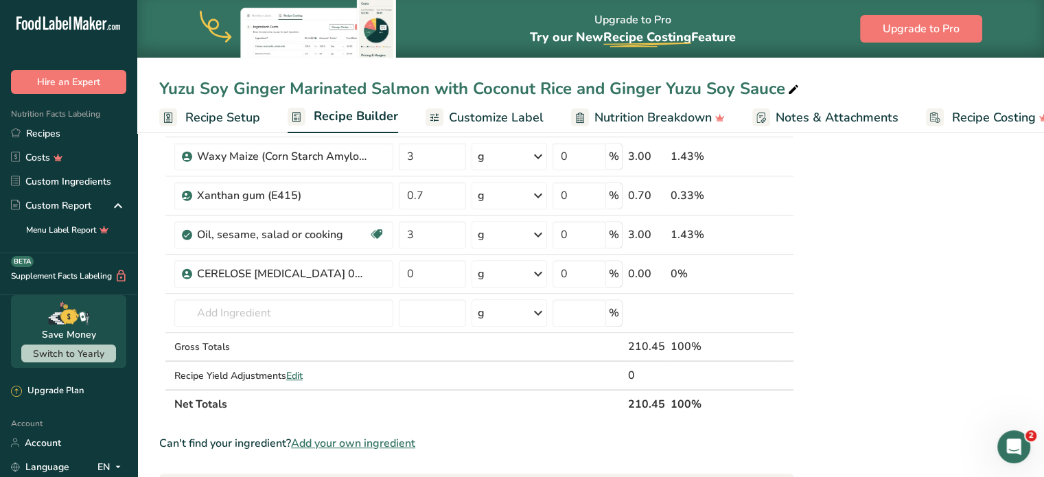
scroll to position [725, 0]
click at [371, 312] on input "text" at bounding box center [283, 311] width 219 height 27
click at [244, 345] on link "Sea Salt" at bounding box center [283, 339] width 219 height 23
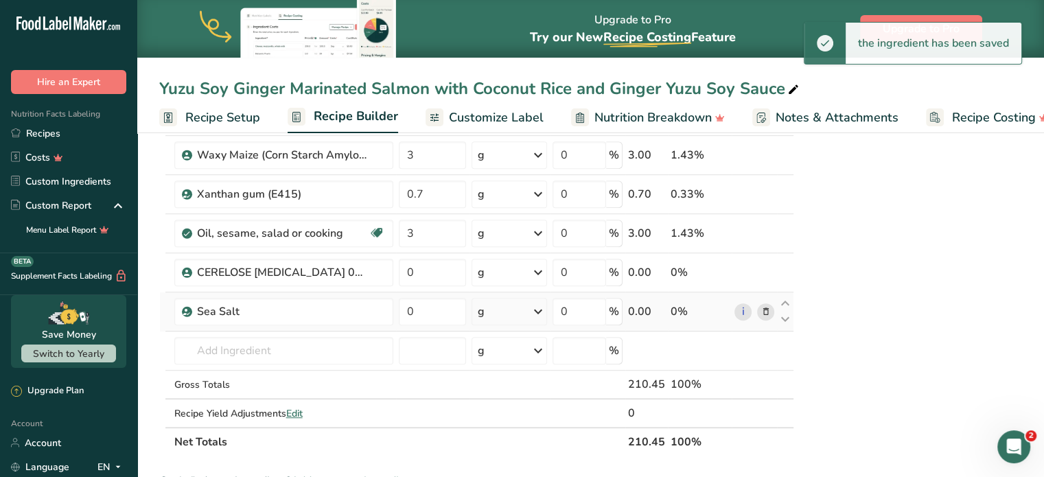
click at [417, 293] on td "0" at bounding box center [432, 311] width 73 height 39
click at [427, 310] on input "0" at bounding box center [432, 311] width 67 height 27
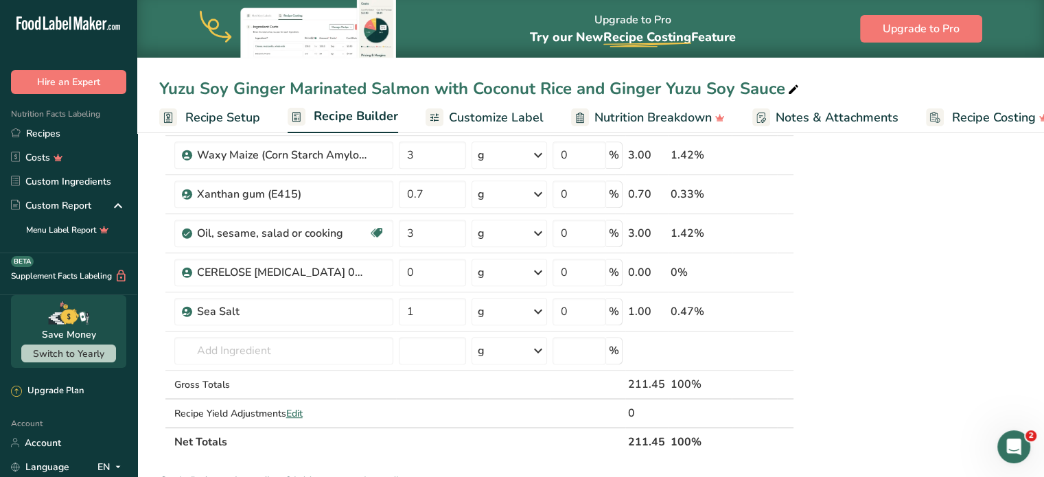
click at [857, 297] on div "Nutrition Facts 2 Servings Per Container Serving Size 105g Amount Per Serving C…" at bounding box center [912, 159] width 220 height 1467
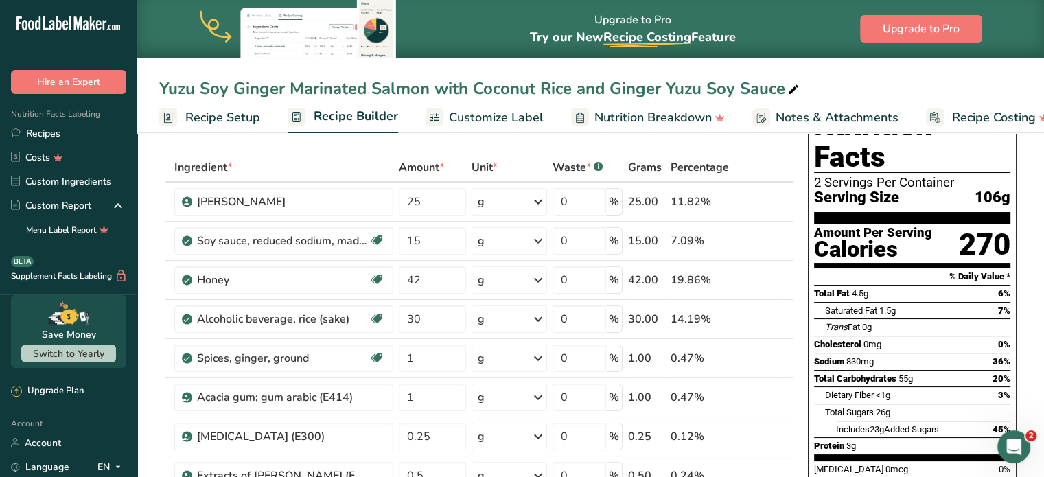
scroll to position [0, 0]
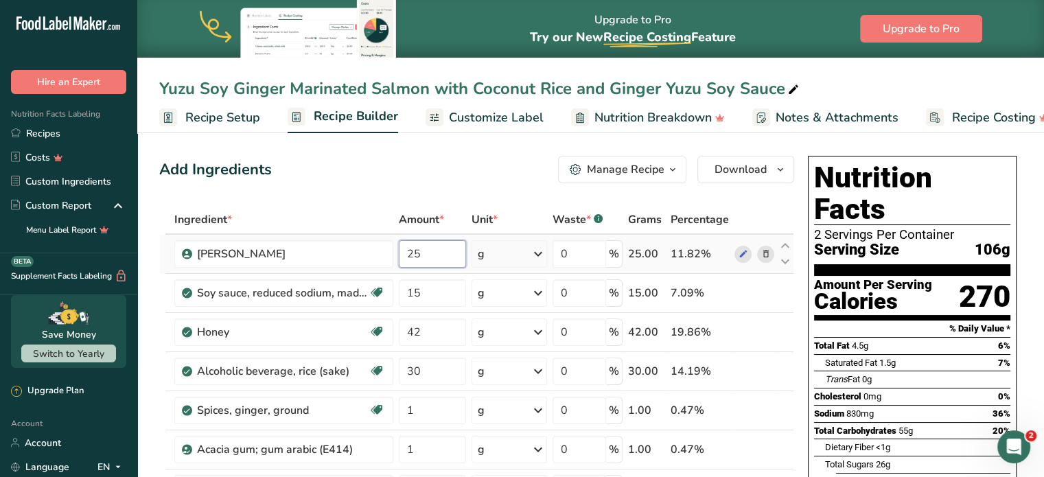
click at [446, 255] on input "25" at bounding box center [432, 253] width 67 height 27
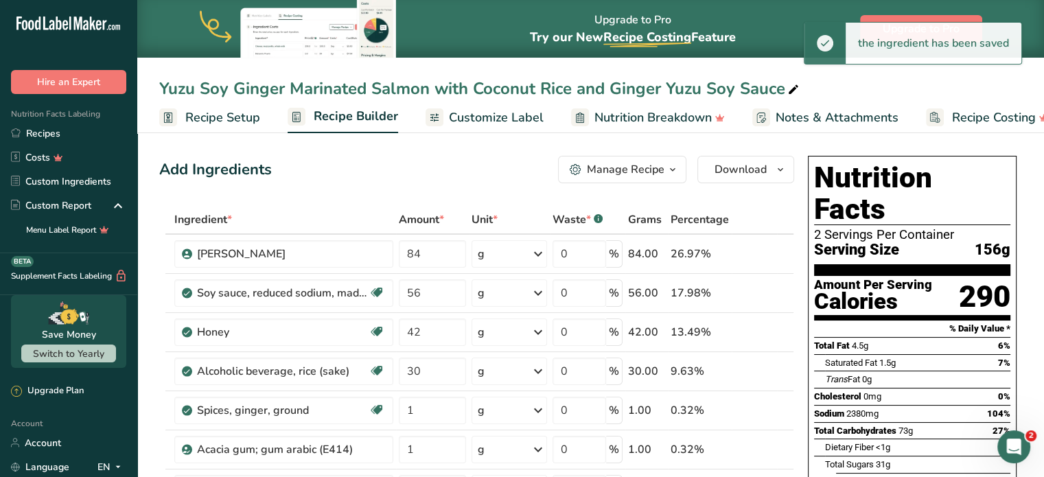
click at [207, 102] on link "Recipe Setup" at bounding box center [209, 117] width 101 height 31
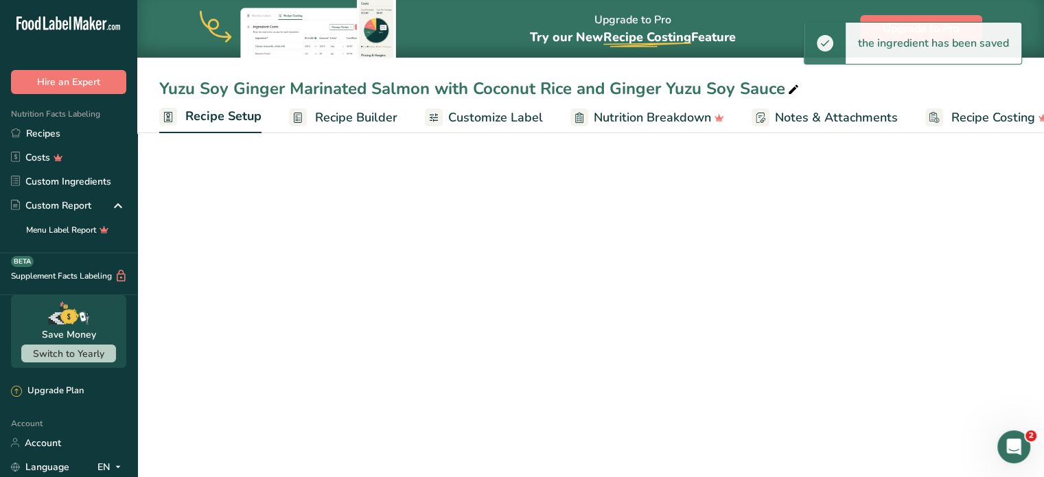
scroll to position [0, 5]
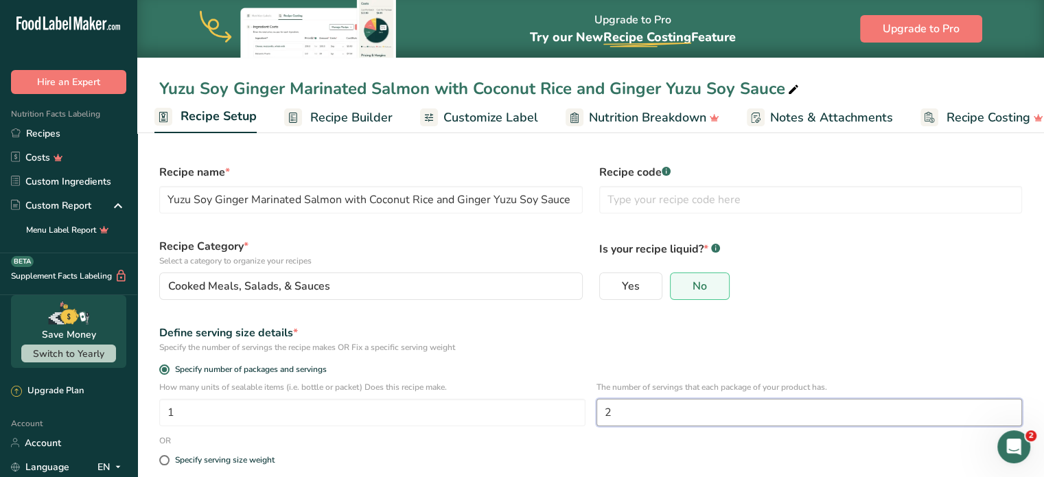
click at [656, 404] on input "2" at bounding box center [809, 412] width 426 height 27
click at [751, 332] on div "Define serving size details *" at bounding box center [590, 333] width 863 height 16
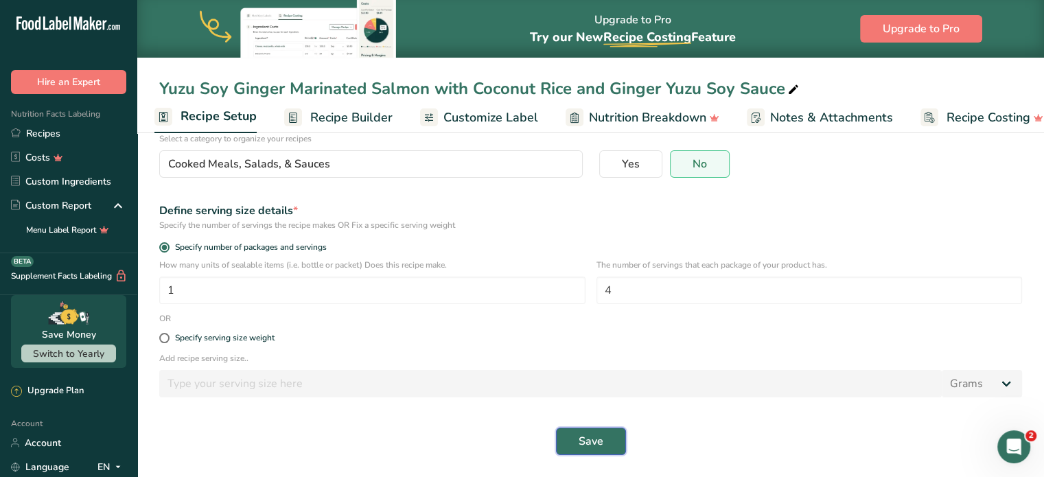
click at [610, 432] on button "Save" at bounding box center [591, 441] width 70 height 27
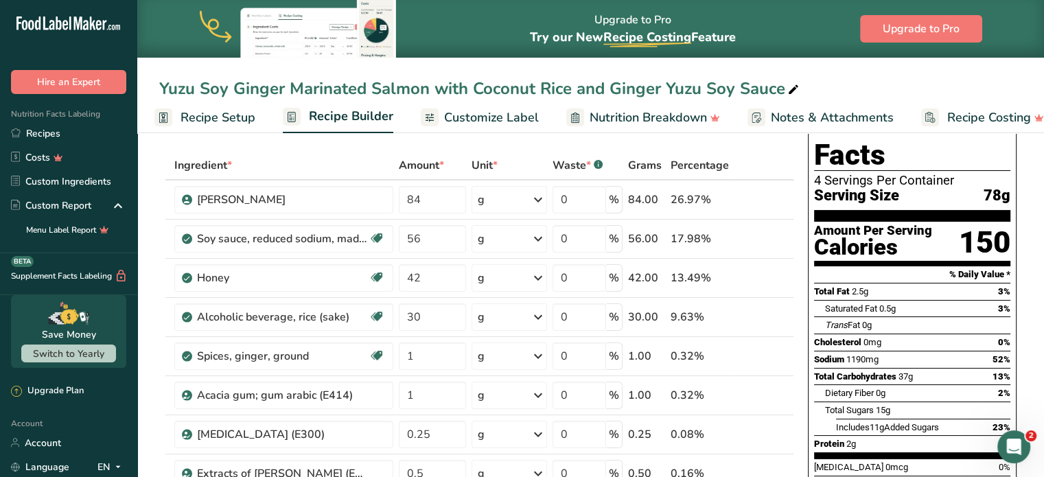
scroll to position [58, 0]
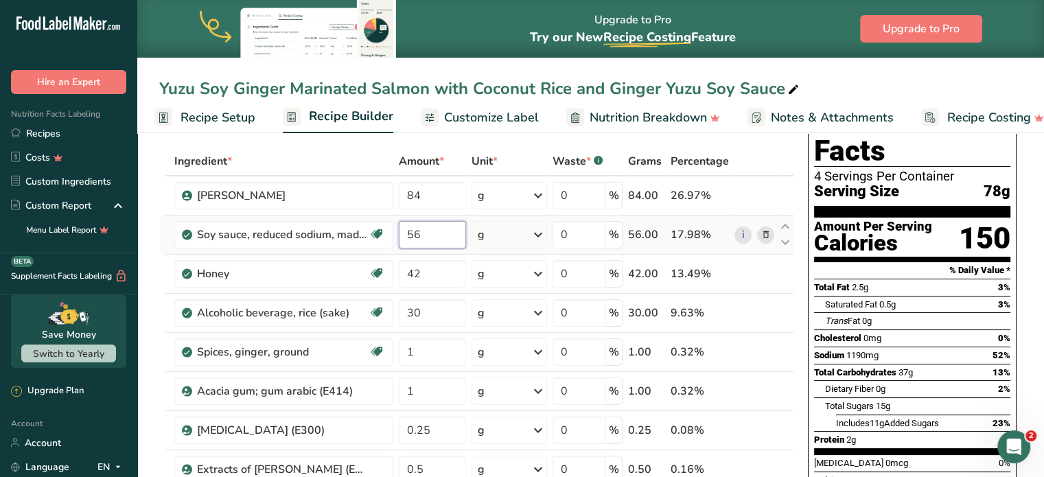
click at [442, 241] on input "56" at bounding box center [432, 234] width 67 height 27
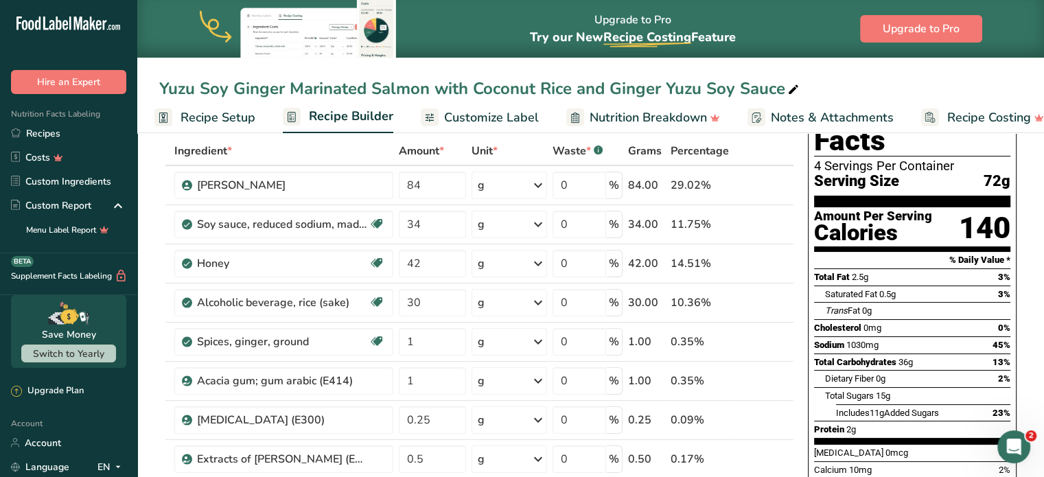
scroll to position [65, 0]
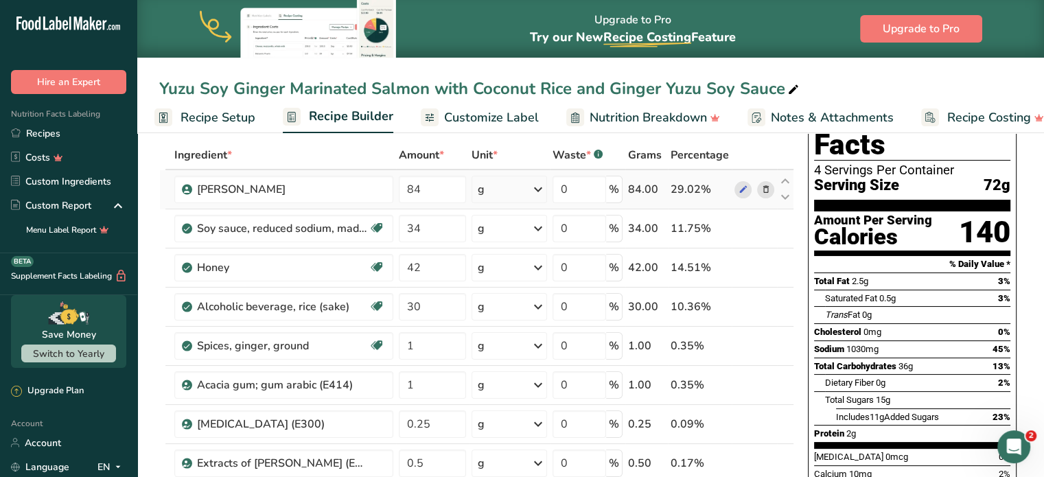
click at [438, 173] on td "84" at bounding box center [432, 189] width 73 height 39
click at [434, 185] on input "84" at bounding box center [432, 189] width 67 height 27
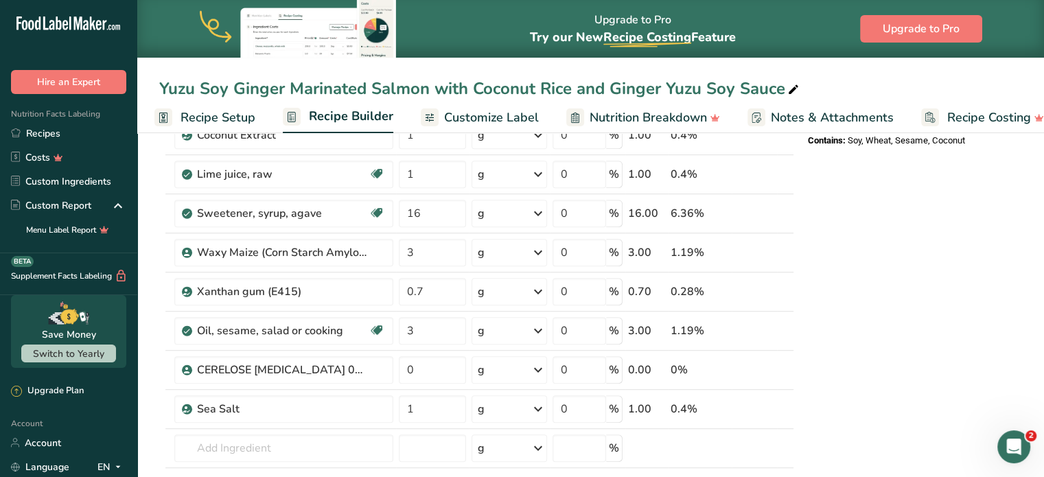
scroll to position [631, 0]
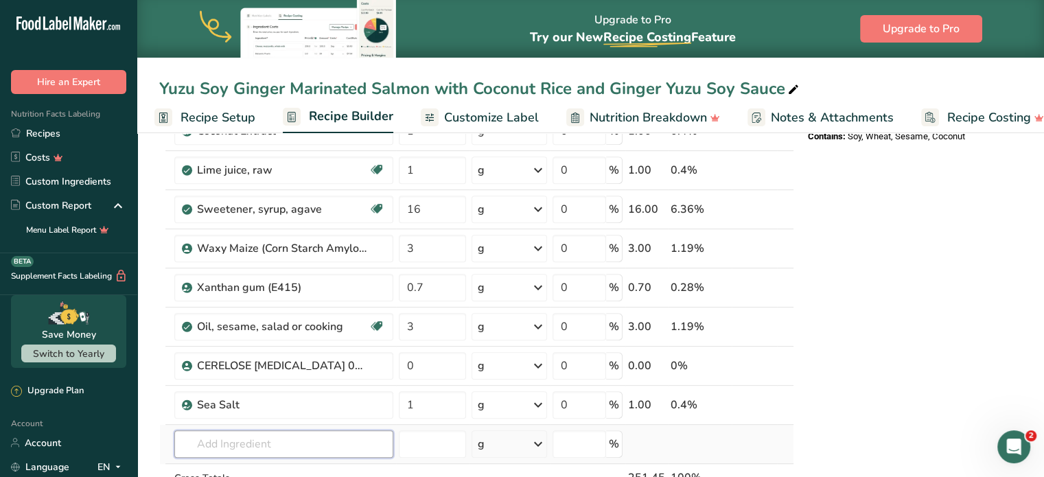
click at [320, 446] on input "text" at bounding box center [283, 443] width 219 height 27
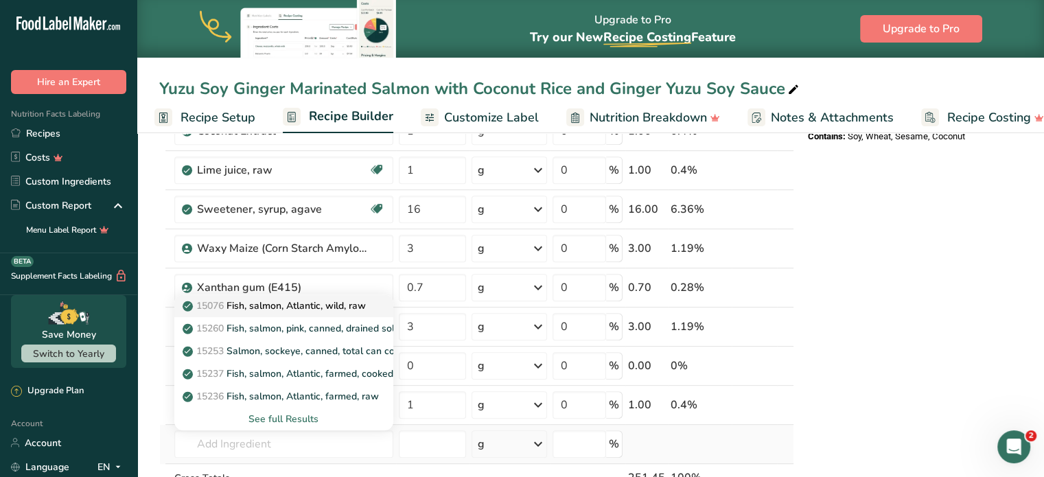
click at [323, 307] on p "15076 Fish, salmon, Atlantic, wild, raw" at bounding box center [275, 306] width 181 height 14
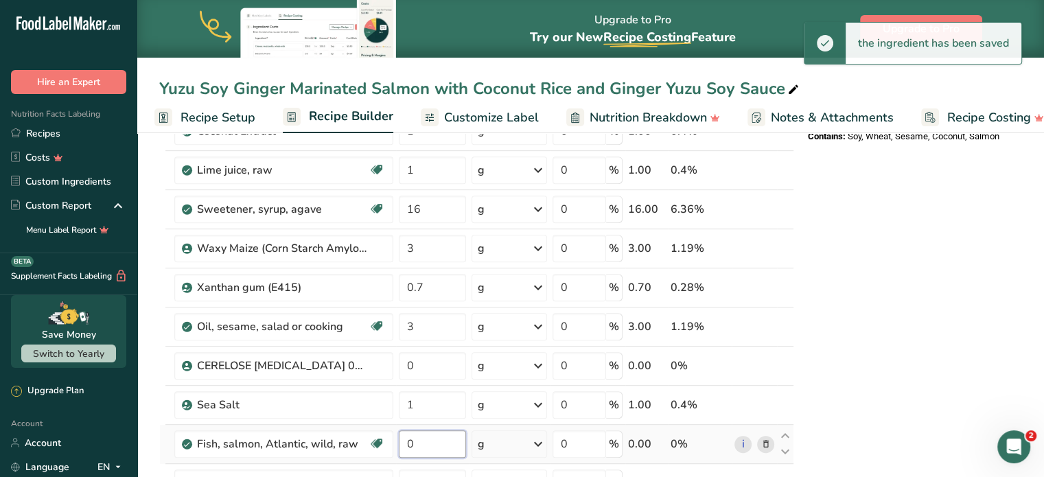
click at [436, 437] on input "0" at bounding box center [432, 443] width 67 height 27
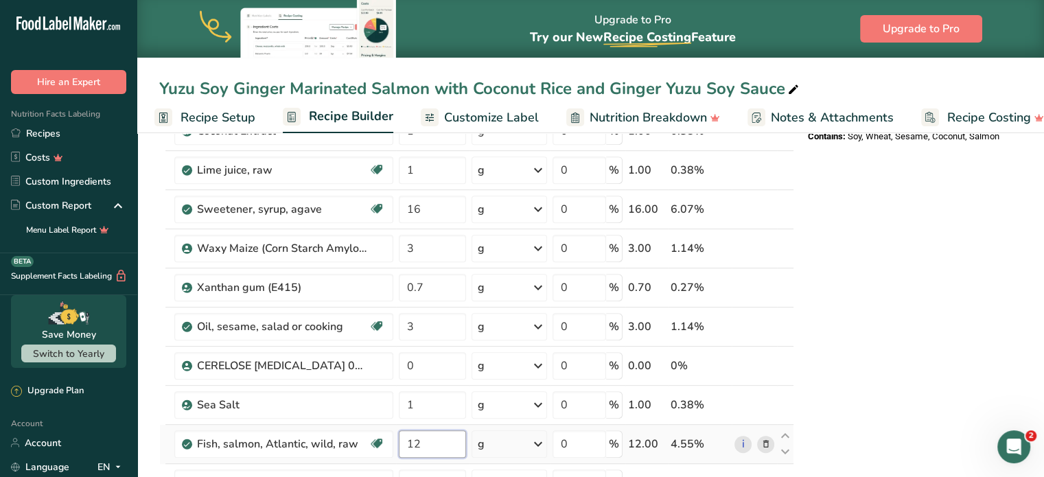
click at [444, 435] on input "12" at bounding box center [432, 443] width 67 height 27
click at [508, 445] on div "Ingredient * Amount * Unit * Waste * .a-a{fill:#347362;}.b-a{fill:#fff;} Grams …" at bounding box center [476, 81] width 635 height 1015
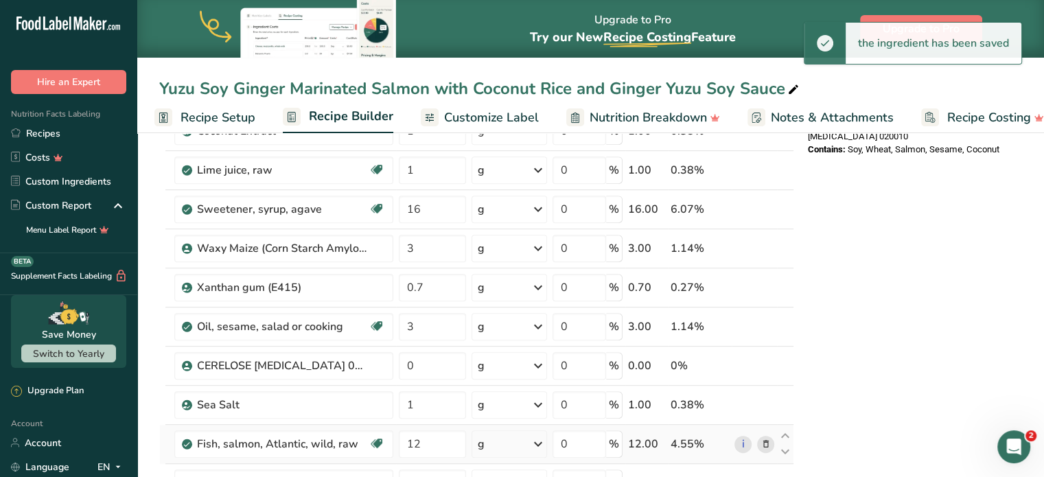
click at [502, 438] on div "g" at bounding box center [510, 443] width 76 height 27
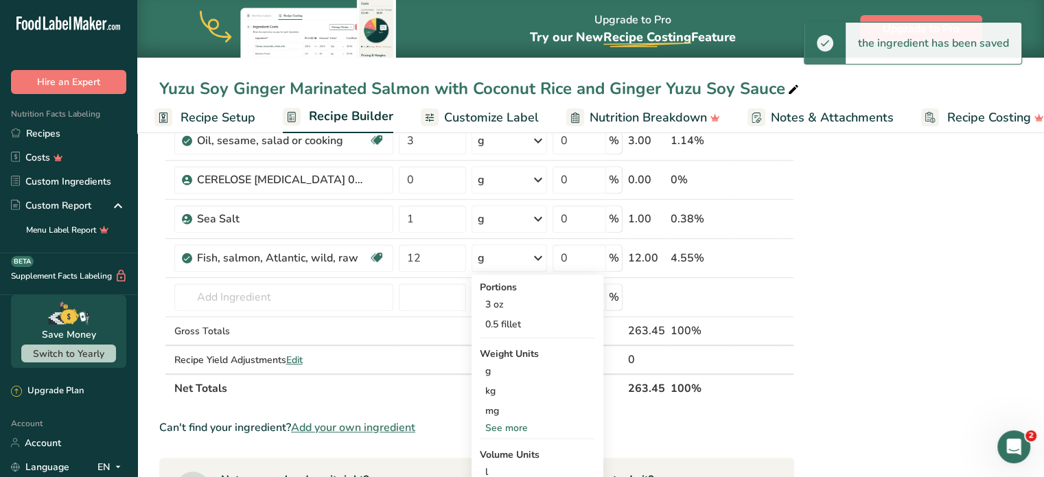
scroll to position [848, 0]
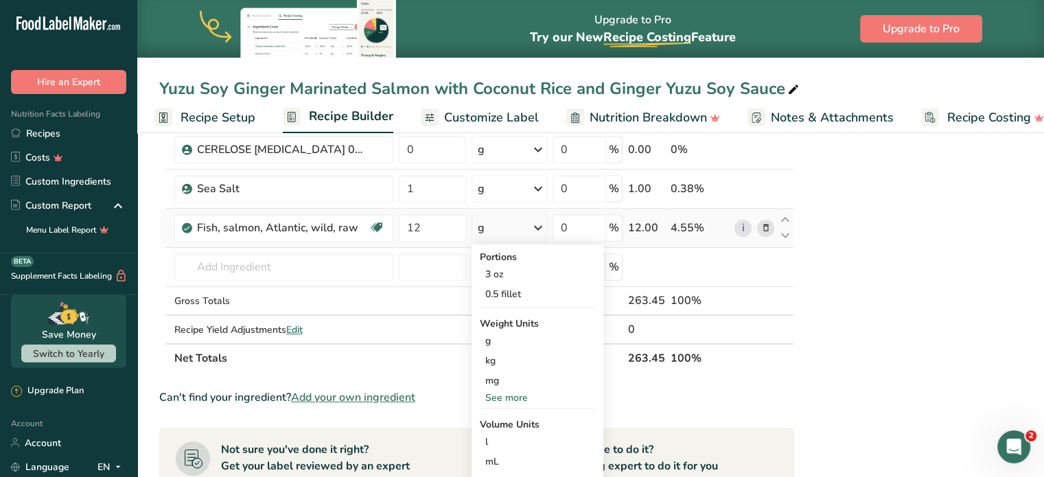
click at [535, 391] on div "See more" at bounding box center [537, 398] width 115 height 14
click at [518, 436] on div "oz" at bounding box center [537, 440] width 115 height 20
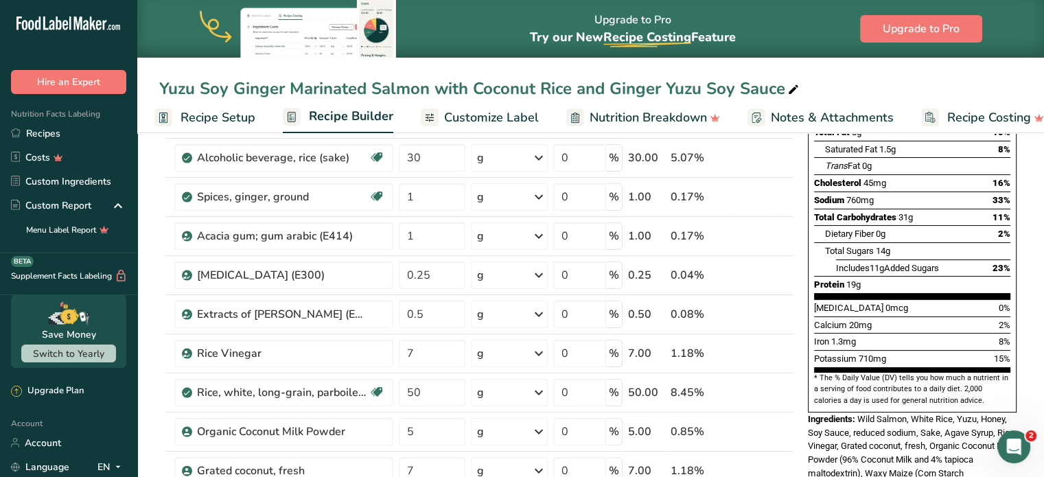
scroll to position [218, 0]
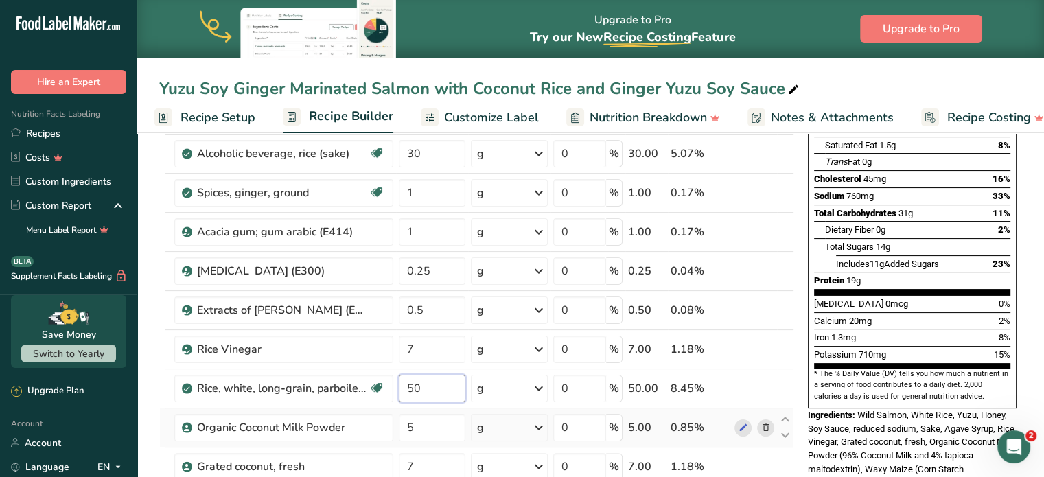
drag, startPoint x: 461, startPoint y: 395, endPoint x: 328, endPoint y: 409, distance: 133.3
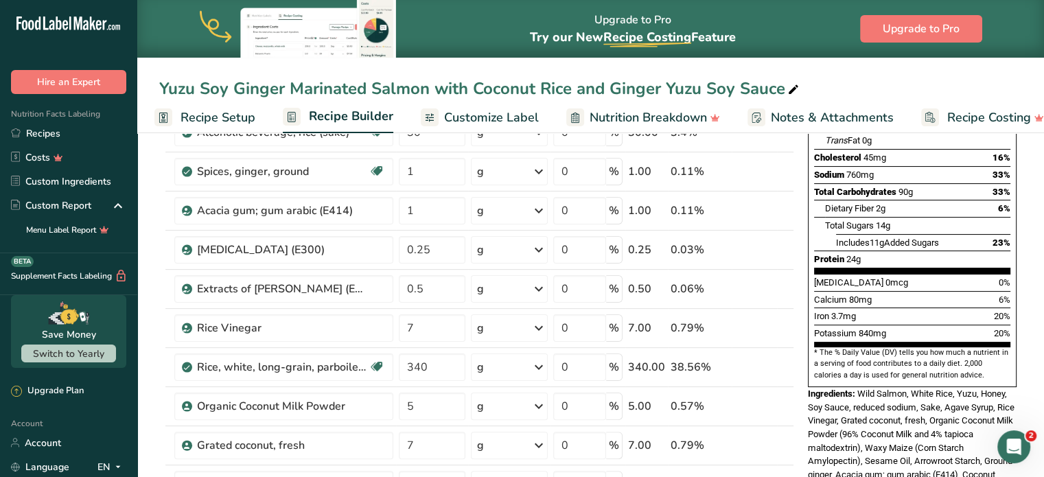
scroll to position [237, 0]
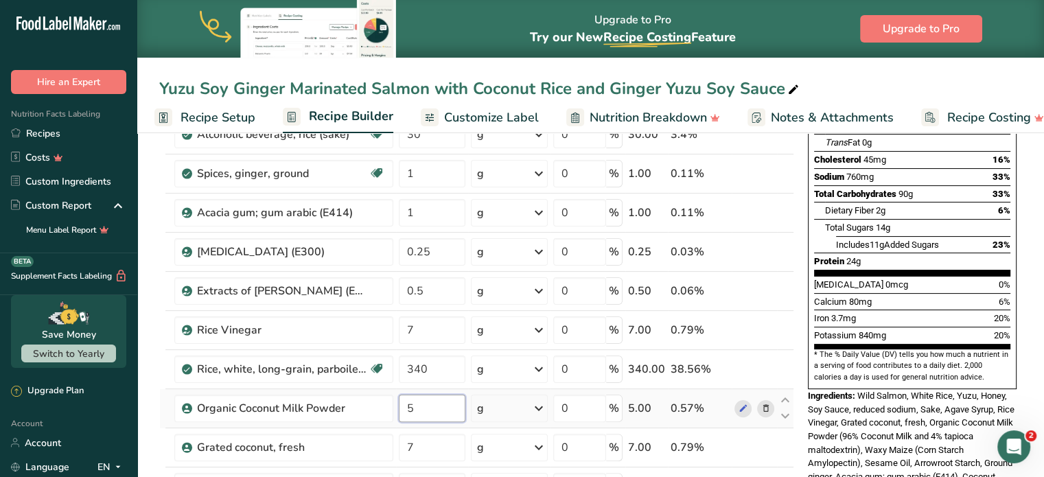
click at [419, 414] on input "5" at bounding box center [432, 408] width 67 height 27
click at [736, 329] on div "Ingredient * Amount * Unit * Waste * .a-a{fill:#347362;}.b-a{fill:#fff;} Grams …" at bounding box center [476, 475] width 635 height 1015
click at [425, 430] on td "7" at bounding box center [432, 447] width 72 height 39
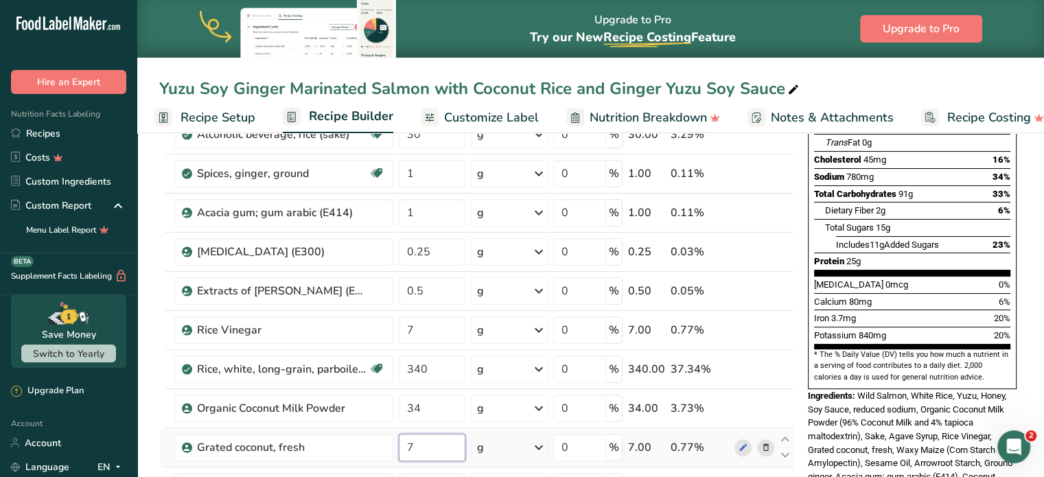
click at [426, 440] on input "7" at bounding box center [432, 447] width 67 height 27
click at [719, 329] on div "Ingredient * Amount * Unit * Waste * .a-a{fill:#347362;}.b-a{fill:#fff;} Grams …" at bounding box center [476, 475] width 635 height 1015
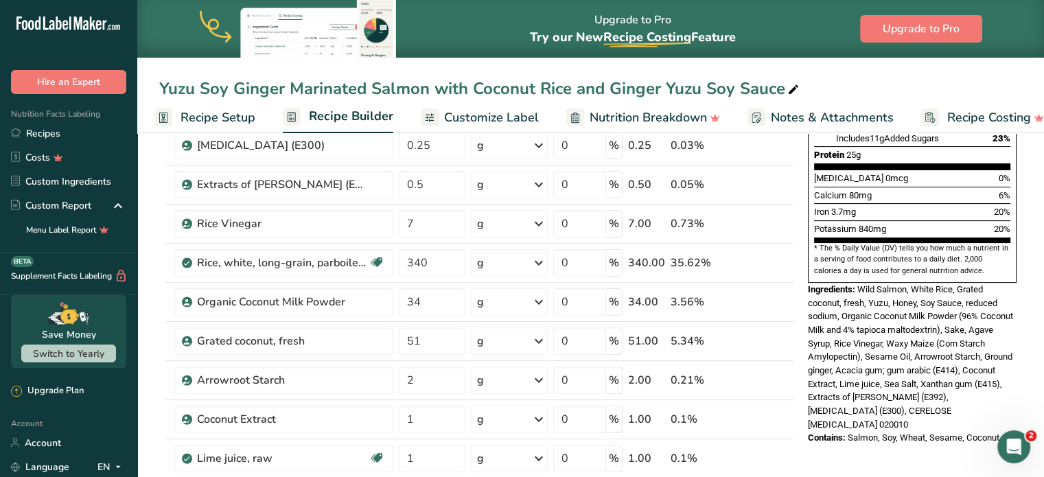
scroll to position [345, 0]
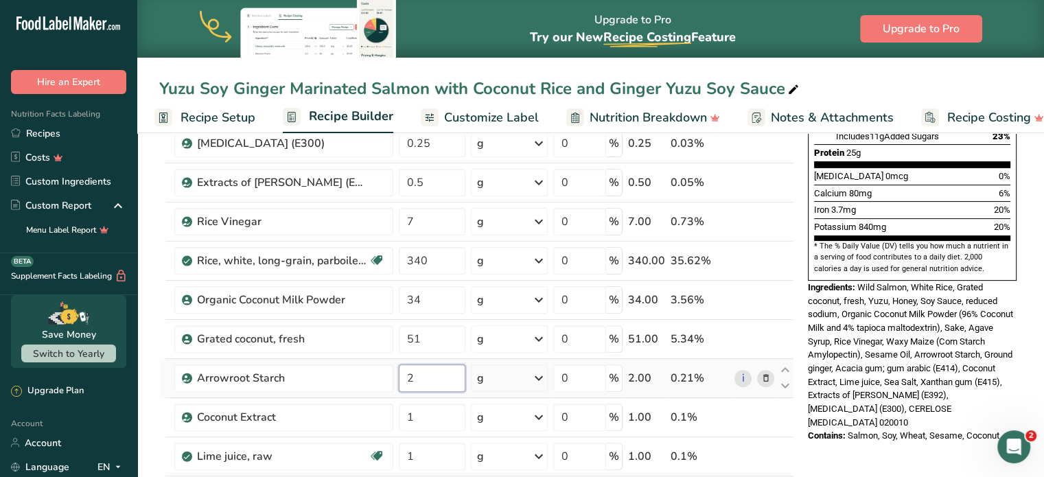
click at [420, 374] on input "2" at bounding box center [432, 377] width 67 height 27
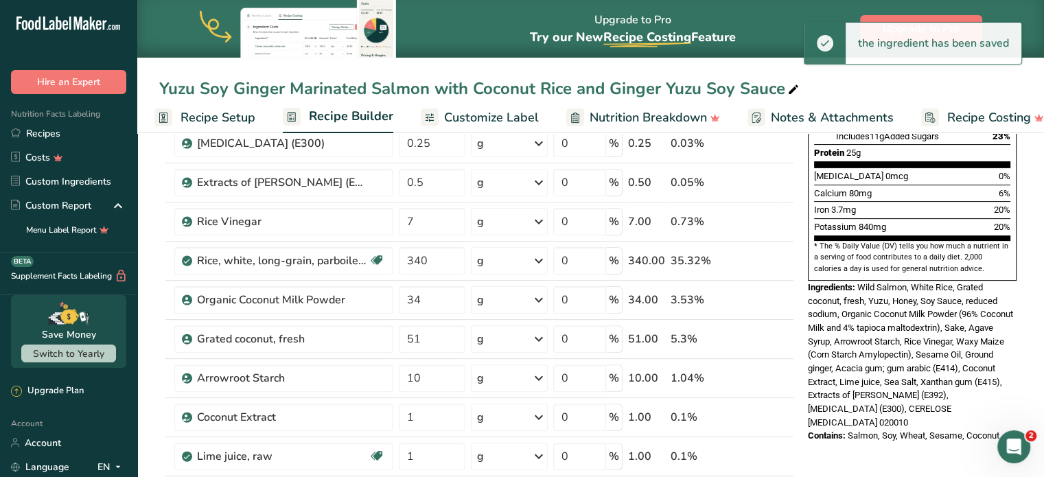
drag, startPoint x: 1043, startPoint y: 222, endPoint x: 1049, endPoint y: 218, distance: 7.1
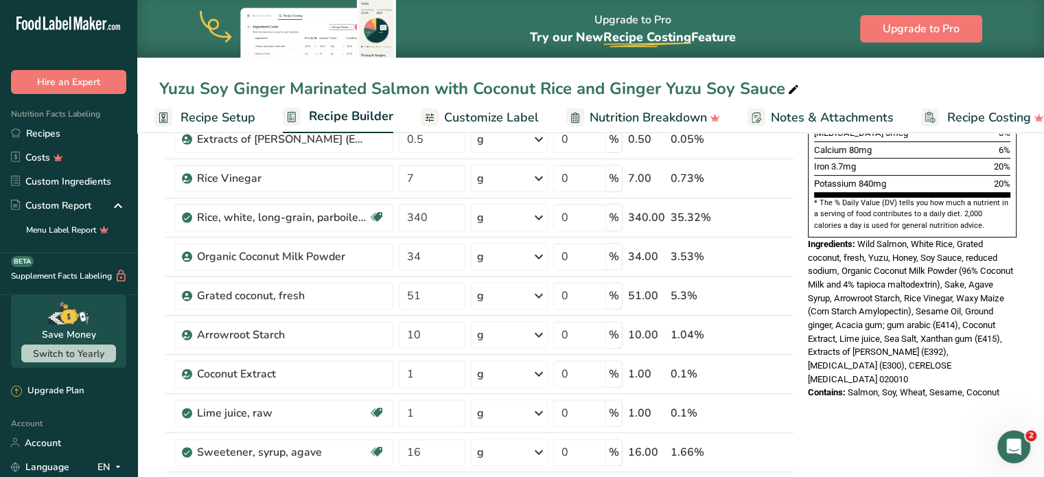
scroll to position [453, 0]
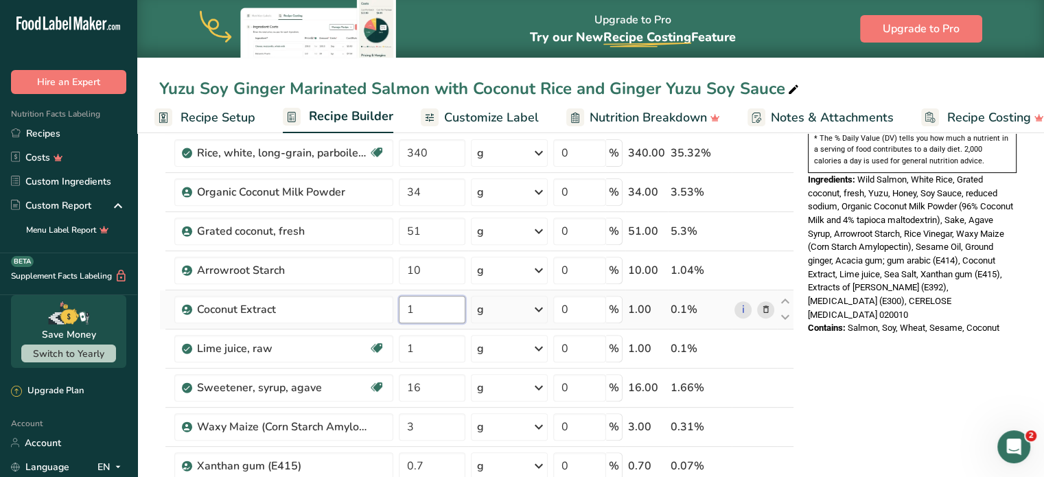
click at [439, 310] on input "1" at bounding box center [432, 309] width 67 height 27
click at [847, 388] on div "Nutrition Facts 4 Servings Per Container Serving Size 241g Amount Per Serving C…" at bounding box center [912, 450] width 220 height 1507
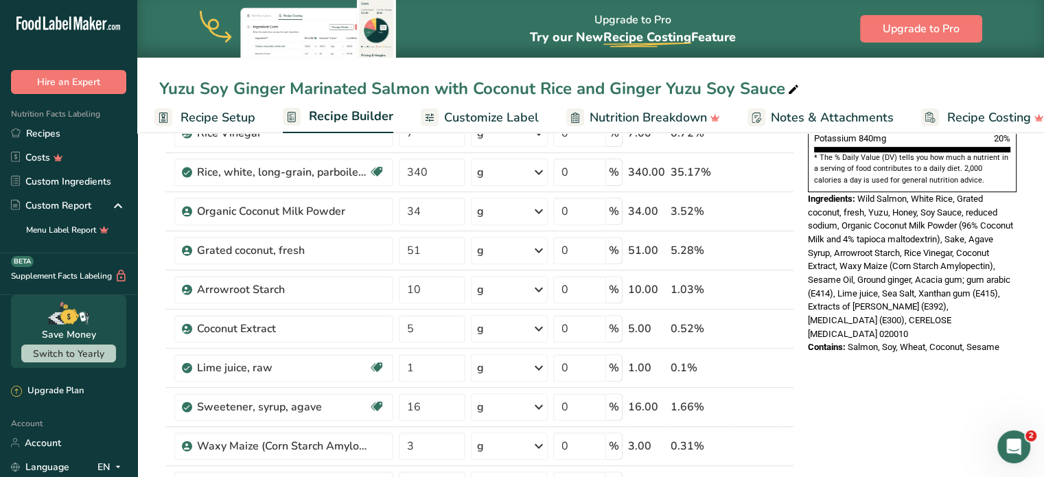
scroll to position [450, 0]
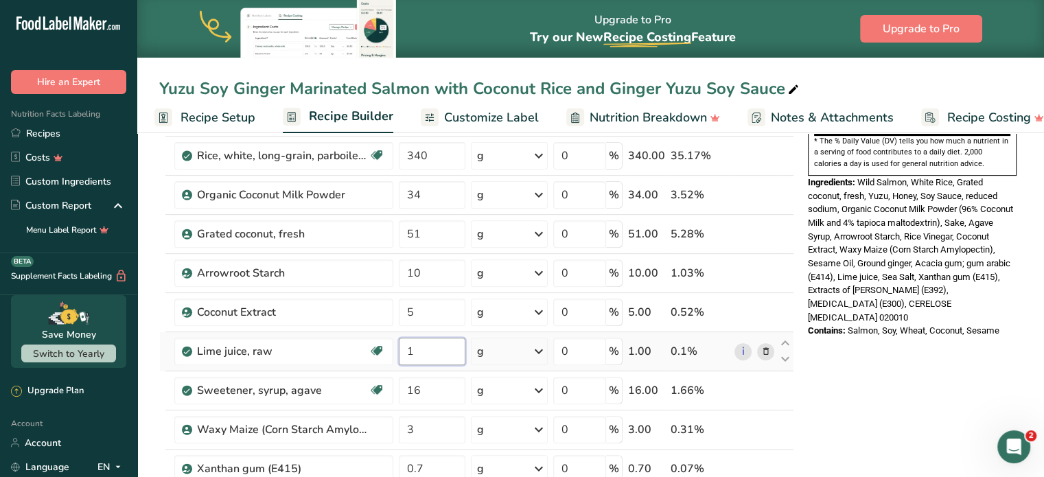
click at [431, 353] on input "1" at bounding box center [432, 351] width 67 height 27
click at [888, 378] on div "Nutrition Facts 4 Servings Per Container Serving Size 242g Amount Per Serving C…" at bounding box center [912, 453] width 220 height 1507
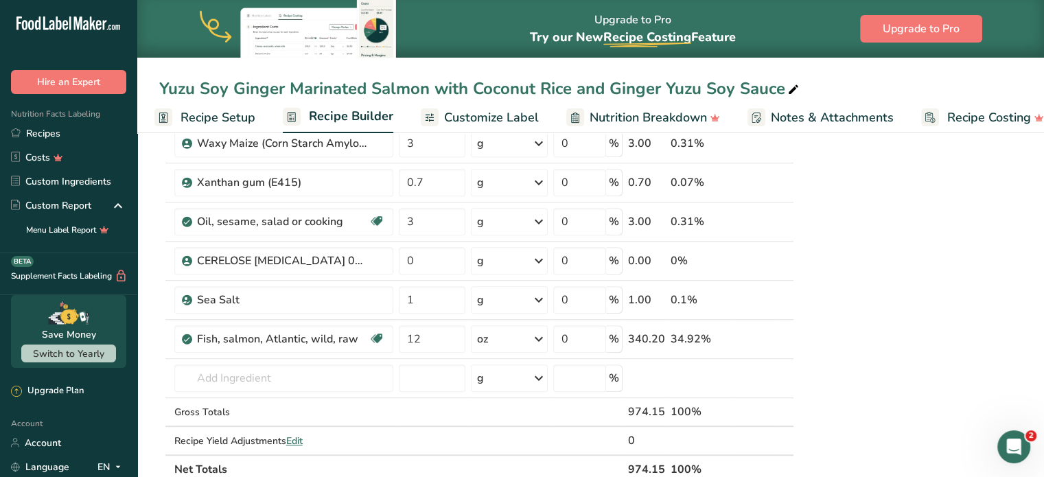
scroll to position [741, 0]
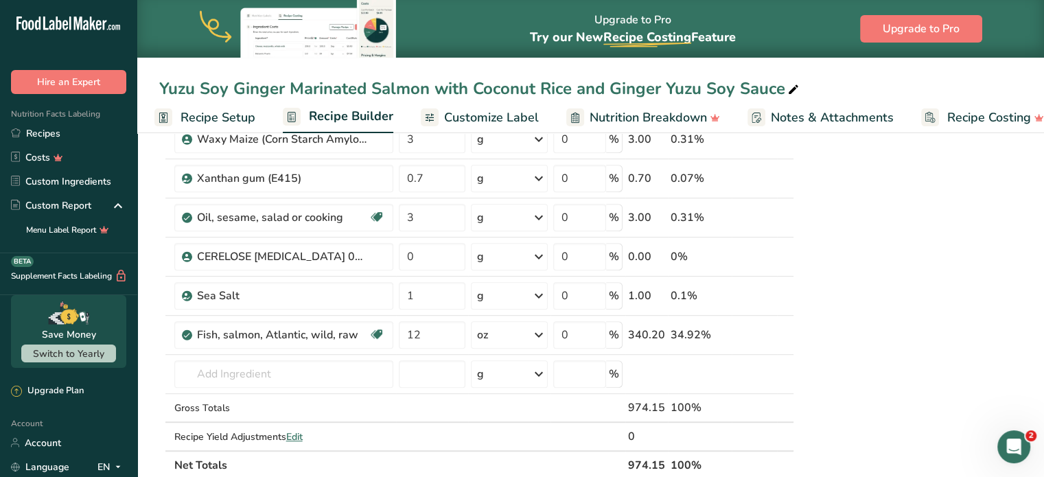
drag, startPoint x: 1030, startPoint y: 289, endPoint x: 1054, endPoint y: 295, distance: 24.8
click at [1043, 295] on html ".a-20{fill:#fff;} Hire an Expert Nutrition Facts Labeling Recipes Costs Custom …" at bounding box center [522, 98] width 1044 height 1679
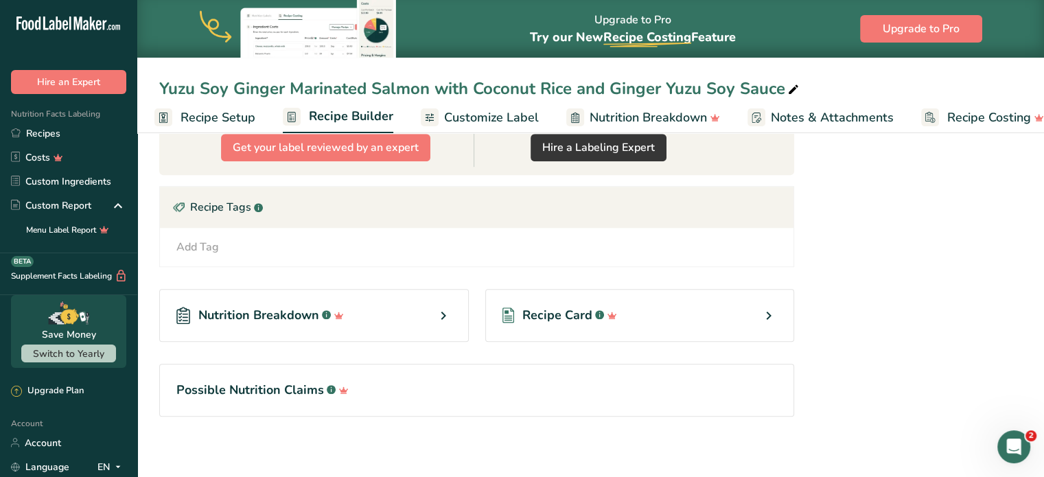
scroll to position [0, 0]
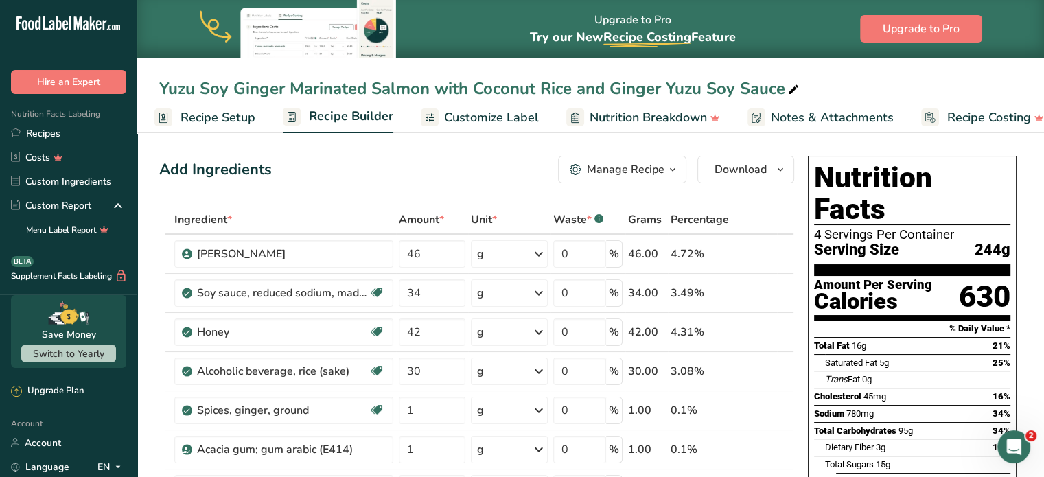
click at [239, 111] on span "Recipe Setup" at bounding box center [218, 117] width 75 height 19
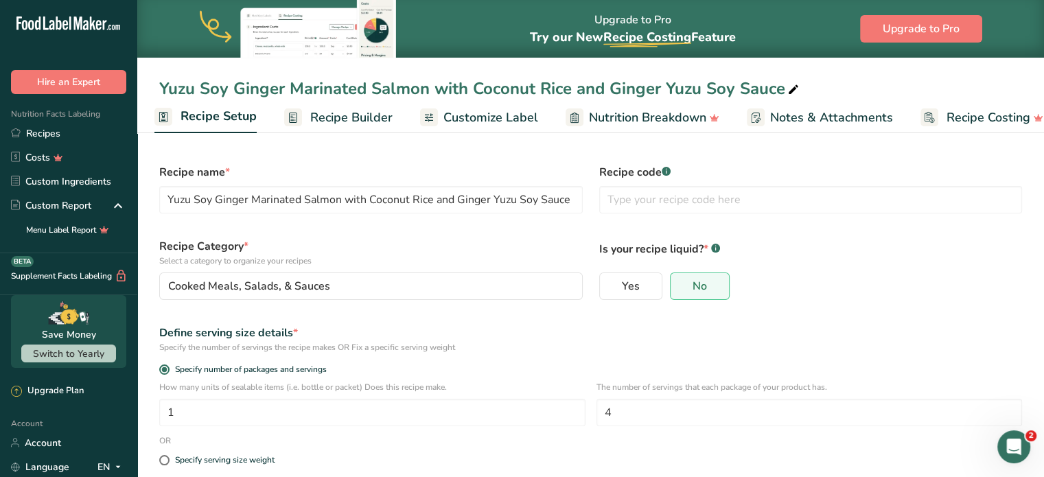
scroll to position [122, 0]
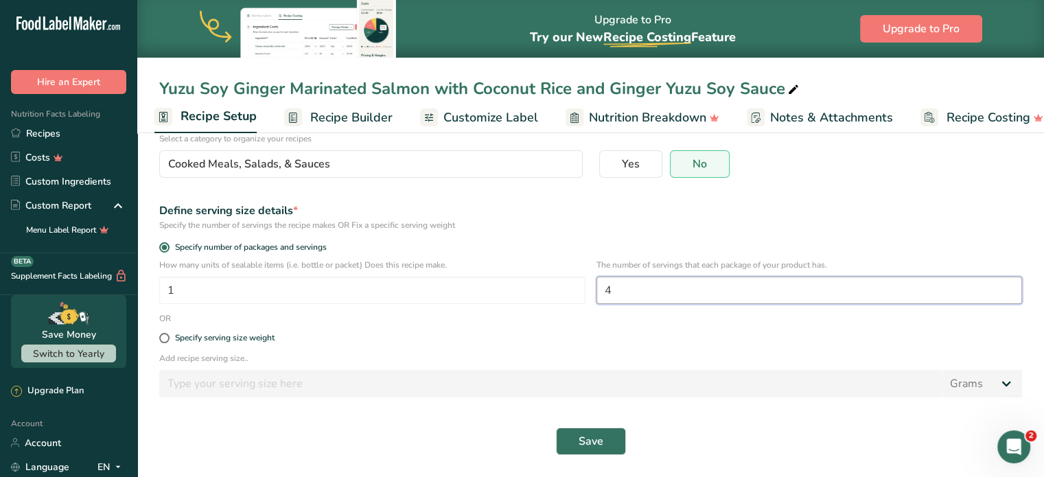
click at [653, 293] on input "4" at bounding box center [809, 290] width 426 height 27
click at [594, 441] on span "Save" at bounding box center [591, 441] width 25 height 16
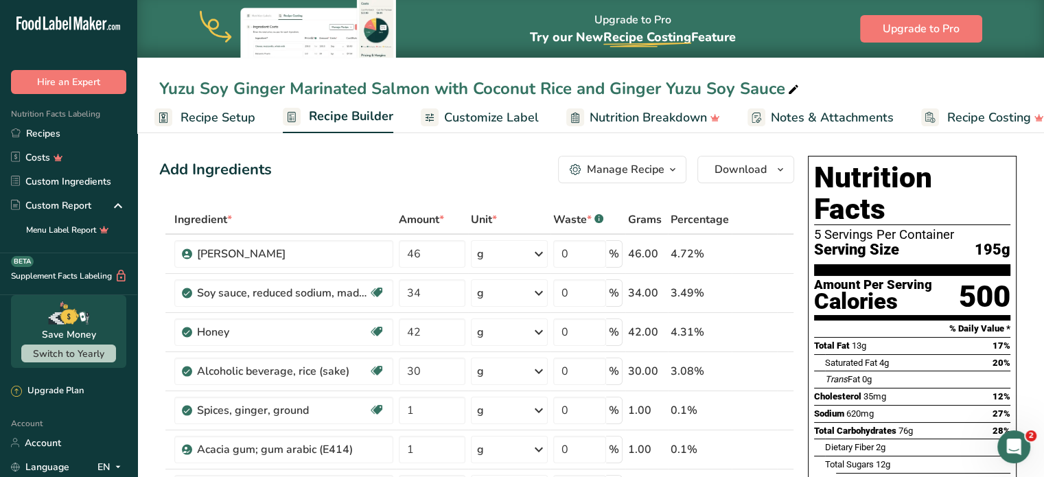
click at [202, 121] on span "Recipe Setup" at bounding box center [218, 117] width 75 height 19
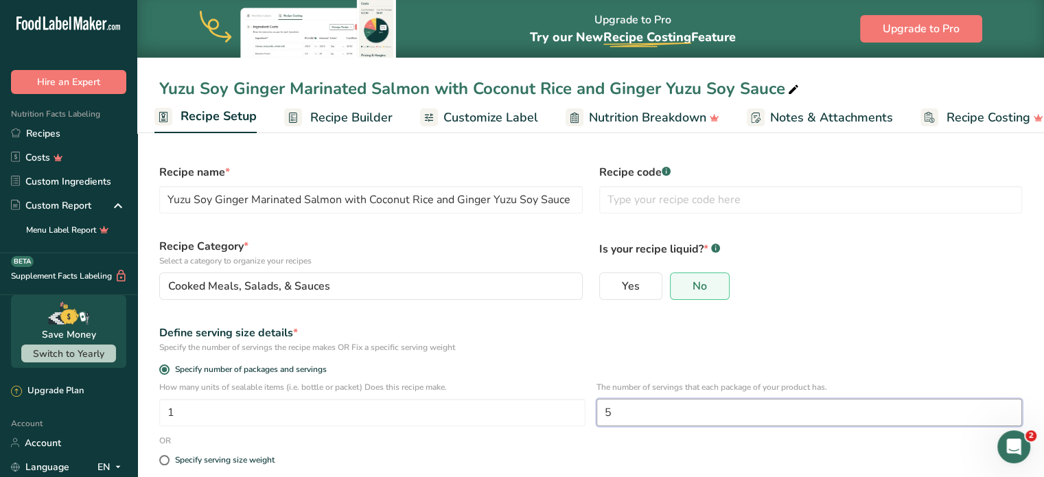
click at [667, 406] on input "5" at bounding box center [809, 412] width 426 height 27
click at [863, 316] on div "Define serving size details * Specify the number of servings the recipe makes O…" at bounding box center [590, 338] width 879 height 45
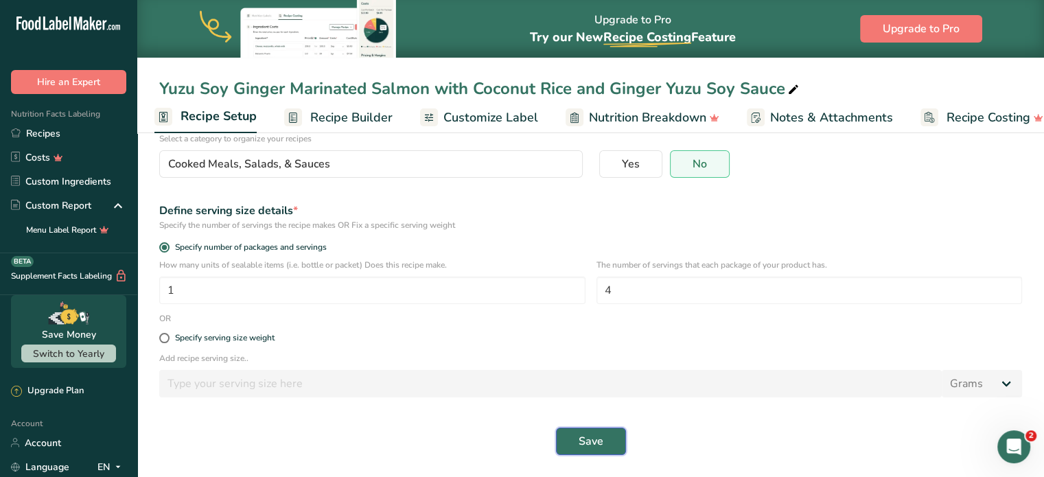
click at [587, 429] on button "Save" at bounding box center [591, 441] width 70 height 27
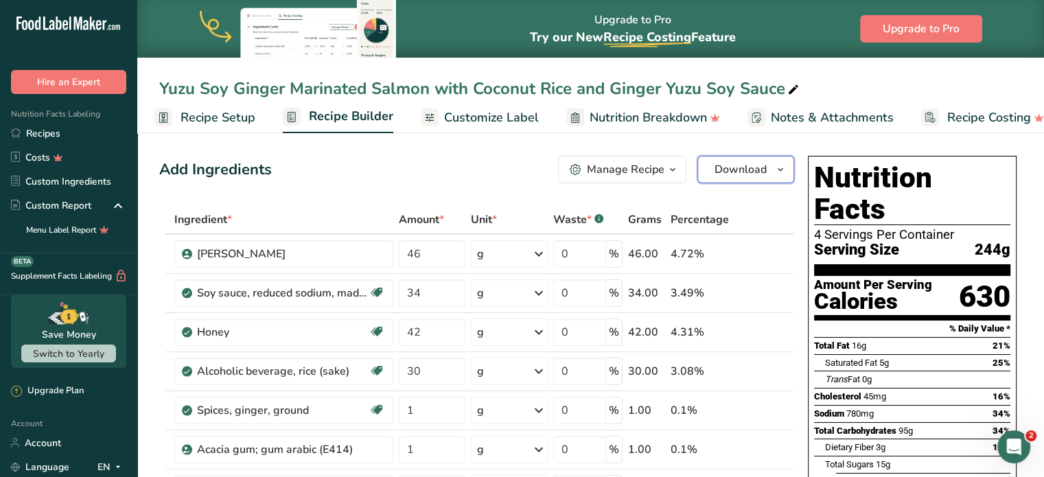
click at [719, 178] on button "Download" at bounding box center [745, 169] width 97 height 27
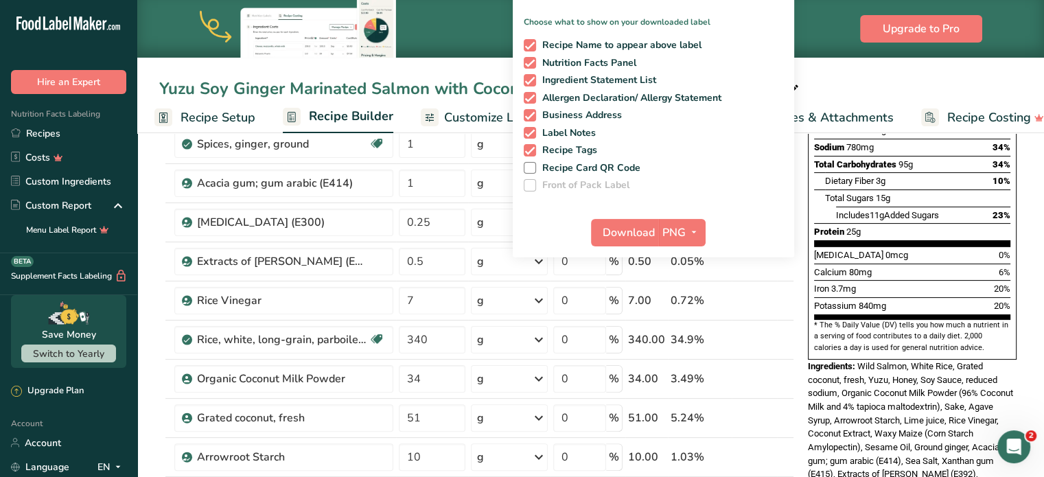
scroll to position [265, 0]
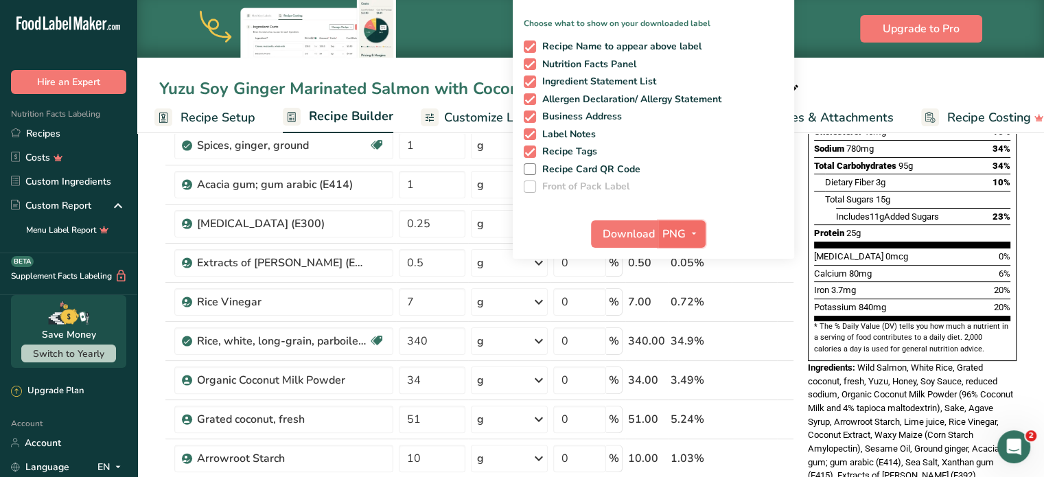
click at [686, 236] on span "button" at bounding box center [694, 234] width 16 height 16
click at [686, 323] on link "PDF" at bounding box center [684, 329] width 44 height 23
click at [694, 236] on icon "button" at bounding box center [692, 233] width 11 height 17
click at [688, 264] on link "PNG" at bounding box center [682, 262] width 44 height 23
click at [635, 239] on span "Download" at bounding box center [629, 234] width 52 height 16
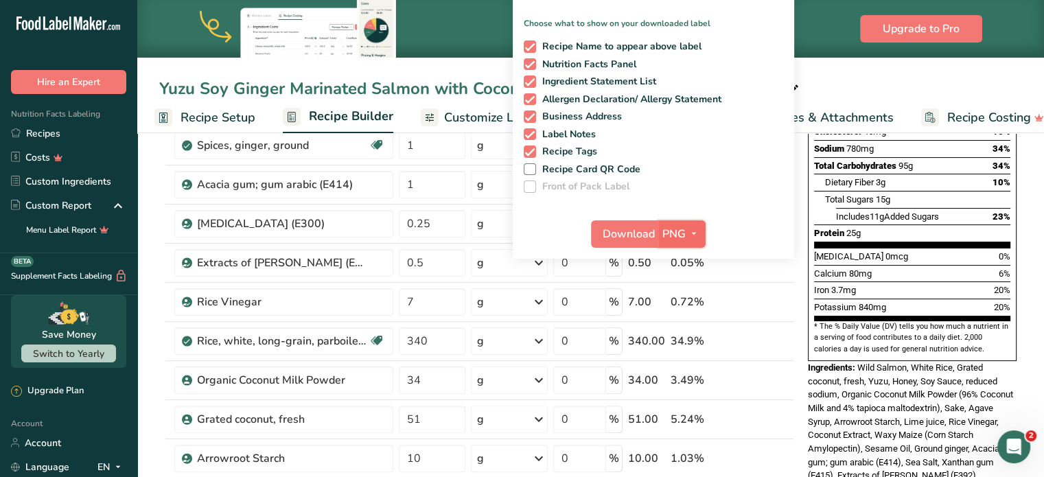
click at [697, 227] on icon "button" at bounding box center [693, 233] width 11 height 17
click at [693, 326] on link "PDF" at bounding box center [684, 329] width 44 height 23
click at [621, 240] on span "Download" at bounding box center [629, 234] width 52 height 16
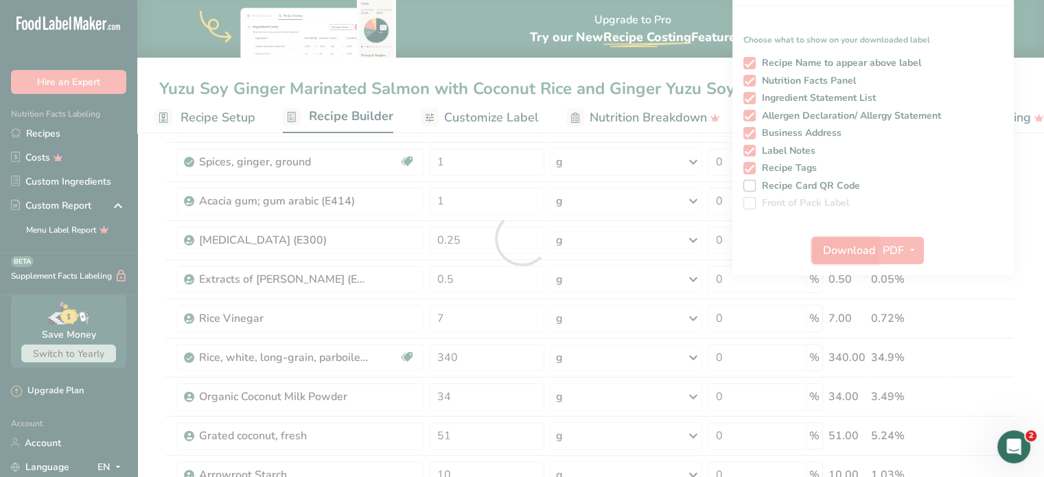
scroll to position [0, 0]
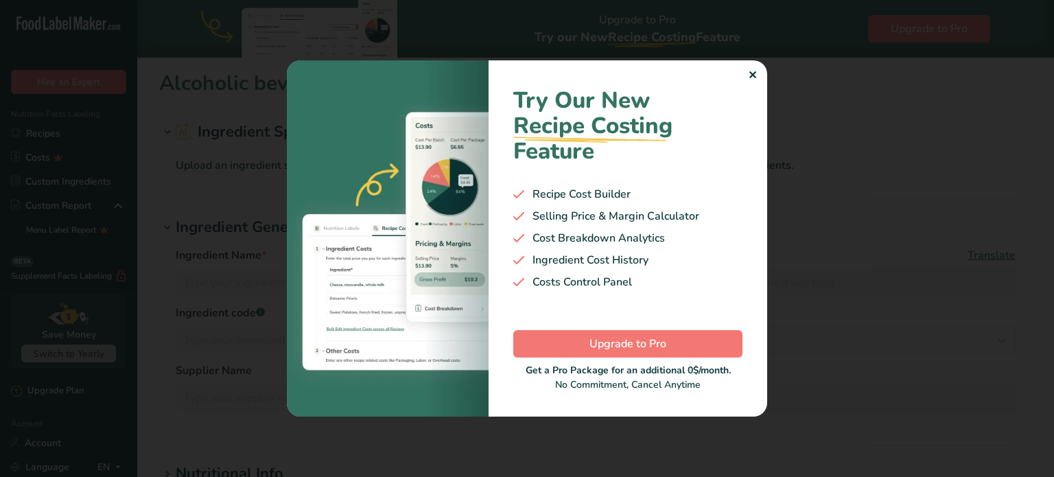
type input "Alcoholic beverage, rice (sake)"
type input "Sake"
